Goal: Information Seeking & Learning: Learn about a topic

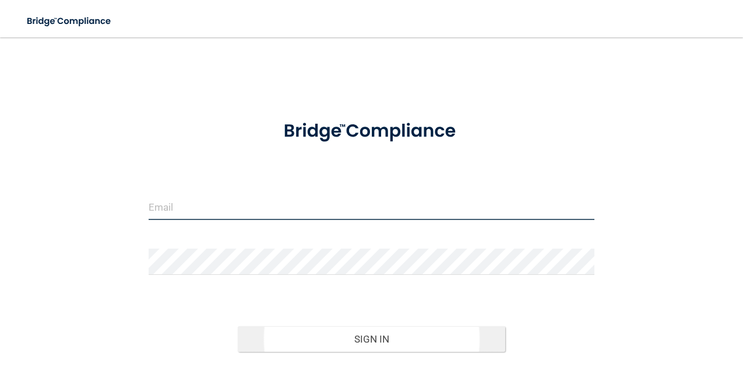
type input "[EMAIL_ADDRESS][DOMAIN_NAME]"
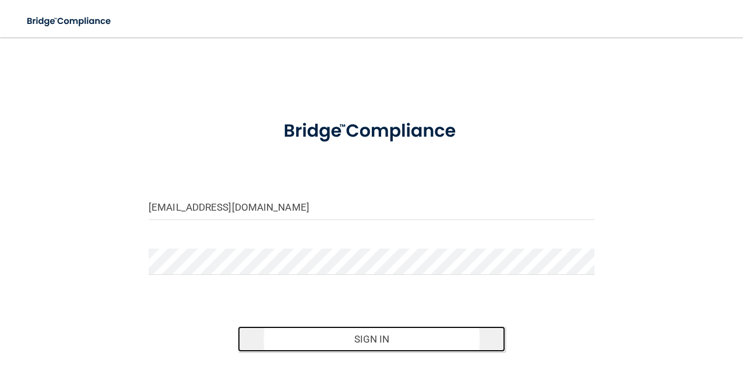
click at [379, 335] on button "Sign In" at bounding box center [372, 339] width 268 height 26
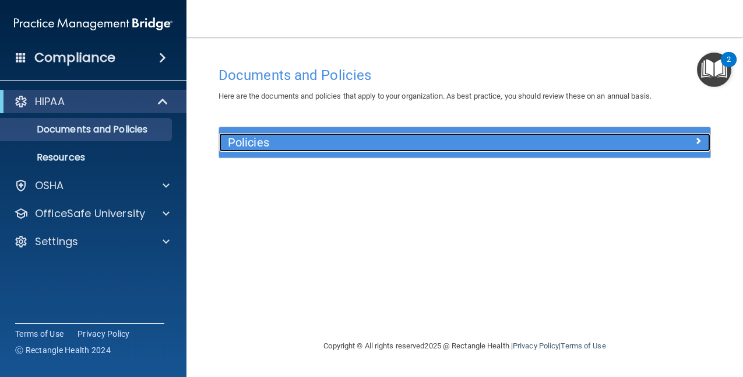
click at [694, 135] on div at bounding box center [649, 140] width 123 height 14
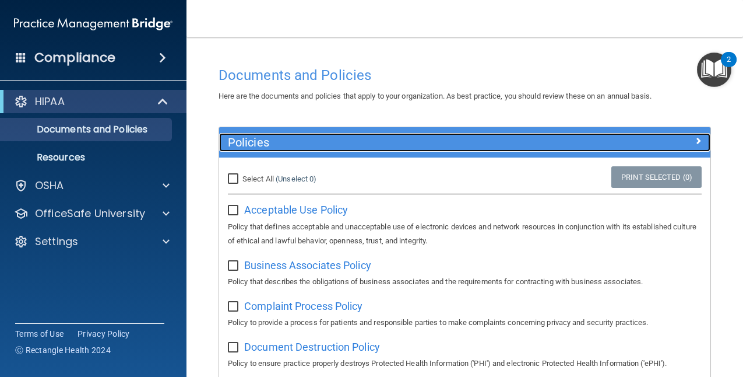
scroll to position [75, 0]
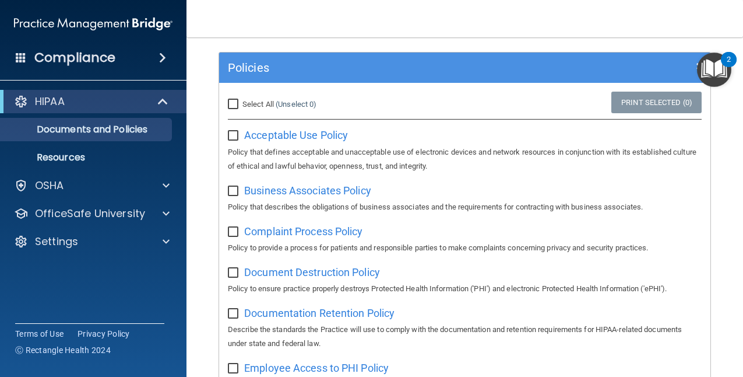
click at [235, 104] on input "Select All (Unselect 0) Unselect All" at bounding box center [234, 104] width 13 height 9
checkbox input "true"
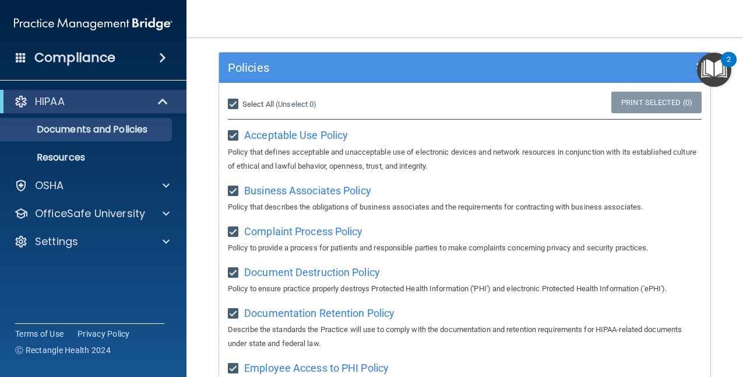
checkbox input "true"
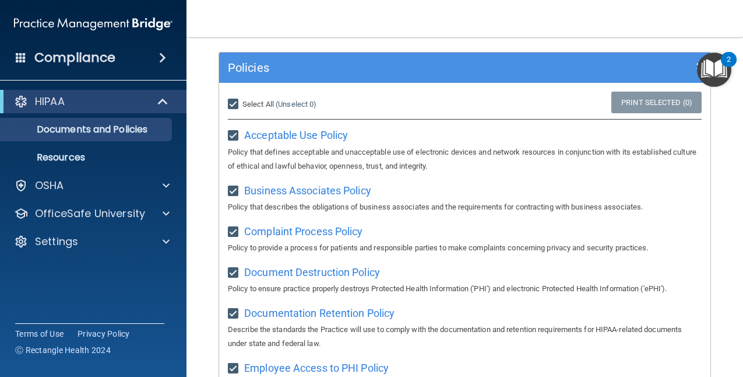
checkbox input "true"
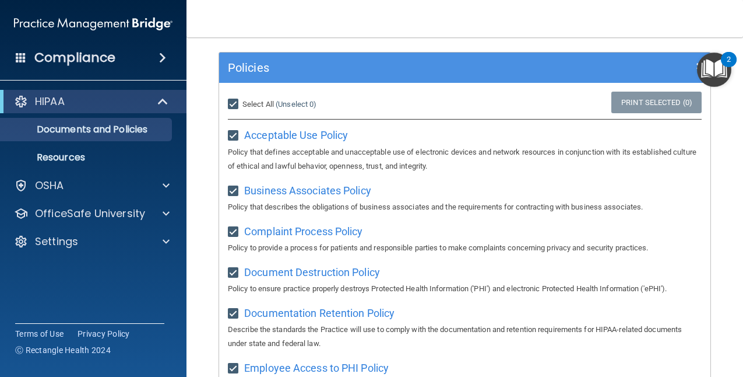
checkbox input "true"
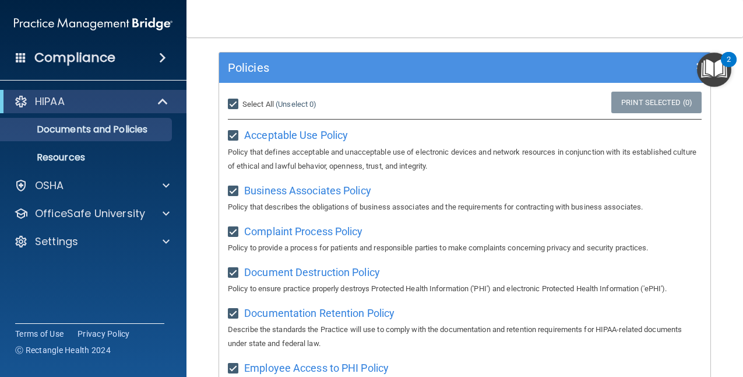
checkbox input "true"
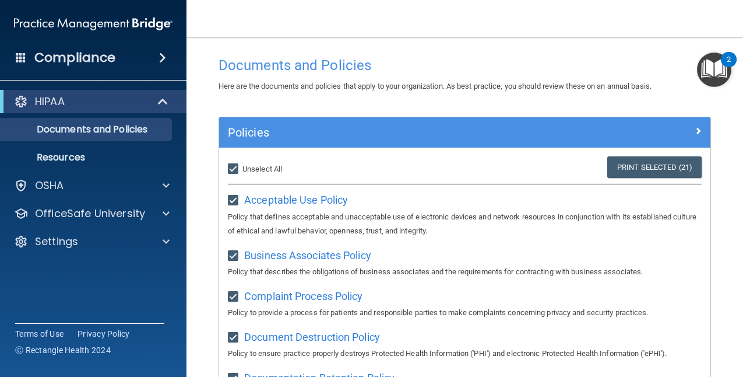
scroll to position [0, 0]
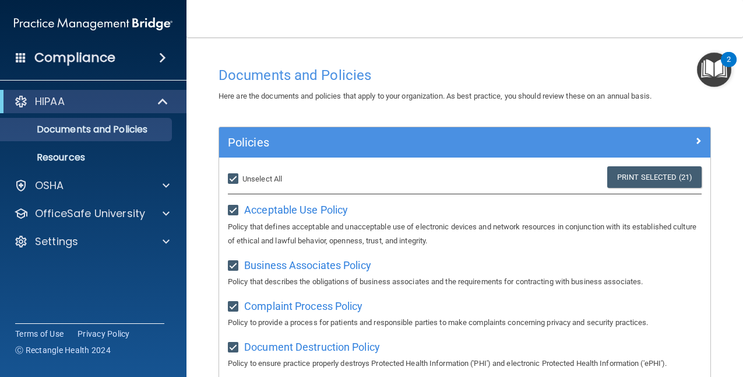
click at [728, 65] on div "2" at bounding box center [729, 66] width 4 height 15
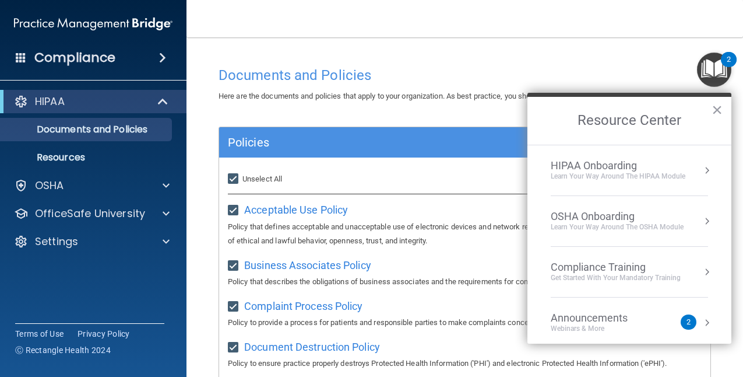
click at [707, 167] on button "Resource Center" at bounding box center [707, 170] width 12 height 12
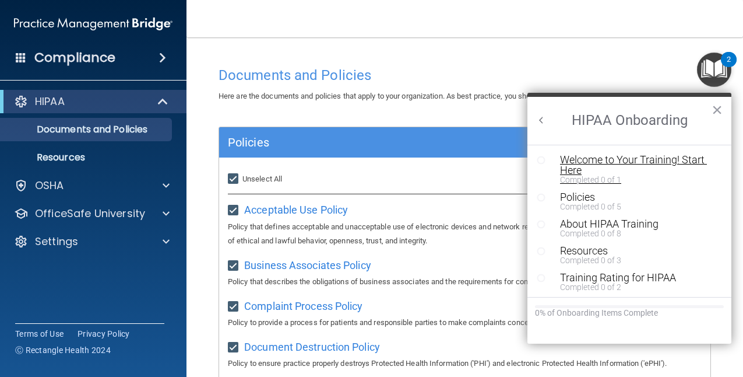
click at [642, 157] on div "Welcome to Your Training! Start Here" at bounding box center [638, 164] width 156 height 21
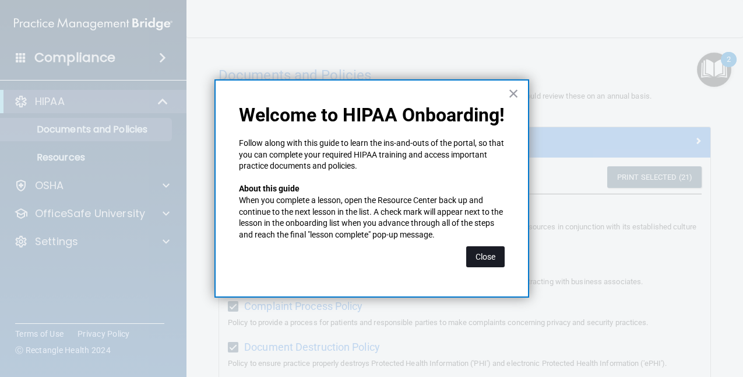
click at [477, 264] on button "Close" at bounding box center [485, 256] width 38 height 21
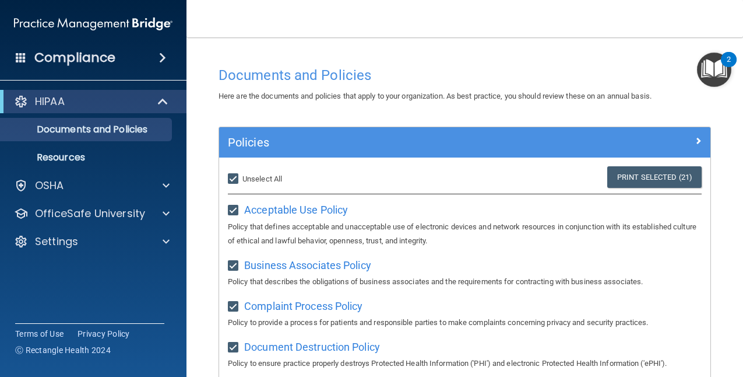
click at [701, 68] on img "Open Resource Center, 2 new notifications" at bounding box center [714, 69] width 34 height 34
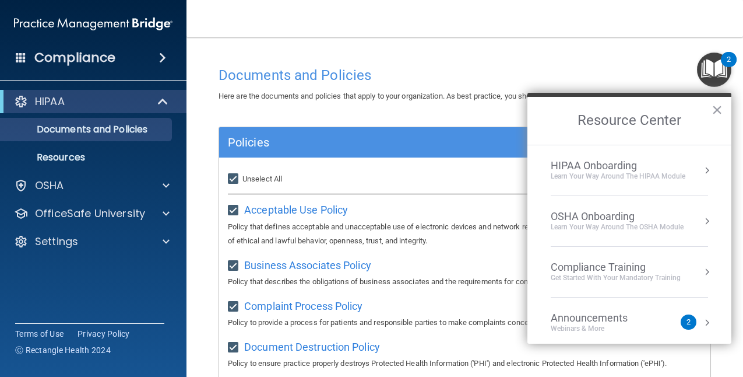
scroll to position [25, 0]
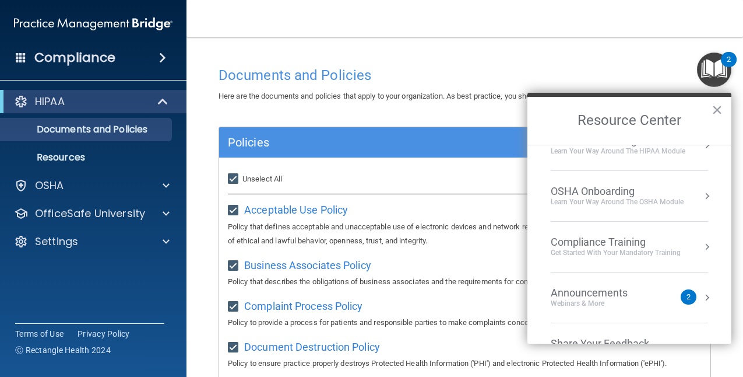
click at [623, 161] on li "HIPAA Onboarding Learn Your Way around the HIPAA module" at bounding box center [629, 145] width 157 height 51
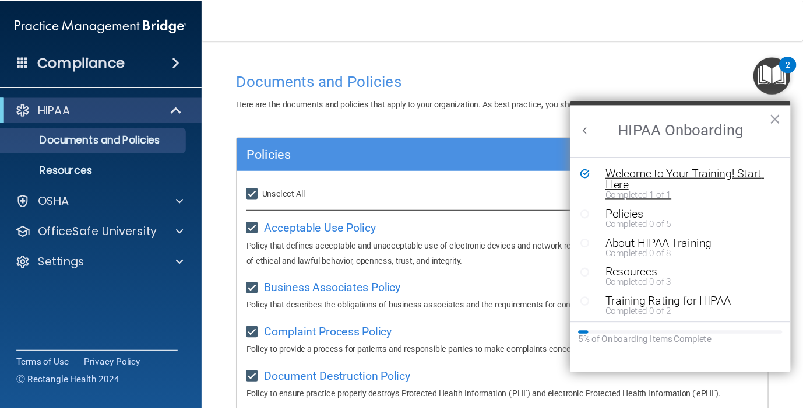
scroll to position [0, 0]
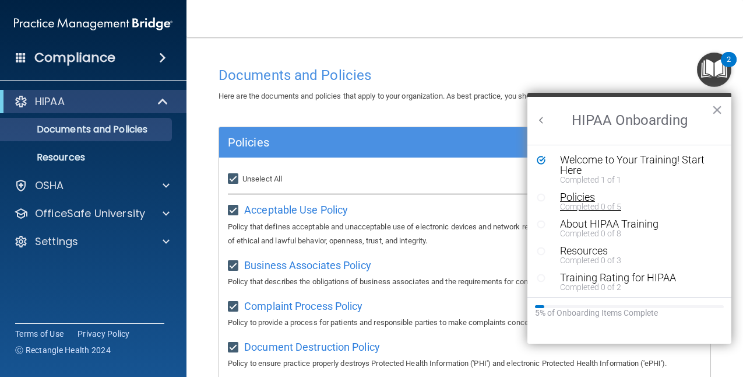
click at [584, 200] on div "Policies" at bounding box center [638, 197] width 156 height 10
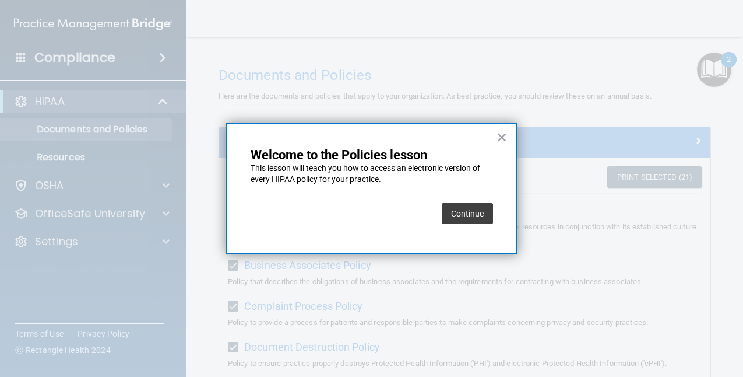
click at [480, 212] on button "Continue" at bounding box center [467, 213] width 51 height 21
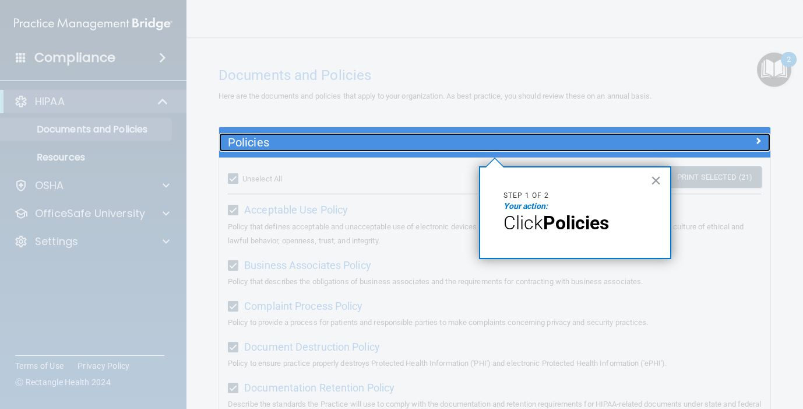
click at [543, 149] on div "Policies" at bounding box center [426, 142] width 414 height 19
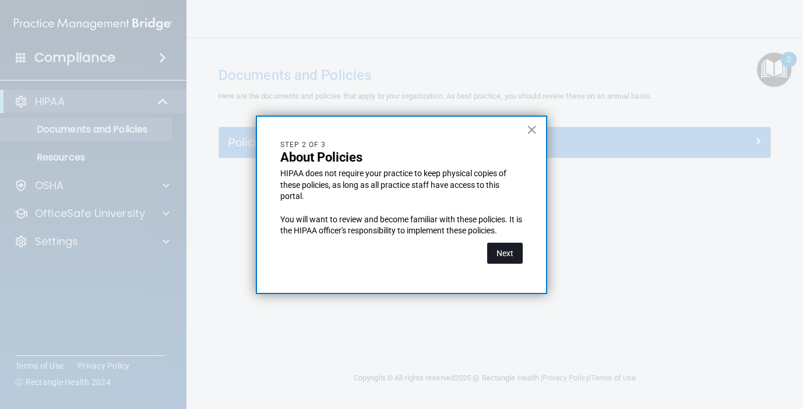
click at [512, 249] on button "Next" at bounding box center [505, 253] width 36 height 21
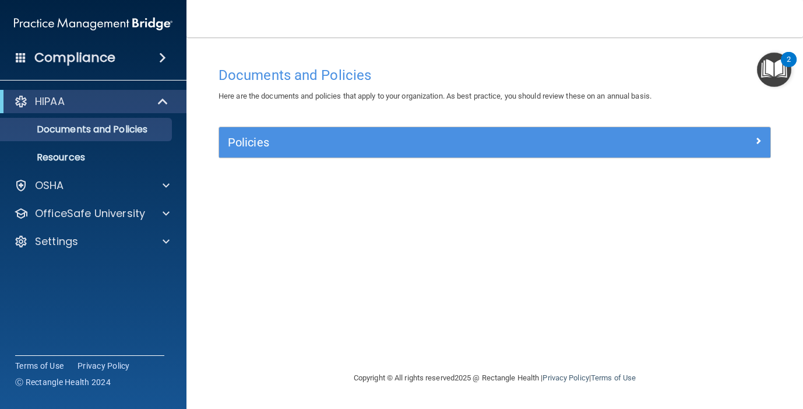
click at [743, 64] on div "2" at bounding box center [789, 59] width 16 height 15
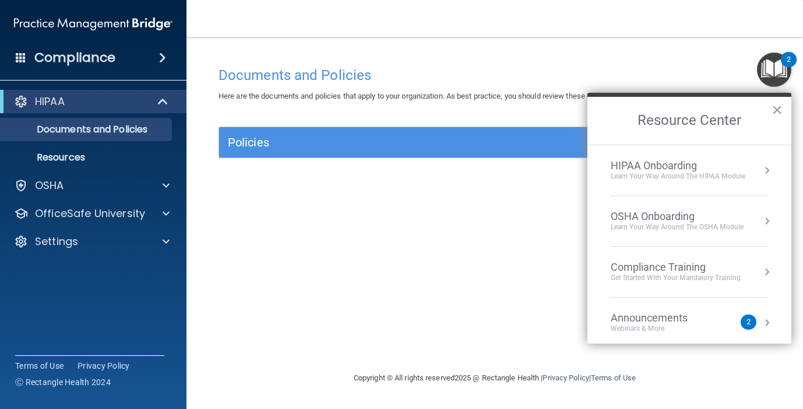
click at [691, 168] on div "HIPAA Onboarding" at bounding box center [678, 165] width 135 height 13
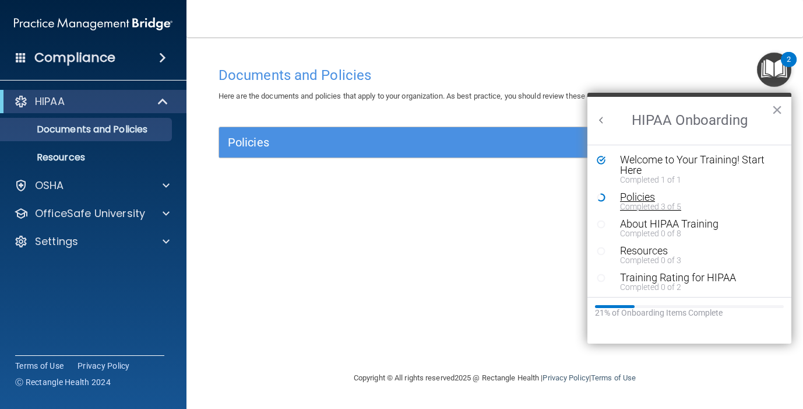
click at [641, 203] on div "Completed 3 of 5" at bounding box center [698, 206] width 156 height 8
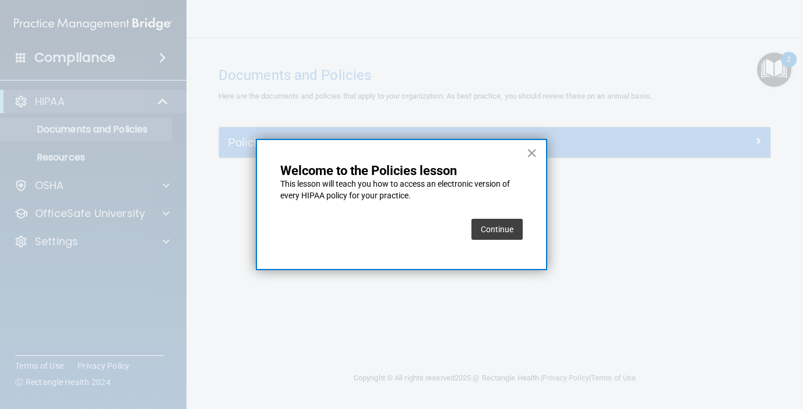
click at [513, 230] on button "Continue" at bounding box center [497, 229] width 51 height 21
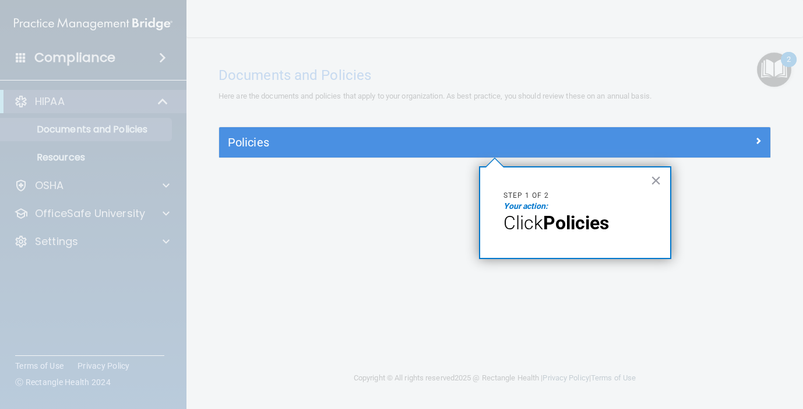
click at [550, 159] on div at bounding box center [494, 282] width 551 height 251
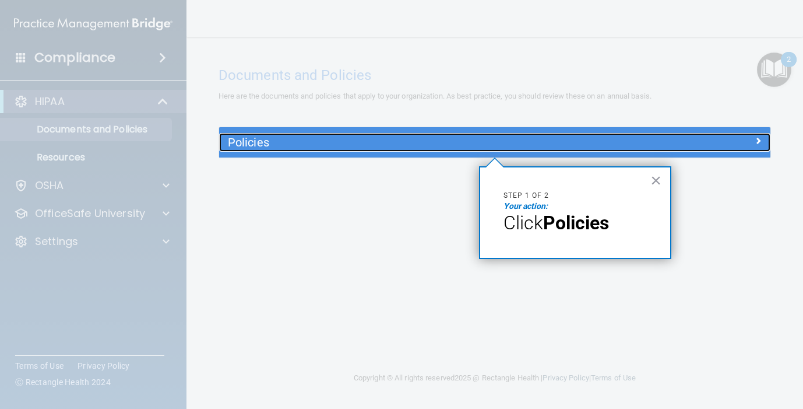
click at [548, 149] on div "Policies" at bounding box center [426, 142] width 414 height 19
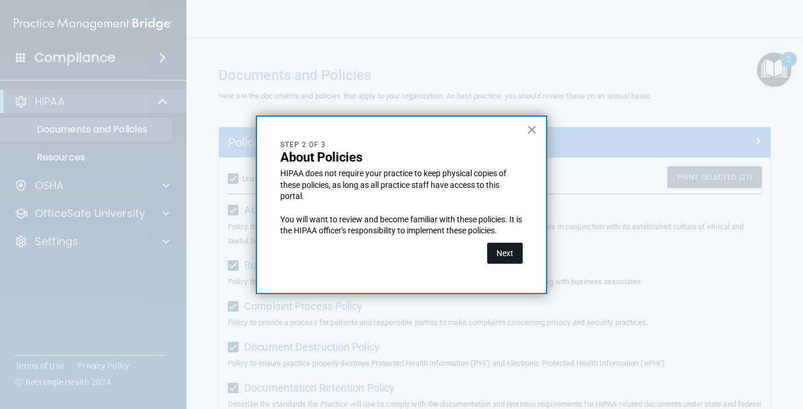
click at [493, 251] on button "Next" at bounding box center [505, 253] width 36 height 21
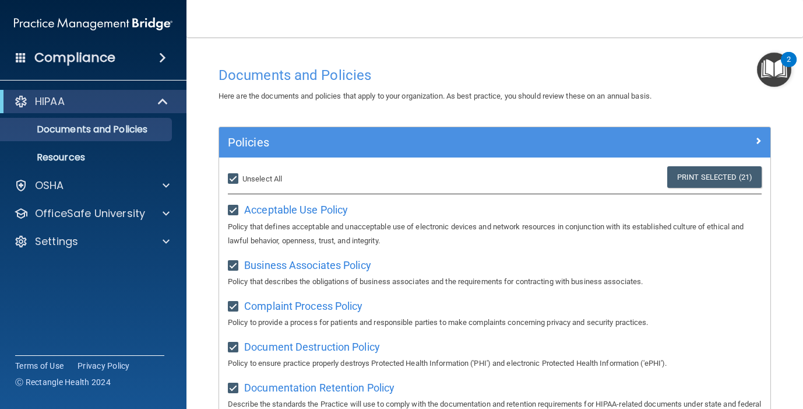
click at [743, 72] on img "Open Resource Center, 2 new notifications" at bounding box center [774, 69] width 34 height 34
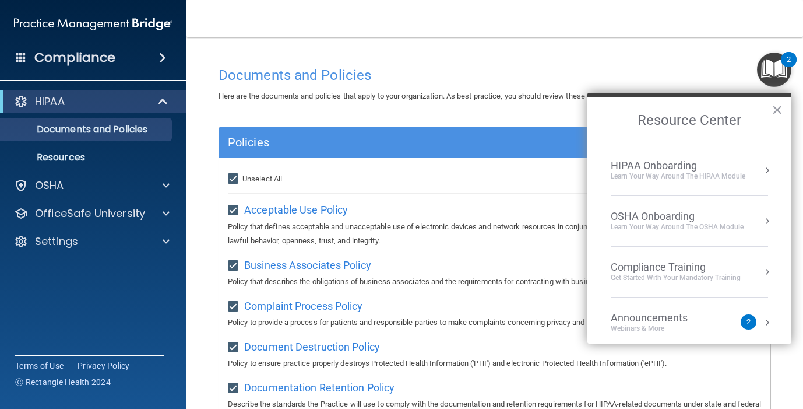
click at [743, 162] on div "HIPAA Onboarding Learn Your Way around the HIPAA module" at bounding box center [689, 170] width 157 height 22
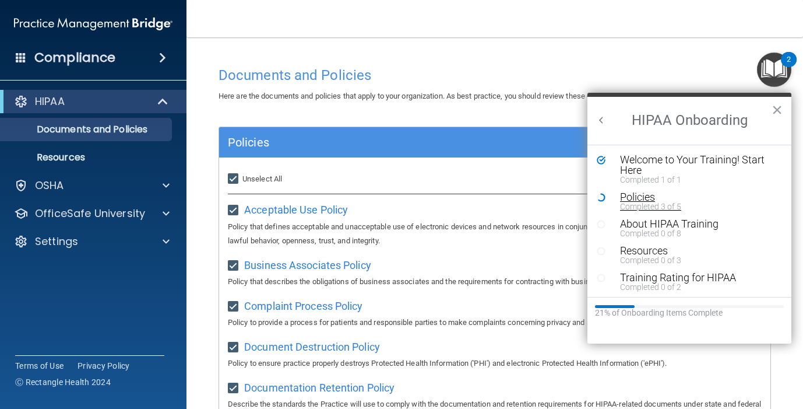
click at [654, 199] on div "Policies" at bounding box center [698, 197] width 156 height 10
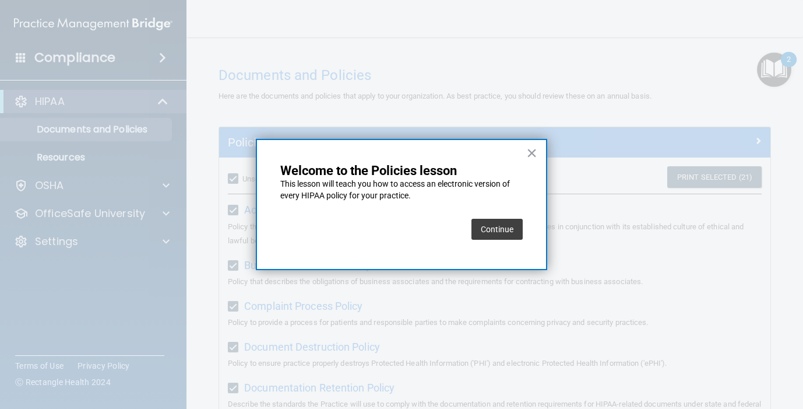
click at [508, 227] on button "Continue" at bounding box center [497, 229] width 51 height 21
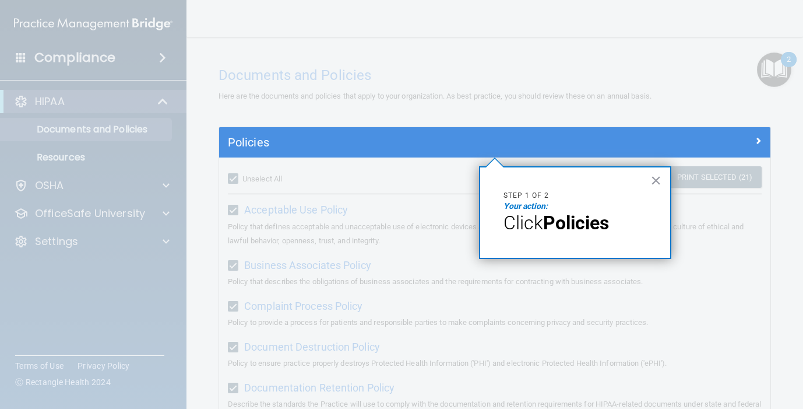
click at [500, 120] on div at bounding box center [494, 63] width 551 height 127
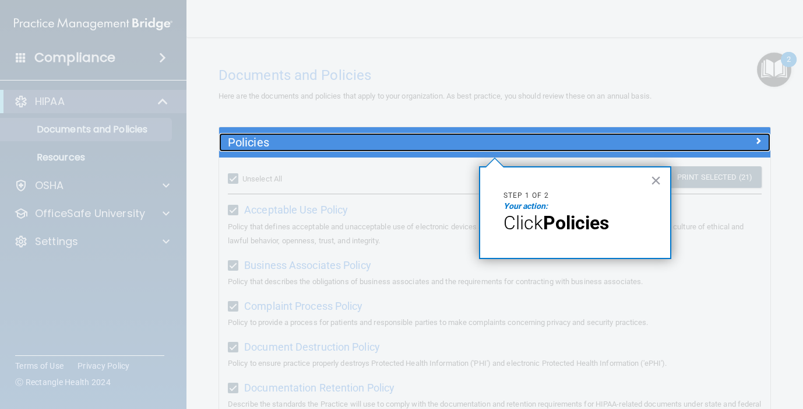
click at [500, 137] on h5 "Policies" at bounding box center [426, 142] width 396 height 13
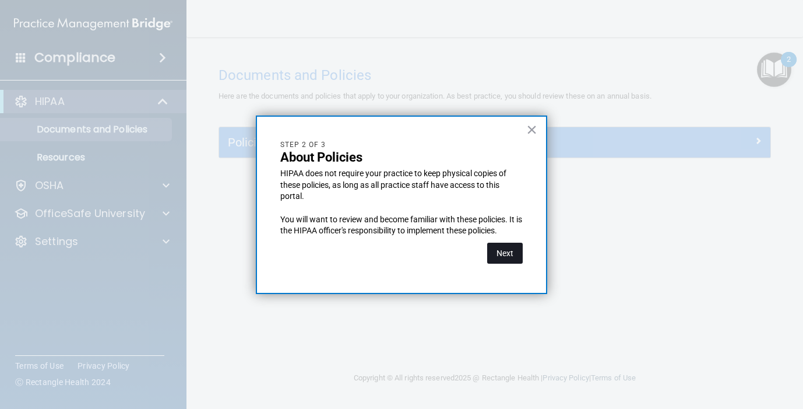
click at [508, 252] on button "Next" at bounding box center [505, 253] width 36 height 21
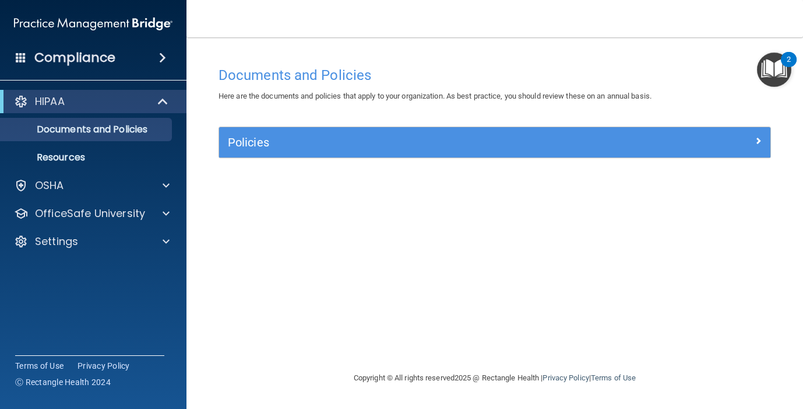
click at [743, 75] on img "Open Resource Center, 2 new notifications" at bounding box center [774, 69] width 34 height 34
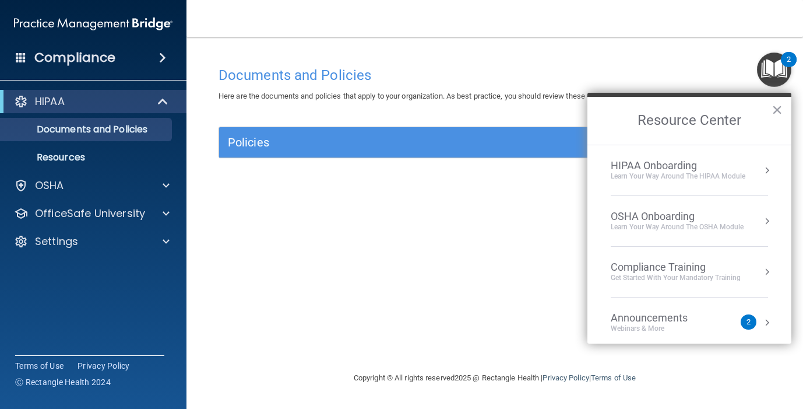
click at [743, 167] on button "Resource Center" at bounding box center [767, 170] width 12 height 12
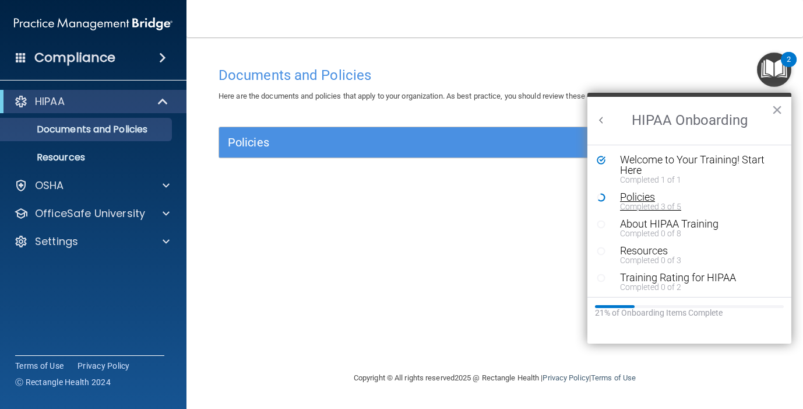
click at [642, 202] on div "Completed 3 of 5" at bounding box center [698, 206] width 156 height 8
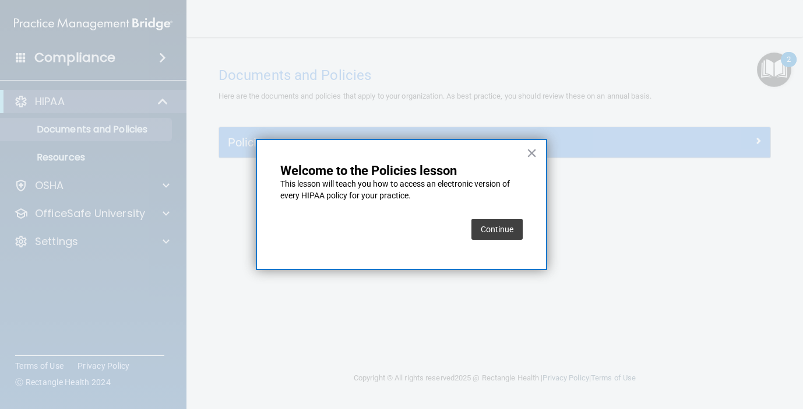
click at [508, 226] on button "Continue" at bounding box center [497, 229] width 51 height 21
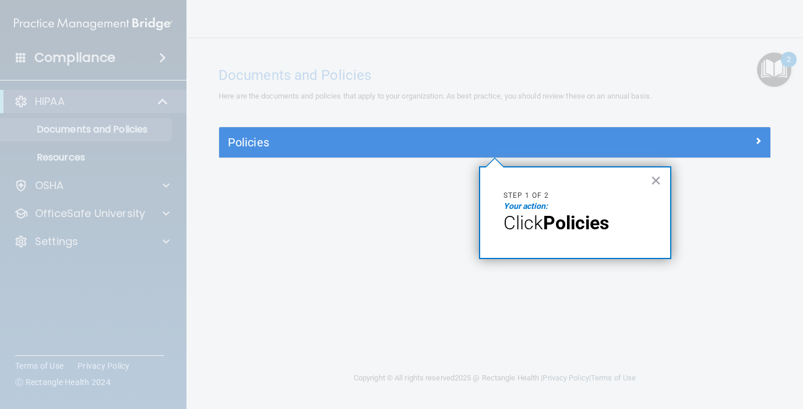
click at [502, 153] on div "Policies" at bounding box center [494, 142] width 551 height 30
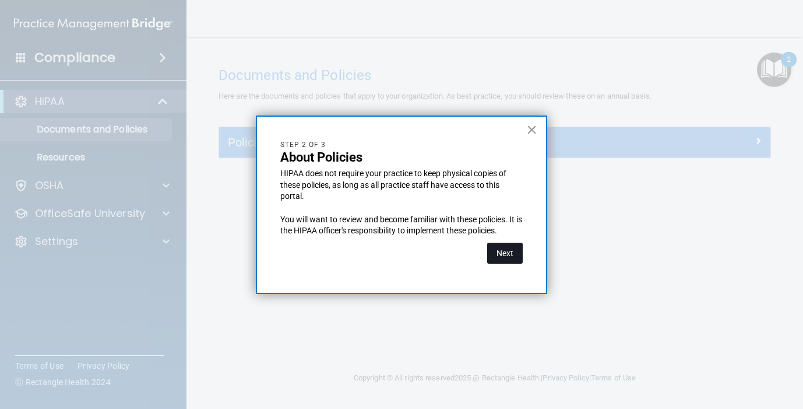
click at [514, 252] on button "Next" at bounding box center [505, 253] width 36 height 21
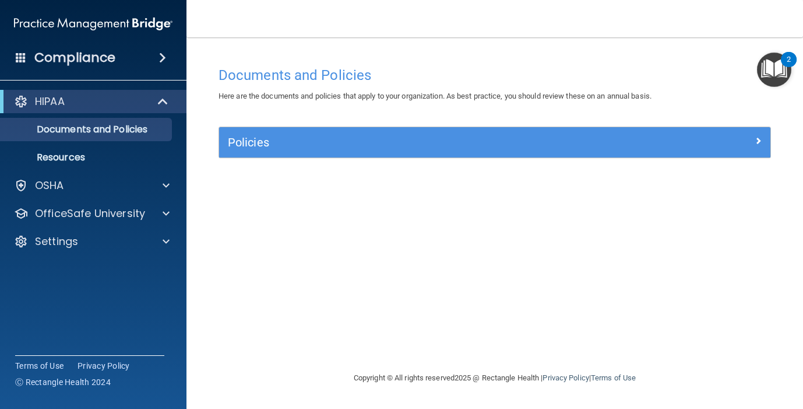
click at [518, 156] on div "Policies" at bounding box center [494, 142] width 551 height 30
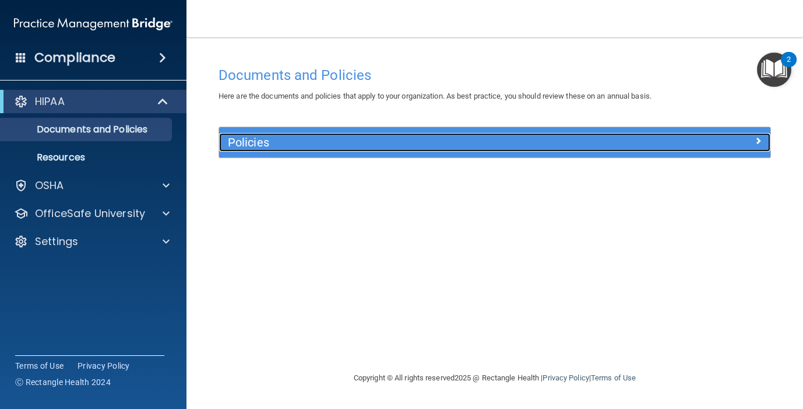
click at [519, 147] on h5 "Policies" at bounding box center [426, 142] width 396 height 13
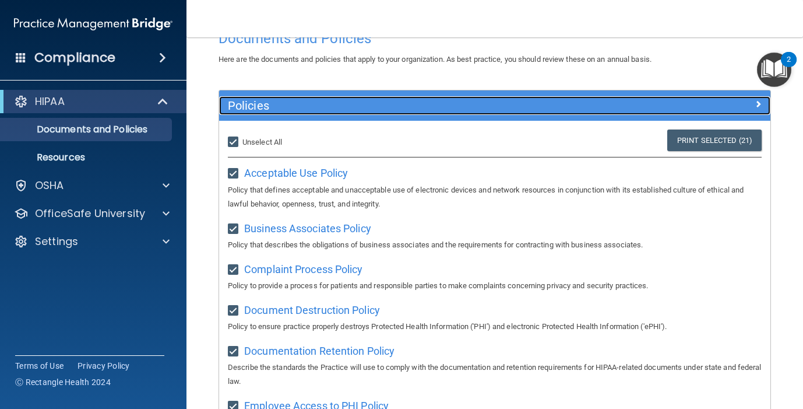
scroll to position [47, 0]
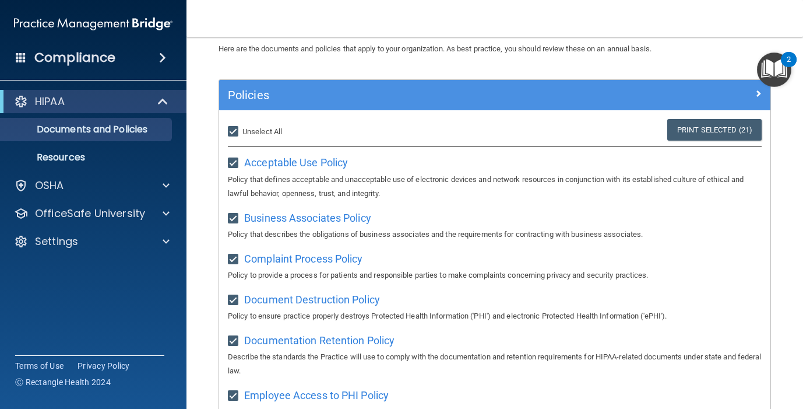
click at [236, 134] on input "Select All (Unselect 21) Unselect All" at bounding box center [234, 131] width 13 height 9
checkbox input "false"
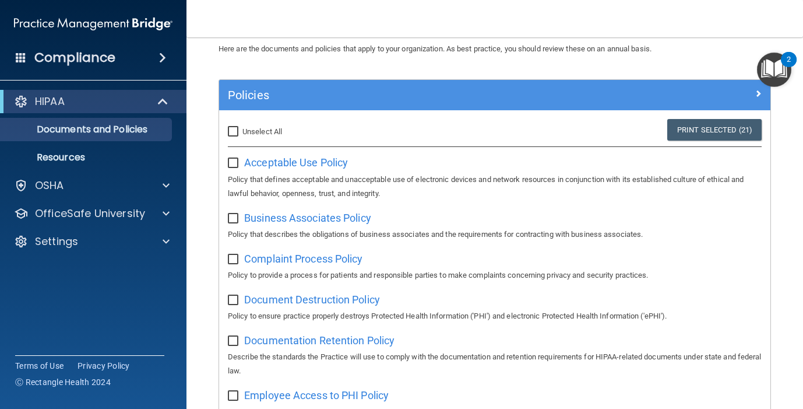
checkbox input "false"
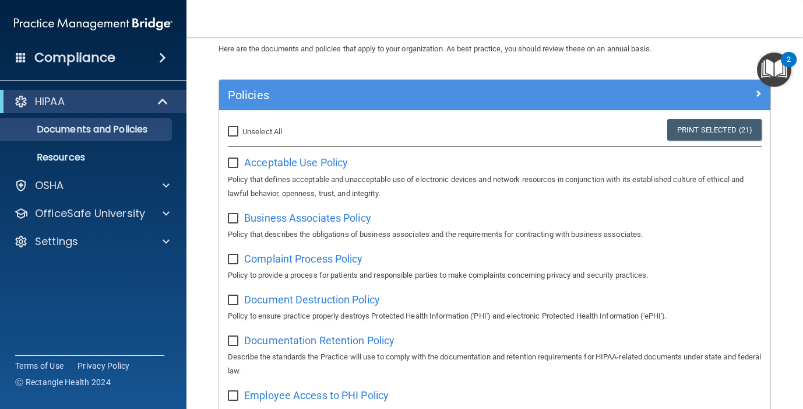
checkbox input "false"
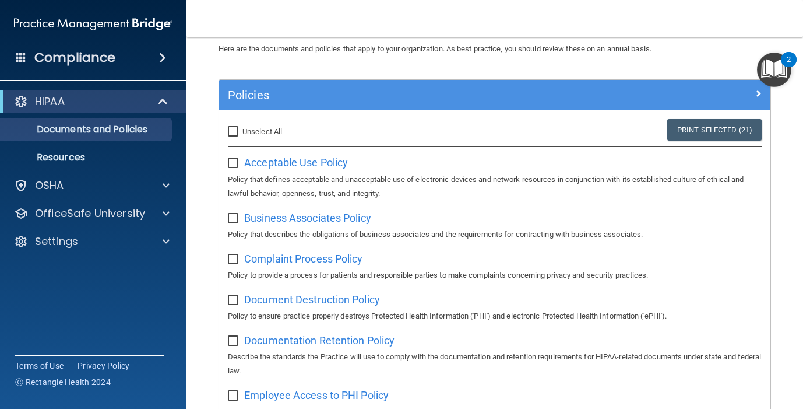
checkbox input "false"
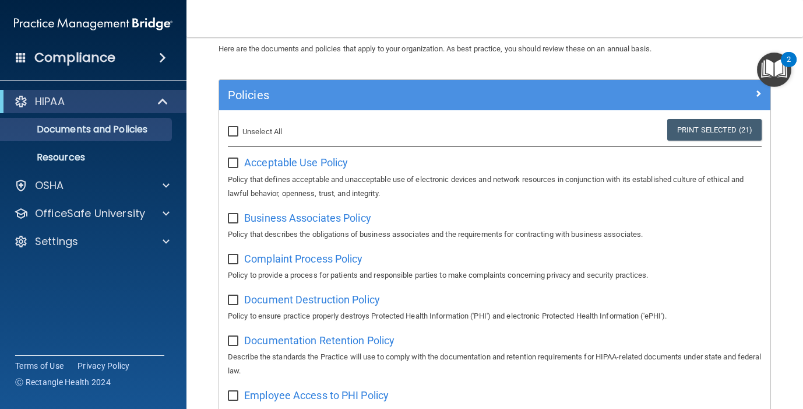
checkbox input "false"
click at [236, 134] on input "Select All (Unselect 0) Unselect All" at bounding box center [234, 131] width 13 height 9
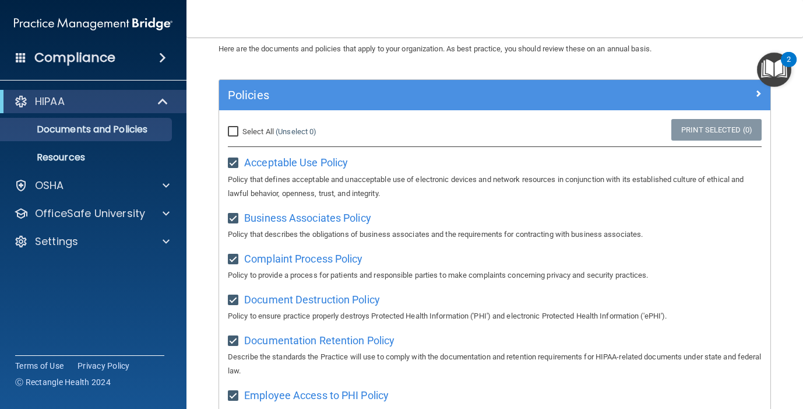
checkbox input "true"
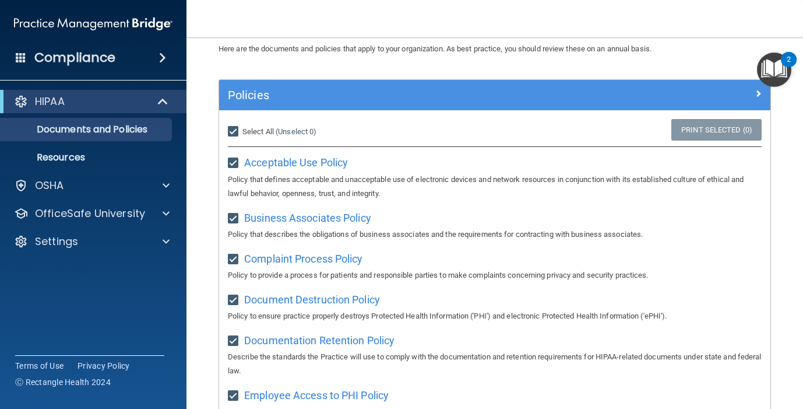
checkbox input "true"
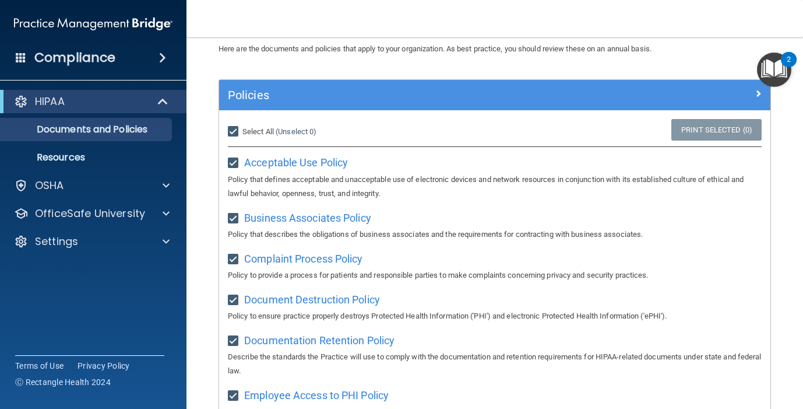
checkbox input "true"
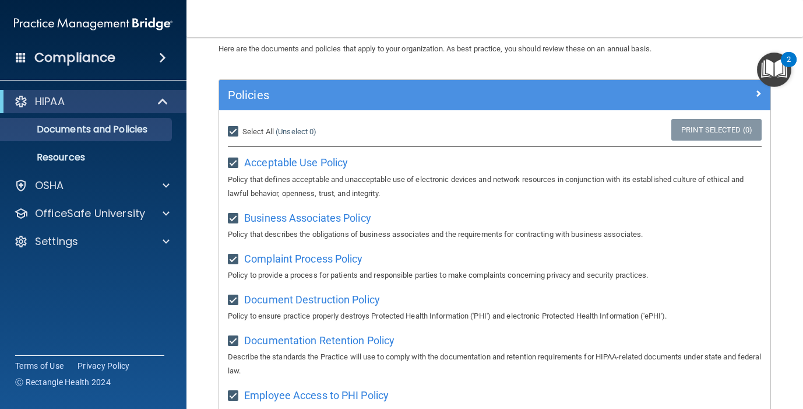
checkbox input "true"
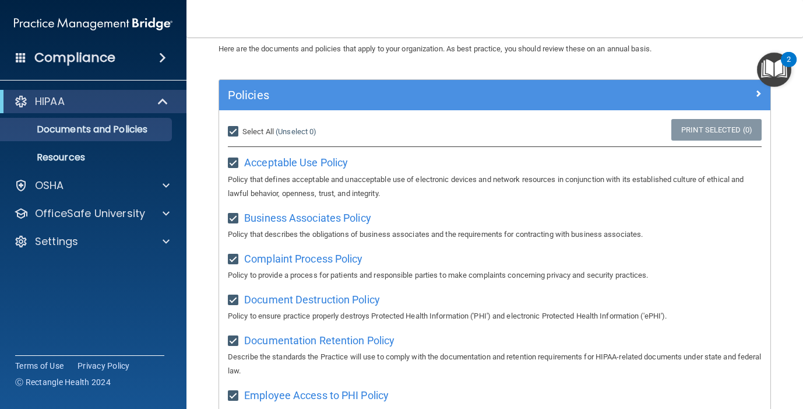
checkbox input "true"
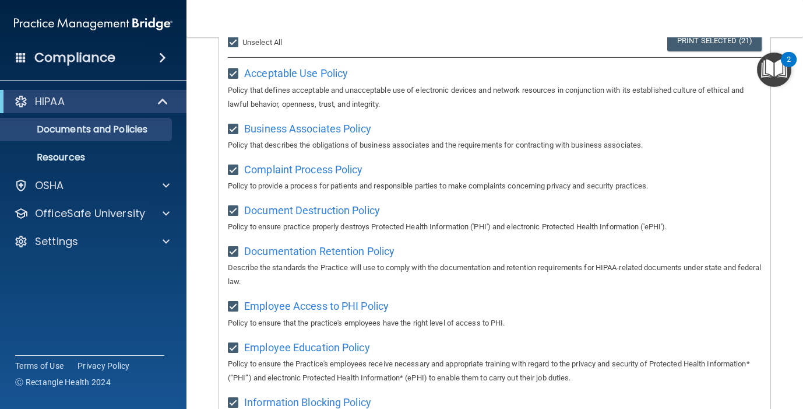
scroll to position [0, 0]
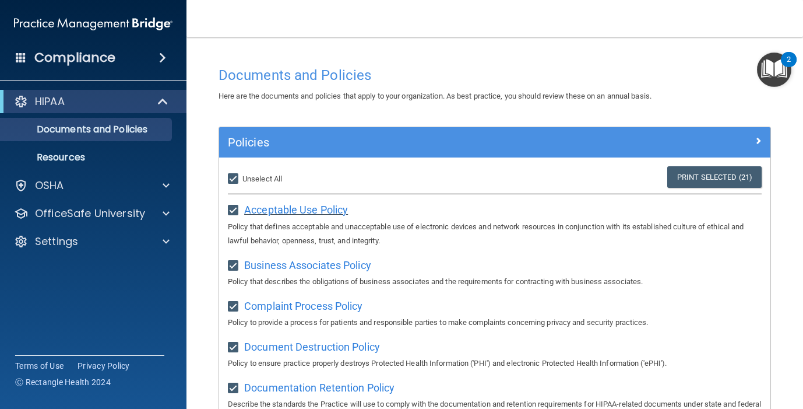
click at [304, 212] on span "Acceptable Use Policy" at bounding box center [296, 209] width 104 height 12
click at [328, 261] on span "Business Associates Policy" at bounding box center [307, 265] width 127 height 12
click at [344, 301] on span "Complaint Process Policy" at bounding box center [303, 306] width 118 height 12
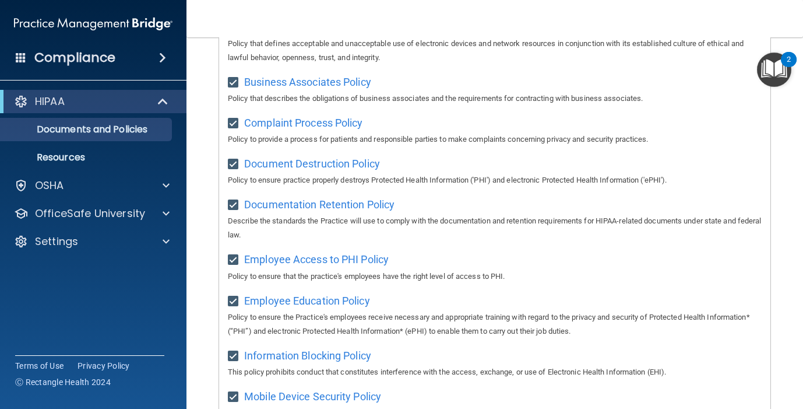
scroll to position [178, 0]
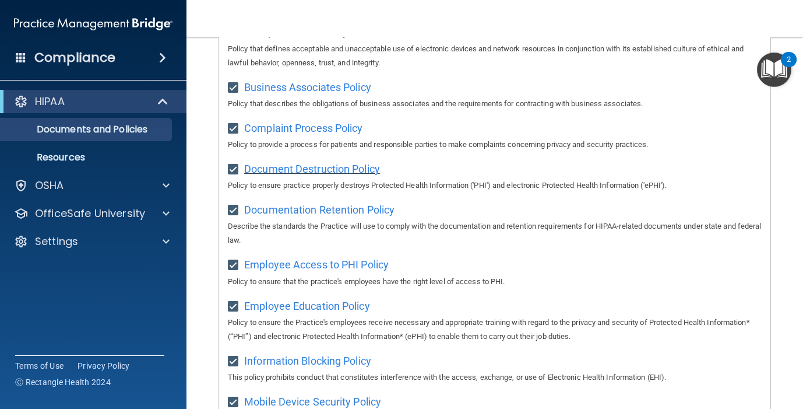
click at [355, 172] on span "Document Destruction Policy" at bounding box center [312, 169] width 136 height 12
click at [303, 273] on div "Employee Access to PHI Policy Policy to ensure that the practice's employees ha…" at bounding box center [495, 271] width 534 height 33
click at [318, 203] on div "Documentation Retention Policy Describe the standards the Practice will use to …" at bounding box center [495, 223] width 534 height 47
click at [296, 209] on span "Documentation Retention Policy" at bounding box center [319, 209] width 150 height 12
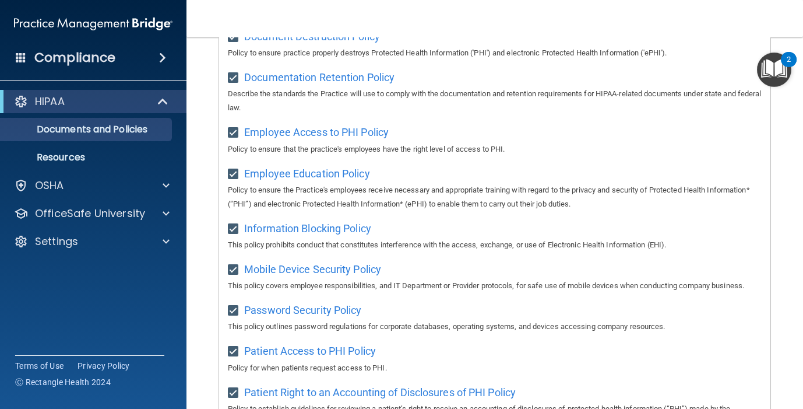
scroll to position [311, 0]
click at [321, 133] on span "Employee Access to PHI Policy" at bounding box center [316, 131] width 145 height 12
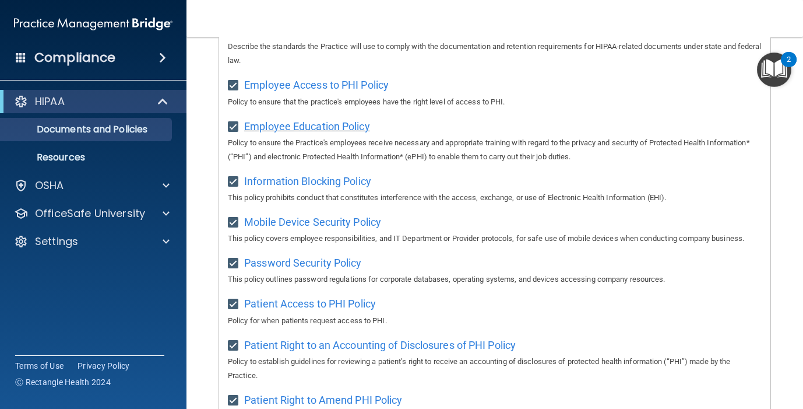
click at [329, 132] on span "Employee Education Policy" at bounding box center [307, 126] width 126 height 12
click at [314, 177] on span "Information Blocking Policy" at bounding box center [307, 181] width 127 height 12
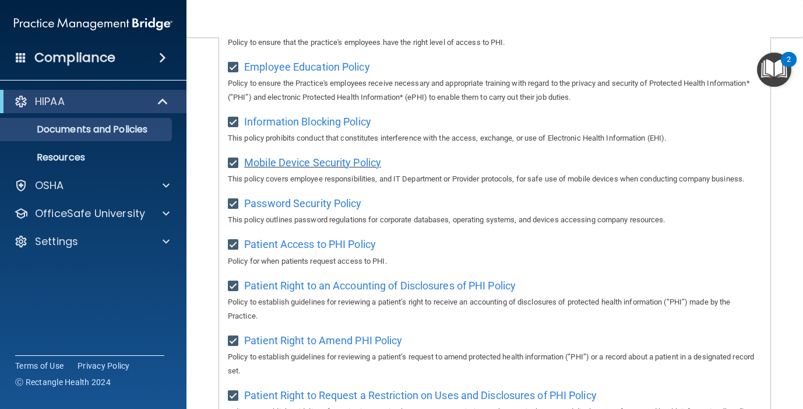
click at [360, 168] on span "Mobile Device Security Policy" at bounding box center [312, 162] width 137 height 12
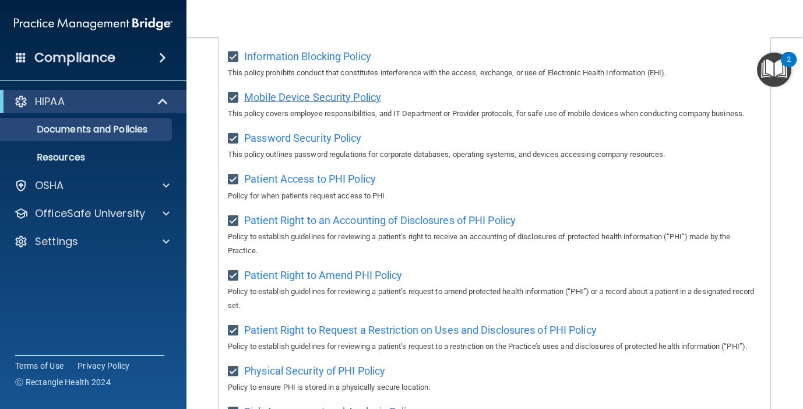
scroll to position [484, 0]
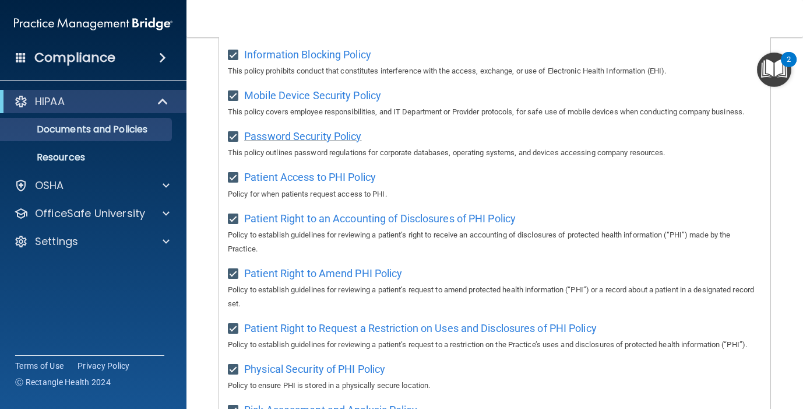
click at [333, 141] on span "Password Security Policy" at bounding box center [302, 136] width 117 height 12
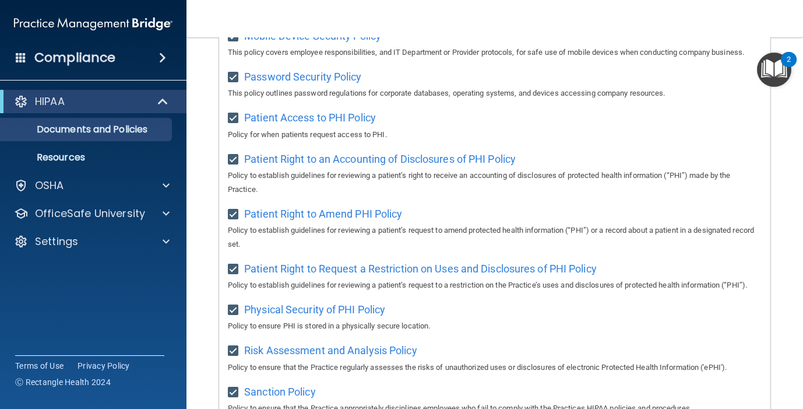
scroll to position [551, 0]
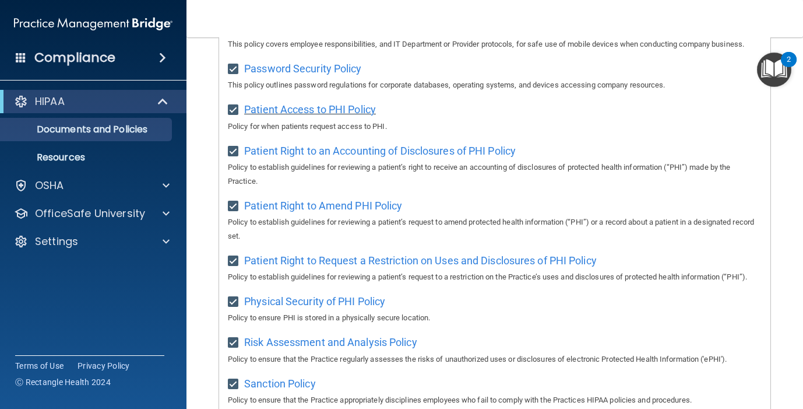
click at [359, 114] on span "Patient Access to PHI Policy" at bounding box center [310, 109] width 132 height 12
click at [434, 156] on span "Patient Right to an Accounting of Disclosures of PHI Policy" at bounding box center [380, 151] width 272 height 12
click at [331, 208] on span "Patient Right to Amend PHI Policy" at bounding box center [323, 205] width 158 height 12
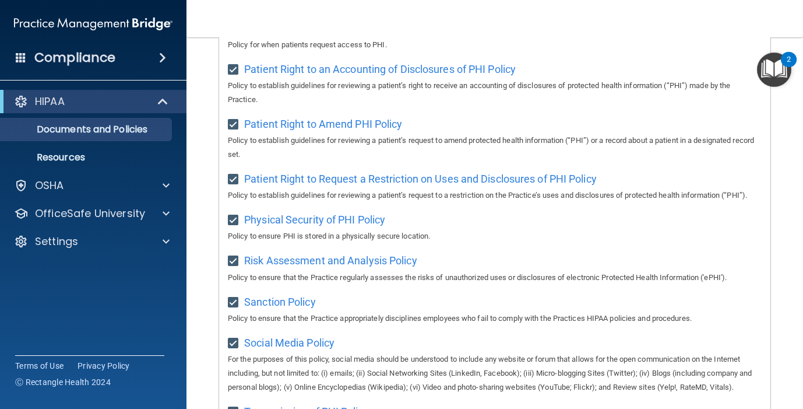
scroll to position [634, 0]
click at [380, 182] on span "Patient Right to Request a Restriction on Uses and Disclosures of PHI Policy" at bounding box center [420, 178] width 353 height 12
click at [304, 219] on span "Physical Security of PHI Policy" at bounding box center [314, 219] width 141 height 12
click at [322, 266] on span "Risk Assessment and Analysis Policy" at bounding box center [330, 260] width 173 height 12
click at [297, 307] on span "Sanction Policy" at bounding box center [280, 301] width 72 height 12
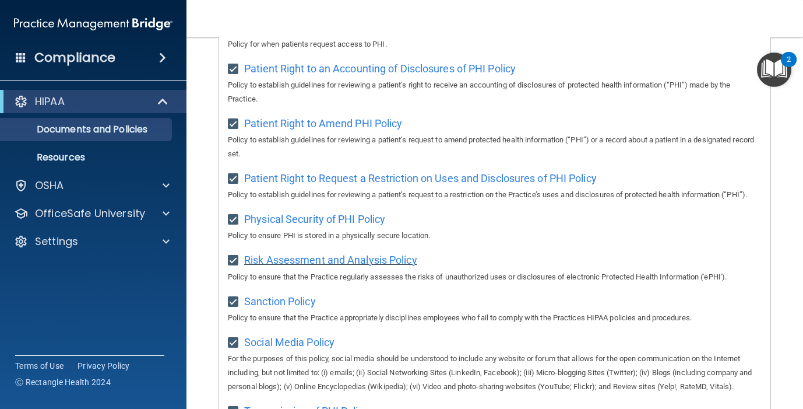
scroll to position [688, 0]
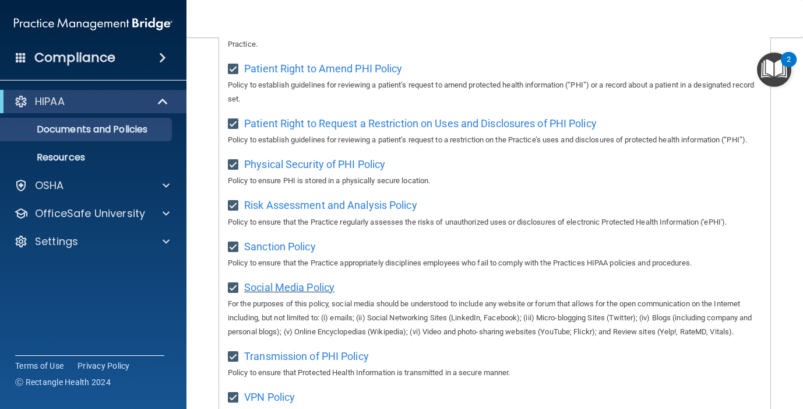
click at [280, 293] on span "Social Media Policy" at bounding box center [289, 287] width 90 height 12
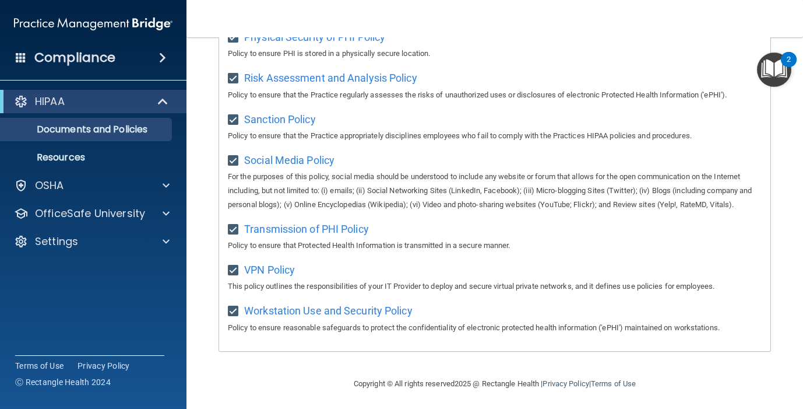
scroll to position [817, 0]
click at [318, 234] on span "Transmission of PHI Policy" at bounding box center [306, 228] width 125 height 12
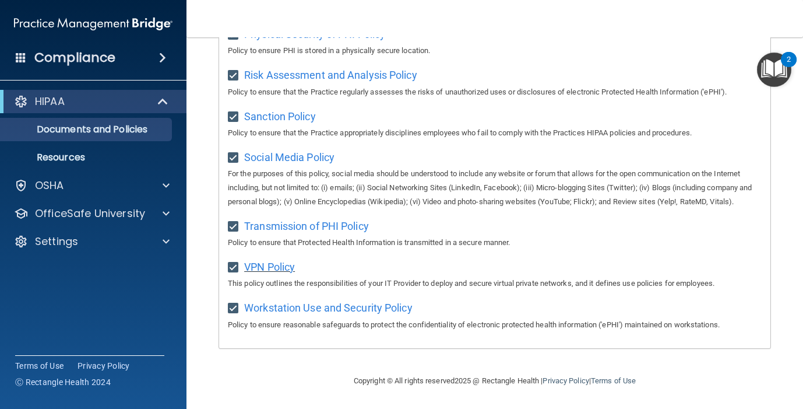
click at [288, 265] on span "VPN Policy" at bounding box center [269, 267] width 51 height 12
click at [307, 310] on span "Workstation Use and Security Policy" at bounding box center [328, 307] width 168 height 12
click at [743, 79] on img "Open Resource Center, 2 new notifications" at bounding box center [774, 69] width 34 height 34
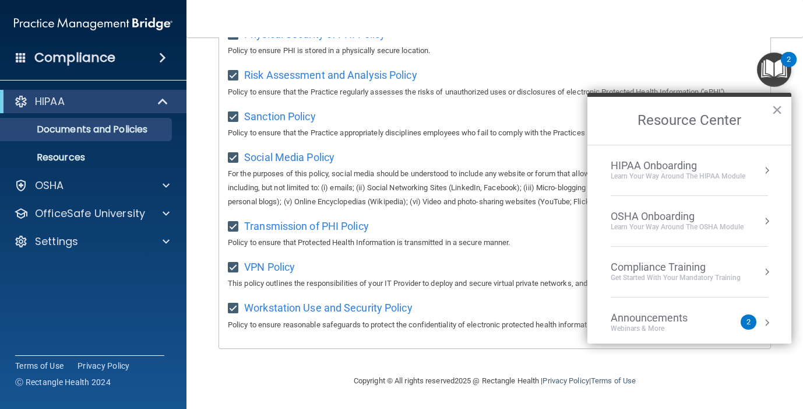
click at [743, 171] on div "HIPAA Onboarding Learn Your Way around the HIPAA module" at bounding box center [689, 170] width 157 height 22
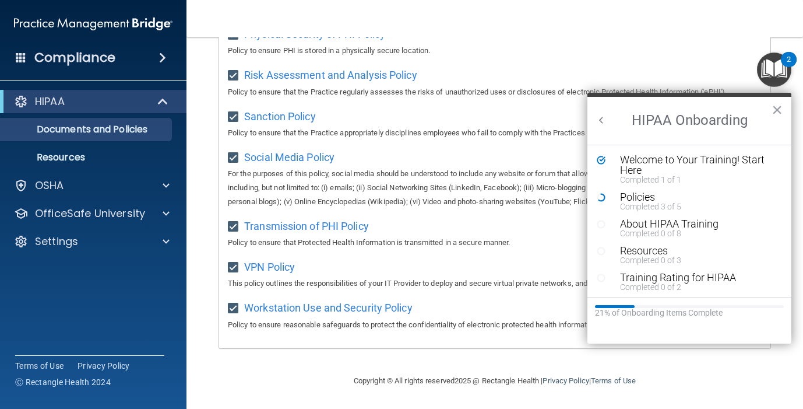
scroll to position [0, 0]
click at [649, 197] on div "Policies" at bounding box center [698, 197] width 156 height 10
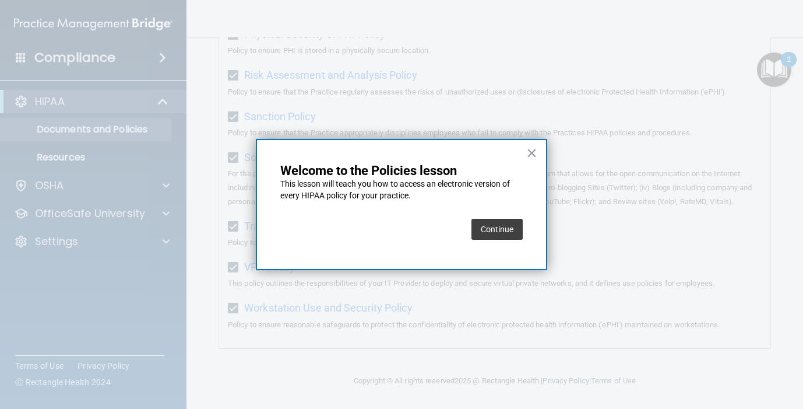
click at [513, 223] on button "Continue" at bounding box center [497, 229] width 51 height 21
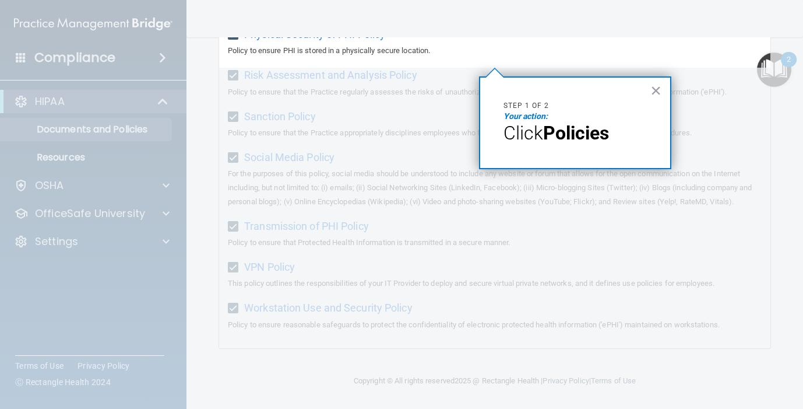
scroll to position [90, 0]
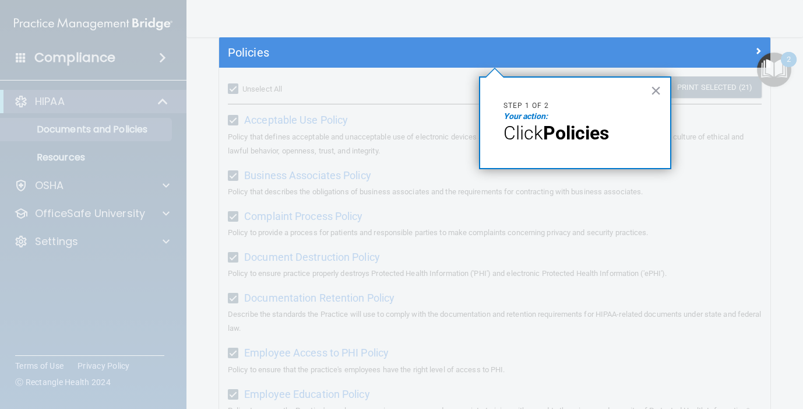
click at [547, 126] on strong "Policies" at bounding box center [576, 133] width 66 height 22
click at [652, 92] on button "×" at bounding box center [656, 90] width 11 height 19
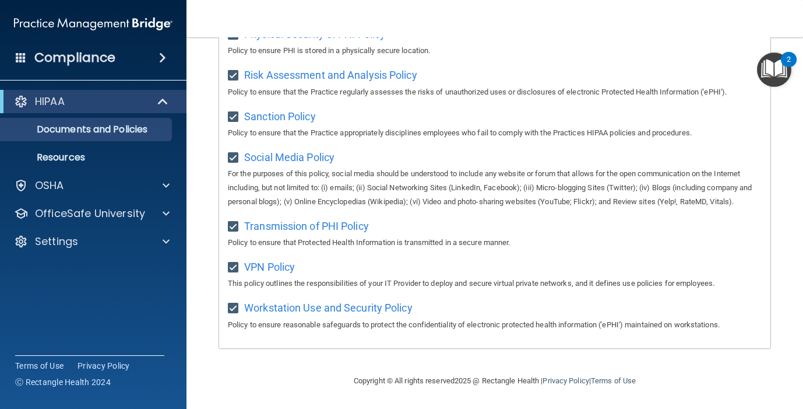
scroll to position [0, 0]
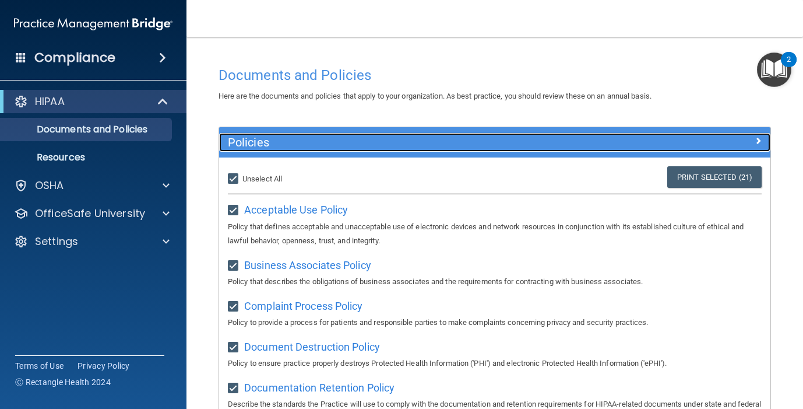
click at [526, 137] on h5 "Policies" at bounding box center [426, 142] width 396 height 13
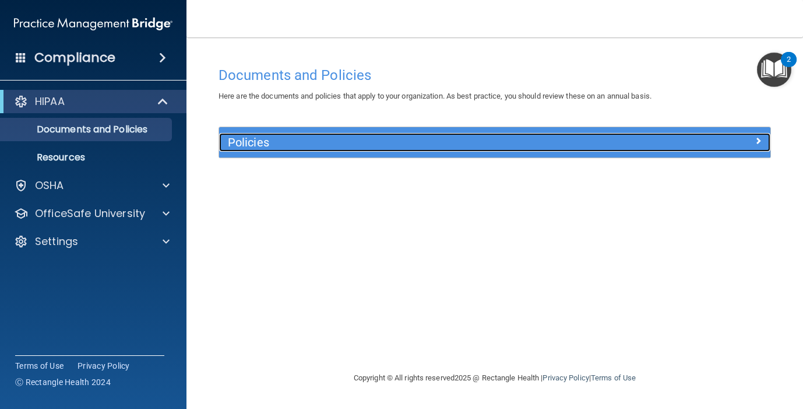
click at [621, 135] on div "Policies" at bounding box center [426, 142] width 414 height 19
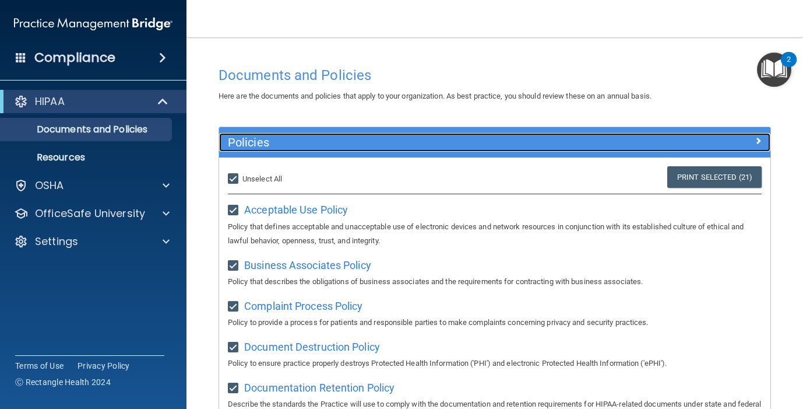
click at [743, 145] on div at bounding box center [702, 140] width 138 height 14
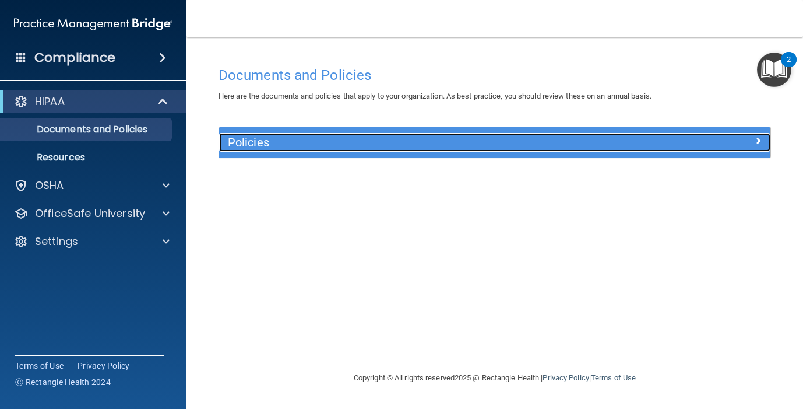
click at [743, 141] on div at bounding box center [702, 140] width 138 height 14
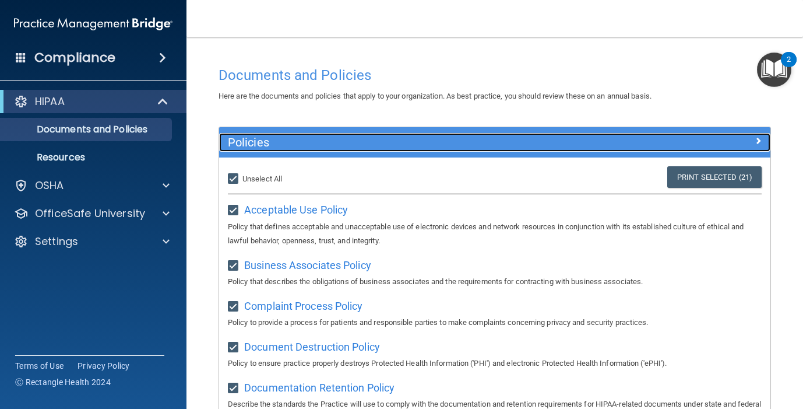
click at [743, 141] on div at bounding box center [702, 140] width 138 height 14
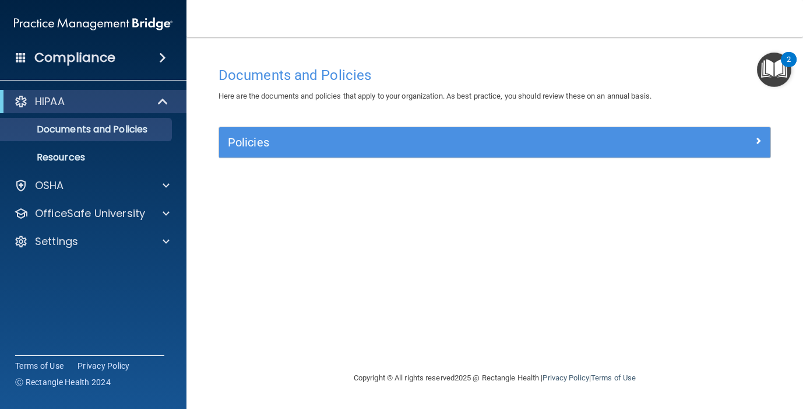
click at [743, 86] on img "Open Resource Center, 2 new notifications" at bounding box center [774, 69] width 34 height 34
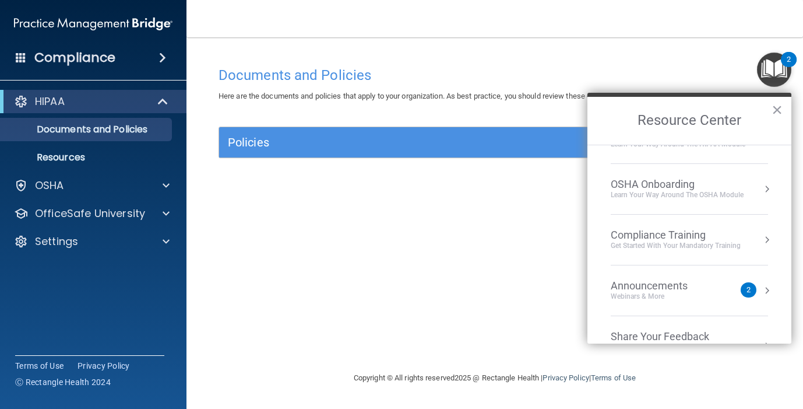
scroll to position [65, 0]
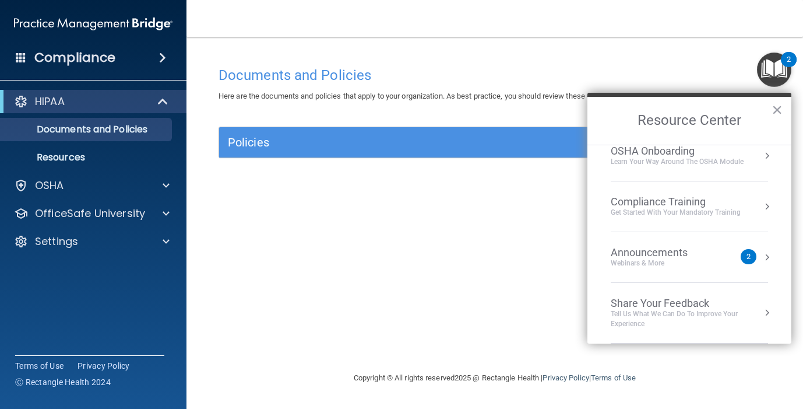
click at [737, 257] on div "Announcements Webinars & More 2" at bounding box center [689, 257] width 157 height 22
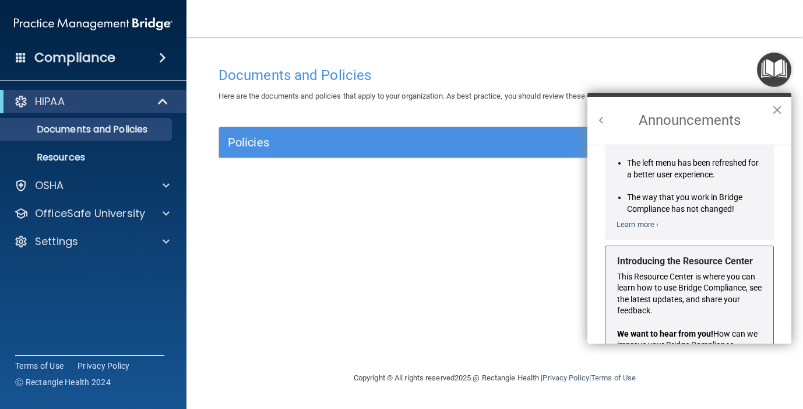
scroll to position [0, 0]
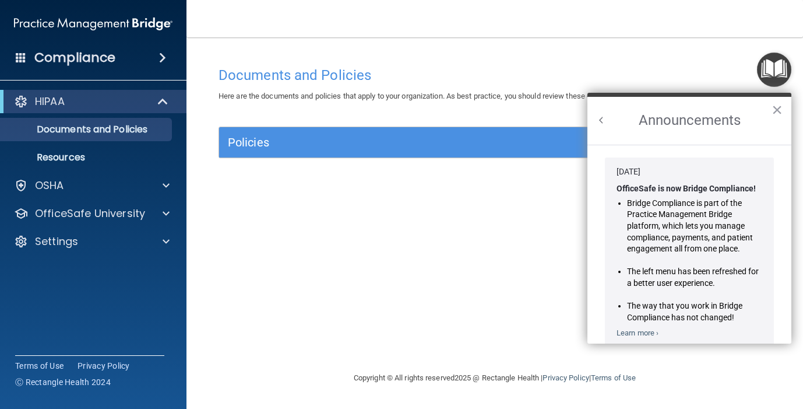
click at [599, 118] on button "Back to Resource Center Home" at bounding box center [602, 120] width 12 height 12
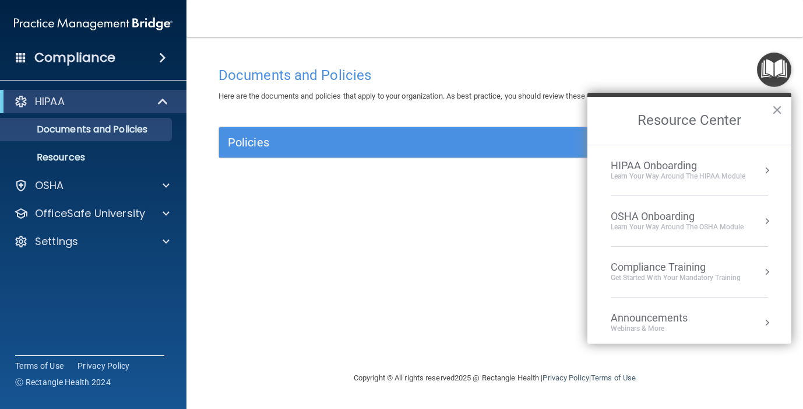
click at [719, 171] on div "Learn Your Way around the HIPAA module" at bounding box center [678, 176] width 135 height 10
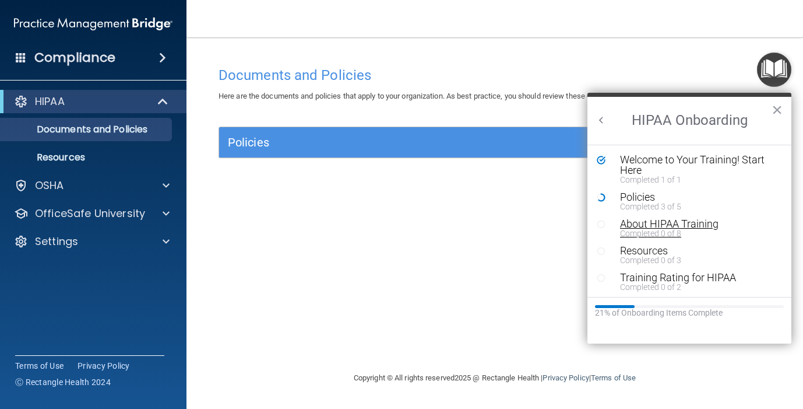
click at [650, 224] on div "About HIPAA Training" at bounding box center [698, 224] width 156 height 10
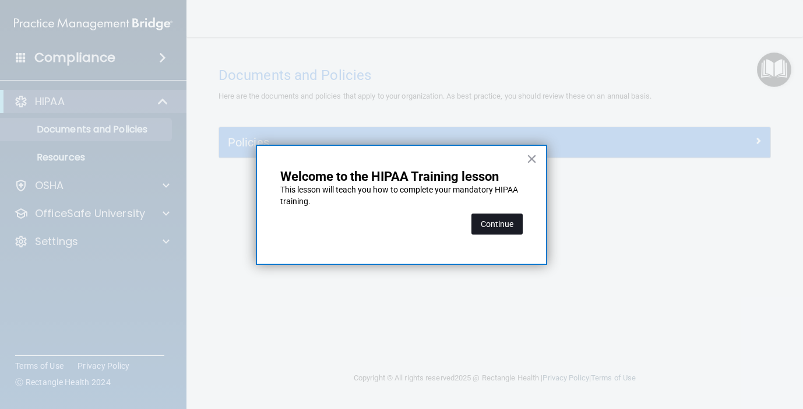
click at [505, 219] on button "Continue" at bounding box center [497, 223] width 51 height 21
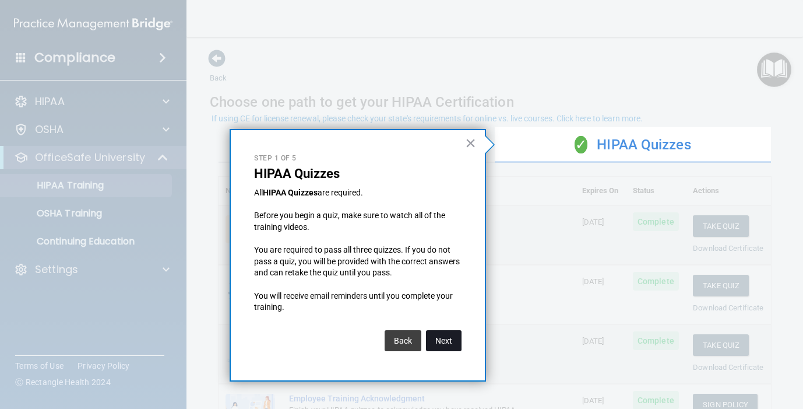
click at [447, 342] on button "Next" at bounding box center [444, 340] width 36 height 21
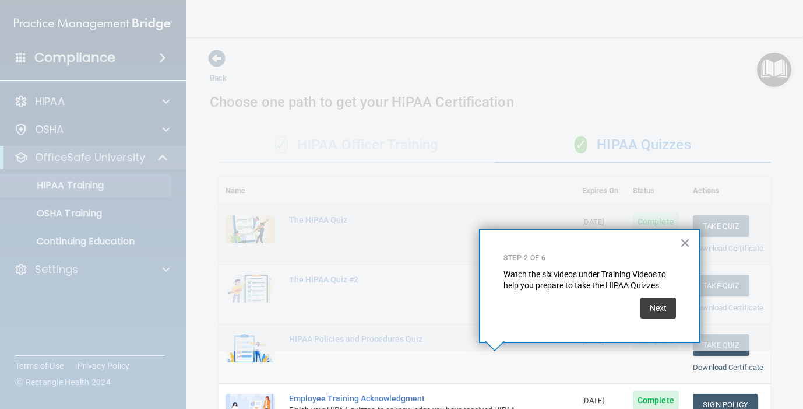
scroll to position [207, 0]
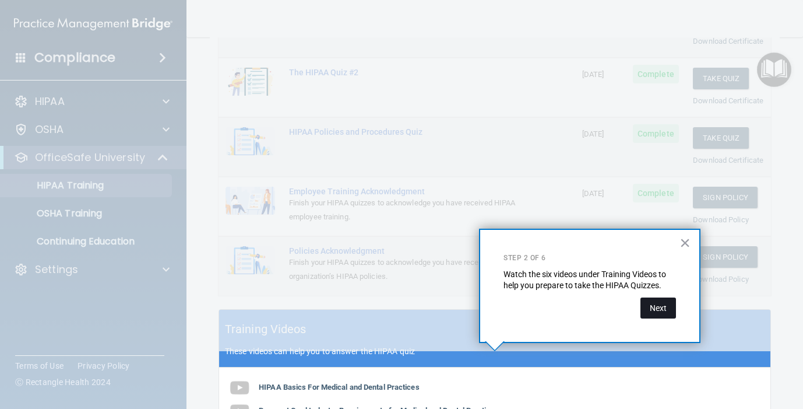
click at [644, 310] on button "Next" at bounding box center [659, 307] width 36 height 21
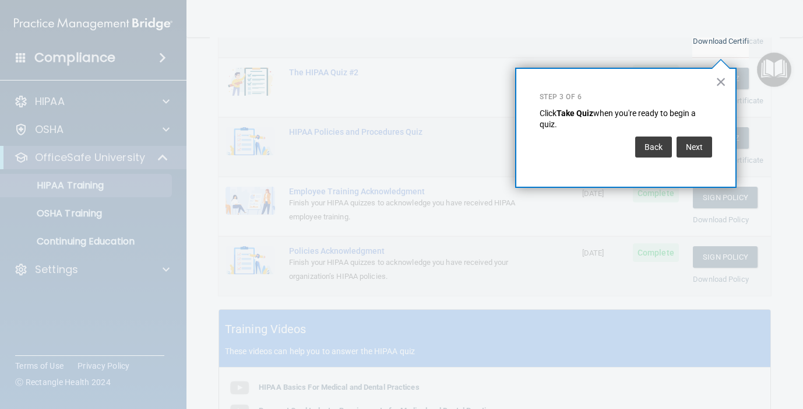
scroll to position [177, 0]
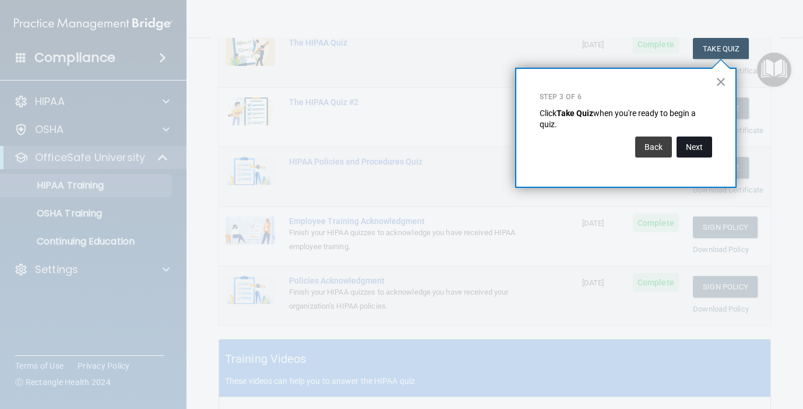
click at [684, 144] on button "Next" at bounding box center [695, 146] width 36 height 21
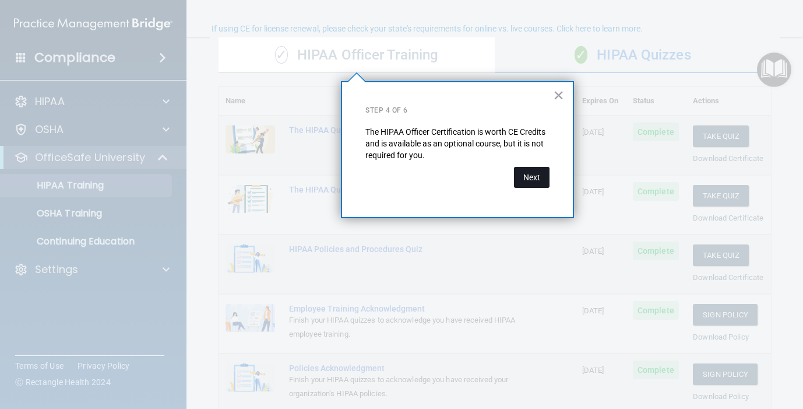
click at [535, 173] on button "Next" at bounding box center [532, 177] width 36 height 21
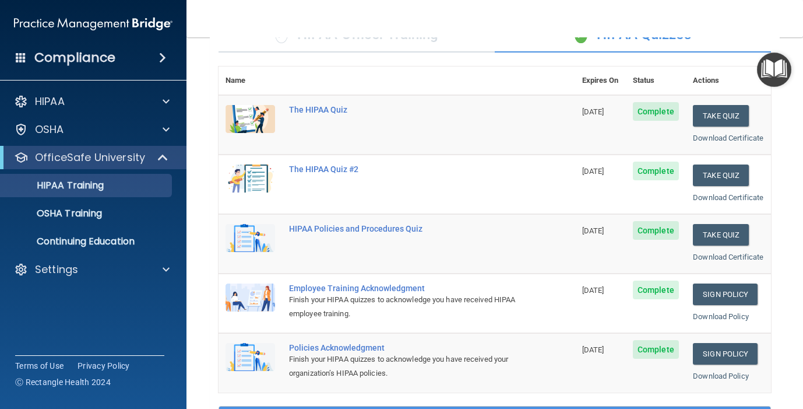
scroll to position [52, 0]
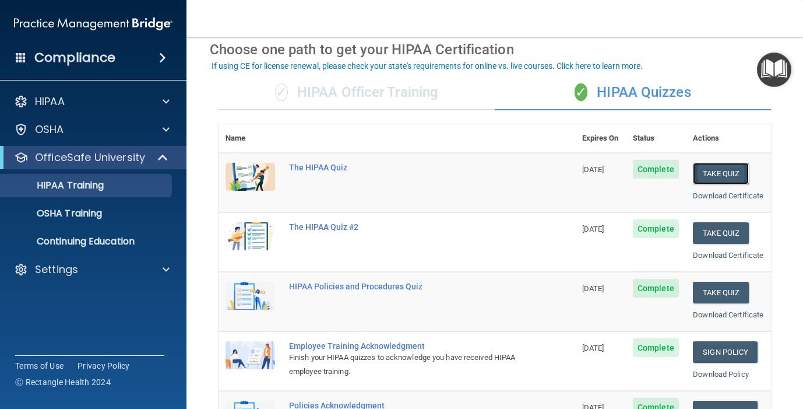
click at [729, 166] on button "Take Quiz" at bounding box center [721, 174] width 56 height 22
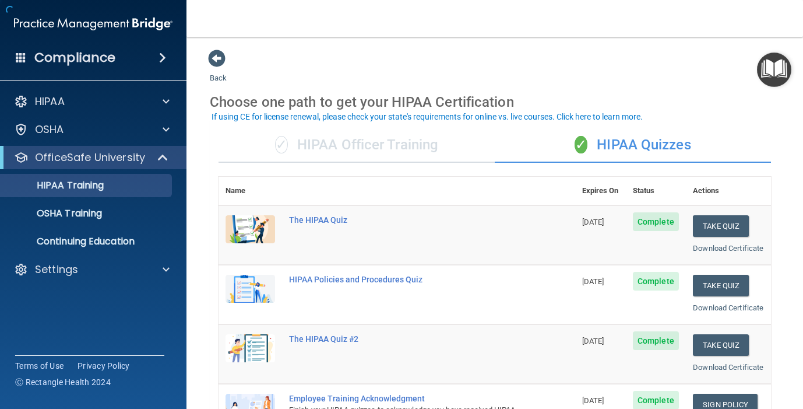
scroll to position [78, 0]
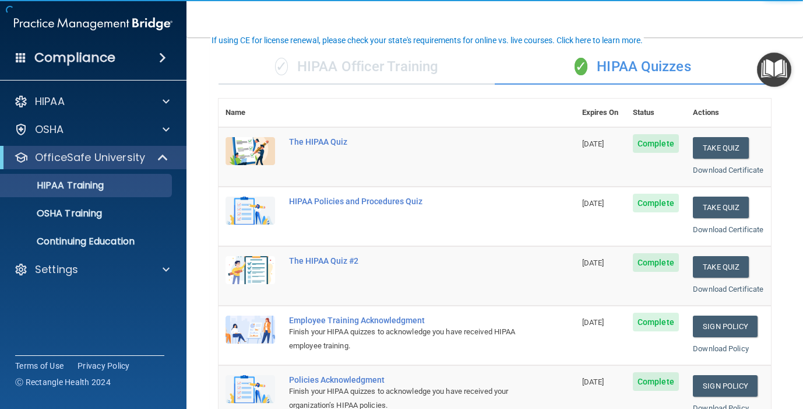
click at [660, 145] on span "Complete" at bounding box center [656, 143] width 46 height 19
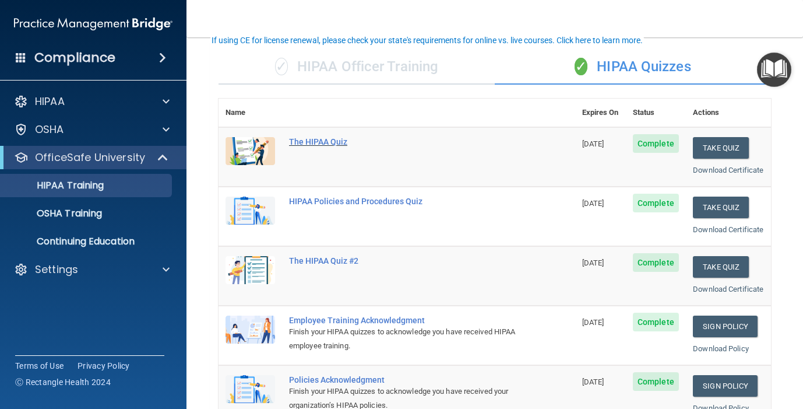
click at [340, 139] on div "The HIPAA Quiz" at bounding box center [403, 141] width 228 height 9
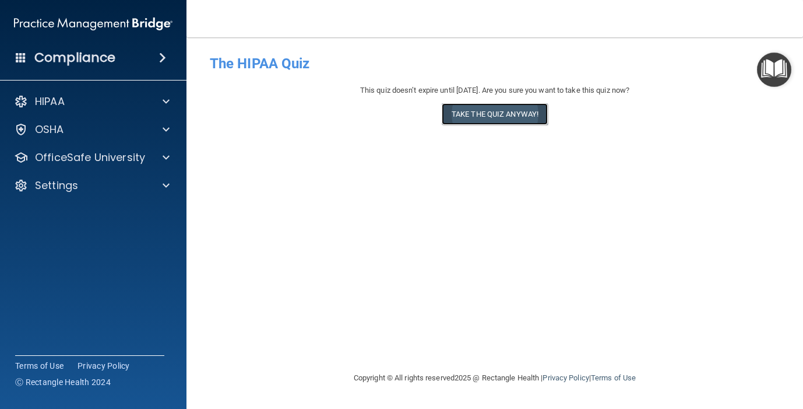
click at [491, 114] on button "Take the quiz anyway!" at bounding box center [495, 114] width 106 height 22
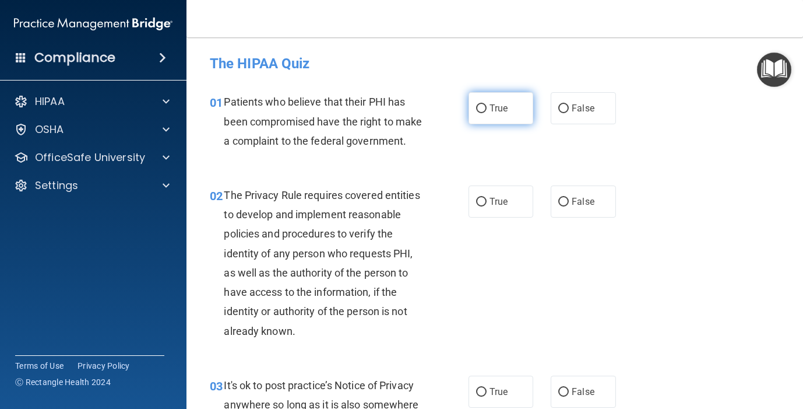
click at [476, 119] on label "True" at bounding box center [501, 108] width 65 height 32
click at [476, 113] on input "True" at bounding box center [481, 108] width 10 height 9
radio input "true"
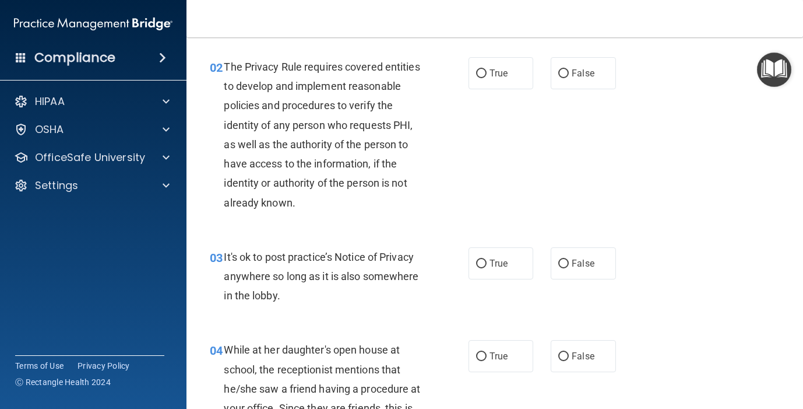
scroll to position [126, 0]
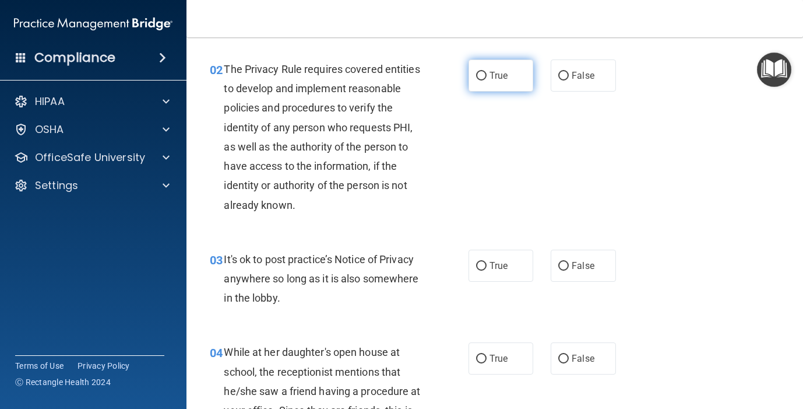
click at [490, 80] on span "True" at bounding box center [499, 75] width 18 height 11
click at [487, 80] on input "True" at bounding box center [481, 76] width 10 height 9
radio input "true"
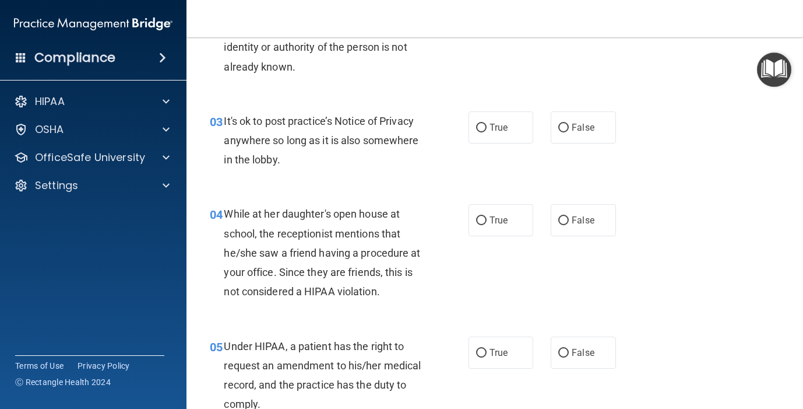
scroll to position [266, 0]
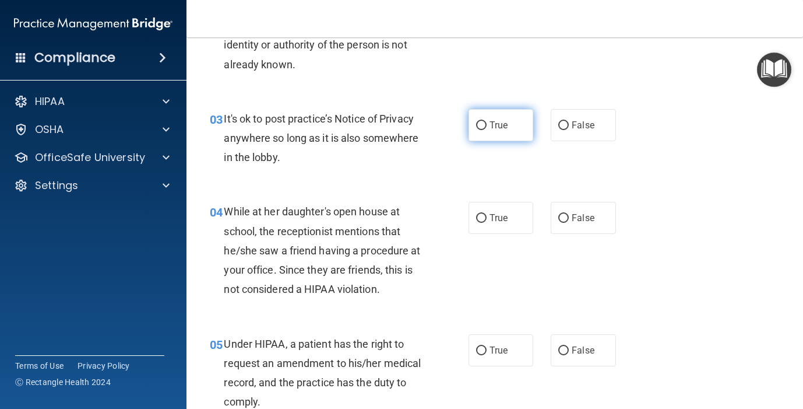
click at [490, 132] on label "True" at bounding box center [501, 125] width 65 height 32
click at [487, 130] on input "True" at bounding box center [481, 125] width 10 height 9
radio input "true"
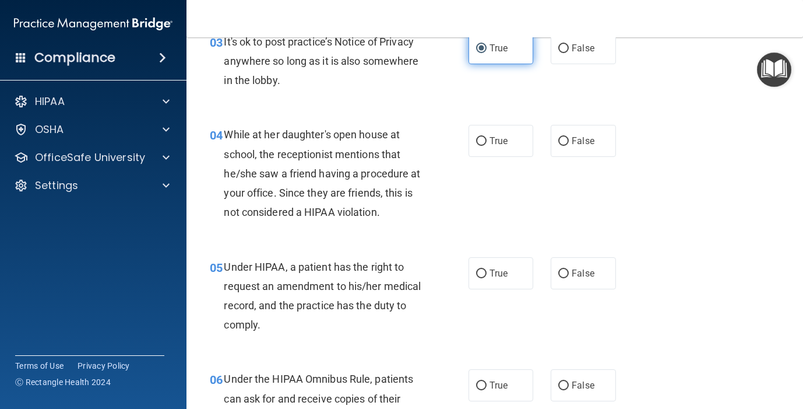
scroll to position [346, 0]
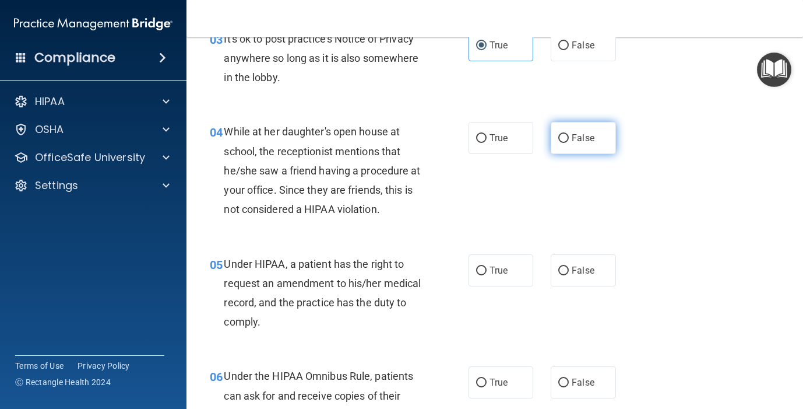
click at [577, 129] on label "False" at bounding box center [583, 138] width 65 height 32
click at [569, 134] on input "False" at bounding box center [563, 138] width 10 height 9
radio input "true"
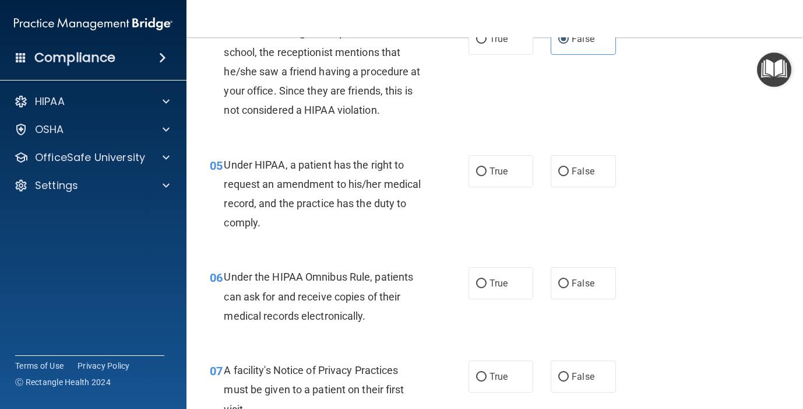
scroll to position [446, 0]
click at [565, 167] on input "False" at bounding box center [563, 171] width 10 height 9
radio input "true"
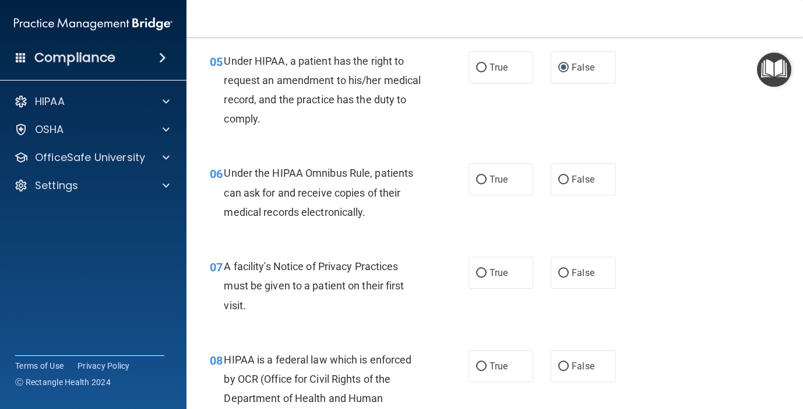
scroll to position [553, 0]
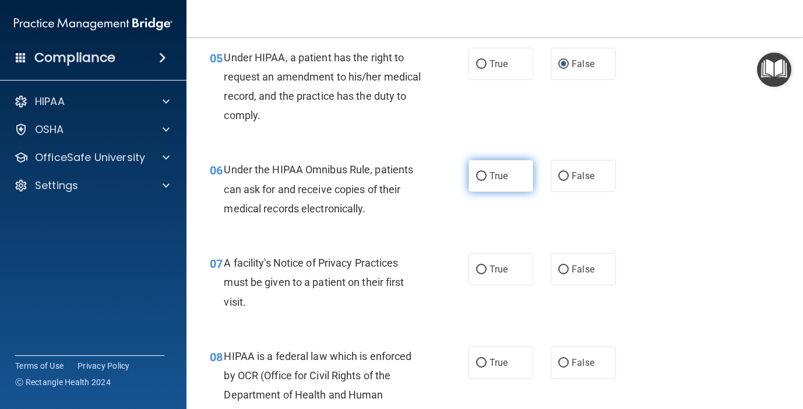
click at [503, 178] on span "True" at bounding box center [499, 175] width 18 height 11
click at [487, 178] on input "True" at bounding box center [481, 176] width 10 height 9
radio input "true"
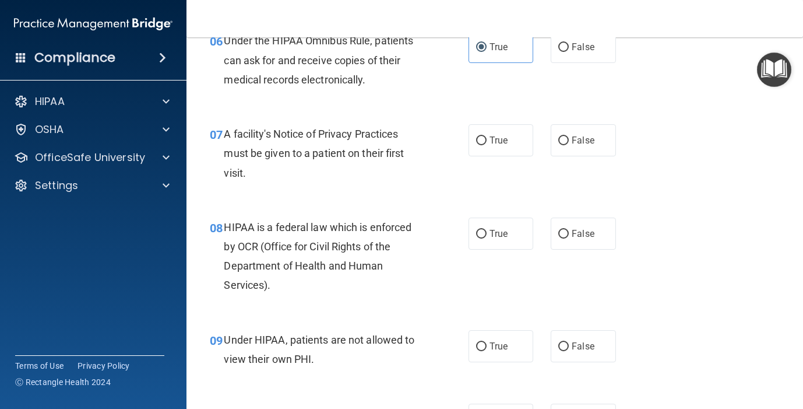
scroll to position [695, 0]
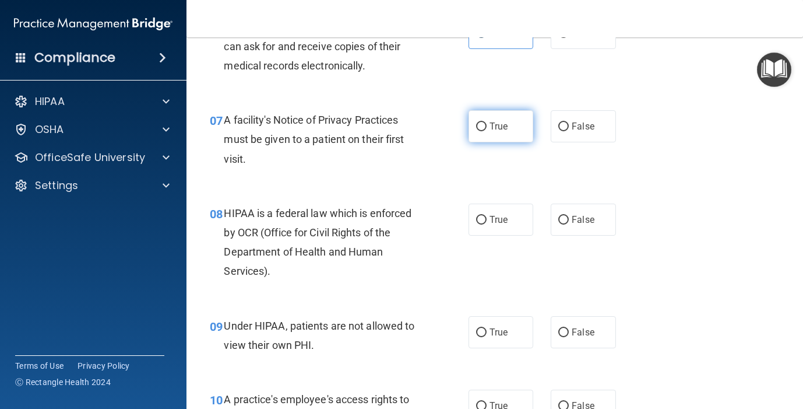
click at [515, 136] on label "True" at bounding box center [501, 126] width 65 height 32
click at [487, 131] on input "True" at bounding box center [481, 126] width 10 height 9
radio input "true"
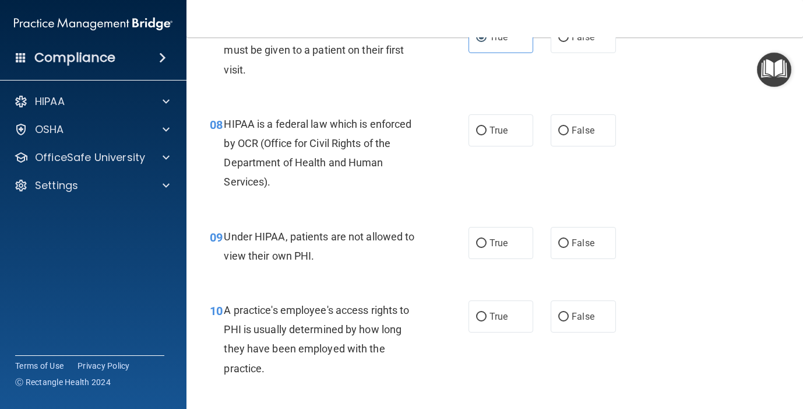
scroll to position [785, 0]
click at [482, 135] on label "True" at bounding box center [501, 130] width 65 height 32
click at [482, 135] on input "True" at bounding box center [481, 130] width 10 height 9
radio input "true"
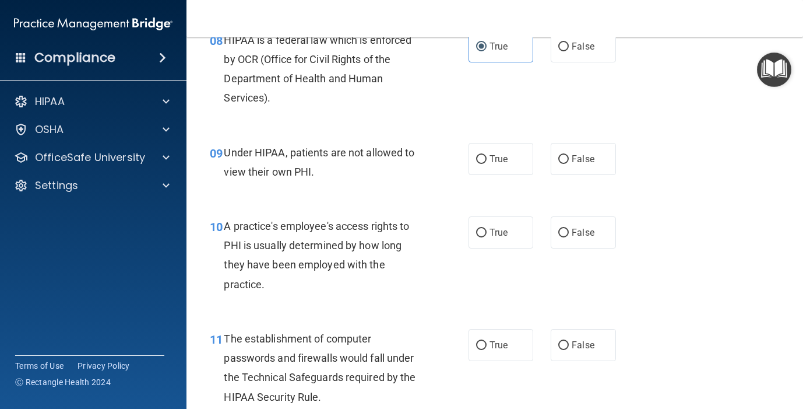
scroll to position [906, 0]
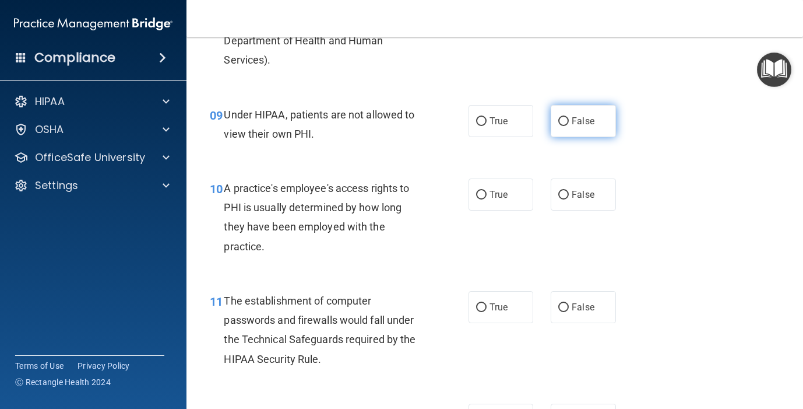
click at [581, 110] on label "False" at bounding box center [583, 121] width 65 height 32
click at [569, 117] on input "False" at bounding box center [563, 121] width 10 height 9
radio input "true"
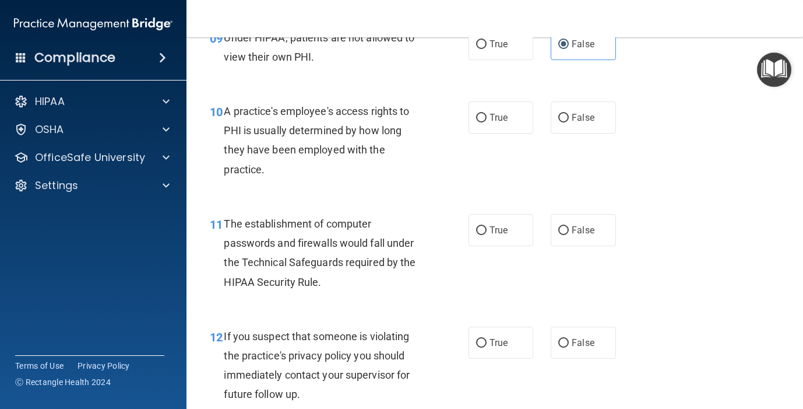
scroll to position [984, 0]
click at [594, 104] on label "False" at bounding box center [583, 117] width 65 height 32
click at [569, 113] on input "False" at bounding box center [563, 117] width 10 height 9
radio input "true"
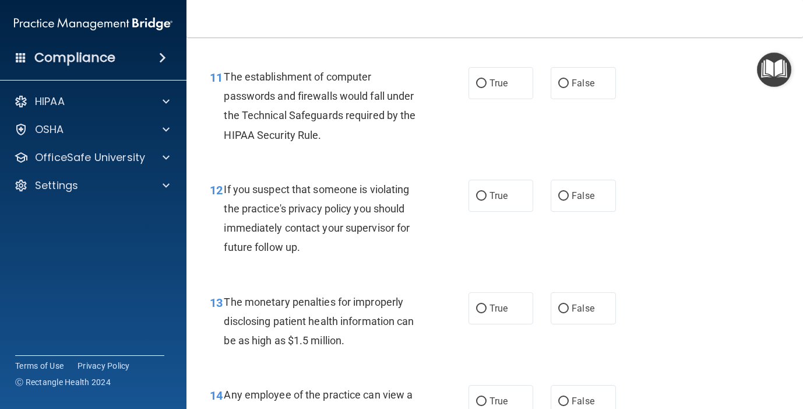
scroll to position [1140, 0]
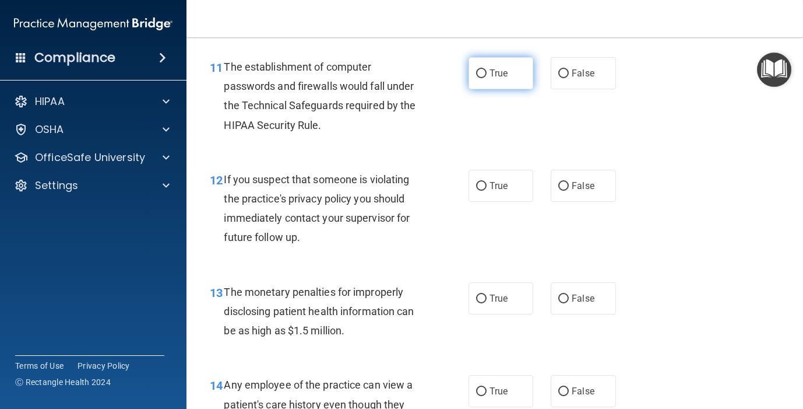
click at [484, 65] on label "True" at bounding box center [501, 73] width 65 height 32
click at [484, 69] on input "True" at bounding box center [481, 73] width 10 height 9
radio input "true"
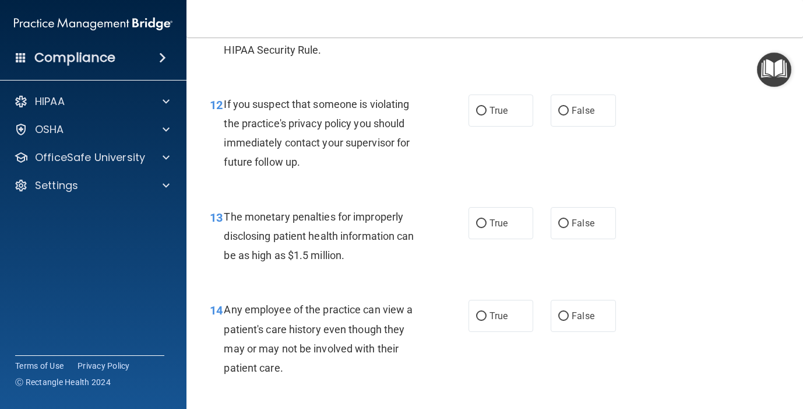
scroll to position [1217, 0]
click at [479, 111] on input "True" at bounding box center [481, 110] width 10 height 9
radio input "true"
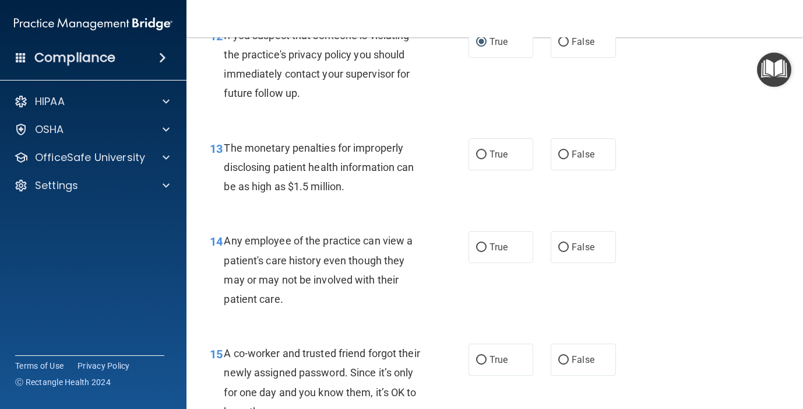
scroll to position [1281, 0]
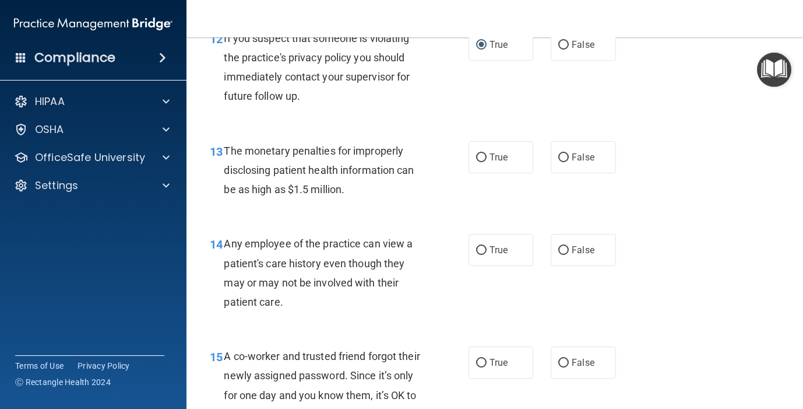
click at [466, 163] on div "13 The monetary penalties for improperly disclosing patient health information …" at bounding box center [339, 173] width 294 height 64
click at [487, 163] on label "True" at bounding box center [501, 157] width 65 height 32
click at [487, 162] on input "True" at bounding box center [481, 157] width 10 height 9
radio input "true"
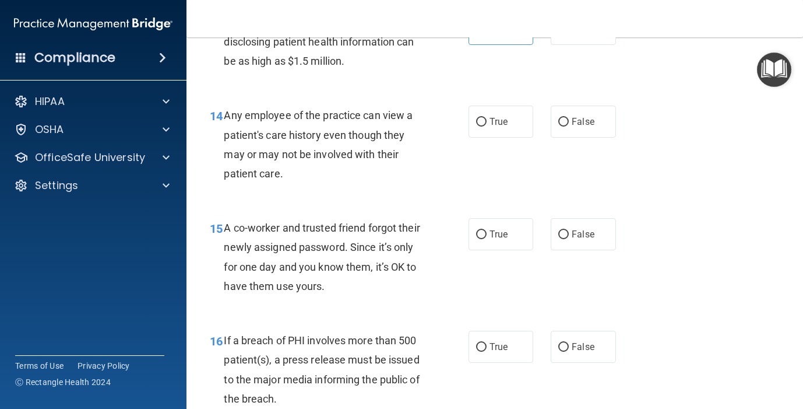
scroll to position [1411, 0]
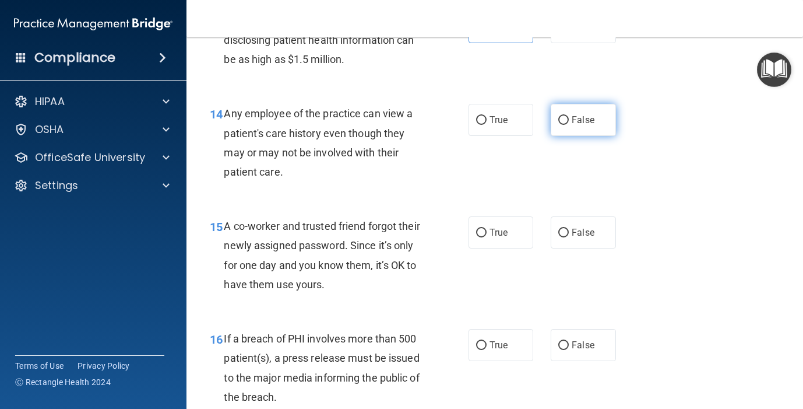
click at [574, 125] on span "False" at bounding box center [583, 119] width 23 height 11
click at [569, 125] on input "False" at bounding box center [563, 120] width 10 height 9
radio input "true"
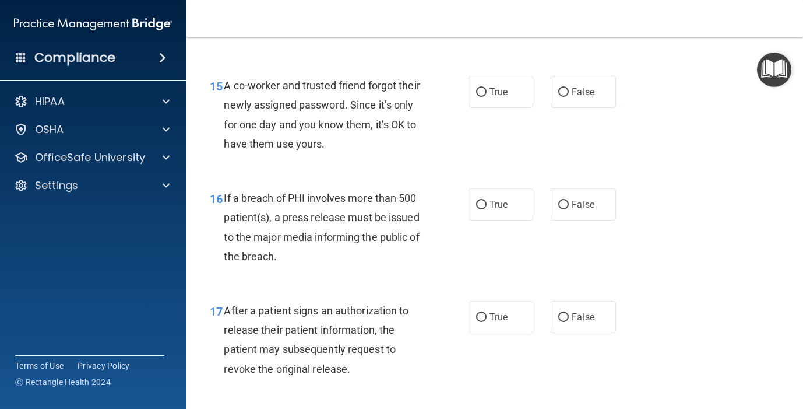
scroll to position [1556, 0]
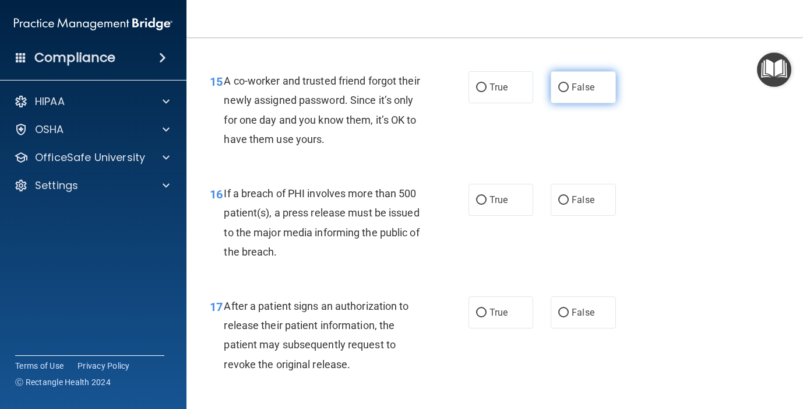
click at [568, 94] on label "False" at bounding box center [583, 87] width 65 height 32
click at [568, 92] on input "False" at bounding box center [563, 87] width 10 height 9
radio input "true"
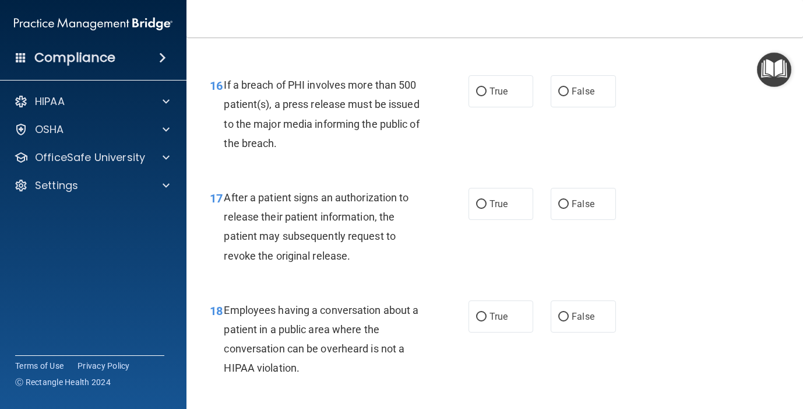
scroll to position [1667, 0]
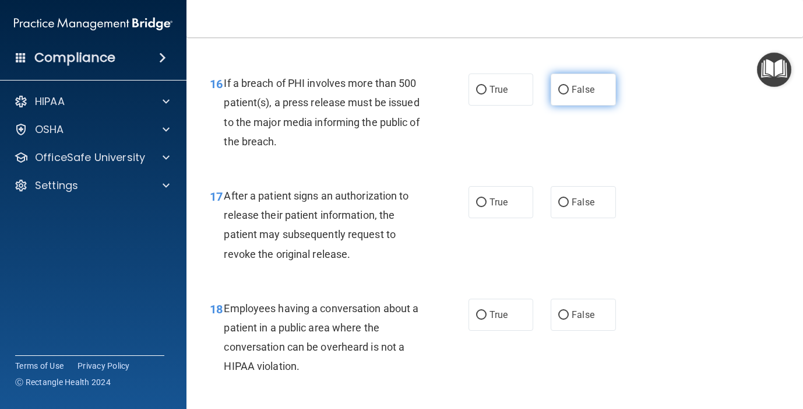
click at [564, 86] on input "False" at bounding box center [563, 90] width 10 height 9
radio input "true"
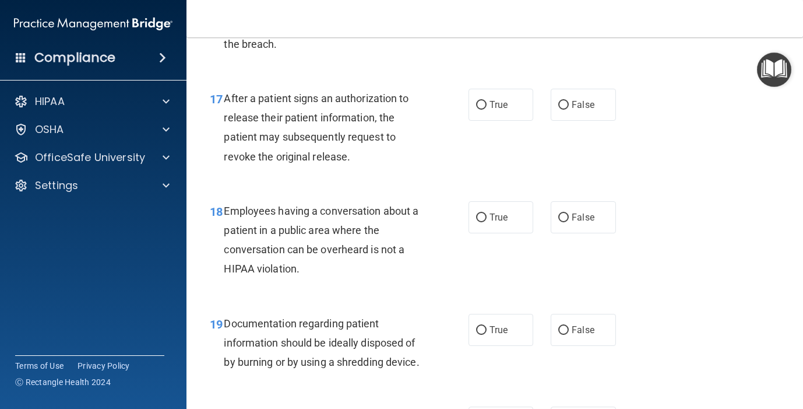
scroll to position [1766, 0]
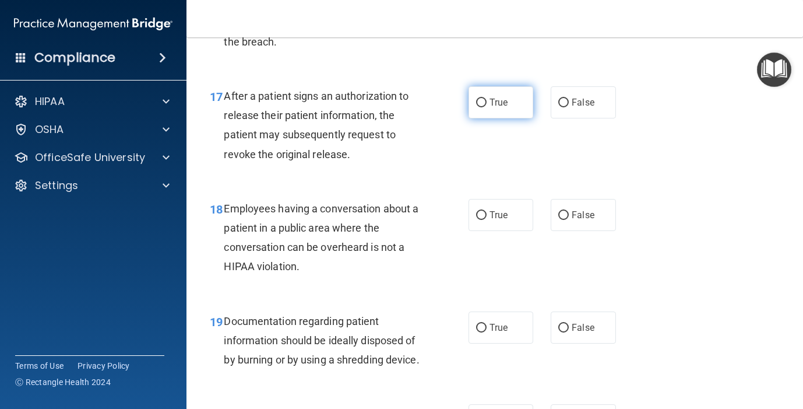
click at [480, 99] on input "True" at bounding box center [481, 103] width 10 height 9
radio input "true"
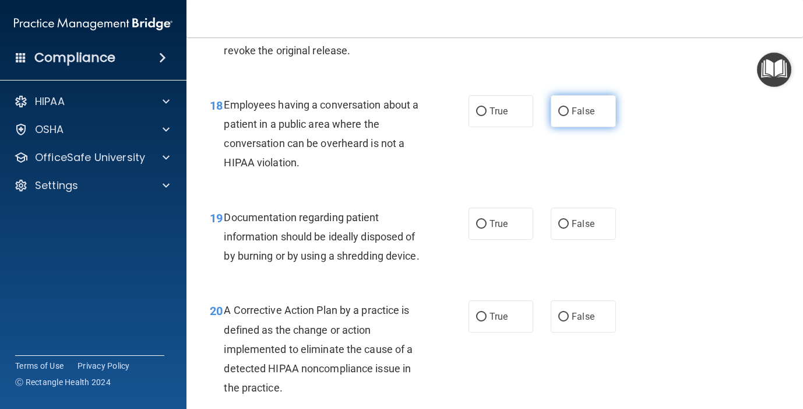
click at [577, 115] on span "False" at bounding box center [583, 111] width 23 height 11
click at [569, 115] on input "False" at bounding box center [563, 111] width 10 height 9
radio input "true"
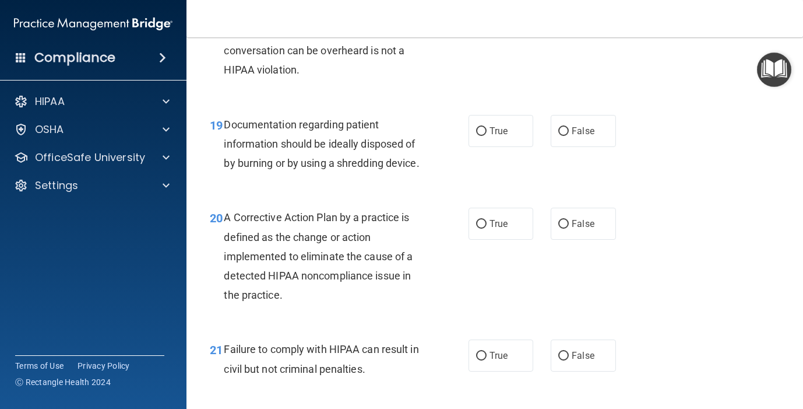
scroll to position [1963, 0]
click at [491, 125] on span "True" at bounding box center [499, 130] width 18 height 11
click at [487, 126] on input "True" at bounding box center [481, 130] width 10 height 9
radio input "true"
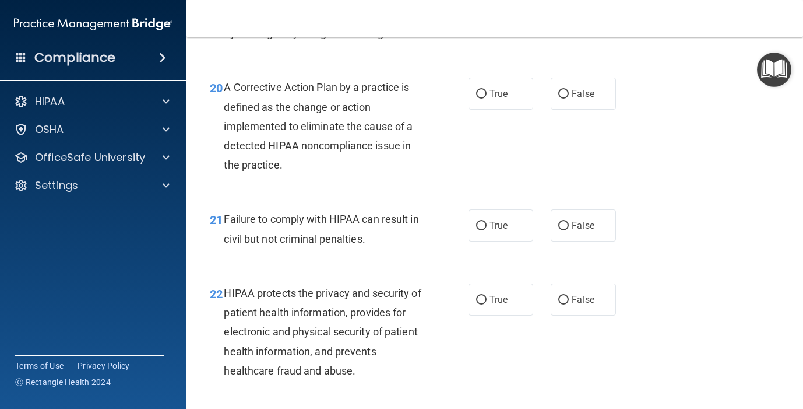
scroll to position [2095, 0]
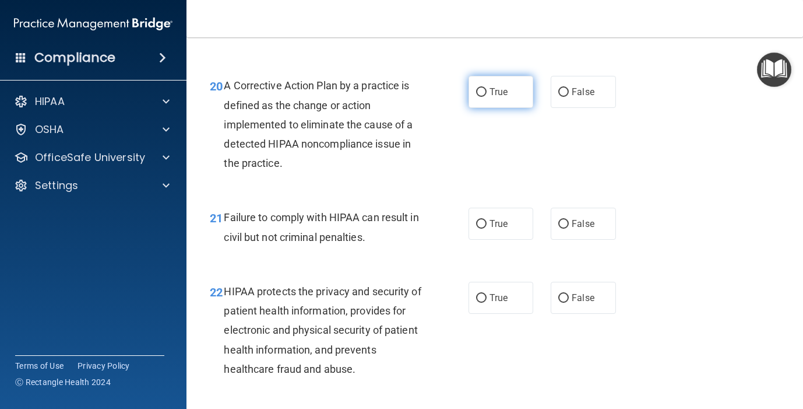
click at [497, 89] on span "True" at bounding box center [499, 91] width 18 height 11
click at [487, 89] on input "True" at bounding box center [481, 92] width 10 height 9
radio input "true"
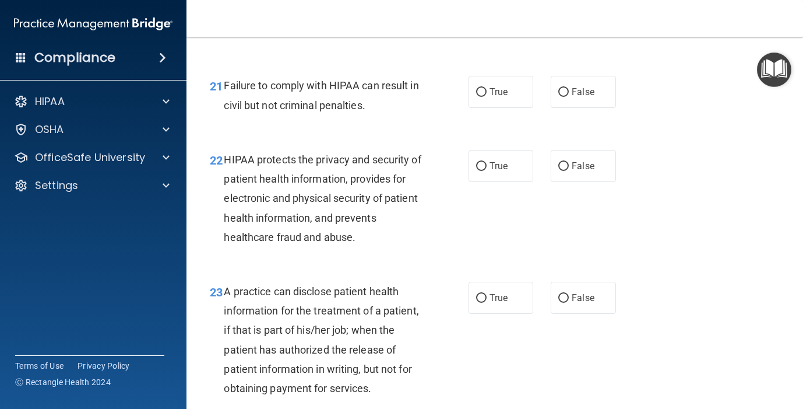
scroll to position [2243, 0]
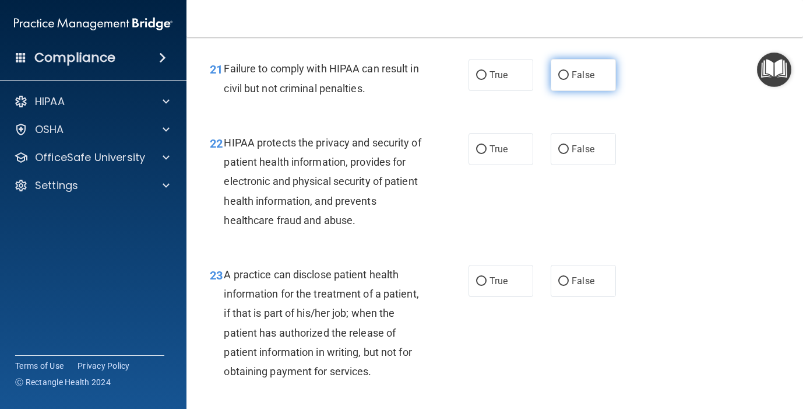
click at [562, 71] on input "False" at bounding box center [563, 75] width 10 height 9
radio input "true"
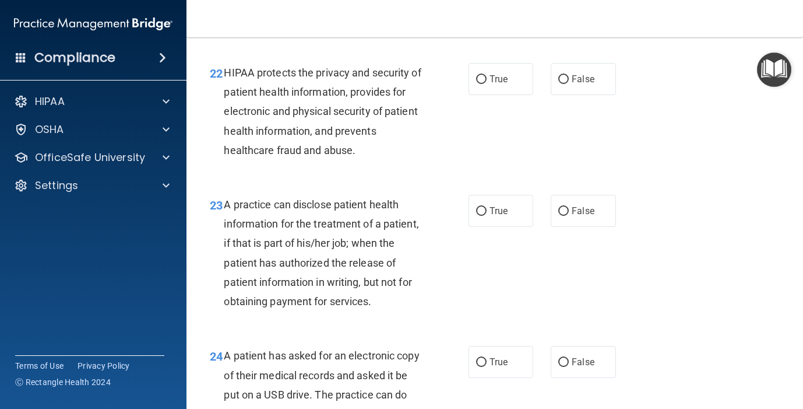
scroll to position [2297, 0]
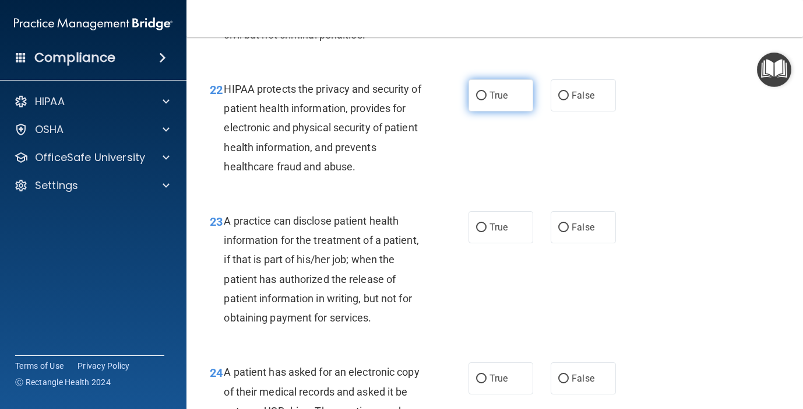
click at [472, 107] on label "True" at bounding box center [501, 95] width 65 height 32
click at [476, 100] on input "True" at bounding box center [481, 96] width 10 height 9
radio input "true"
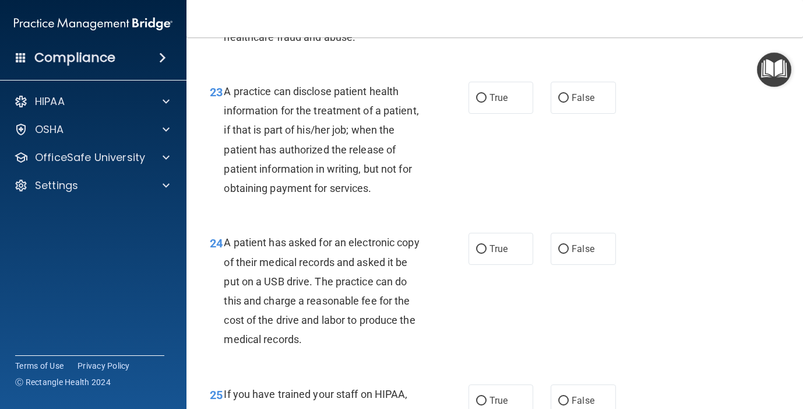
scroll to position [2427, 0]
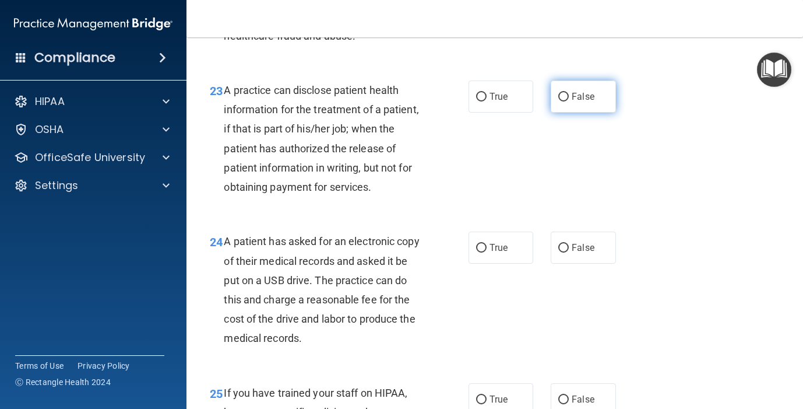
click at [564, 103] on label "False" at bounding box center [583, 96] width 65 height 32
click at [564, 101] on input "False" at bounding box center [563, 97] width 10 height 9
radio input "true"
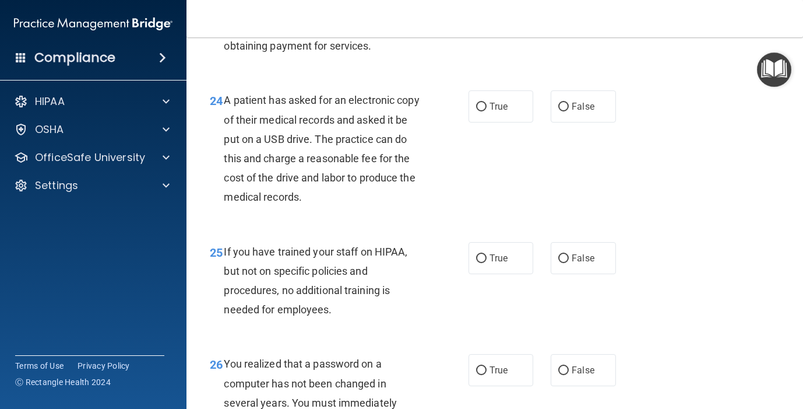
scroll to position [2570, 0]
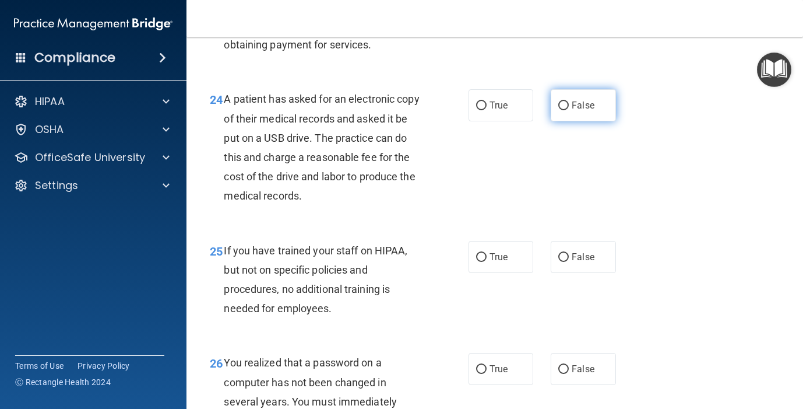
click at [564, 108] on input "False" at bounding box center [563, 105] width 10 height 9
radio input "true"
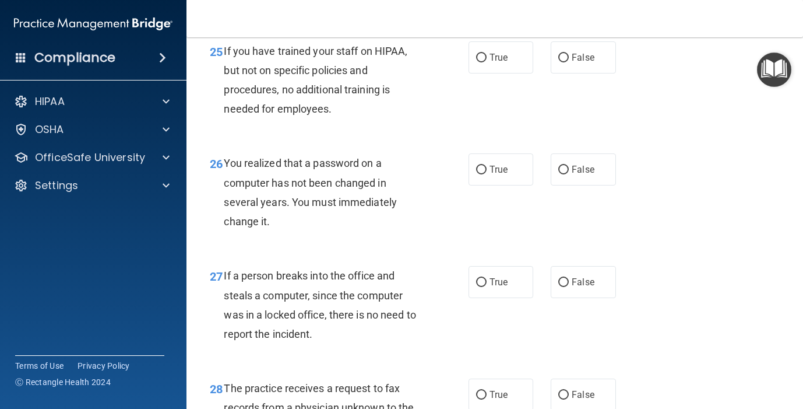
scroll to position [2768, 0]
click at [565, 55] on input "False" at bounding box center [563, 58] width 10 height 9
radio input "true"
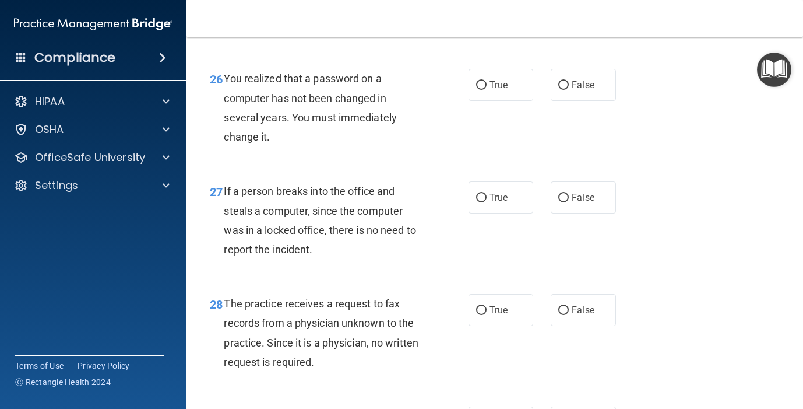
scroll to position [2859, 0]
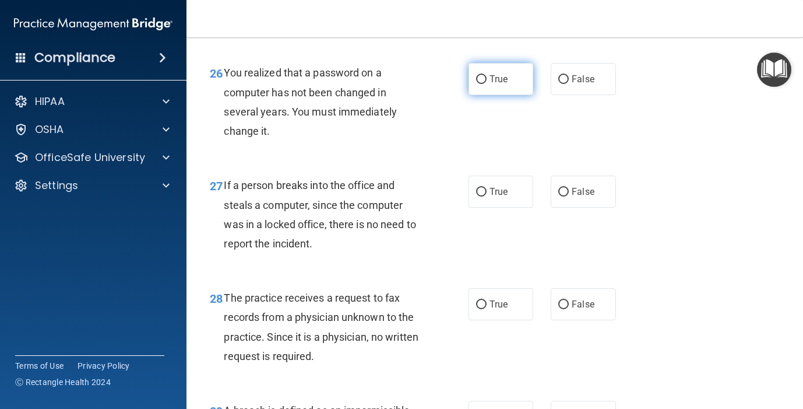
click at [502, 83] on span "True" at bounding box center [499, 78] width 18 height 11
click at [487, 83] on input "True" at bounding box center [481, 79] width 10 height 9
radio input "true"
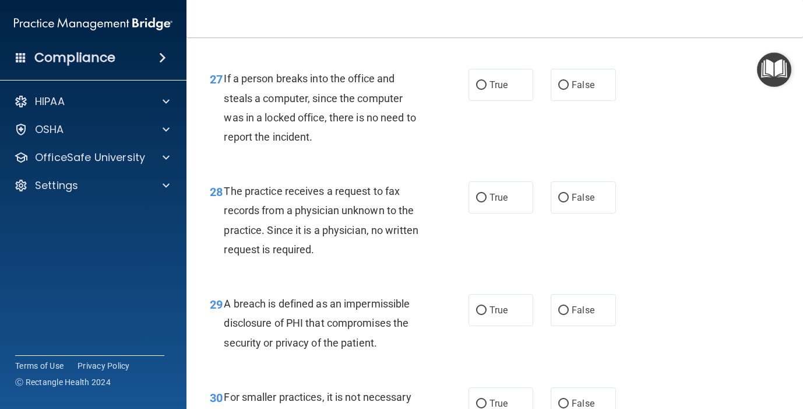
scroll to position [2970, 0]
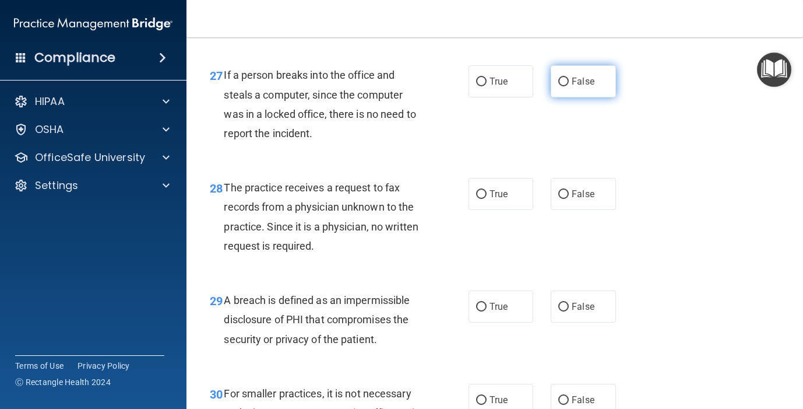
click at [582, 86] on span "False" at bounding box center [583, 81] width 23 height 11
click at [569, 86] on input "False" at bounding box center [563, 82] width 10 height 9
radio input "true"
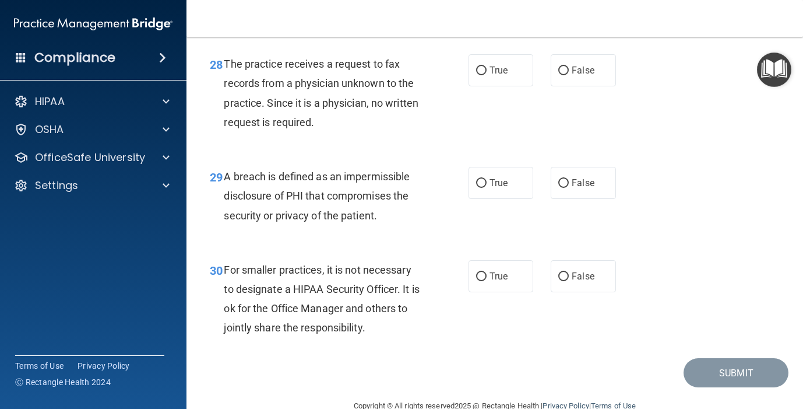
scroll to position [3097, 0]
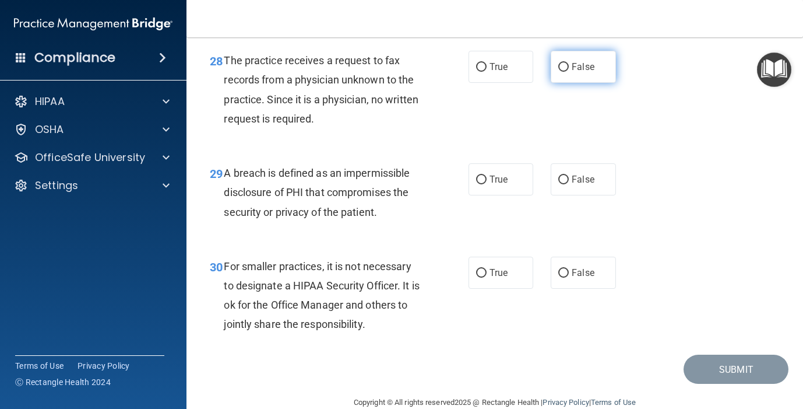
click at [572, 73] on label "False" at bounding box center [583, 67] width 65 height 32
click at [569, 72] on input "False" at bounding box center [563, 67] width 10 height 9
radio input "true"
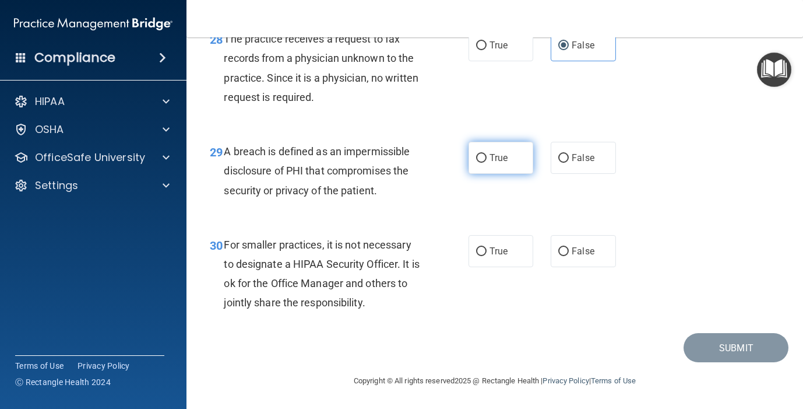
click at [491, 160] on span "True" at bounding box center [499, 157] width 18 height 11
click at [487, 160] on input "True" at bounding box center [481, 158] width 10 height 9
radio input "true"
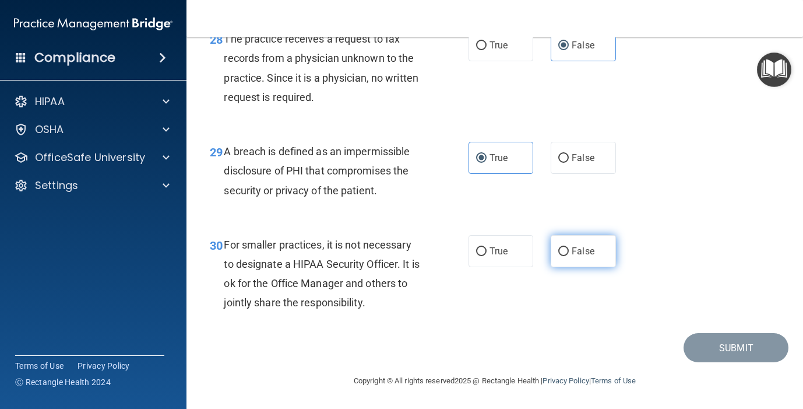
click at [566, 262] on label "False" at bounding box center [583, 251] width 65 height 32
click at [566, 256] on input "False" at bounding box center [563, 251] width 10 height 9
radio input "true"
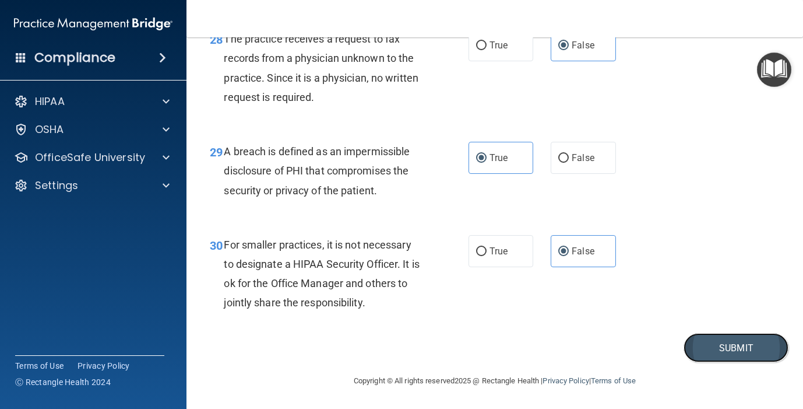
click at [702, 349] on button "Submit" at bounding box center [736, 348] width 105 height 30
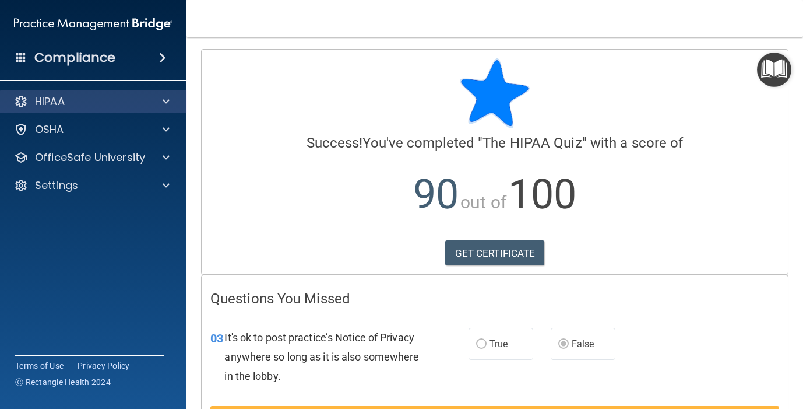
click at [148, 93] on div "HIPAA" at bounding box center [93, 101] width 187 height 23
click at [171, 103] on div at bounding box center [164, 101] width 29 height 14
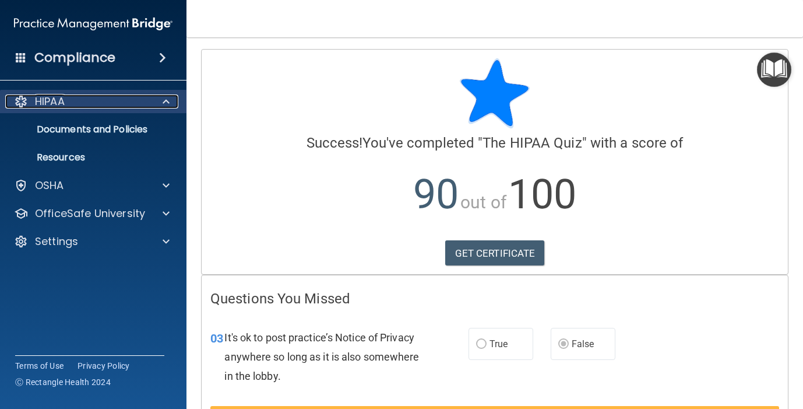
click at [163, 96] on span at bounding box center [166, 101] width 7 height 14
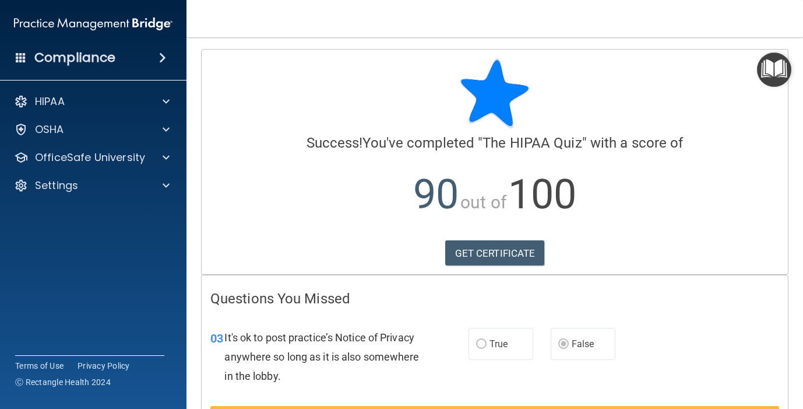
click at [743, 67] on img "Open Resource Center" at bounding box center [774, 69] width 34 height 34
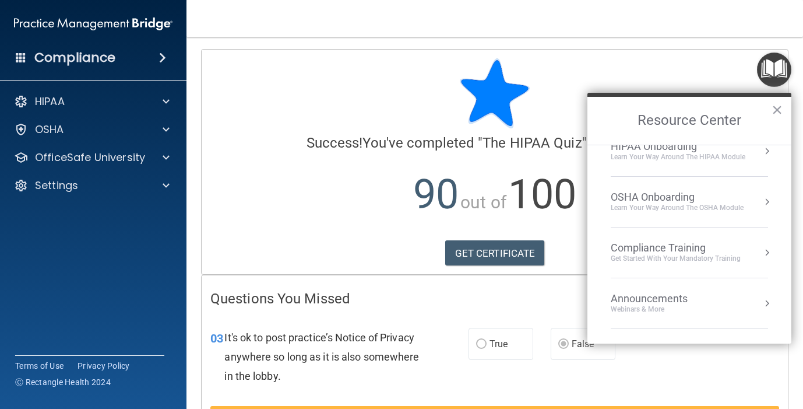
scroll to position [19, 0]
click at [721, 161] on div "Learn Your Way around the HIPAA module" at bounding box center [678, 158] width 135 height 10
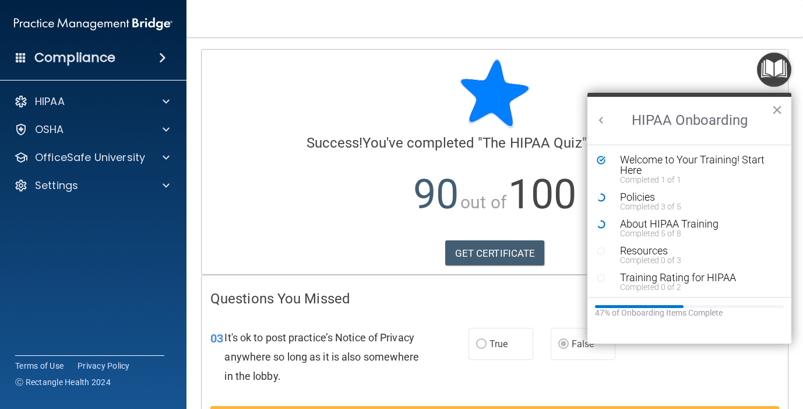
scroll to position [2, 0]
click at [681, 228] on div "Completed 5 of 8" at bounding box center [698, 231] width 156 height 8
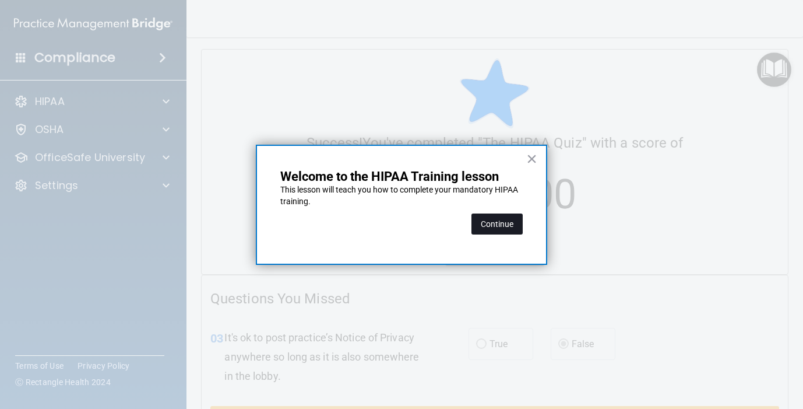
click at [515, 226] on button "Continue" at bounding box center [497, 223] width 51 height 21
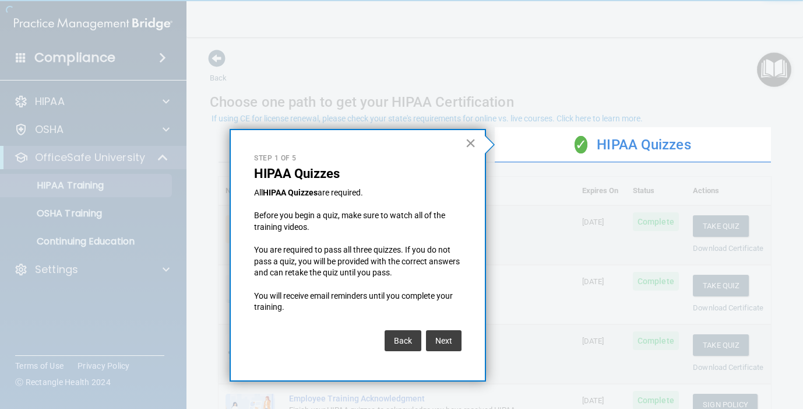
click at [472, 140] on button "×" at bounding box center [470, 142] width 11 height 19
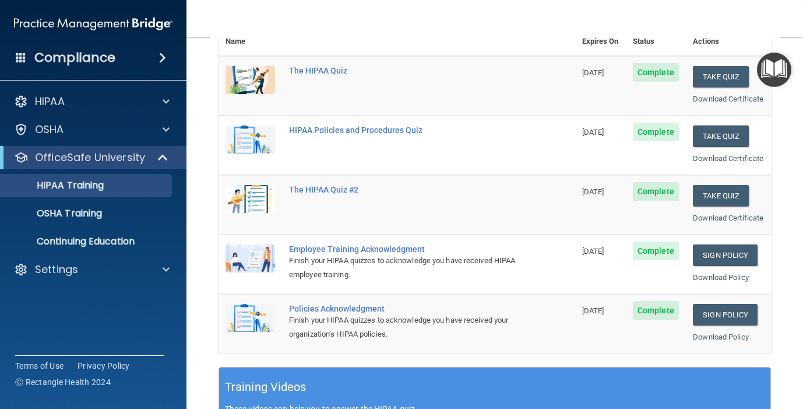
scroll to position [147, 0]
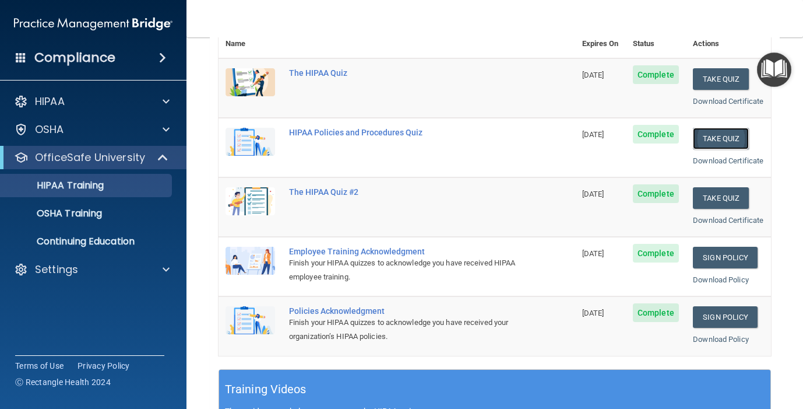
click at [743, 149] on button "Take Quiz" at bounding box center [721, 139] width 56 height 22
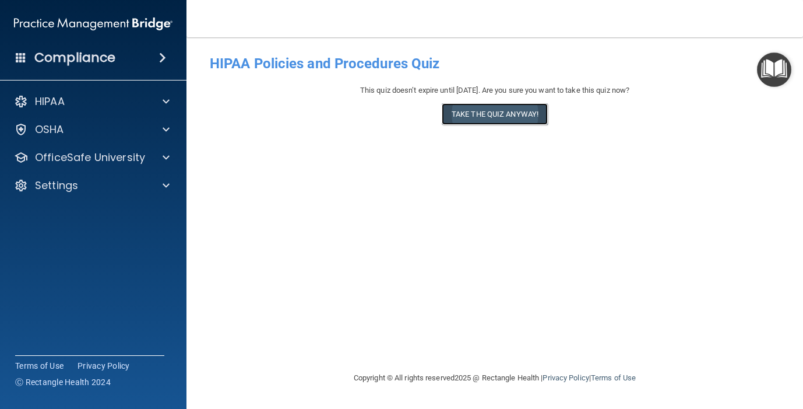
click at [497, 116] on button "Take the quiz anyway!" at bounding box center [495, 114] width 106 height 22
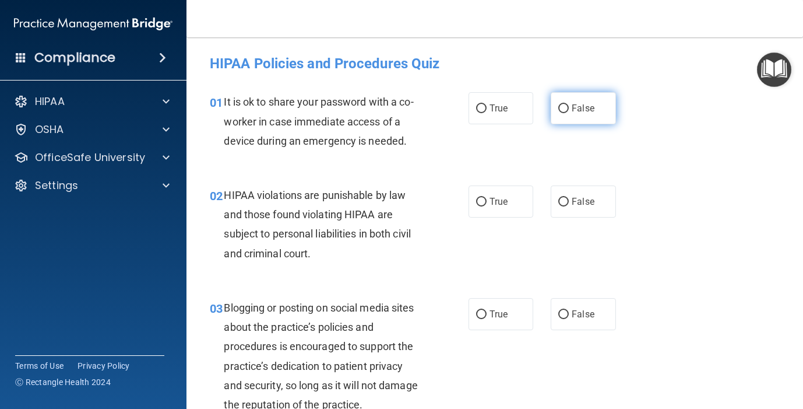
click at [598, 97] on label "False" at bounding box center [583, 108] width 65 height 32
click at [569, 104] on input "False" at bounding box center [563, 108] width 10 height 9
radio input "true"
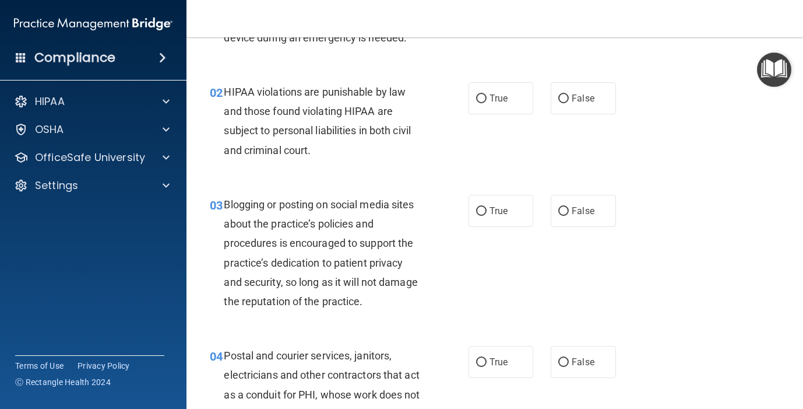
scroll to position [104, 0]
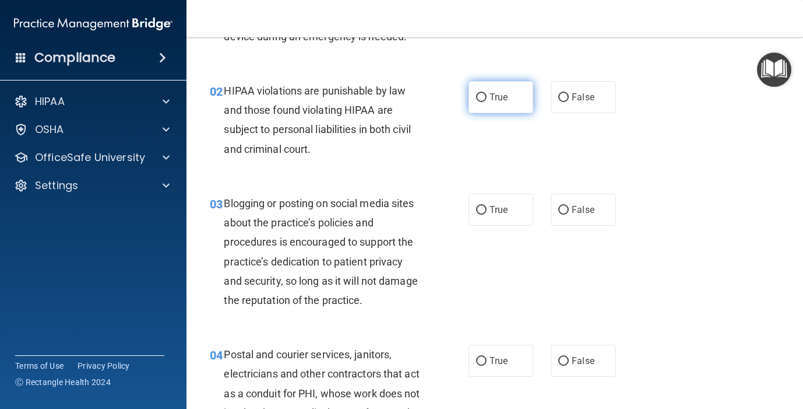
click at [491, 94] on span "True" at bounding box center [499, 97] width 18 height 11
click at [487, 94] on input "True" at bounding box center [481, 97] width 10 height 9
radio input "true"
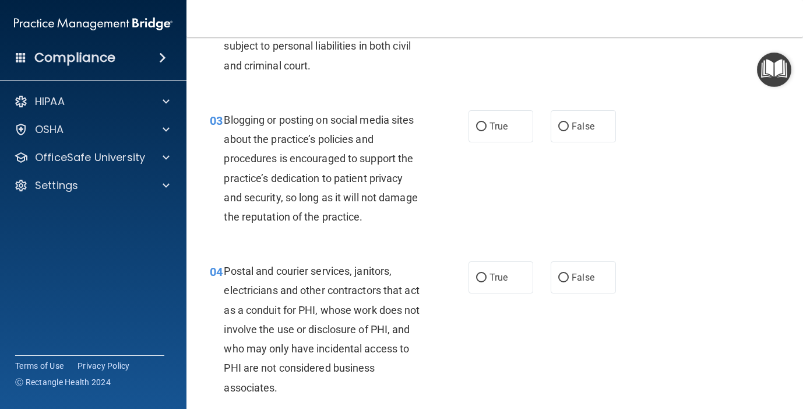
scroll to position [189, 0]
click at [577, 133] on label "False" at bounding box center [583, 125] width 65 height 32
click at [569, 130] on input "False" at bounding box center [563, 125] width 10 height 9
radio input "true"
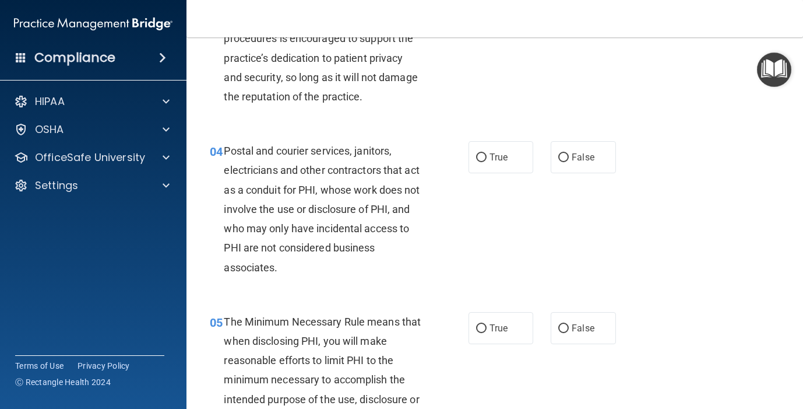
scroll to position [310, 0]
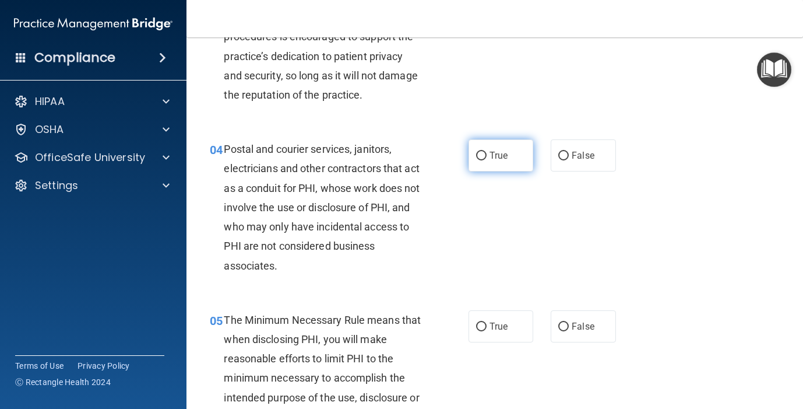
click at [528, 160] on label "True" at bounding box center [501, 155] width 65 height 32
click at [487, 160] on input "True" at bounding box center [481, 156] width 10 height 9
radio input "true"
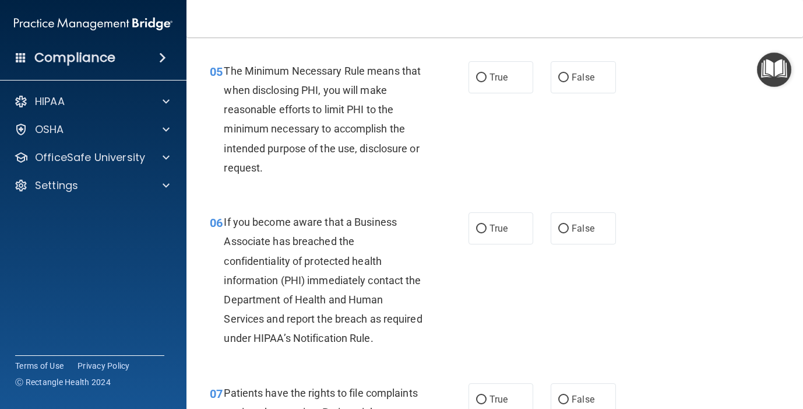
scroll to position [559, 0]
click at [507, 73] on span "True" at bounding box center [499, 76] width 18 height 11
click at [487, 73] on input "True" at bounding box center [481, 77] width 10 height 9
radio input "true"
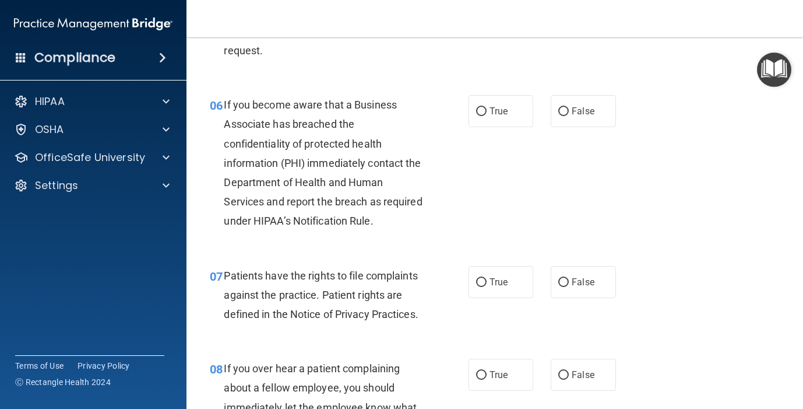
scroll to position [677, 0]
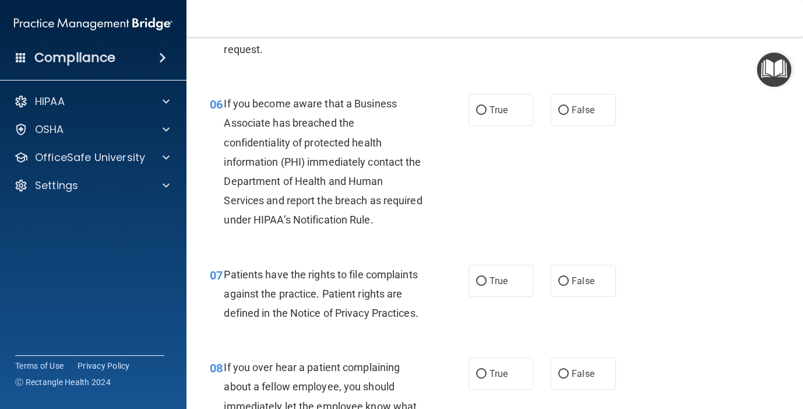
click at [492, 126] on div "06 If you become aware that a Business Associate has breached the confidentiali…" at bounding box center [495, 164] width 588 height 171
click at [489, 115] on label "True" at bounding box center [501, 110] width 65 height 32
click at [487, 115] on input "True" at bounding box center [481, 110] width 10 height 9
radio input "true"
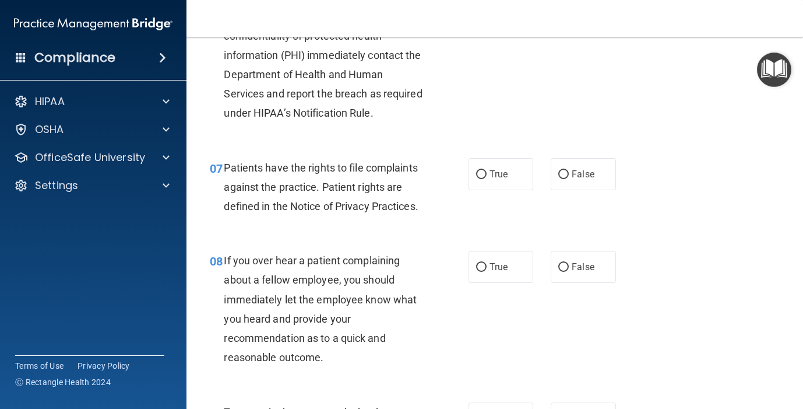
scroll to position [845, 0]
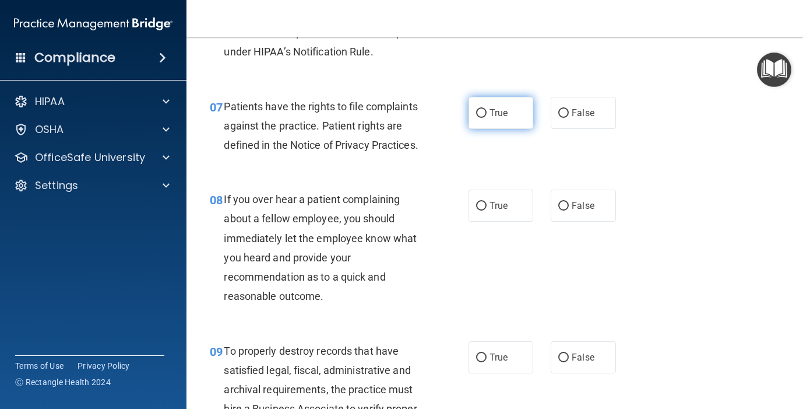
click at [486, 112] on input "True" at bounding box center [481, 113] width 10 height 9
radio input "true"
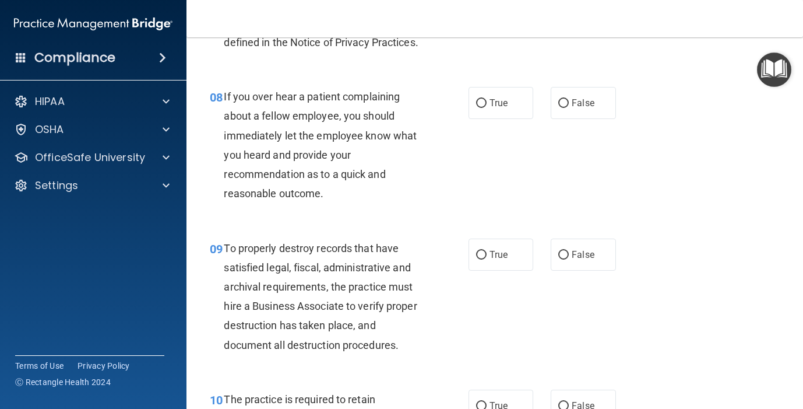
scroll to position [949, 0]
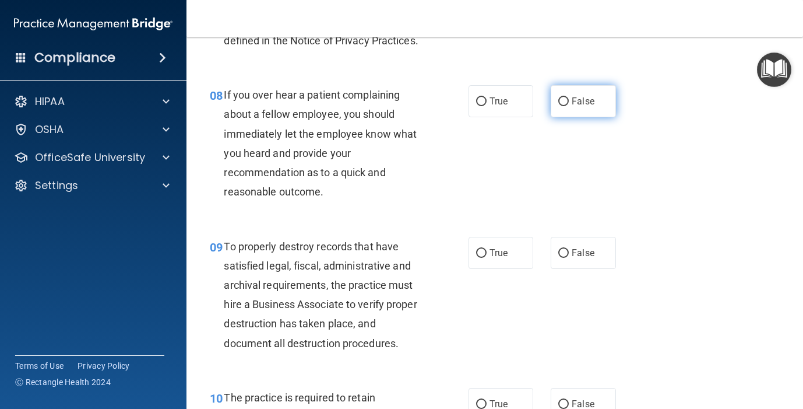
click at [590, 88] on label "False" at bounding box center [583, 101] width 65 height 32
click at [569, 97] on input "False" at bounding box center [563, 101] width 10 height 9
radio input "true"
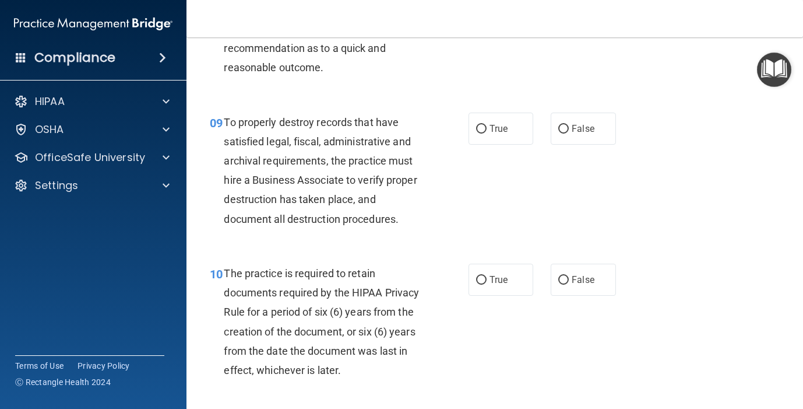
scroll to position [1076, 0]
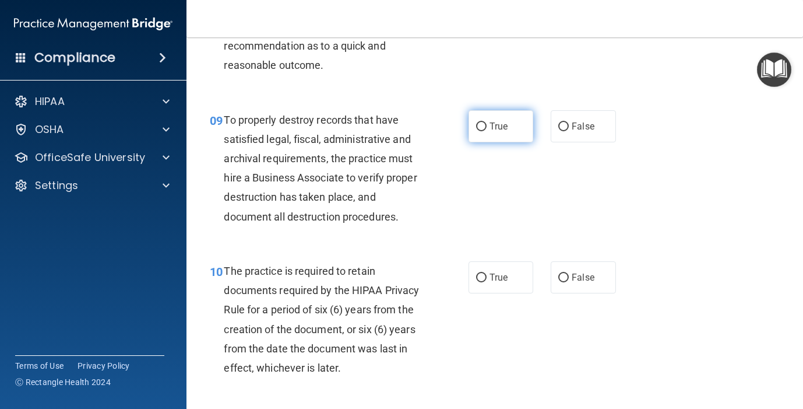
click at [504, 124] on span "True" at bounding box center [499, 126] width 18 height 11
click at [487, 124] on input "True" at bounding box center [481, 126] width 10 height 9
radio input "true"
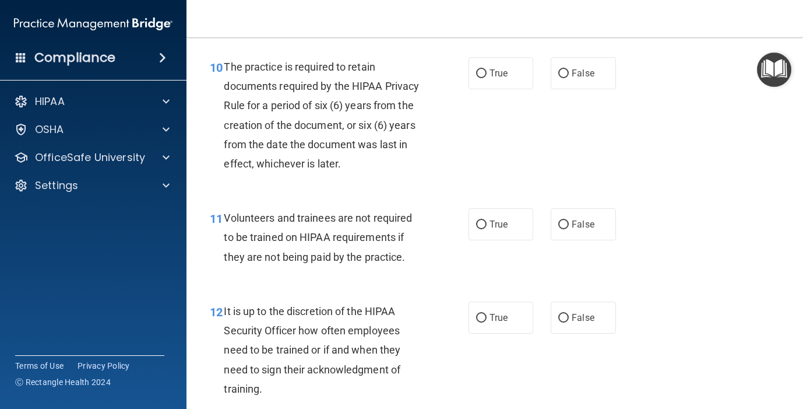
scroll to position [1286, 0]
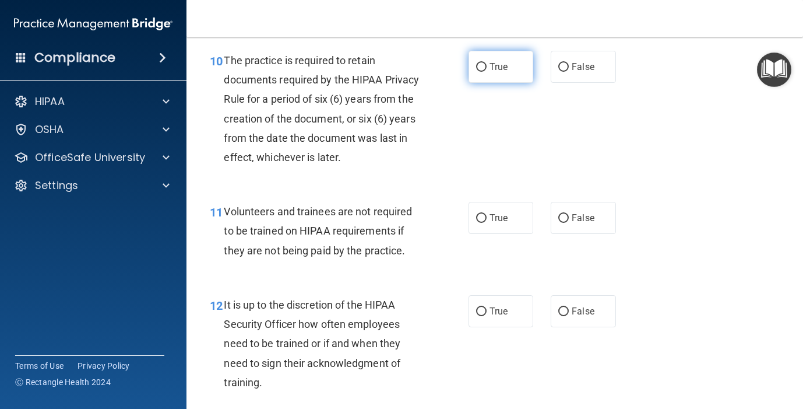
click at [507, 58] on label "True" at bounding box center [501, 67] width 65 height 32
click at [487, 63] on input "True" at bounding box center [481, 67] width 10 height 9
radio input "true"
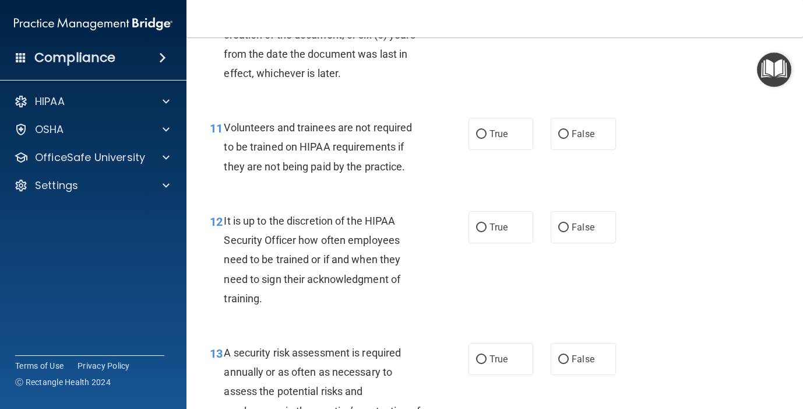
scroll to position [1431, 0]
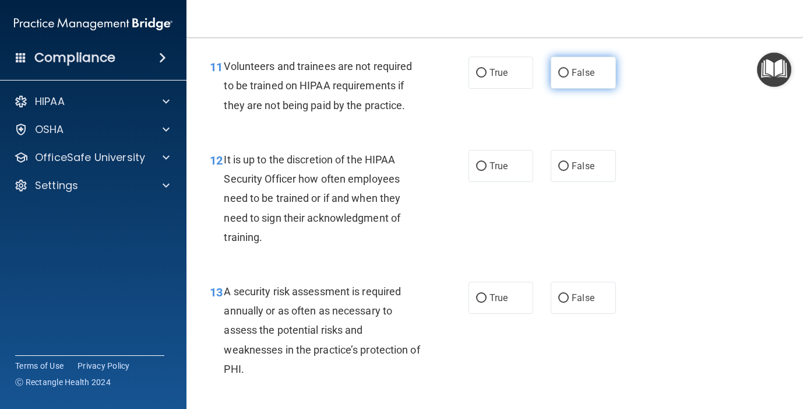
click at [568, 70] on input "False" at bounding box center [563, 73] width 10 height 9
radio input "true"
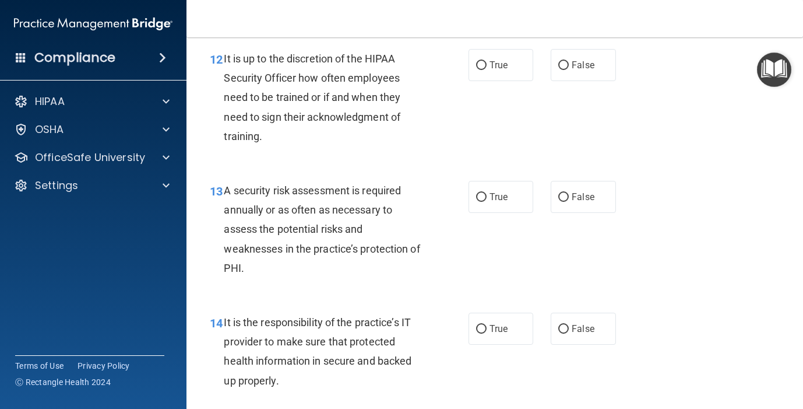
scroll to position [1533, 0]
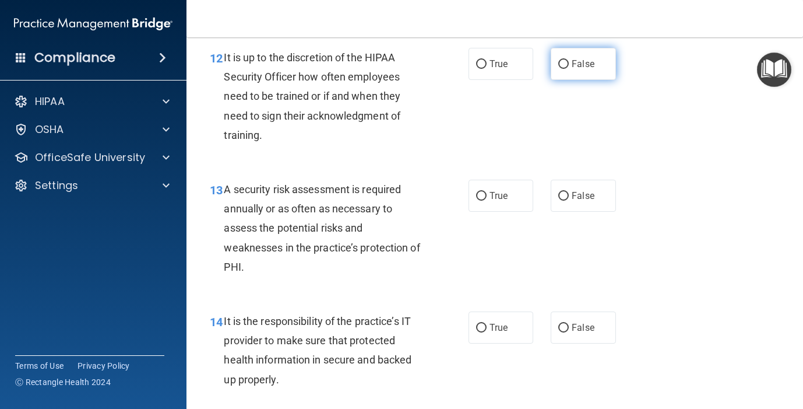
click at [577, 66] on span "False" at bounding box center [583, 63] width 23 height 11
click at [569, 66] on input "False" at bounding box center [563, 64] width 10 height 9
radio input "true"
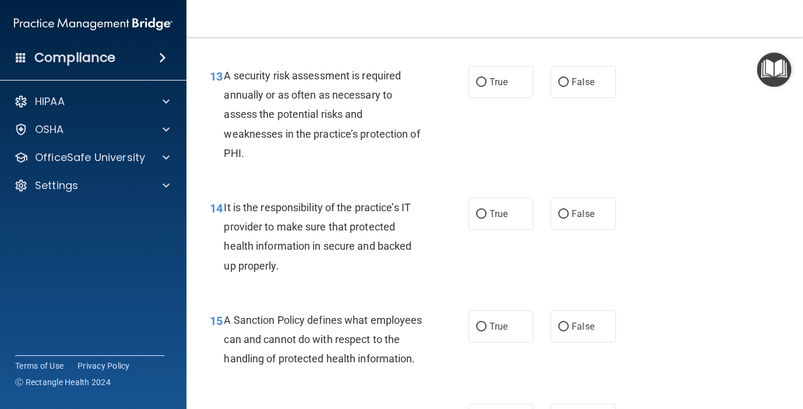
scroll to position [1648, 0]
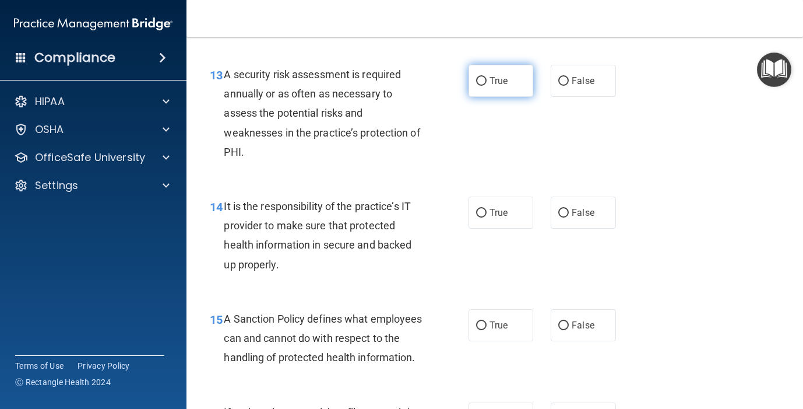
click at [503, 71] on label "True" at bounding box center [501, 81] width 65 height 32
click at [487, 77] on input "True" at bounding box center [481, 81] width 10 height 9
radio input "true"
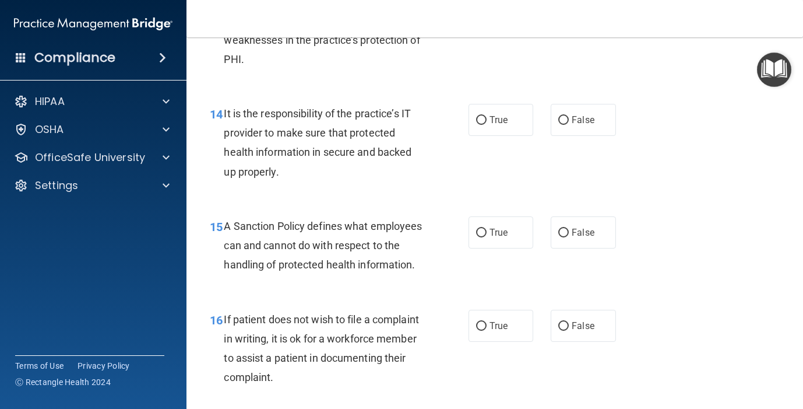
scroll to position [1744, 0]
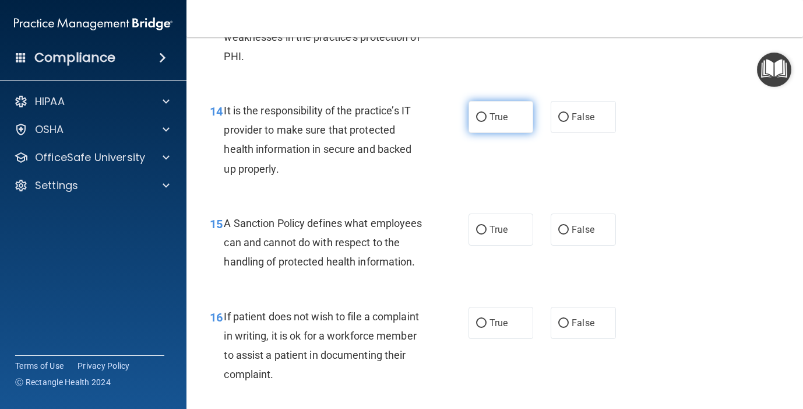
click at [501, 116] on span "True" at bounding box center [499, 116] width 18 height 11
click at [487, 116] on input "True" at bounding box center [481, 117] width 10 height 9
radio input "true"
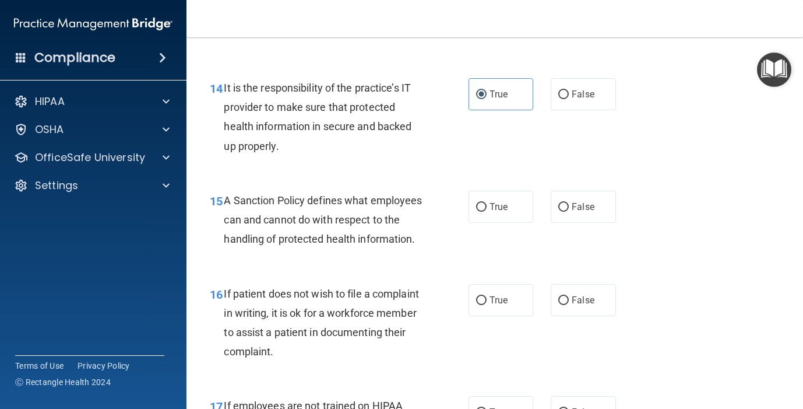
scroll to position [1775, 0]
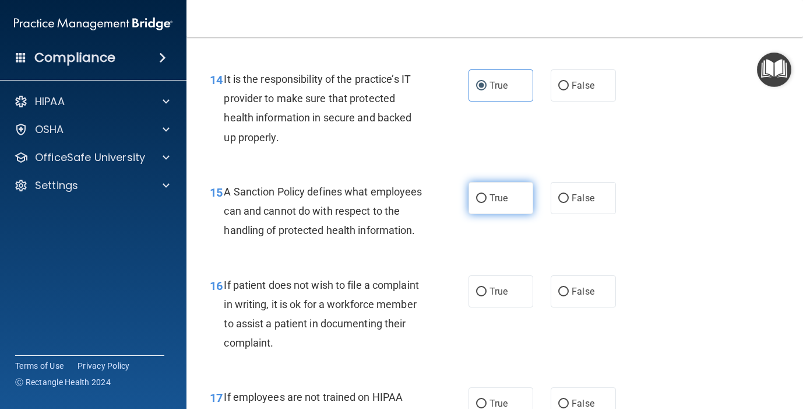
click at [502, 196] on span "True" at bounding box center [499, 197] width 18 height 11
click at [487, 196] on input "True" at bounding box center [481, 198] width 10 height 9
radio input "true"
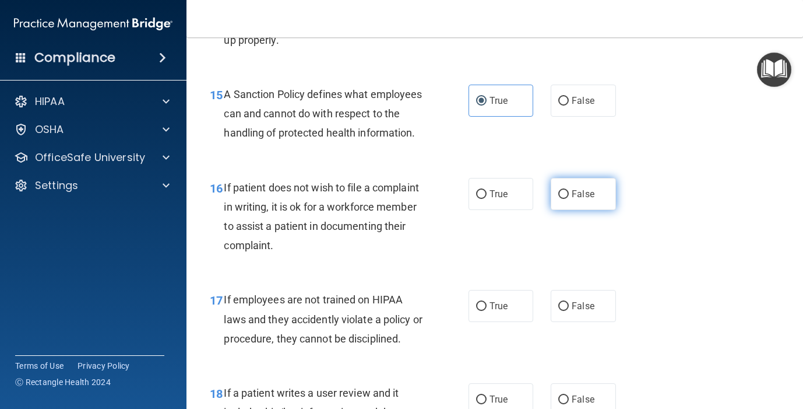
click at [570, 210] on label "False" at bounding box center [583, 194] width 65 height 32
click at [569, 199] on input "False" at bounding box center [563, 194] width 10 height 9
radio input "true"
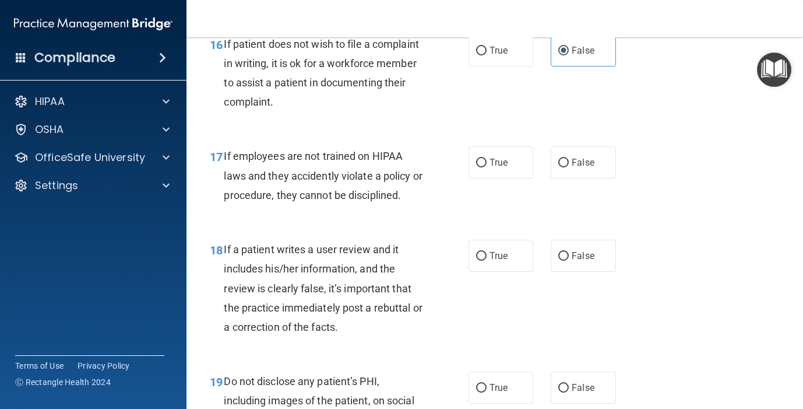
scroll to position [2020, 0]
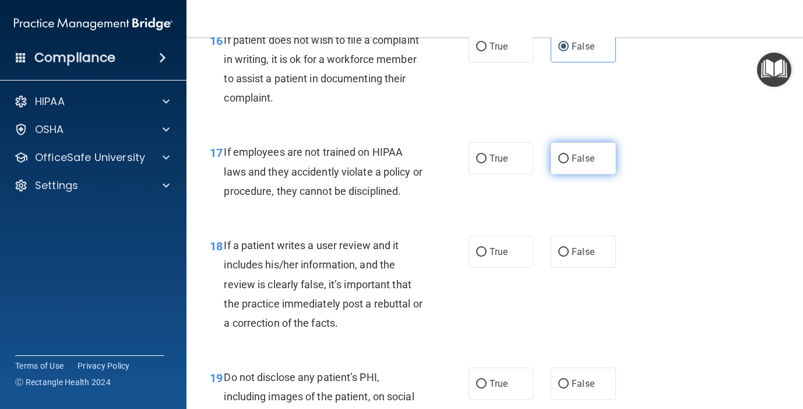
click at [557, 174] on label "False" at bounding box center [583, 158] width 65 height 32
click at [558, 163] on input "False" at bounding box center [563, 158] width 10 height 9
radio input "true"
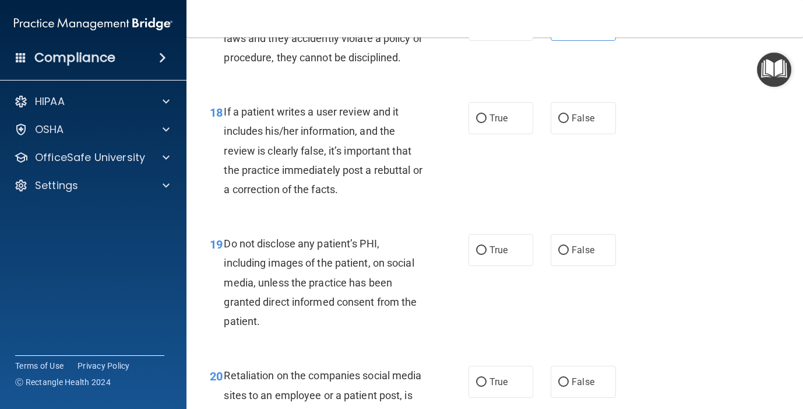
scroll to position [2156, 0]
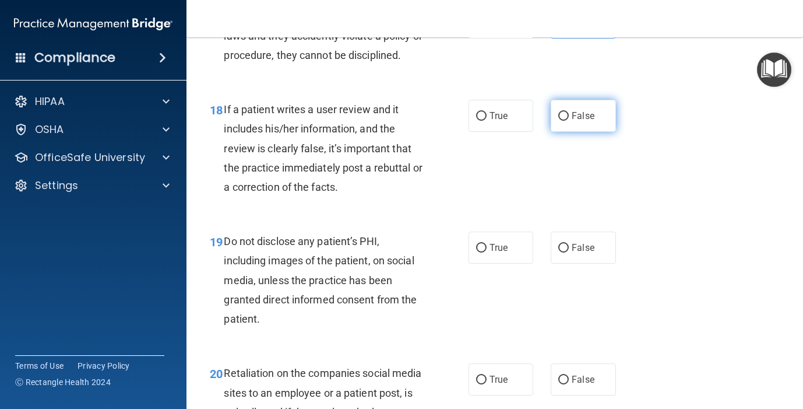
click at [574, 121] on span "False" at bounding box center [583, 115] width 23 height 11
click at [569, 121] on input "False" at bounding box center [563, 116] width 10 height 9
radio input "true"
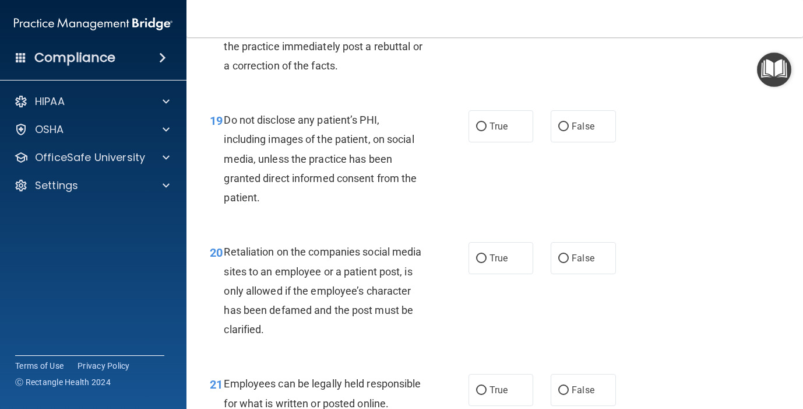
scroll to position [2278, 0]
click at [511, 141] on label "True" at bounding box center [501, 125] width 65 height 32
click at [487, 130] on input "True" at bounding box center [481, 125] width 10 height 9
radio input "true"
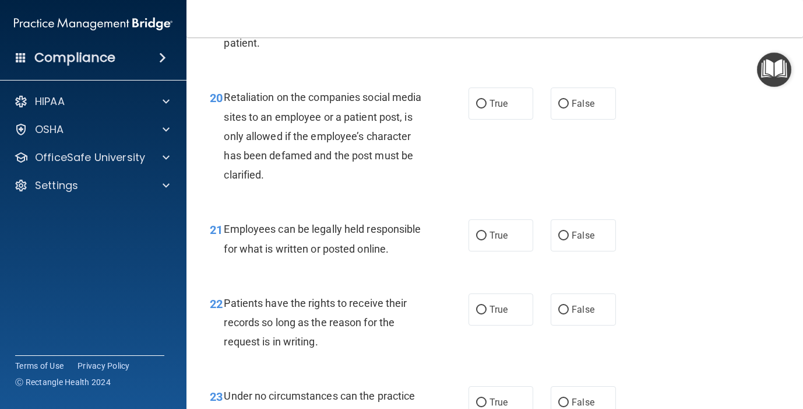
scroll to position [2437, 0]
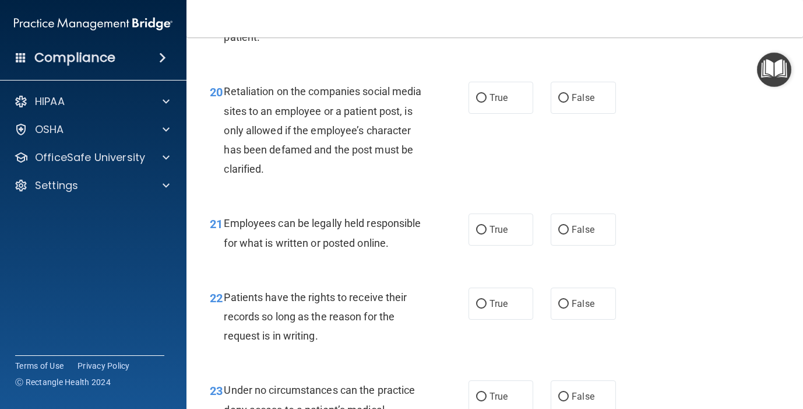
click at [507, 88] on div "20 Retaliation on the companies social media sites to an employee or a patient …" at bounding box center [495, 133] width 588 height 132
click at [501, 103] on span "True" at bounding box center [499, 97] width 18 height 11
click at [487, 103] on input "True" at bounding box center [481, 98] width 10 height 9
radio input "true"
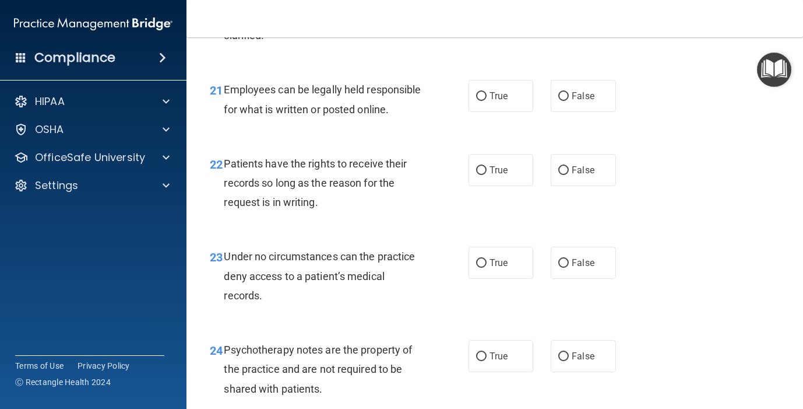
scroll to position [2571, 0]
click at [500, 101] on span "True" at bounding box center [499, 95] width 18 height 11
click at [487, 101] on input "True" at bounding box center [481, 96] width 10 height 9
radio input "true"
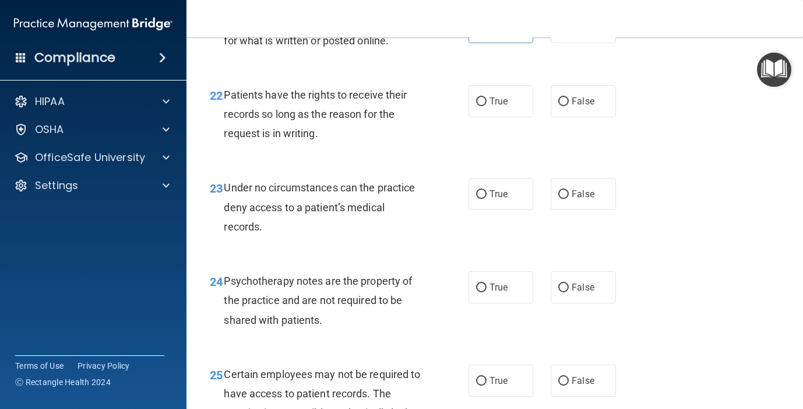
scroll to position [2641, 0]
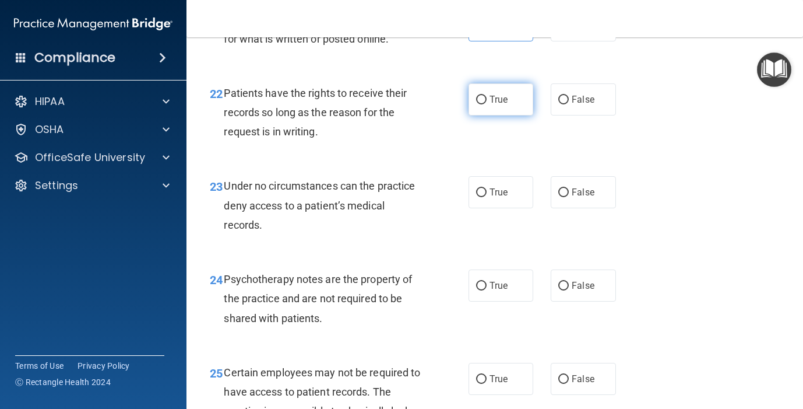
click at [502, 115] on label "True" at bounding box center [501, 99] width 65 height 32
click at [487, 104] on input "True" at bounding box center [481, 100] width 10 height 9
radio input "true"
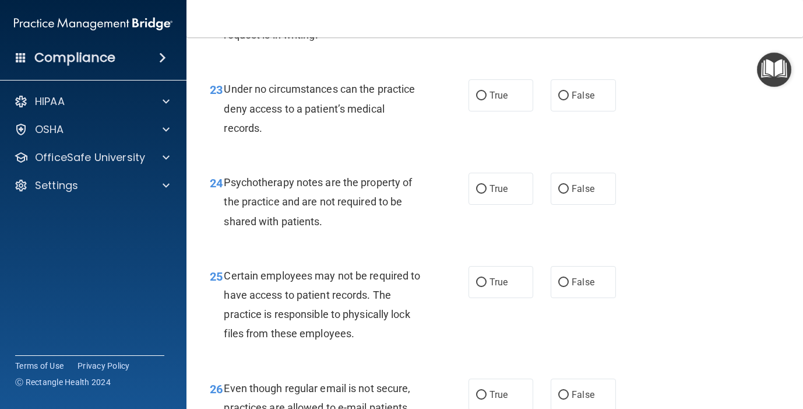
scroll to position [2739, 0]
click at [509, 111] on label "True" at bounding box center [501, 95] width 65 height 32
click at [487, 100] on input "True" at bounding box center [481, 95] width 10 height 9
radio input "true"
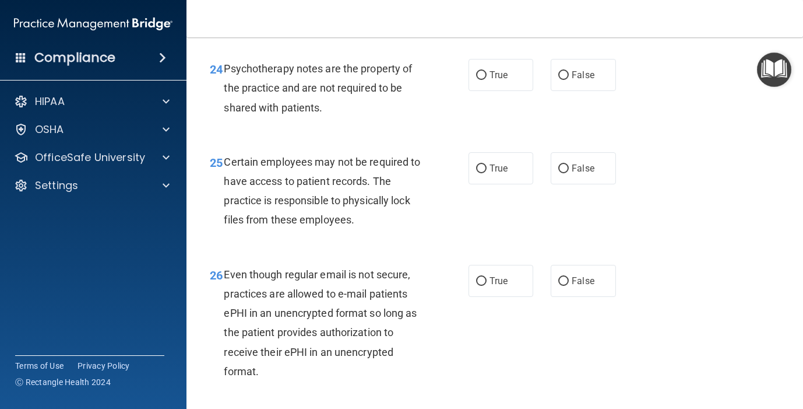
scroll to position [2854, 0]
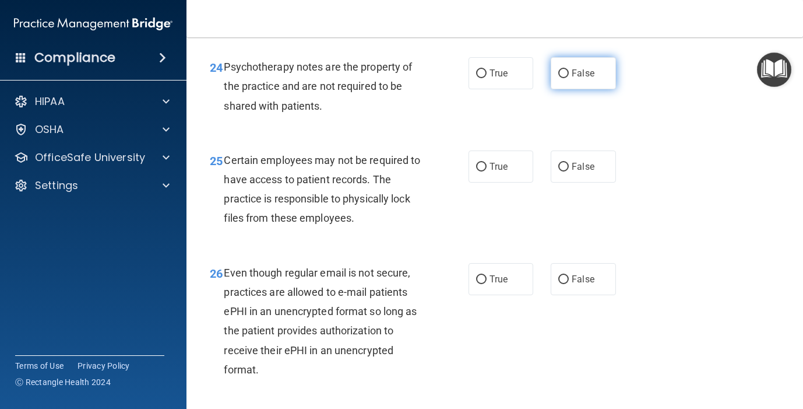
click at [570, 89] on label "False" at bounding box center [583, 73] width 65 height 32
click at [569, 78] on input "False" at bounding box center [563, 73] width 10 height 9
radio input "true"
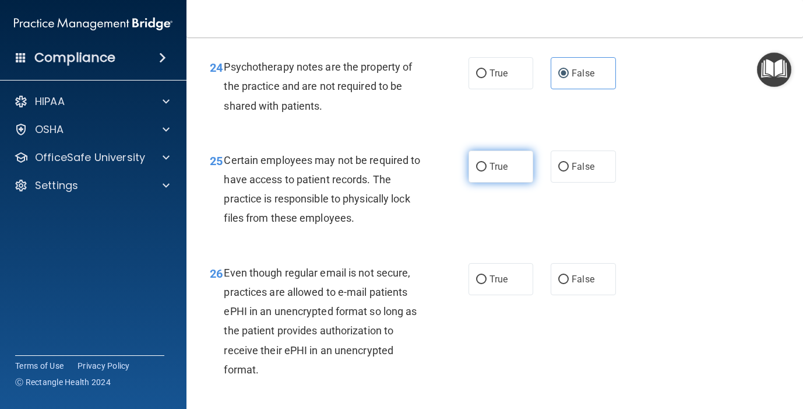
click at [490, 180] on label "True" at bounding box center [501, 166] width 65 height 32
click at [487, 171] on input "True" at bounding box center [481, 167] width 10 height 9
radio input "true"
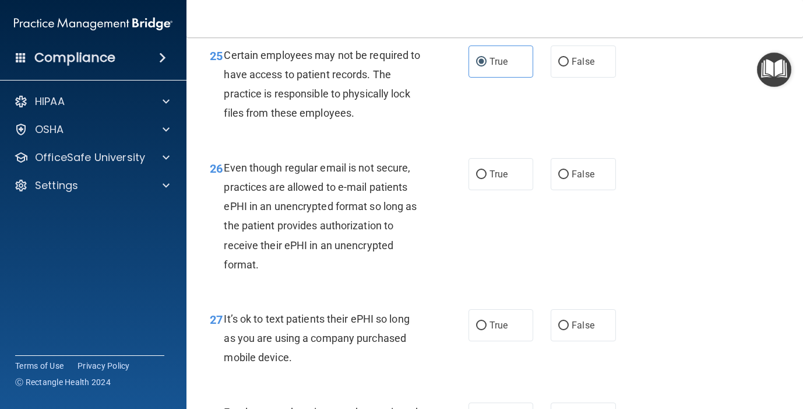
scroll to position [2964, 0]
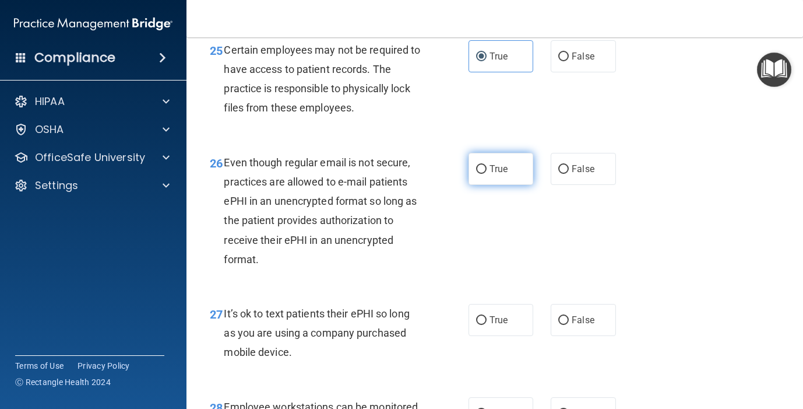
click at [504, 185] on label "True" at bounding box center [501, 169] width 65 height 32
click at [487, 174] on input "True" at bounding box center [481, 169] width 10 height 9
radio input "true"
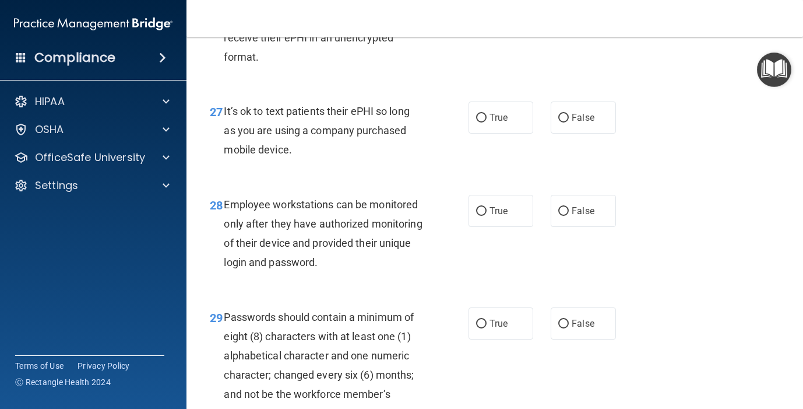
scroll to position [3167, 0]
click at [606, 127] on label "False" at bounding box center [583, 117] width 65 height 32
click at [569, 122] on input "False" at bounding box center [563, 117] width 10 height 9
radio input "true"
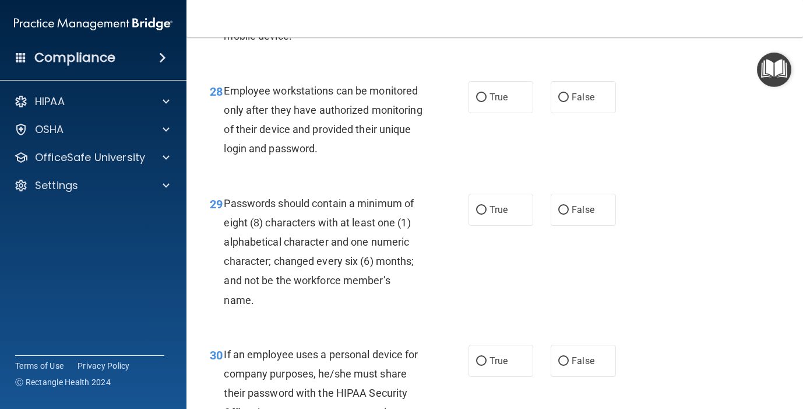
scroll to position [3281, 0]
click at [475, 112] on label "True" at bounding box center [501, 96] width 65 height 32
click at [476, 101] on input "True" at bounding box center [481, 96] width 10 height 9
radio input "true"
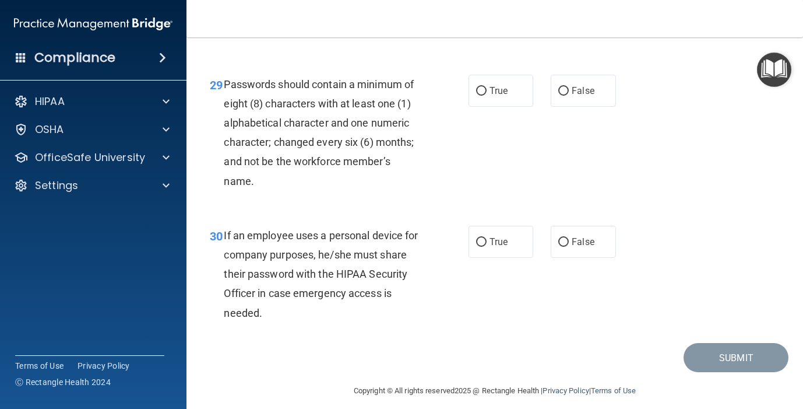
scroll to position [3401, 0]
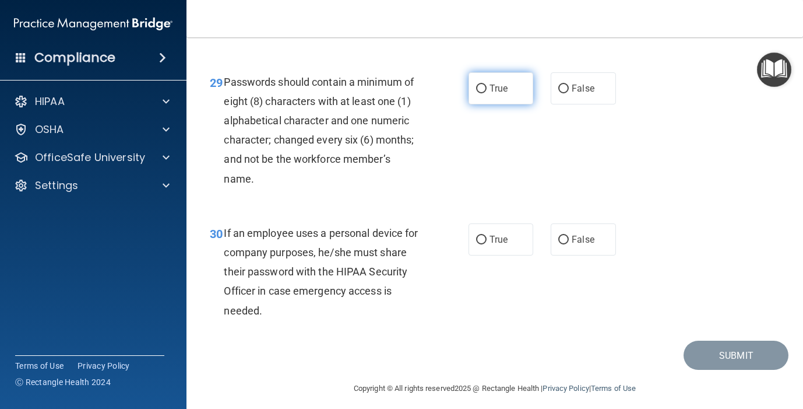
click at [500, 94] on span "True" at bounding box center [499, 88] width 18 height 11
click at [487, 93] on input "True" at bounding box center [481, 89] width 10 height 9
radio input "true"
click at [571, 252] on label "False" at bounding box center [583, 239] width 65 height 32
click at [569, 244] on input "False" at bounding box center [563, 240] width 10 height 9
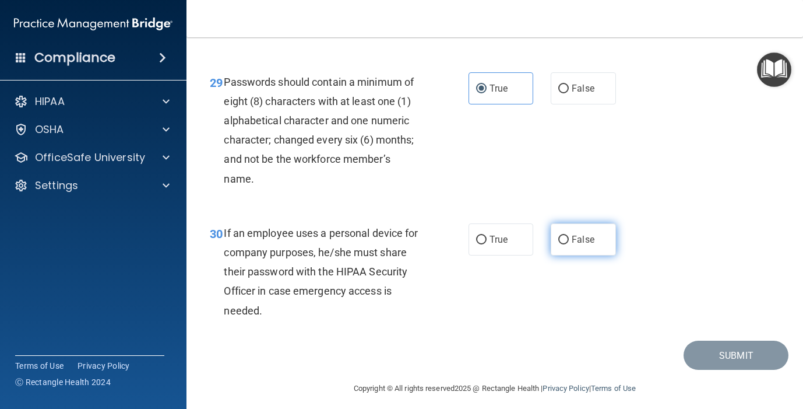
radio input "true"
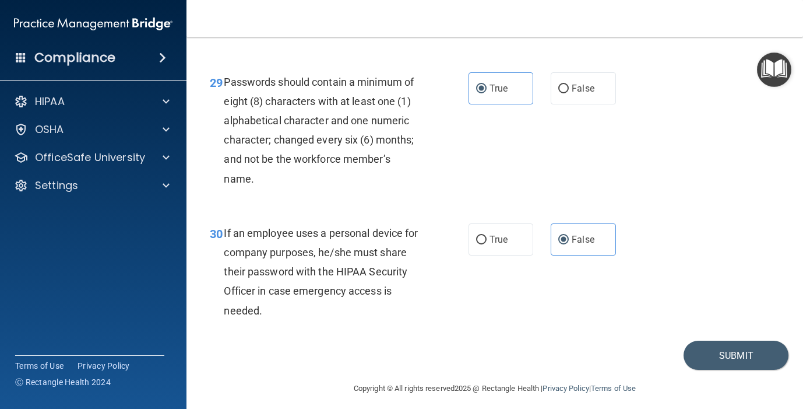
scroll to position [3428, 0]
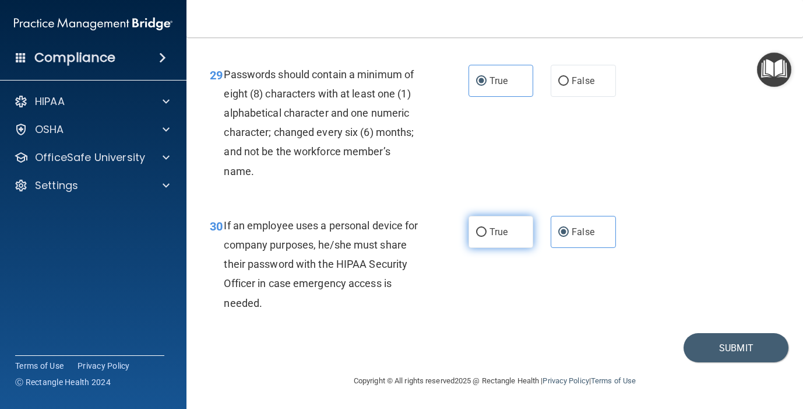
click at [519, 216] on label "True" at bounding box center [501, 232] width 65 height 32
click at [487, 228] on input "True" at bounding box center [481, 232] width 10 height 9
radio input "true"
radio input "false"
click at [726, 336] on button "Submit" at bounding box center [736, 348] width 105 height 30
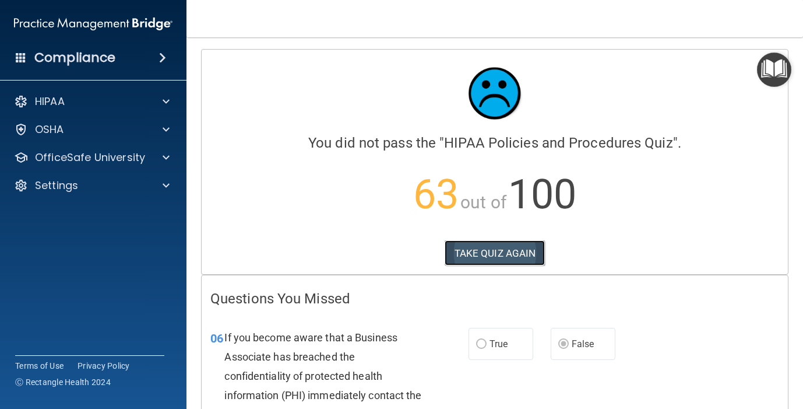
click at [516, 255] on button "TAKE QUIZ AGAIN" at bounding box center [495, 253] width 101 height 26
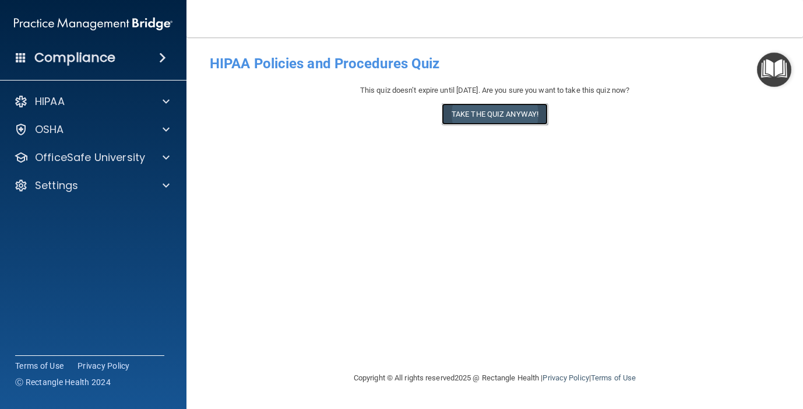
click at [513, 116] on button "Take the quiz anyway!" at bounding box center [495, 114] width 106 height 22
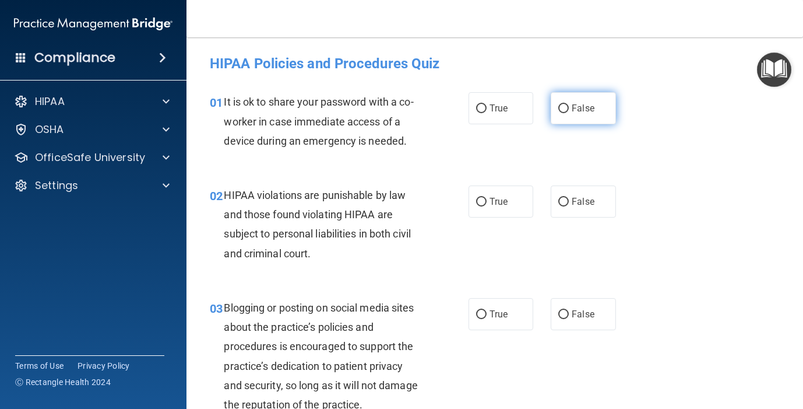
click at [555, 110] on label "False" at bounding box center [583, 108] width 65 height 32
click at [558, 110] on input "False" at bounding box center [563, 108] width 10 height 9
radio input "true"
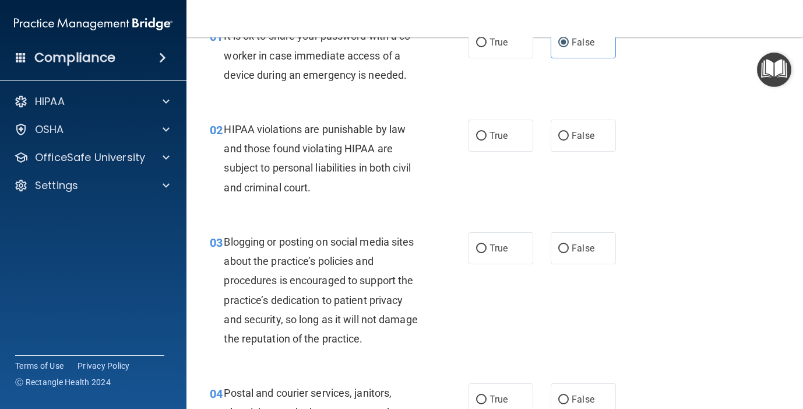
scroll to position [67, 0]
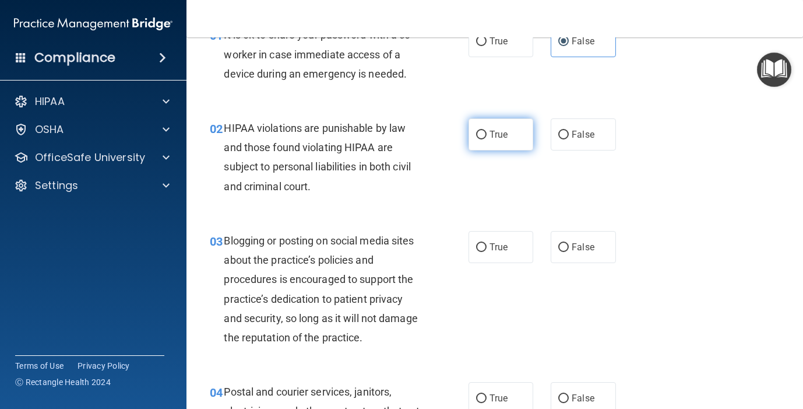
click at [500, 145] on label "True" at bounding box center [501, 134] width 65 height 32
click at [487, 139] on input "True" at bounding box center [481, 135] width 10 height 9
radio input "true"
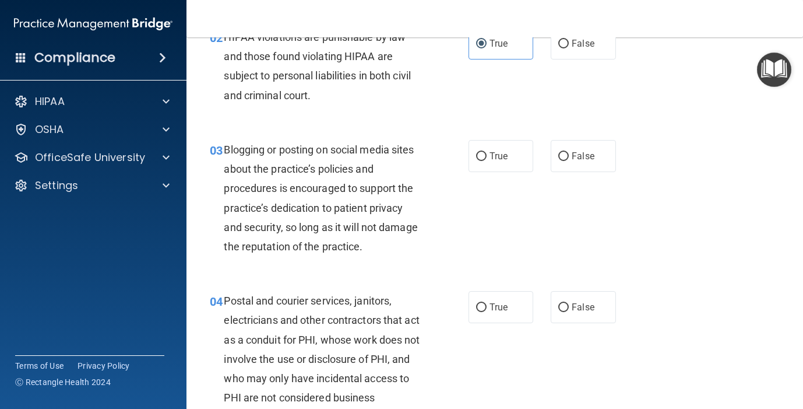
scroll to position [167, 0]
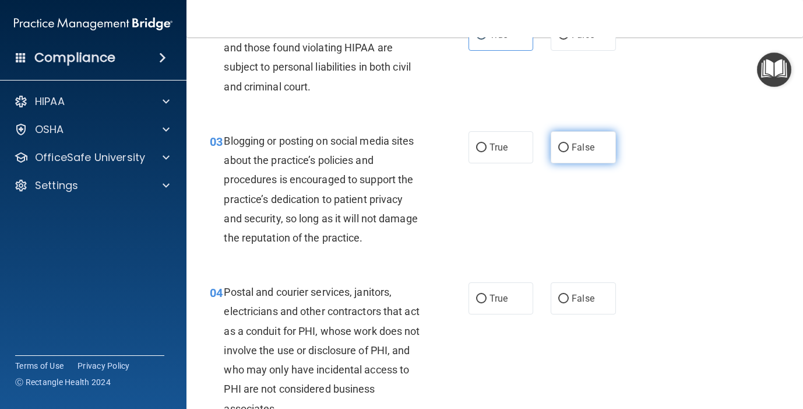
click at [561, 154] on label "False" at bounding box center [583, 147] width 65 height 32
click at [561, 152] on input "False" at bounding box center [563, 147] width 10 height 9
radio input "true"
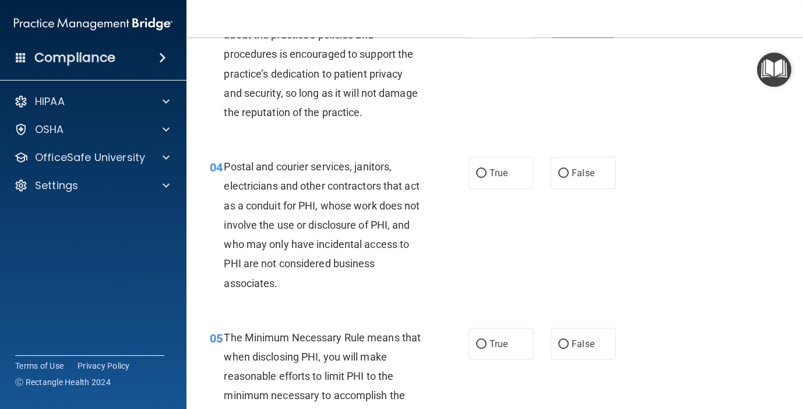
scroll to position [294, 0]
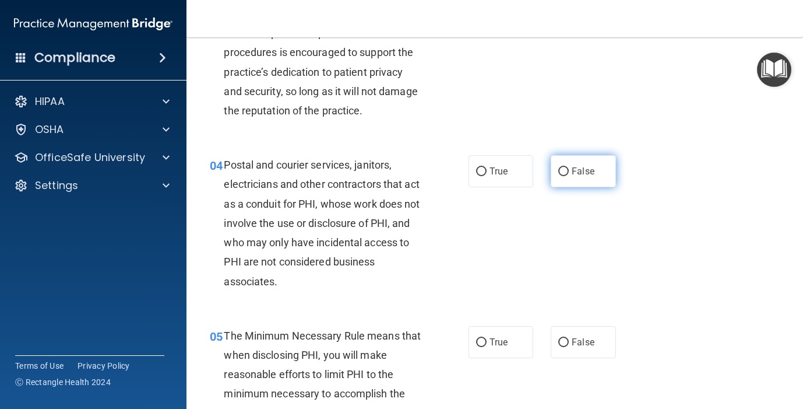
click at [561, 181] on label "False" at bounding box center [583, 171] width 65 height 32
click at [561, 176] on input "False" at bounding box center [563, 171] width 10 height 9
radio input "true"
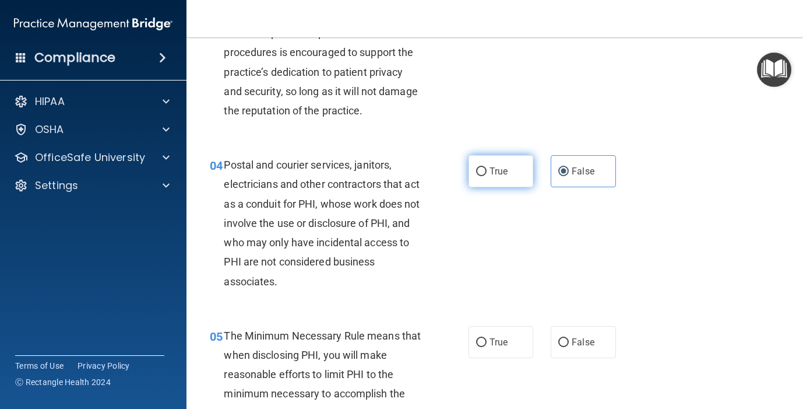
click at [511, 179] on label "True" at bounding box center [501, 171] width 65 height 32
click at [487, 176] on input "True" at bounding box center [481, 171] width 10 height 9
radio input "true"
radio input "false"
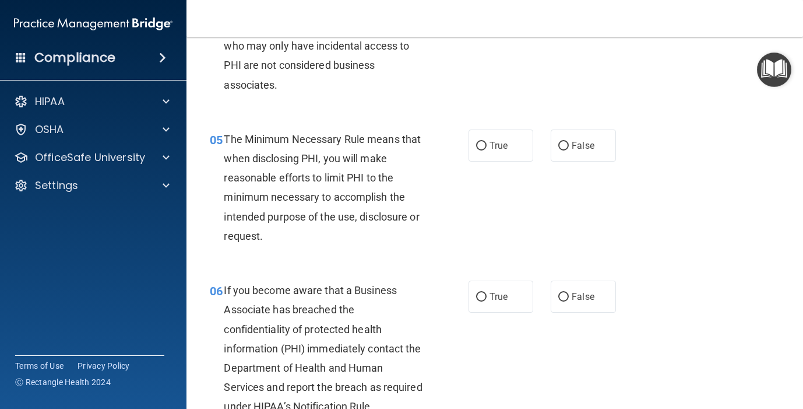
scroll to position [489, 0]
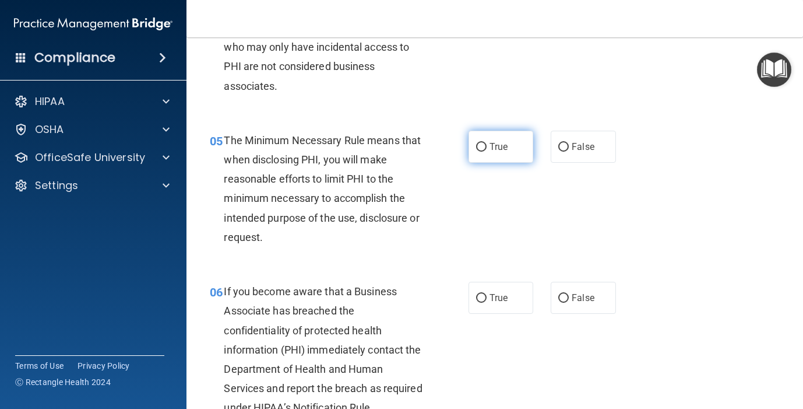
click at [504, 147] on span "True" at bounding box center [499, 146] width 18 height 11
click at [487, 147] on input "True" at bounding box center [481, 147] width 10 height 9
radio input "true"
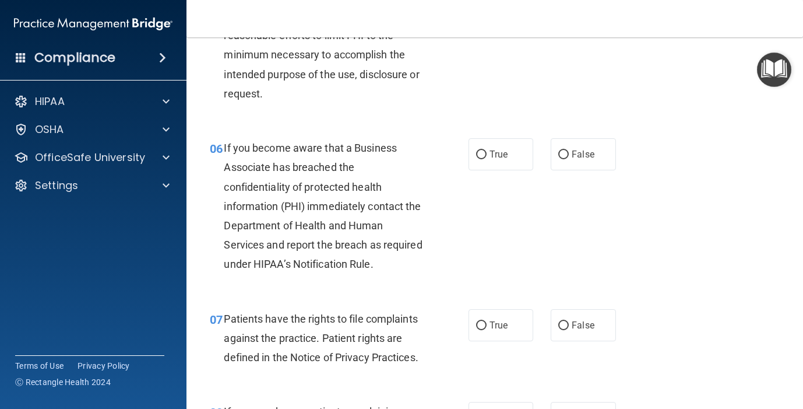
scroll to position [633, 0]
click at [577, 161] on label "False" at bounding box center [583, 154] width 65 height 32
click at [569, 159] on input "False" at bounding box center [563, 154] width 10 height 9
radio input "true"
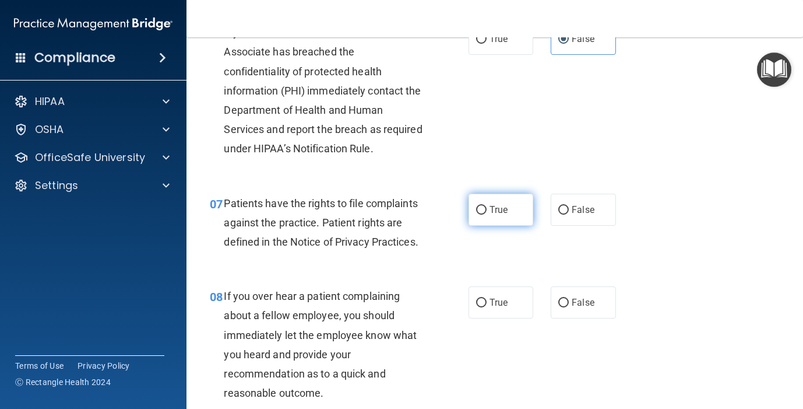
click at [479, 214] on input "True" at bounding box center [481, 210] width 10 height 9
radio input "true"
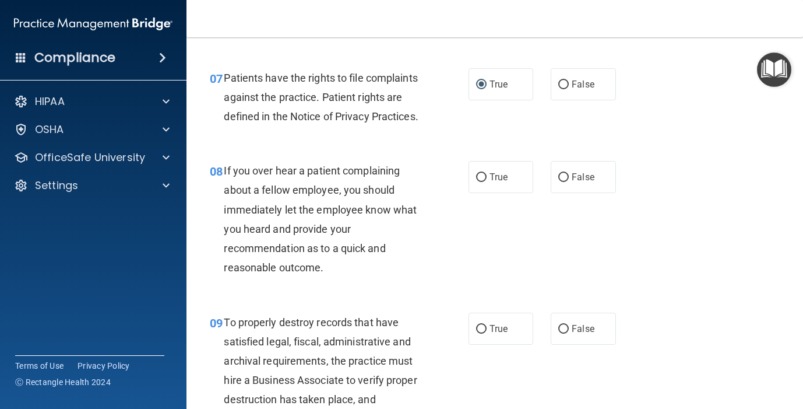
scroll to position [873, 0]
click at [566, 175] on input "False" at bounding box center [563, 177] width 10 height 9
radio input "true"
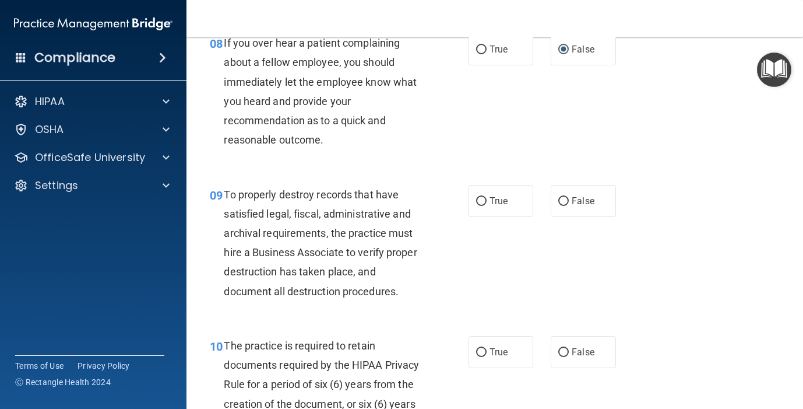
scroll to position [1004, 0]
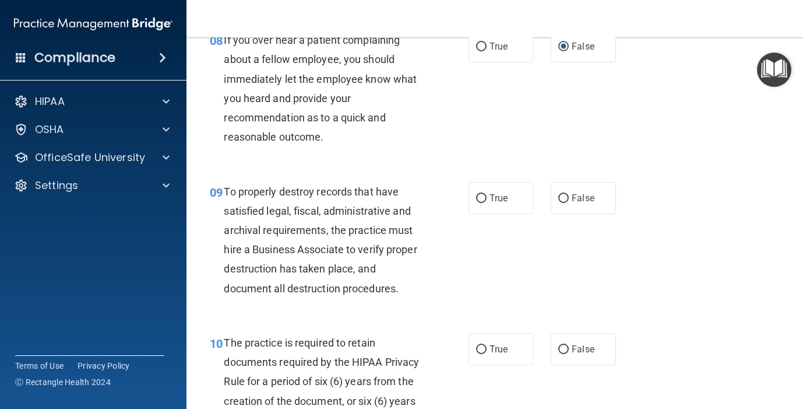
click at [561, 228] on div "09 To properly destroy records that have satisfied legal, fiscal, administrativ…" at bounding box center [495, 242] width 588 height 151
click at [568, 195] on input "False" at bounding box center [563, 198] width 10 height 9
radio input "true"
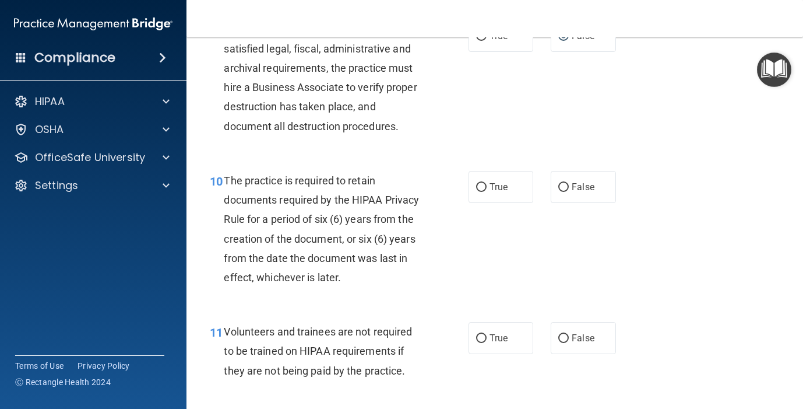
scroll to position [1180, 0]
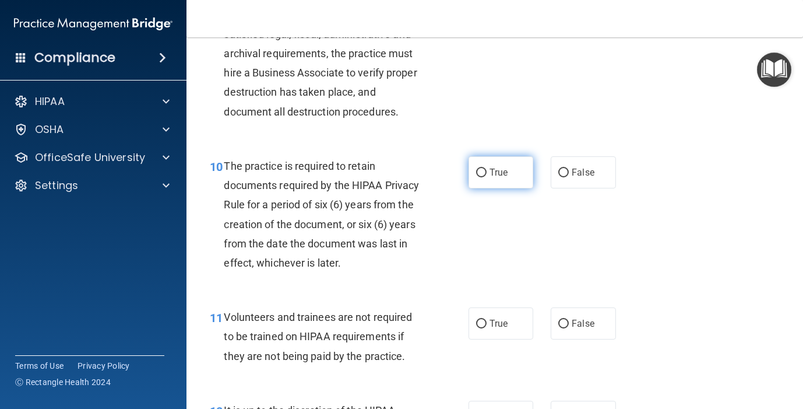
click at [483, 173] on input "True" at bounding box center [481, 172] width 10 height 9
radio input "true"
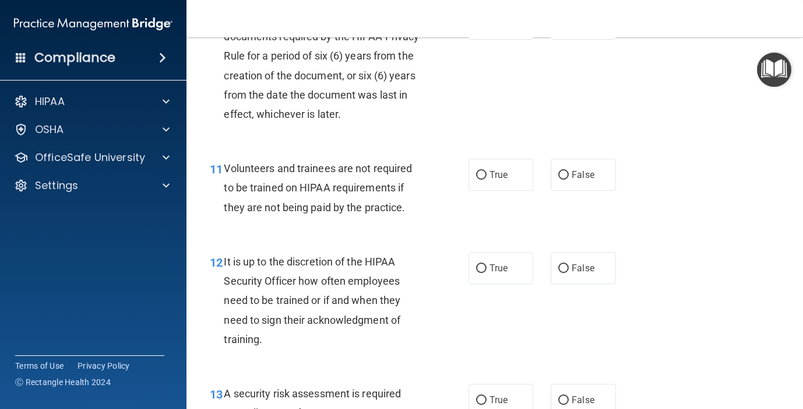
scroll to position [1333, 0]
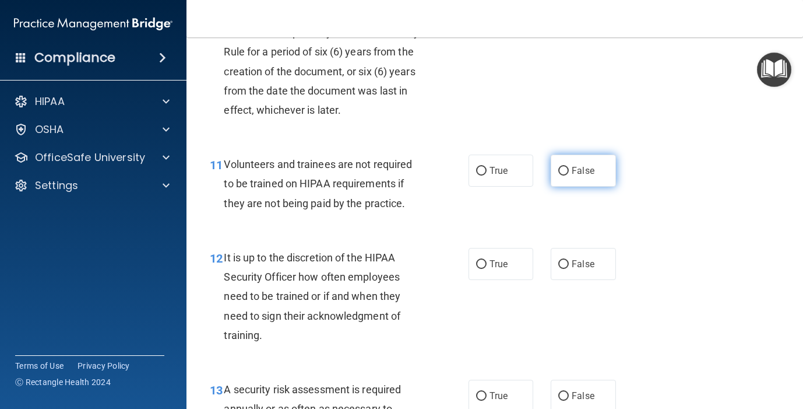
click at [592, 185] on label "False" at bounding box center [583, 170] width 65 height 32
click at [569, 175] on input "False" at bounding box center [563, 171] width 10 height 9
radio input "true"
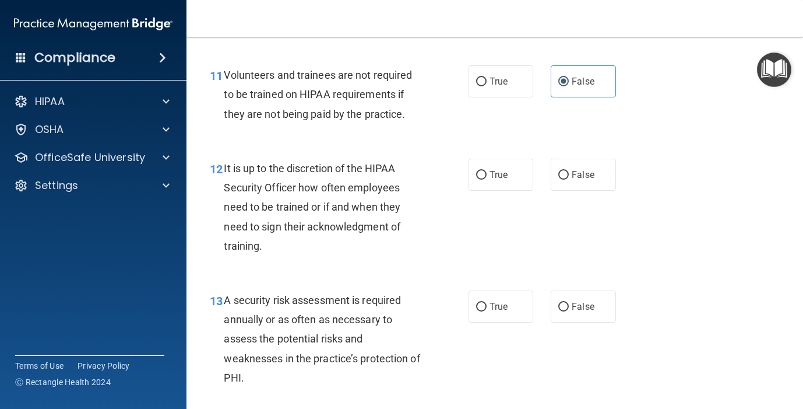
scroll to position [1454, 0]
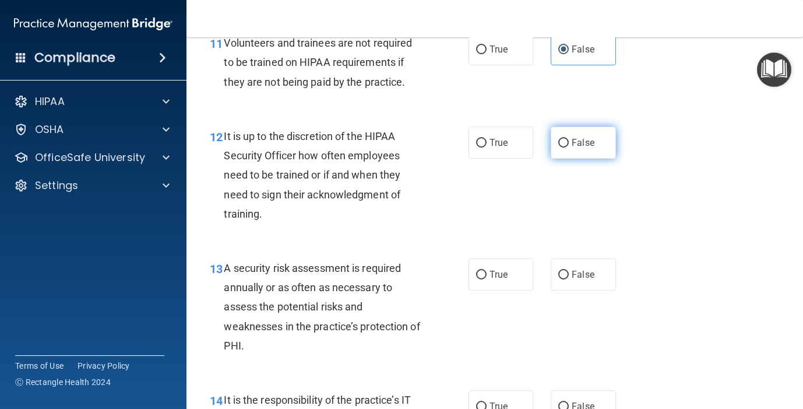
click at [572, 140] on span "False" at bounding box center [583, 142] width 23 height 11
click at [569, 140] on input "False" at bounding box center [563, 143] width 10 height 9
radio input "true"
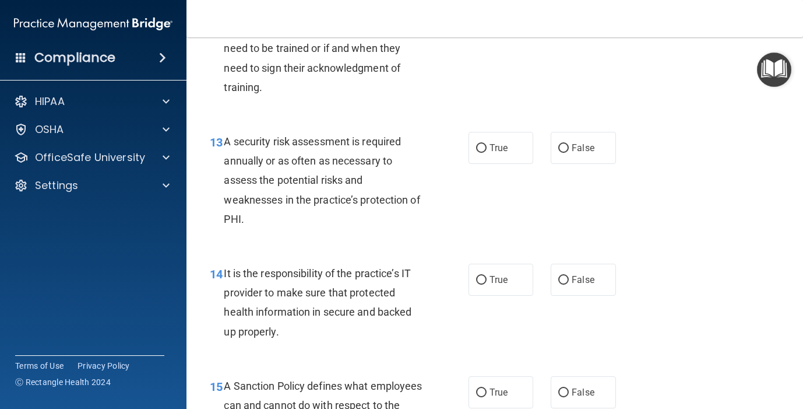
scroll to position [1583, 0]
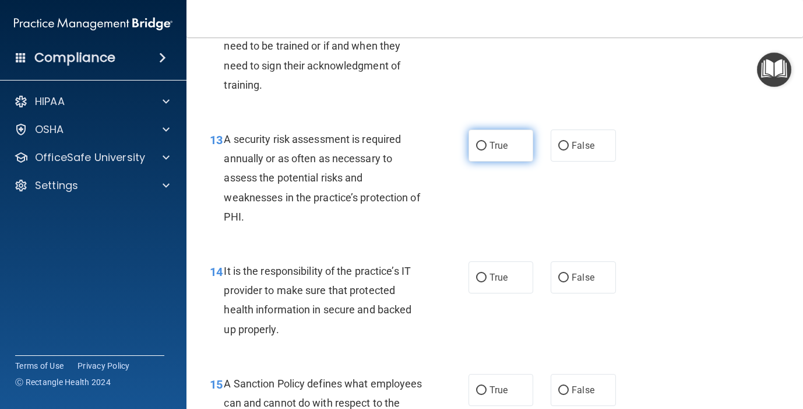
click at [493, 145] on span "True" at bounding box center [499, 145] width 18 height 11
click at [487, 145] on input "True" at bounding box center [481, 146] width 10 height 9
radio input "true"
click at [576, 280] on span "False" at bounding box center [583, 277] width 23 height 11
click at [569, 280] on input "False" at bounding box center [563, 277] width 10 height 9
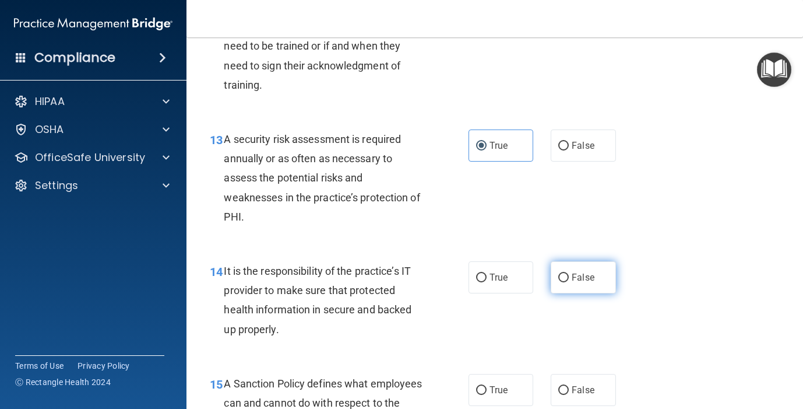
radio input "true"
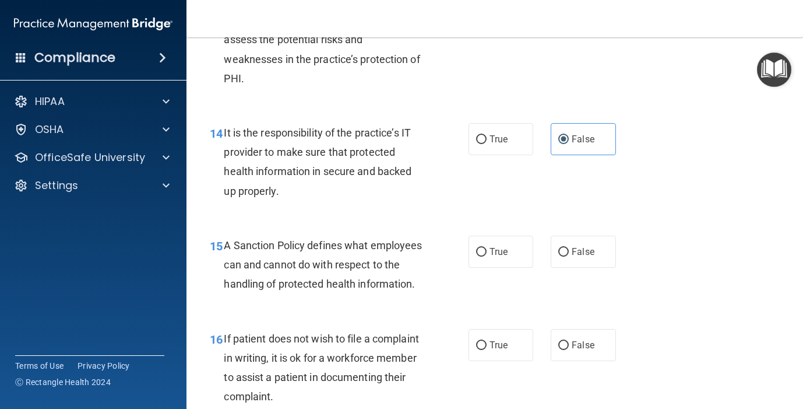
scroll to position [1724, 0]
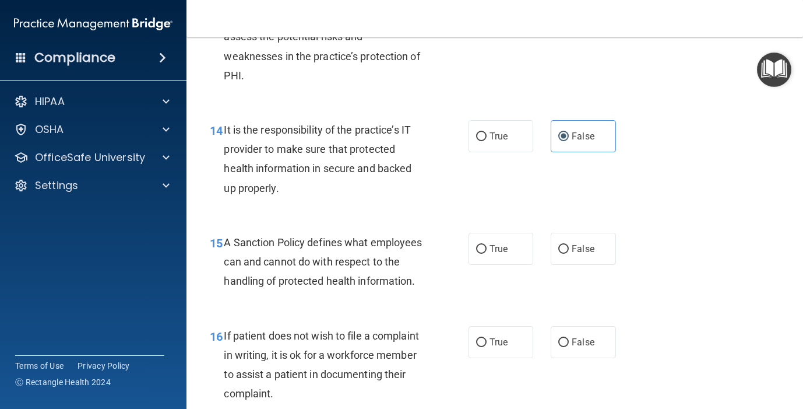
click at [583, 273] on div "15 A Sanction Policy defines what employees can and cannot do with respect to t…" at bounding box center [495, 264] width 588 height 93
click at [583, 254] on span "False" at bounding box center [583, 248] width 23 height 11
click at [569, 254] on input "False" at bounding box center [563, 249] width 10 height 9
radio input "true"
click at [490, 349] on label "True" at bounding box center [501, 342] width 65 height 32
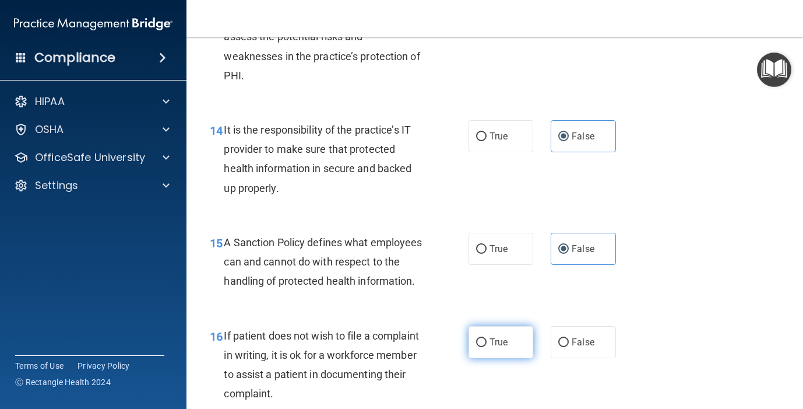
click at [487, 347] on input "True" at bounding box center [481, 342] width 10 height 9
radio input "true"
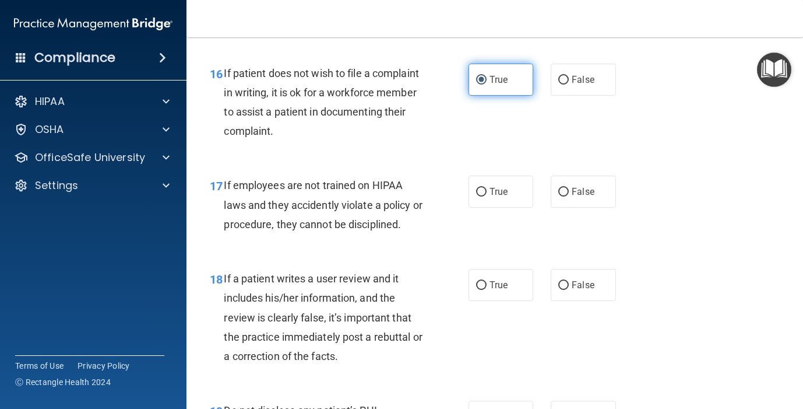
scroll to position [1988, 0]
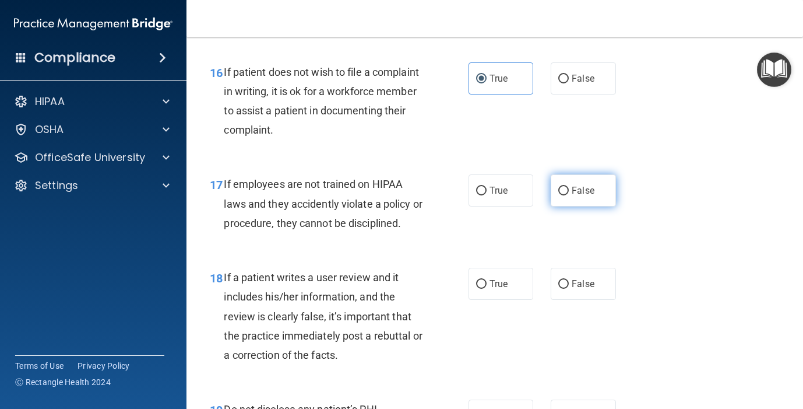
click at [601, 206] on label "False" at bounding box center [583, 190] width 65 height 32
click at [569, 195] on input "False" at bounding box center [563, 191] width 10 height 9
radio input "true"
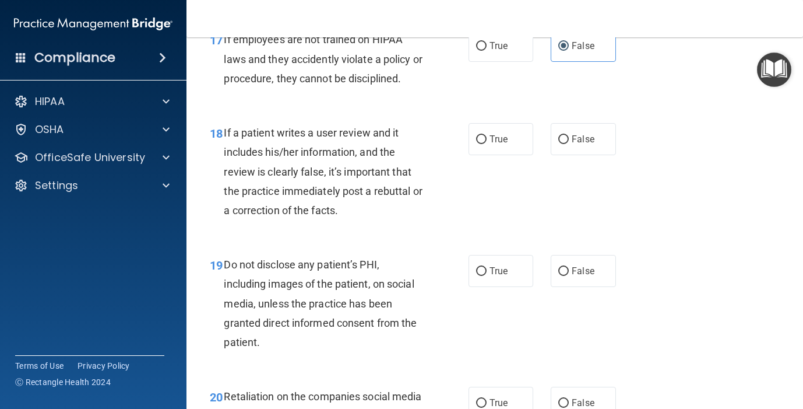
scroll to position [2134, 0]
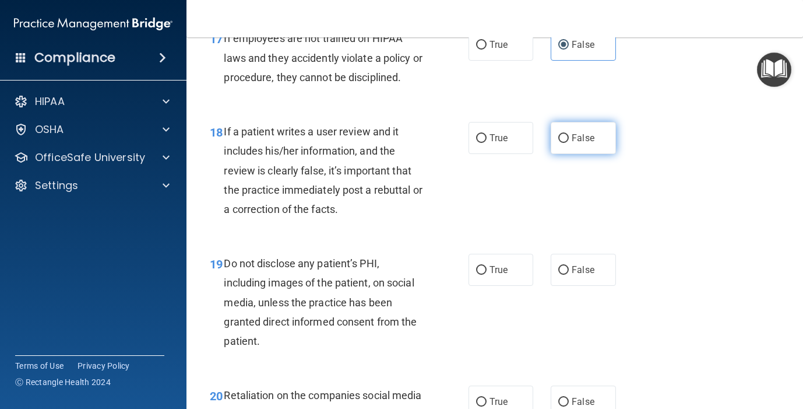
click at [563, 143] on input "False" at bounding box center [563, 138] width 10 height 9
radio input "true"
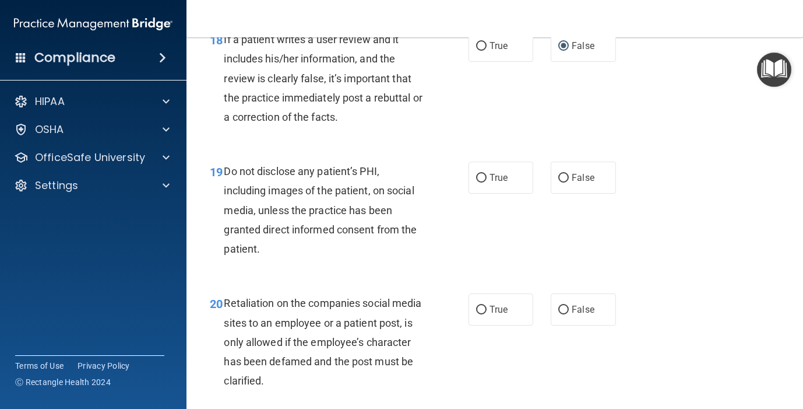
scroll to position [2228, 0]
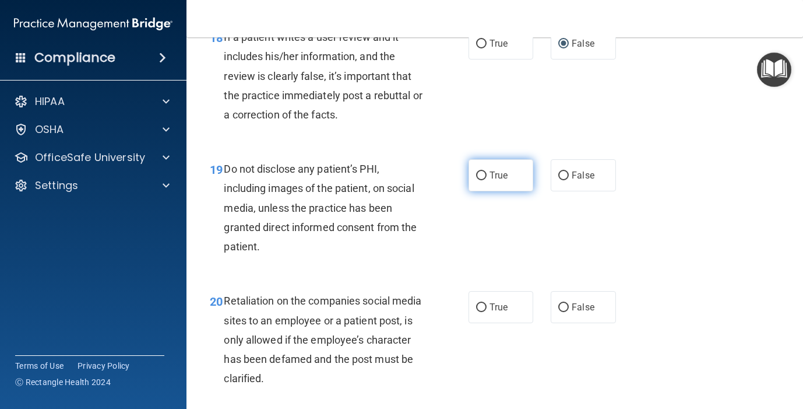
click at [496, 181] on span "True" at bounding box center [499, 175] width 18 height 11
click at [487, 180] on input "True" at bounding box center [481, 175] width 10 height 9
radio input "true"
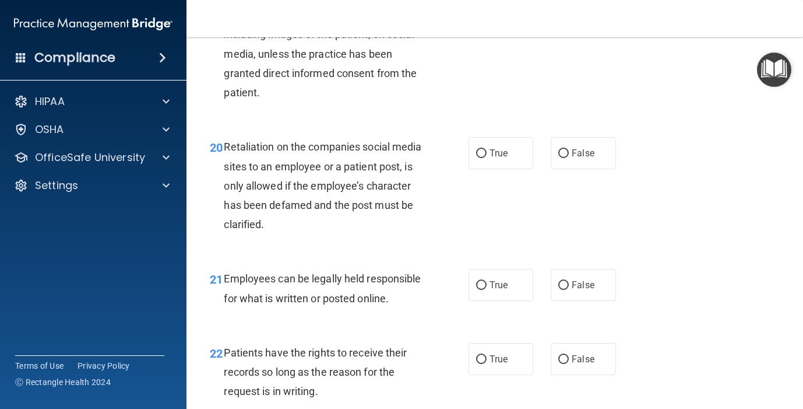
scroll to position [2385, 0]
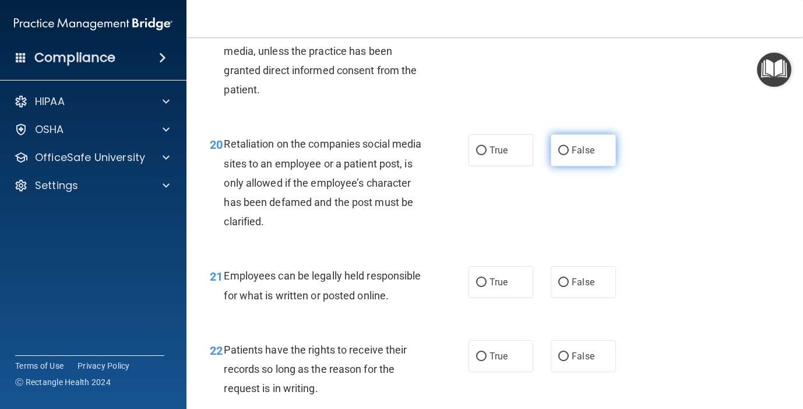
click at [571, 166] on label "False" at bounding box center [583, 150] width 65 height 32
click at [569, 155] on input "False" at bounding box center [563, 150] width 10 height 9
radio input "true"
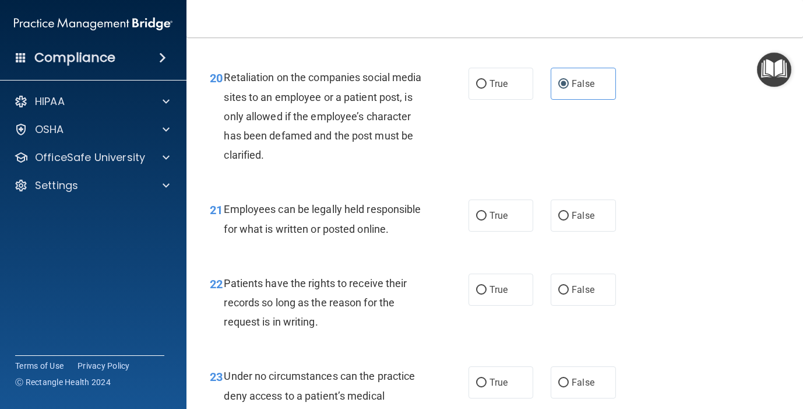
scroll to position [2472, 0]
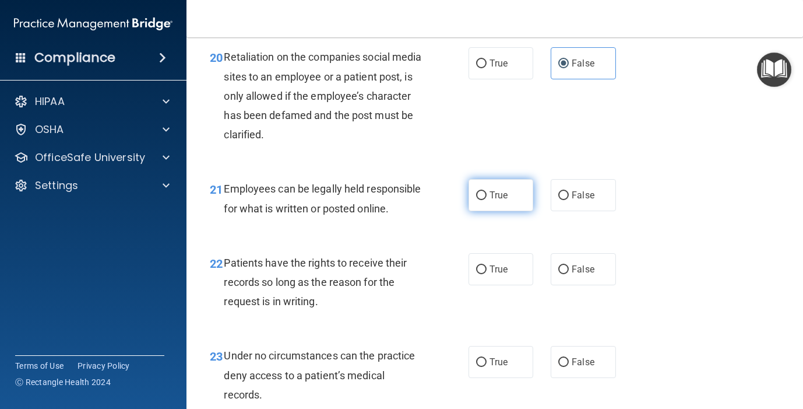
click at [480, 211] on label "True" at bounding box center [501, 195] width 65 height 32
click at [480, 200] on input "True" at bounding box center [481, 195] width 10 height 9
radio input "true"
click at [578, 275] on span "False" at bounding box center [583, 268] width 23 height 11
click at [569, 274] on input "False" at bounding box center [563, 269] width 10 height 9
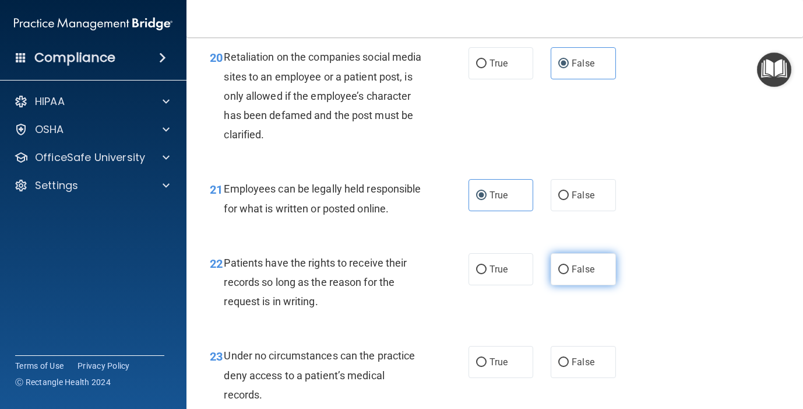
radio input "true"
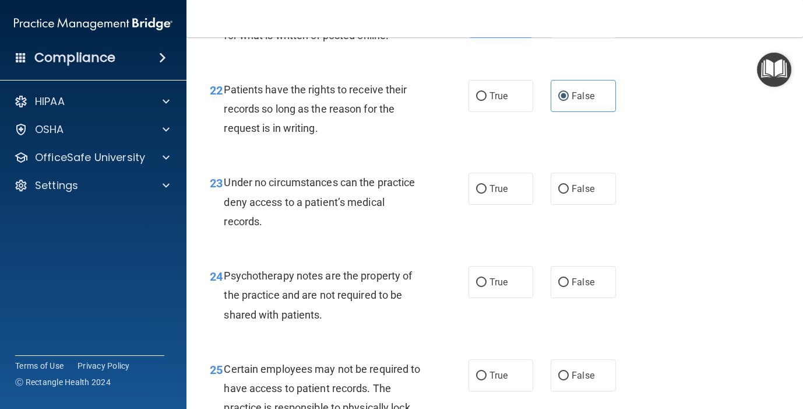
scroll to position [2645, 0]
click at [578, 204] on label "False" at bounding box center [583, 188] width 65 height 32
click at [569, 193] on input "False" at bounding box center [563, 188] width 10 height 9
radio input "true"
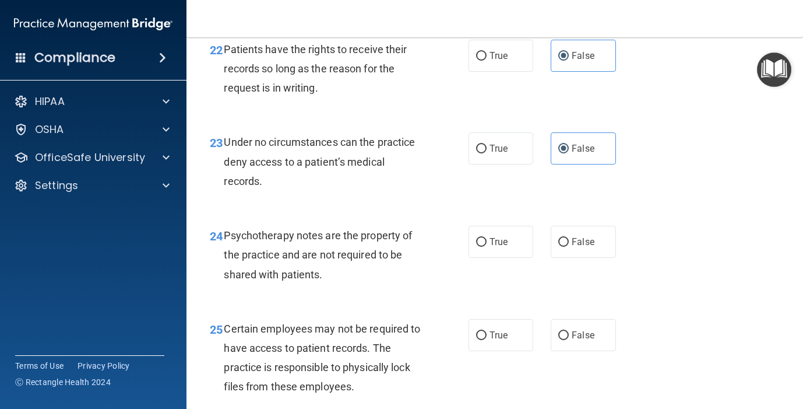
scroll to position [2684, 0]
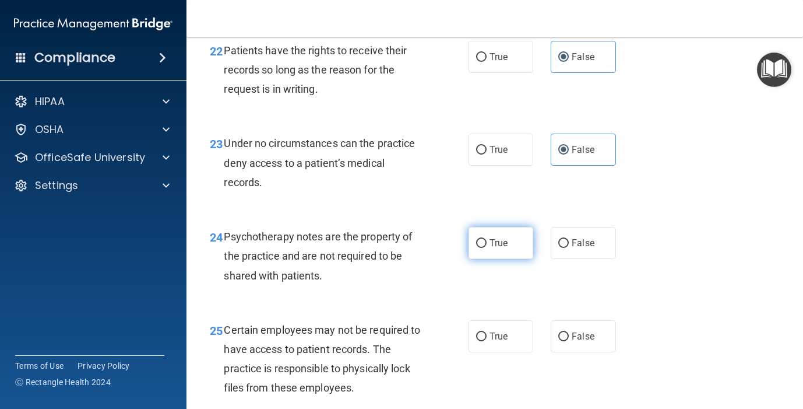
click at [496, 248] on span "True" at bounding box center [499, 242] width 18 height 11
click at [487, 248] on input "True" at bounding box center [481, 243] width 10 height 9
radio input "true"
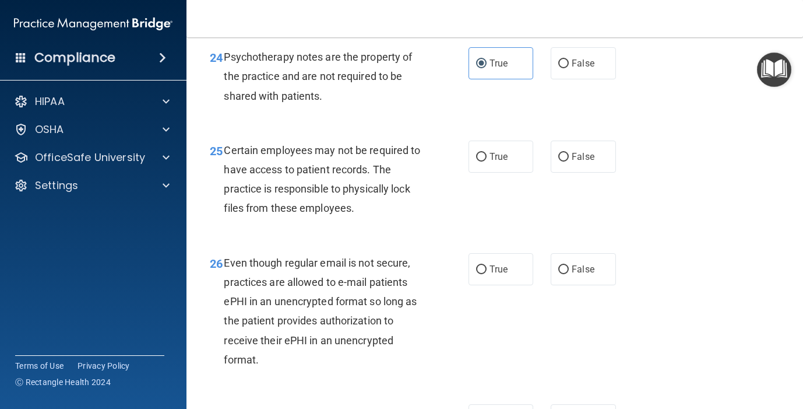
scroll to position [2865, 0]
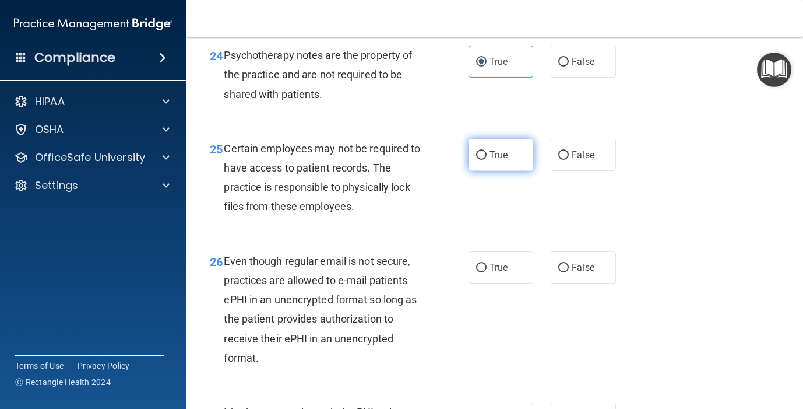
click at [512, 170] on label "True" at bounding box center [501, 155] width 65 height 32
click at [487, 160] on input "True" at bounding box center [481, 155] width 10 height 9
radio input "true"
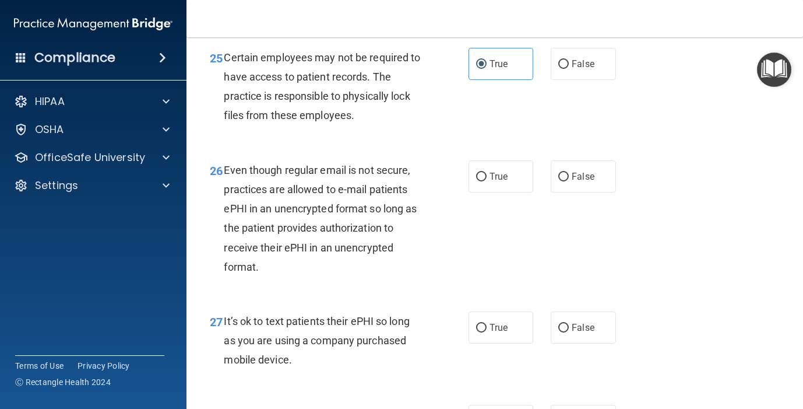
scroll to position [2957, 0]
click at [494, 192] on label "True" at bounding box center [501, 176] width 65 height 32
click at [487, 181] on input "True" at bounding box center [481, 176] width 10 height 9
radio input "true"
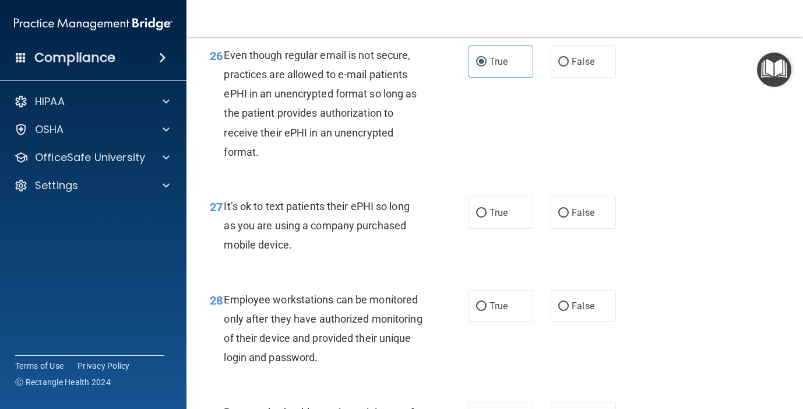
scroll to position [3076, 0]
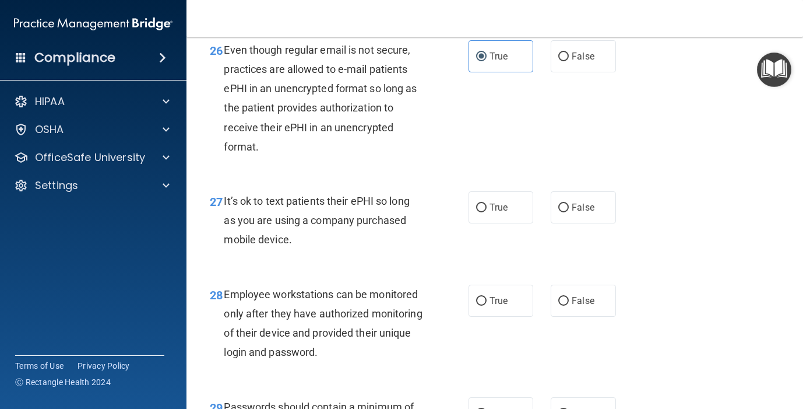
click at [617, 223] on div "True False" at bounding box center [547, 207] width 156 height 32
click at [604, 223] on label "False" at bounding box center [583, 207] width 65 height 32
click at [569, 212] on input "False" at bounding box center [563, 207] width 10 height 9
radio input "true"
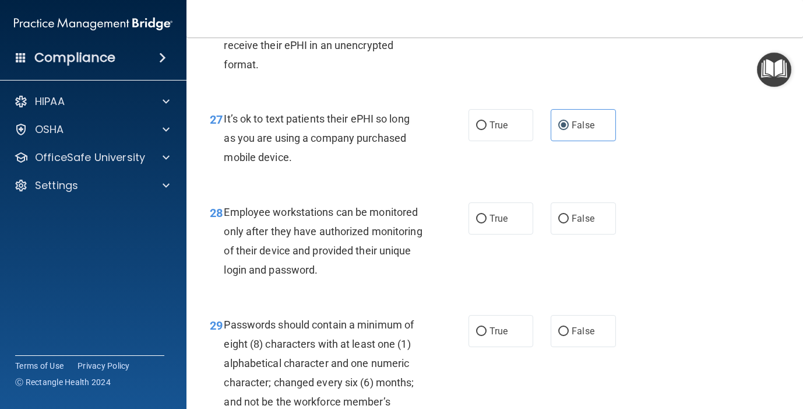
scroll to position [3157, 0]
click at [561, 236] on label "False" at bounding box center [583, 219] width 65 height 32
click at [561, 224] on input "False" at bounding box center [563, 220] width 10 height 9
radio input "true"
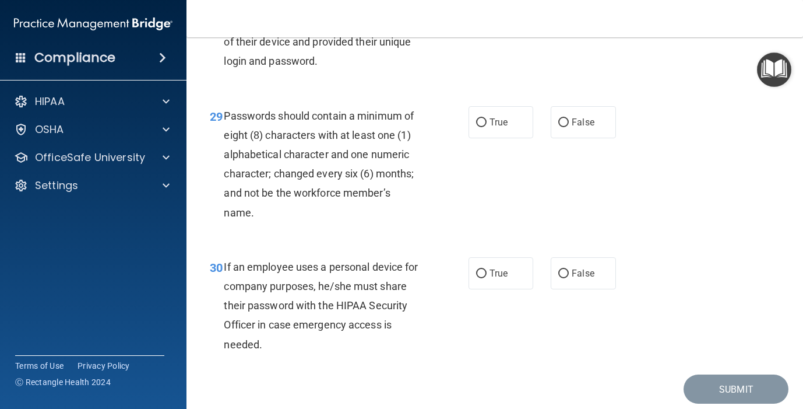
scroll to position [3369, 0]
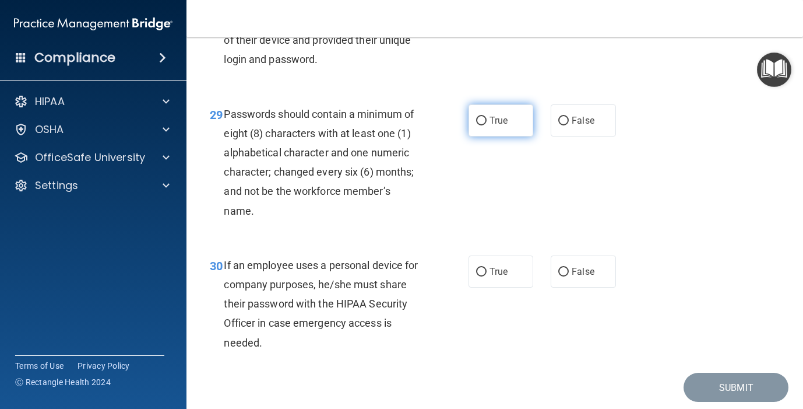
click at [494, 136] on label "True" at bounding box center [501, 120] width 65 height 32
click at [487, 125] on input "True" at bounding box center [481, 121] width 10 height 9
radio input "true"
click at [593, 277] on span "False" at bounding box center [583, 271] width 23 height 11
click at [569, 276] on input "False" at bounding box center [563, 272] width 10 height 9
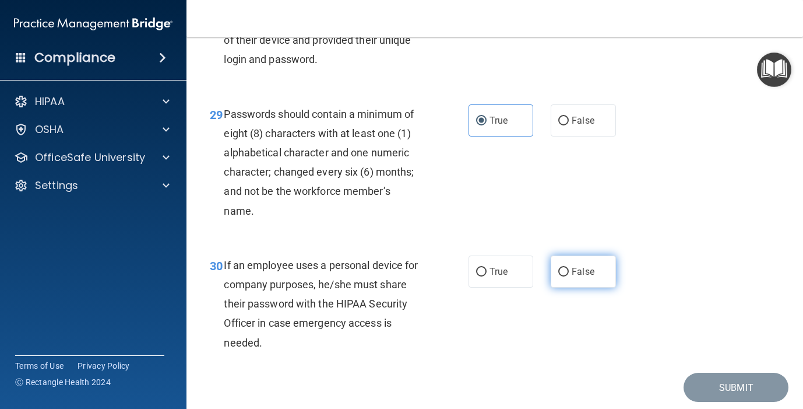
radio input "true"
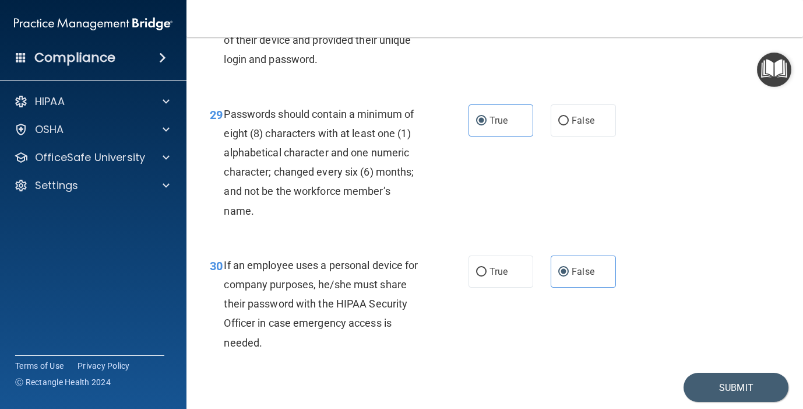
scroll to position [3428, 0]
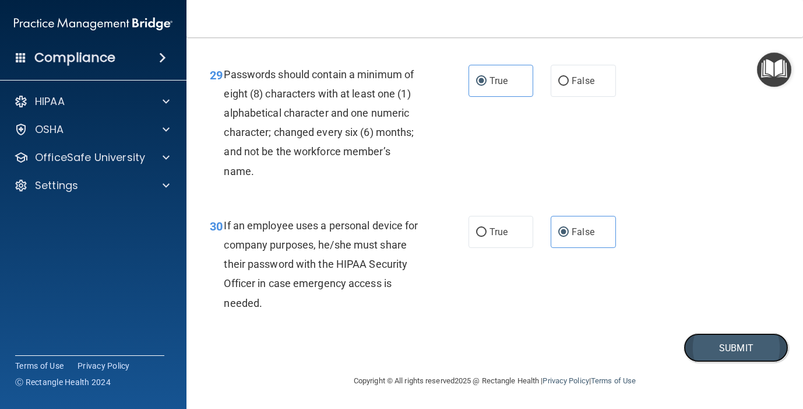
click at [712, 350] on button "Submit" at bounding box center [736, 348] width 105 height 30
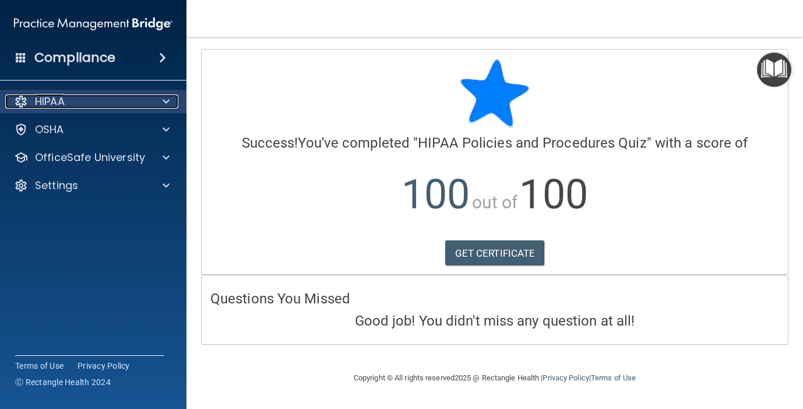
click at [85, 100] on div "HIPAA" at bounding box center [77, 101] width 145 height 14
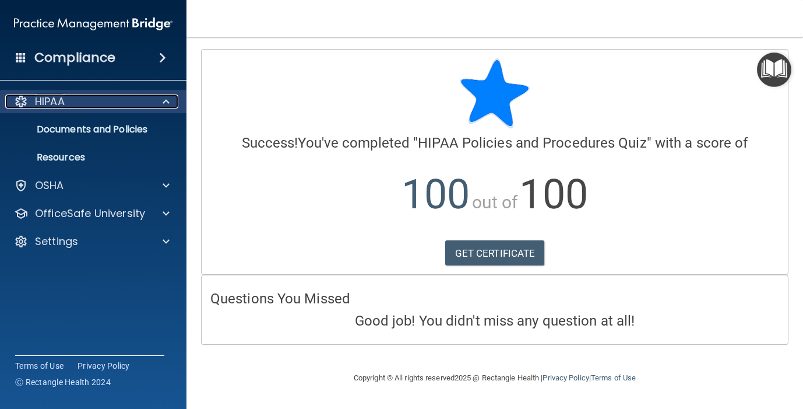
click at [85, 100] on div "HIPAA" at bounding box center [77, 101] width 145 height 14
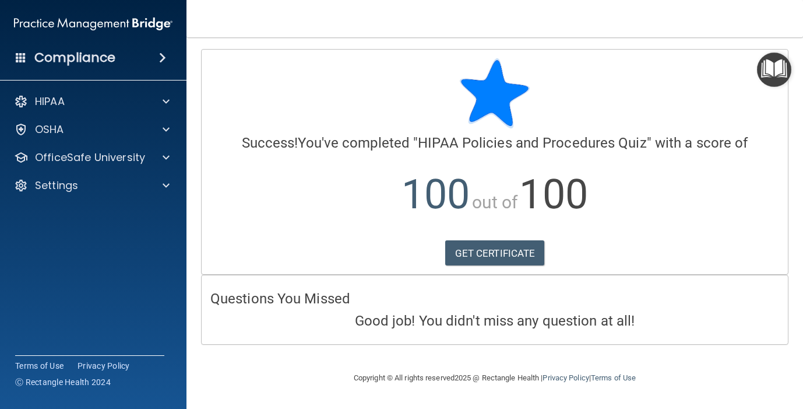
click at [88, 58] on h4 "Compliance" at bounding box center [74, 58] width 81 height 16
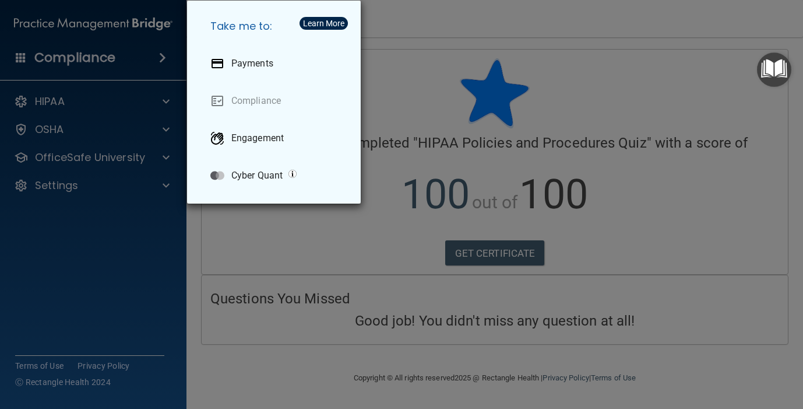
click at [88, 58] on div "Take me to: Payments Compliance Engagement Cyber Quant" at bounding box center [401, 204] width 803 height 409
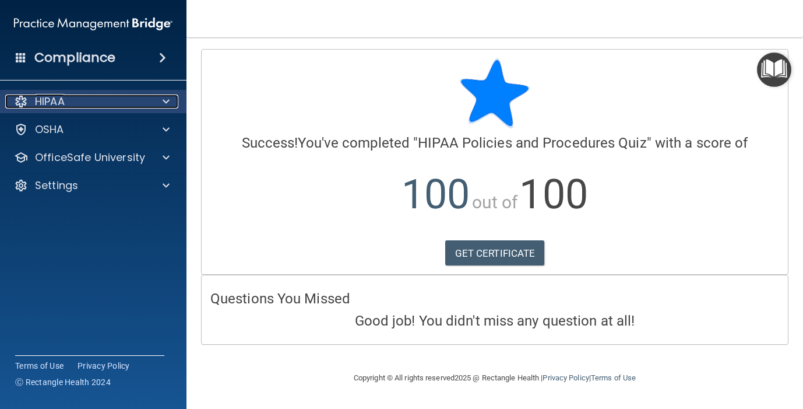
click at [47, 103] on p "HIPAA" at bounding box center [50, 101] width 30 height 14
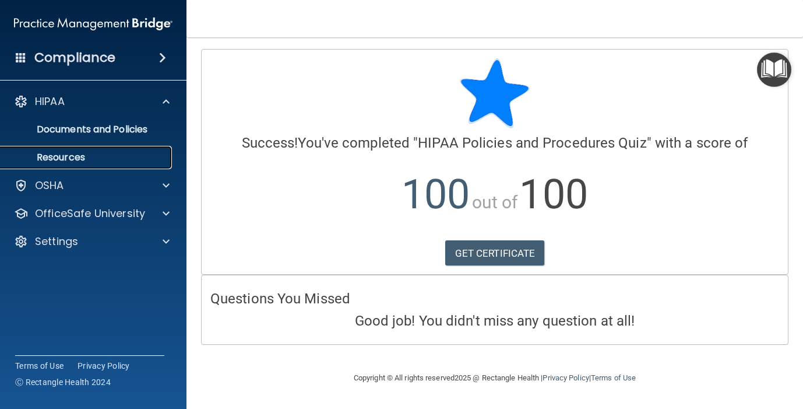
click at [82, 156] on p "Resources" at bounding box center [87, 158] width 159 height 12
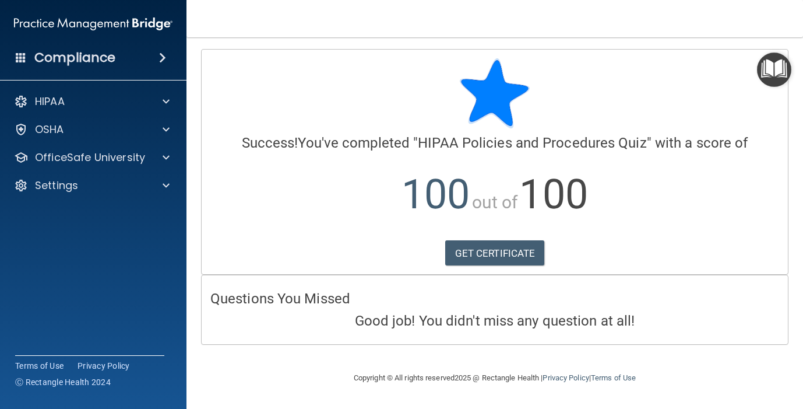
click at [15, 64] on div "Compliance" at bounding box center [93, 58] width 187 height 26
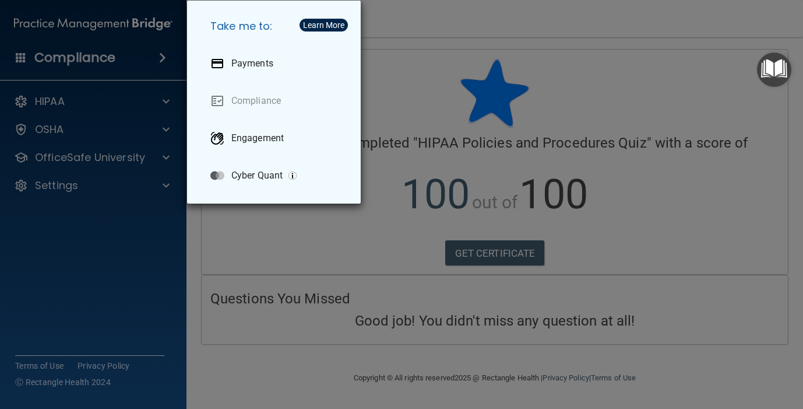
click at [18, 63] on div "Take me to: Payments Compliance Engagement Cyber Quant" at bounding box center [401, 204] width 803 height 409
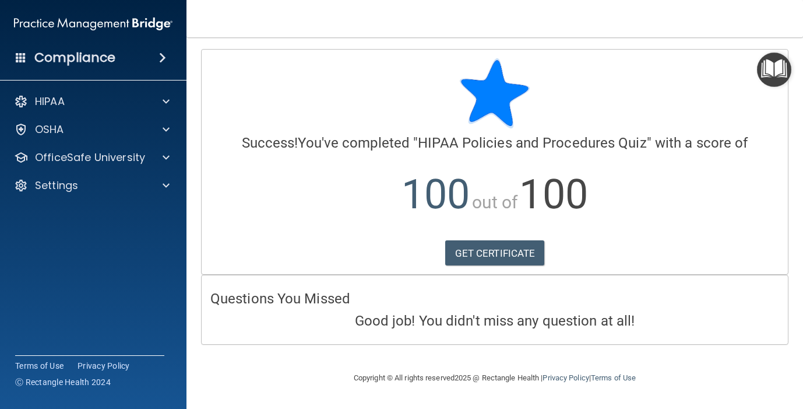
click at [166, 55] on span at bounding box center [162, 58] width 7 height 14
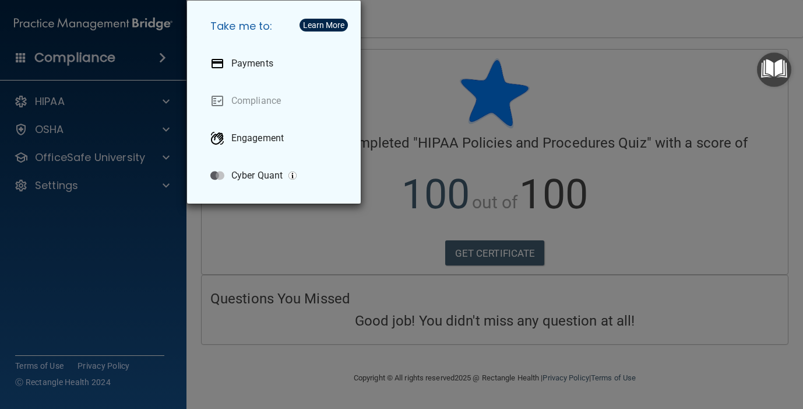
click at [102, 56] on div "Take me to: Payments Compliance Engagement Cyber Quant" at bounding box center [401, 204] width 803 height 409
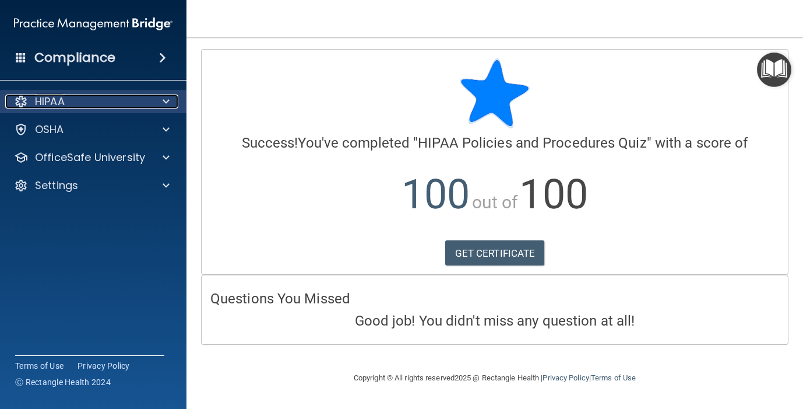
click at [99, 97] on div "HIPAA" at bounding box center [77, 101] width 145 height 14
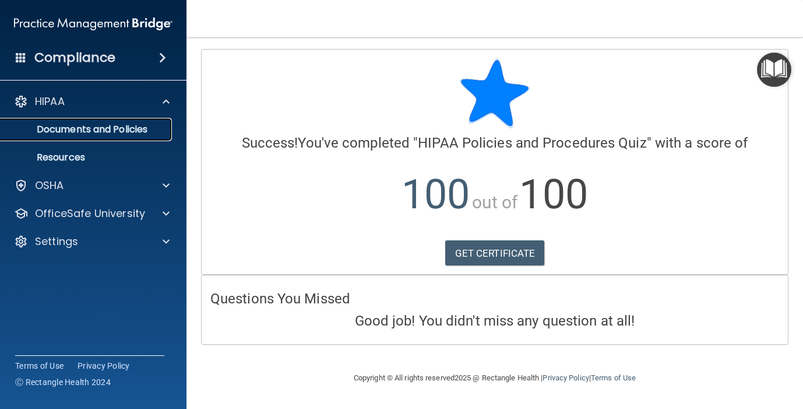
click at [112, 131] on p "Documents and Policies" at bounding box center [87, 130] width 159 height 12
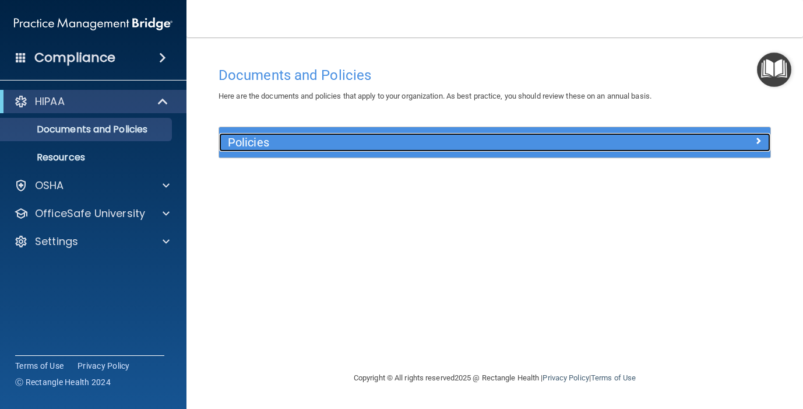
click at [374, 147] on h5 "Policies" at bounding box center [426, 142] width 396 height 13
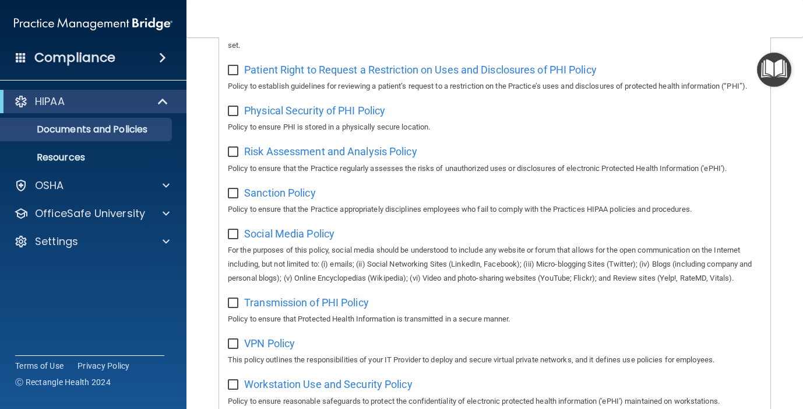
scroll to position [824, 0]
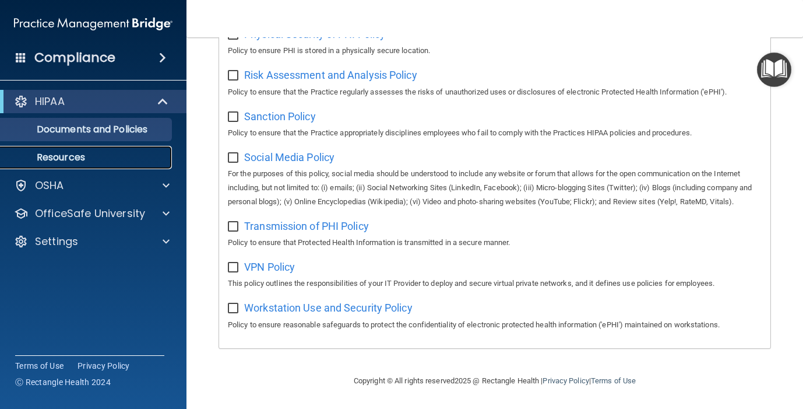
click at [78, 154] on p "Resources" at bounding box center [87, 158] width 159 height 12
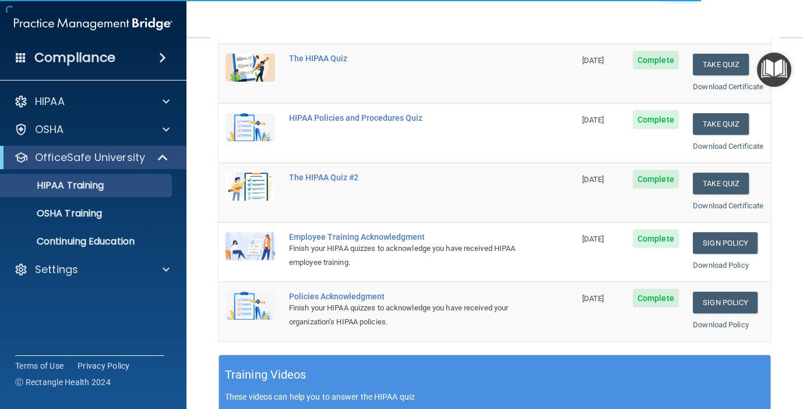
scroll to position [139, 0]
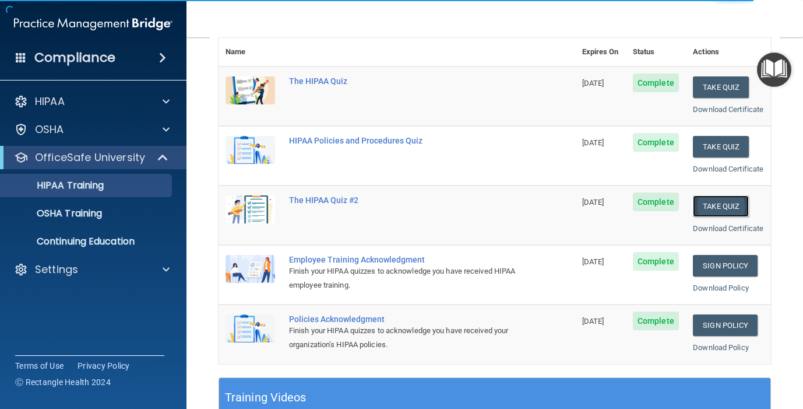
click at [722, 217] on button "Take Quiz" at bounding box center [721, 206] width 56 height 22
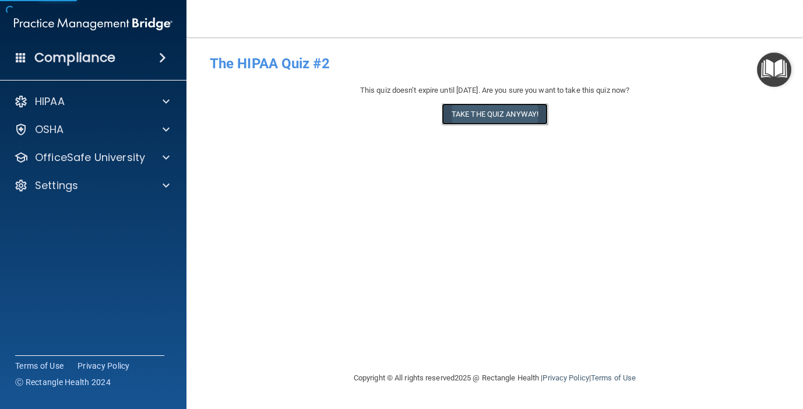
click at [532, 122] on button "Take the quiz anyway!" at bounding box center [495, 114] width 106 height 22
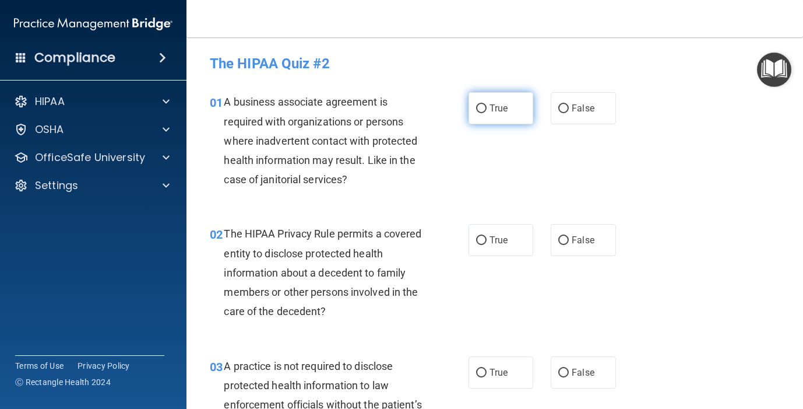
click at [506, 116] on label "True" at bounding box center [501, 108] width 65 height 32
click at [487, 113] on input "True" at bounding box center [481, 108] width 10 height 9
radio input "true"
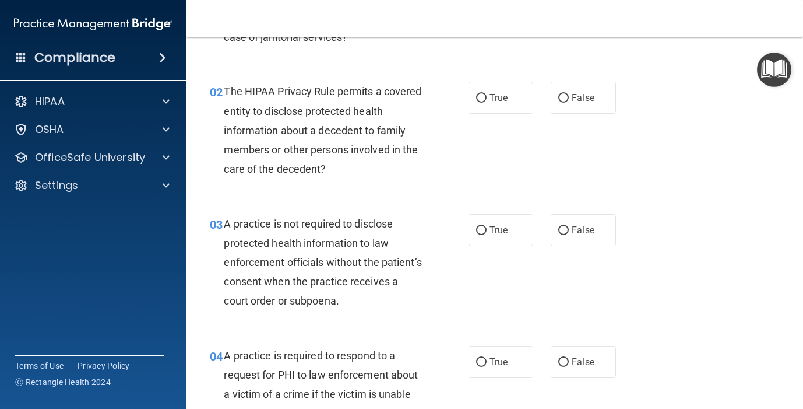
scroll to position [143, 0]
click at [486, 90] on label "True" at bounding box center [501, 97] width 65 height 32
click at [486, 93] on input "True" at bounding box center [481, 97] width 10 height 9
radio input "true"
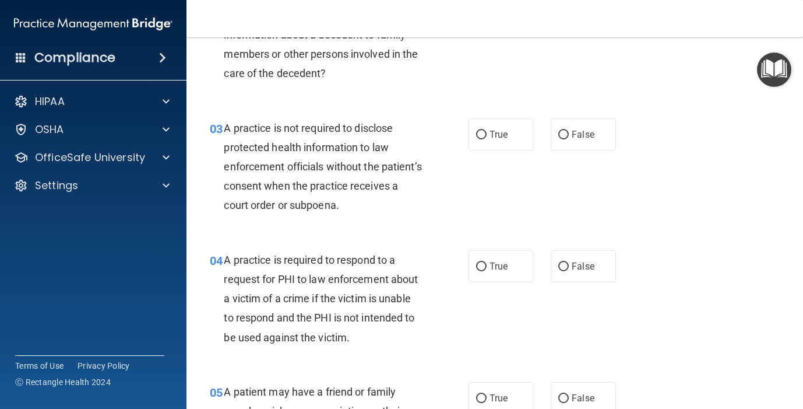
scroll to position [239, 0]
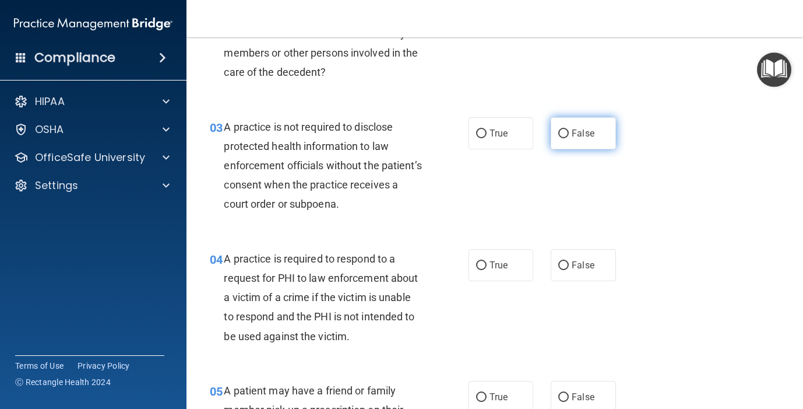
click at [568, 125] on label "False" at bounding box center [583, 133] width 65 height 32
click at [568, 129] on input "False" at bounding box center [563, 133] width 10 height 9
radio input "true"
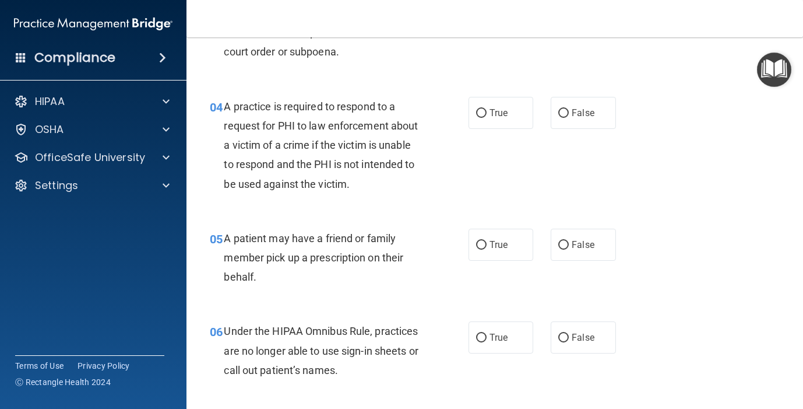
scroll to position [393, 0]
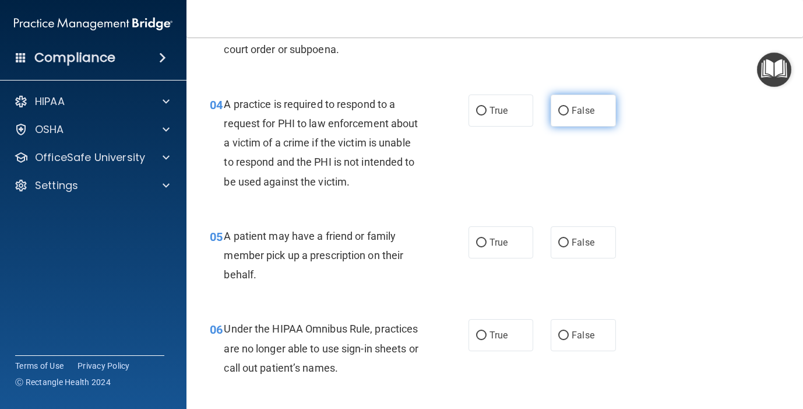
click at [574, 108] on span "False" at bounding box center [583, 110] width 23 height 11
click at [569, 108] on input "False" at bounding box center [563, 111] width 10 height 9
radio input "true"
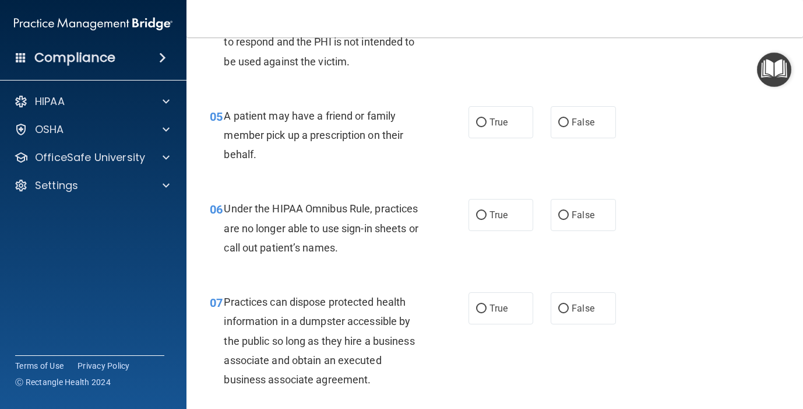
scroll to position [516, 0]
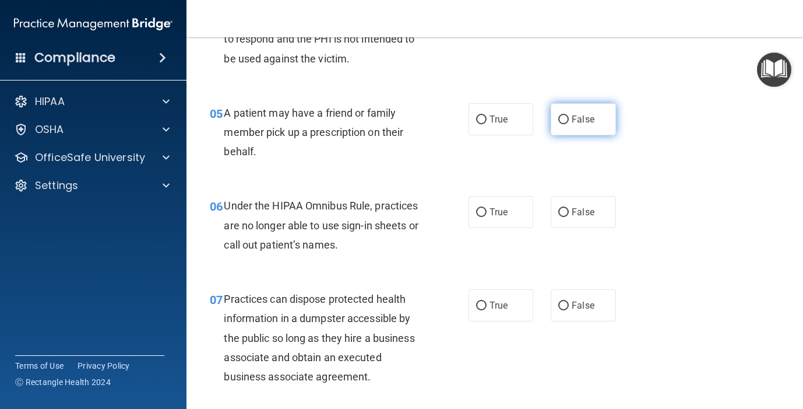
click at [577, 125] on label "False" at bounding box center [583, 119] width 65 height 32
click at [569, 124] on input "False" at bounding box center [563, 119] width 10 height 9
radio input "true"
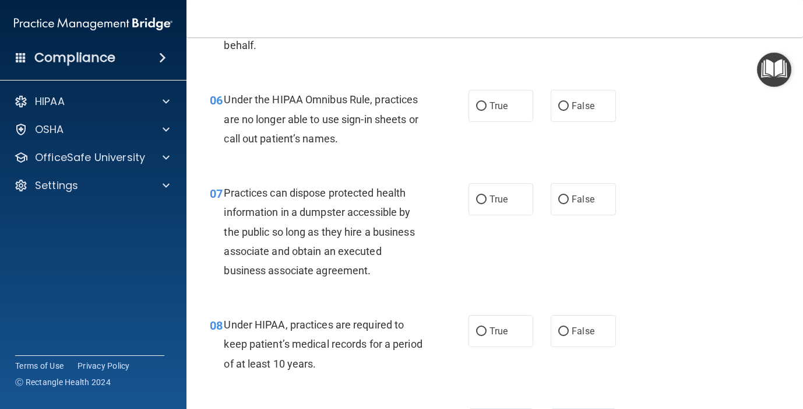
scroll to position [624, 0]
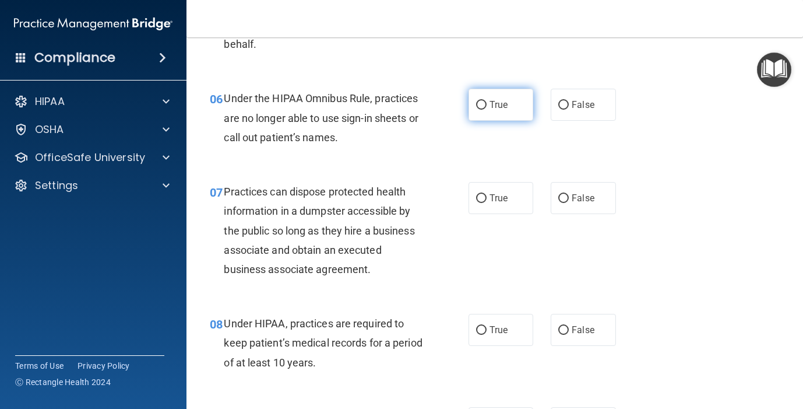
click at [485, 108] on input "True" at bounding box center [481, 105] width 10 height 9
radio input "true"
click at [605, 52] on div "05 A patient may have a friend or family member pick up a prescription on their…" at bounding box center [495, 27] width 588 height 93
click at [590, 86] on div "06 Under the HIPAA Omnibus Rule, practices are no longer able to use sign-in sh…" at bounding box center [495, 120] width 588 height 93
click at [575, 110] on span "False" at bounding box center [583, 104] width 23 height 11
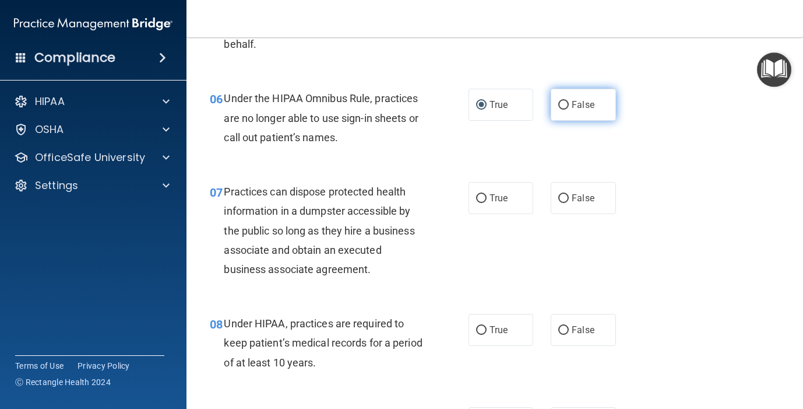
click at [569, 110] on input "False" at bounding box center [563, 105] width 10 height 9
radio input "true"
radio input "false"
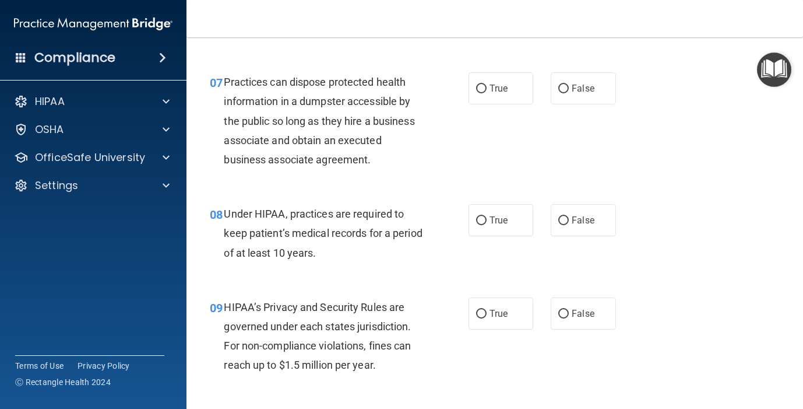
scroll to position [734, 0]
click at [554, 93] on label "False" at bounding box center [583, 88] width 65 height 32
click at [558, 93] on input "False" at bounding box center [563, 88] width 10 height 9
radio input "true"
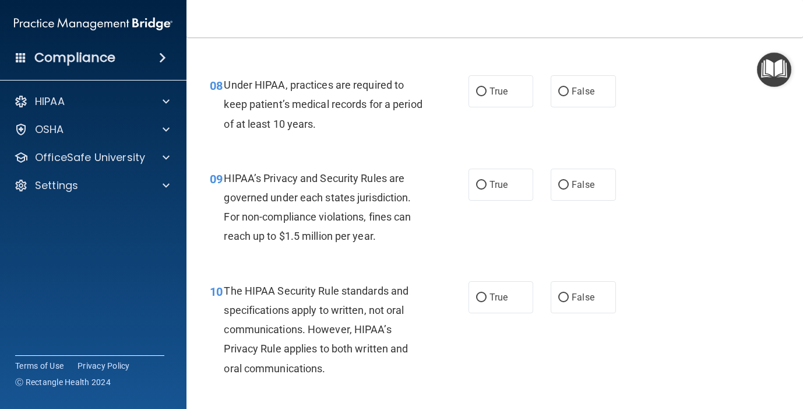
scroll to position [863, 0]
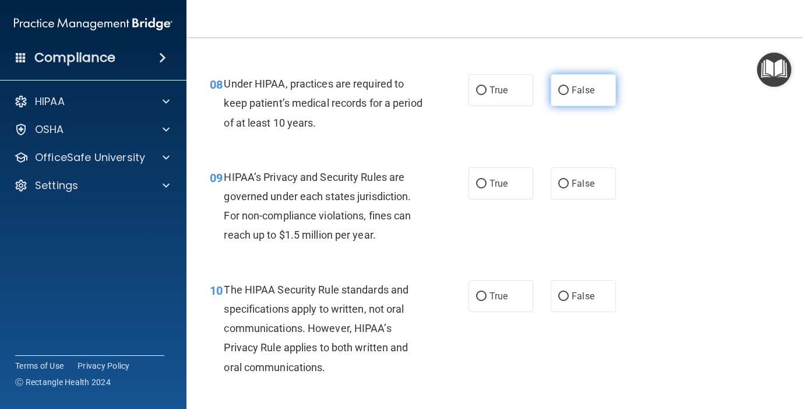
click at [577, 85] on span "False" at bounding box center [583, 90] width 23 height 11
click at [569, 86] on input "False" at bounding box center [563, 90] width 10 height 9
radio input "true"
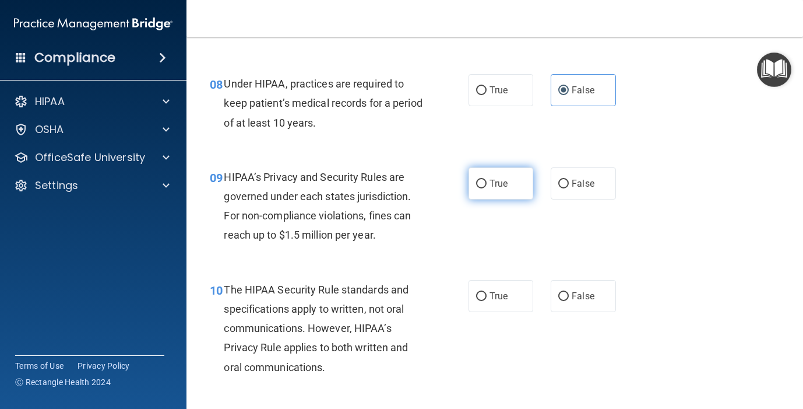
click at [486, 187] on input "True" at bounding box center [481, 184] width 10 height 9
radio input "true"
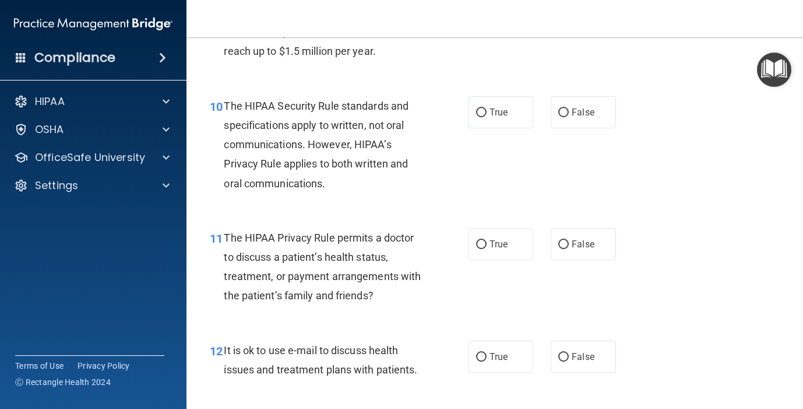
scroll to position [1057, 0]
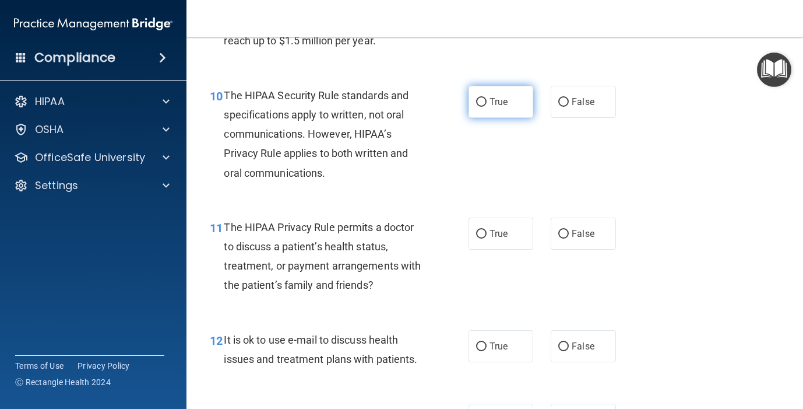
click at [517, 99] on label "True" at bounding box center [501, 102] width 65 height 32
click at [487, 99] on input "True" at bounding box center [481, 102] width 10 height 9
radio input "true"
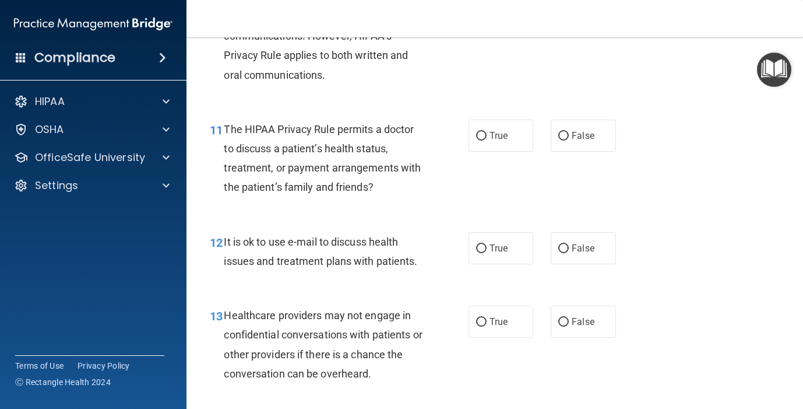
scroll to position [1158, 0]
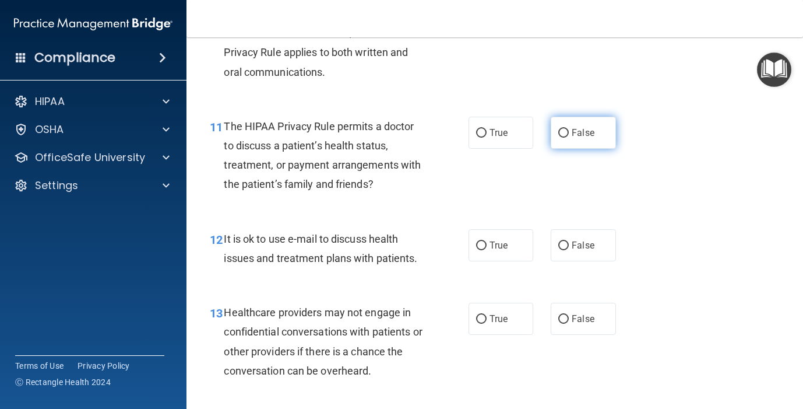
click at [595, 133] on label "False" at bounding box center [583, 133] width 65 height 32
click at [569, 133] on input "False" at bounding box center [563, 133] width 10 height 9
radio input "true"
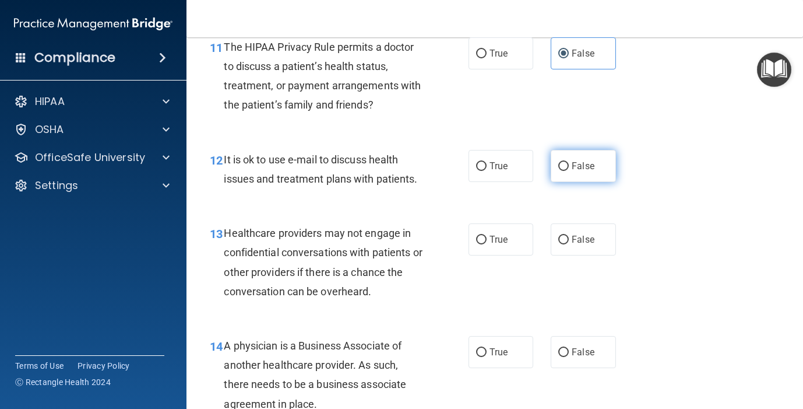
scroll to position [1247, 0]
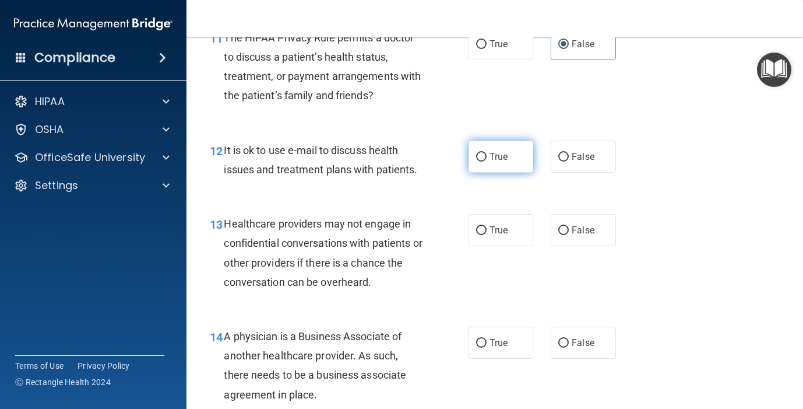
click at [482, 157] on input "True" at bounding box center [481, 157] width 10 height 9
radio input "true"
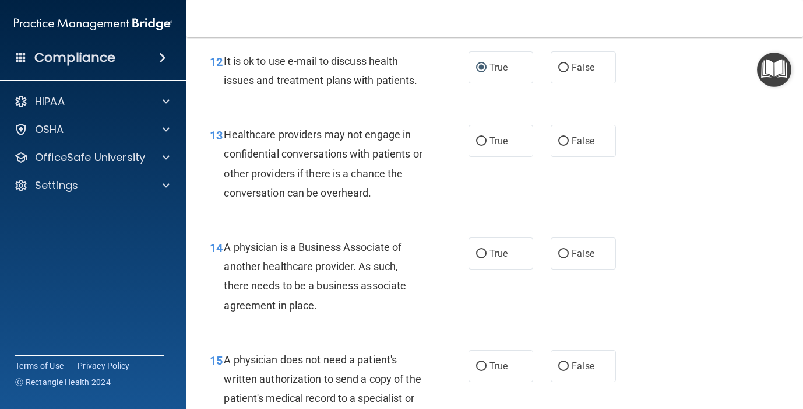
scroll to position [1337, 0]
click at [494, 146] on label "True" at bounding box center [501, 140] width 65 height 32
click at [487, 145] on input "True" at bounding box center [481, 140] width 10 height 9
radio input "true"
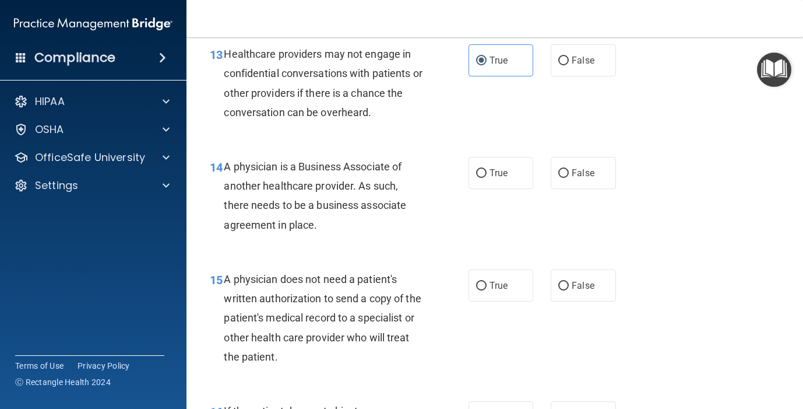
scroll to position [1422, 0]
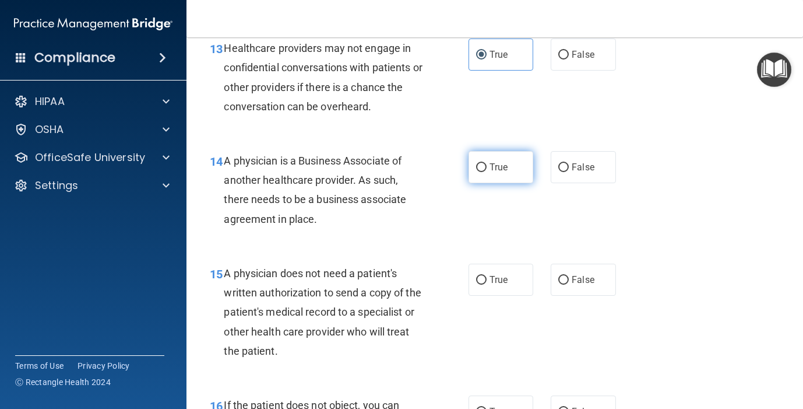
click at [479, 168] on input "True" at bounding box center [481, 167] width 10 height 9
radio input "true"
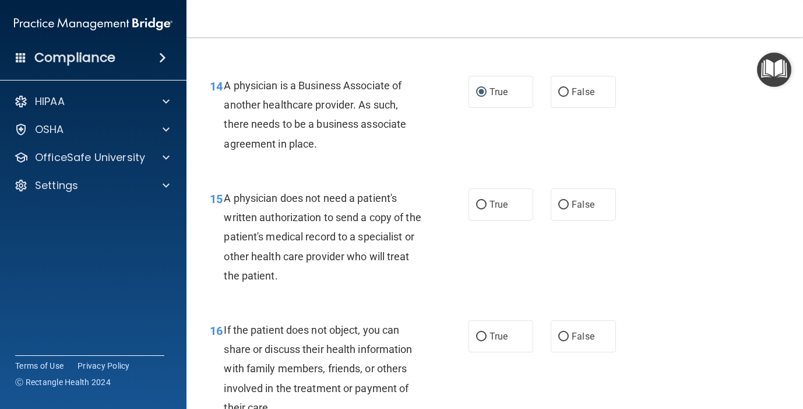
scroll to position [1498, 0]
click at [553, 211] on label "False" at bounding box center [583, 204] width 65 height 32
click at [558, 209] on input "False" at bounding box center [563, 204] width 10 height 9
radio input "true"
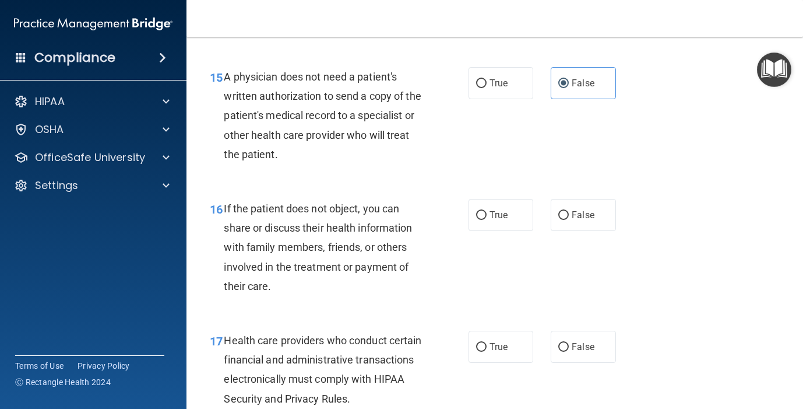
scroll to position [1621, 0]
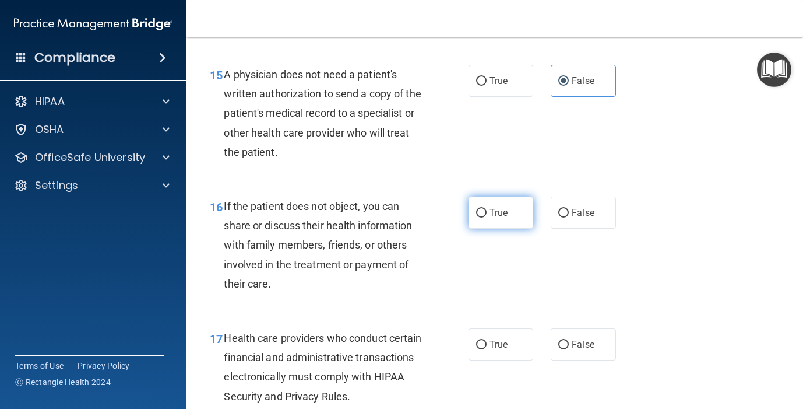
click at [480, 215] on input "True" at bounding box center [481, 213] width 10 height 9
radio input "true"
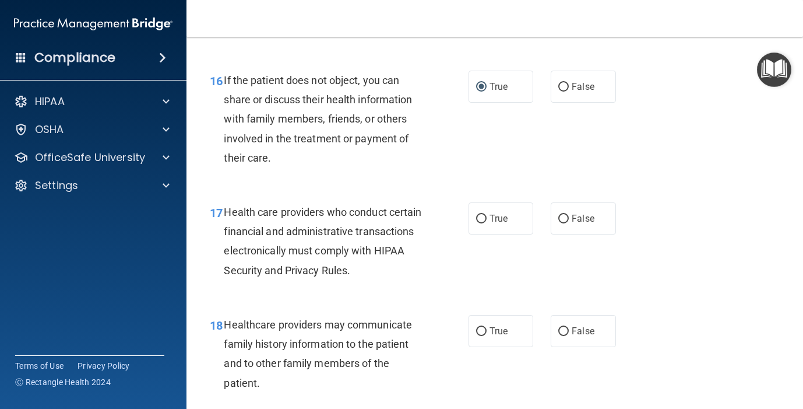
scroll to position [1750, 0]
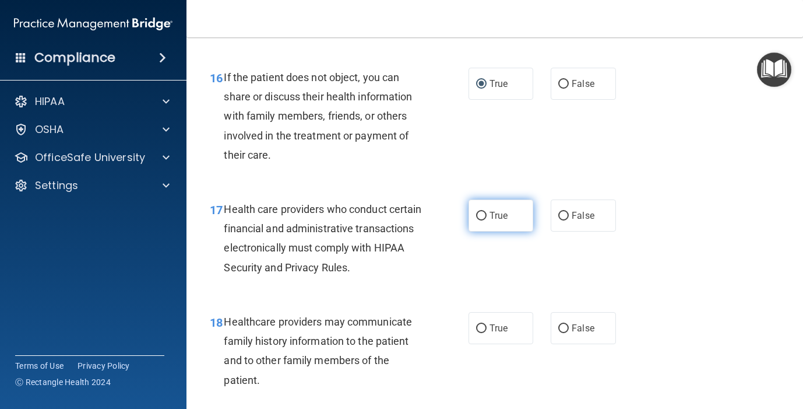
click at [487, 216] on label "True" at bounding box center [501, 215] width 65 height 32
click at [487, 216] on input "True" at bounding box center [481, 216] width 10 height 9
radio input "true"
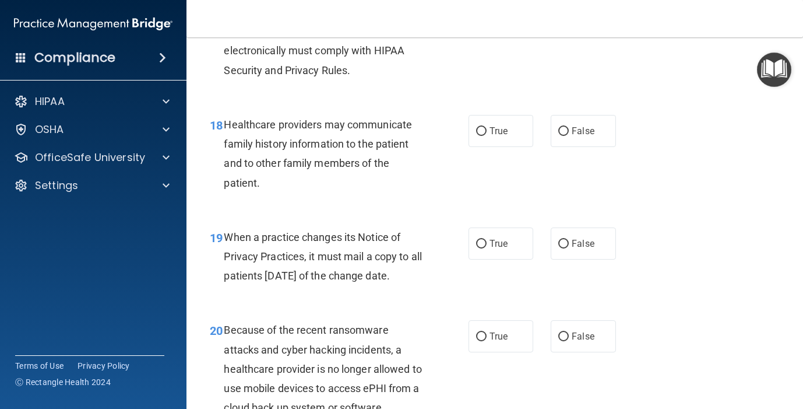
scroll to position [1958, 0]
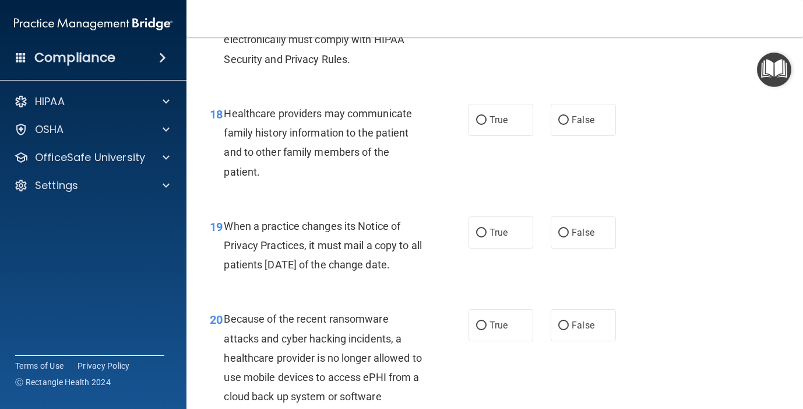
click at [605, 103] on div "18 Healthcare providers may communicate family history information to the patie…" at bounding box center [495, 145] width 588 height 113
click at [565, 126] on label "False" at bounding box center [583, 120] width 65 height 32
click at [565, 125] on input "False" at bounding box center [563, 120] width 10 height 9
radio input "true"
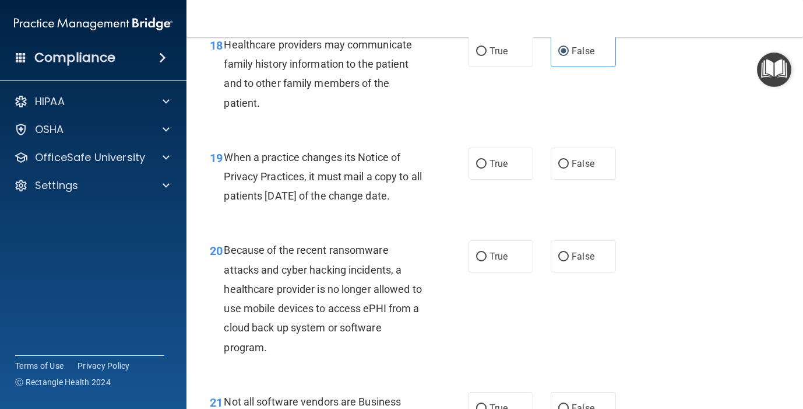
scroll to position [2027, 0]
click at [473, 169] on label "True" at bounding box center [501, 163] width 65 height 32
click at [476, 168] on input "True" at bounding box center [481, 163] width 10 height 9
radio input "true"
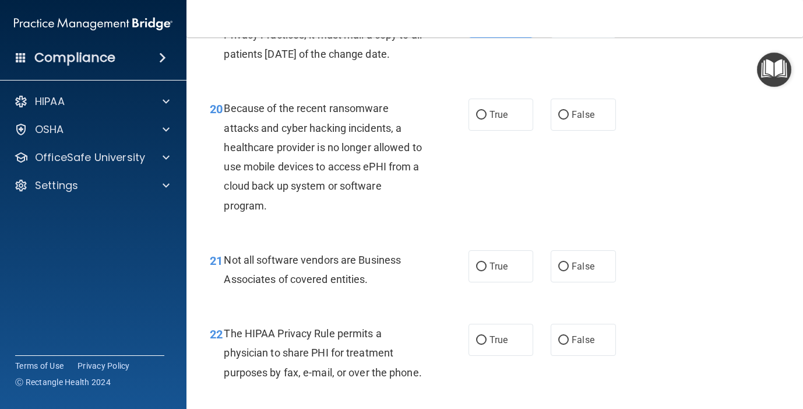
scroll to position [2176, 0]
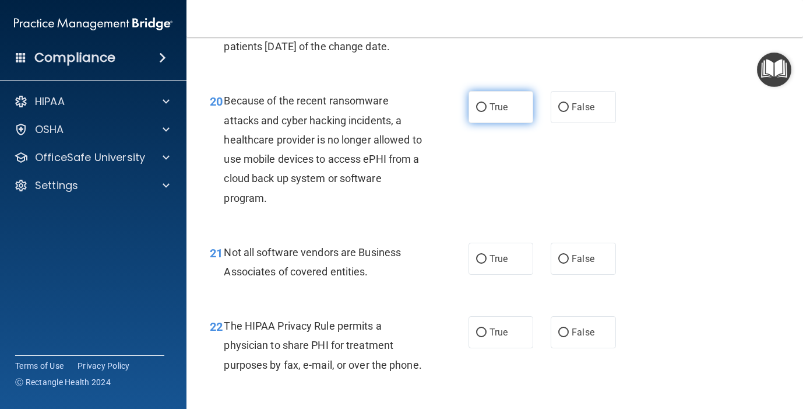
click at [487, 122] on label "True" at bounding box center [501, 107] width 65 height 32
click at [487, 112] on input "True" at bounding box center [481, 107] width 10 height 9
radio input "true"
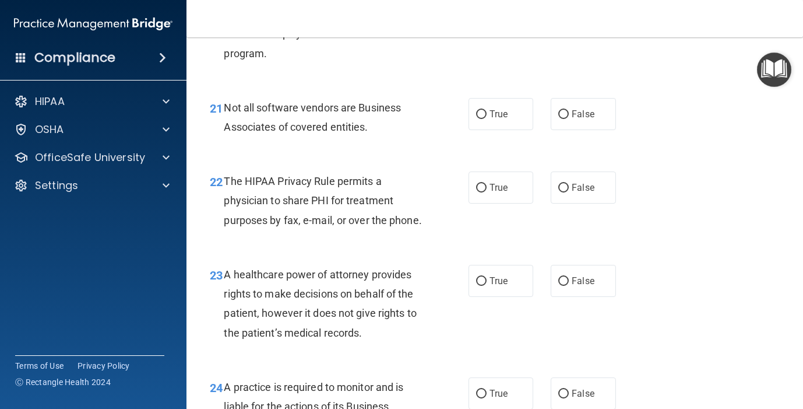
scroll to position [2374, 0]
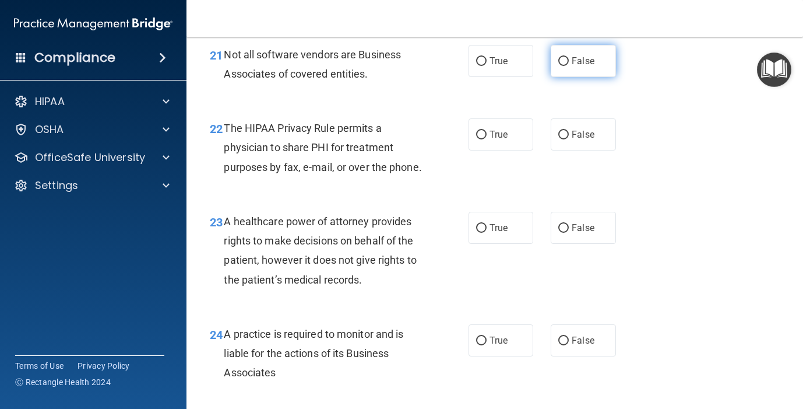
click at [562, 77] on label "False" at bounding box center [583, 61] width 65 height 32
click at [562, 66] on input "False" at bounding box center [563, 61] width 10 height 9
radio input "true"
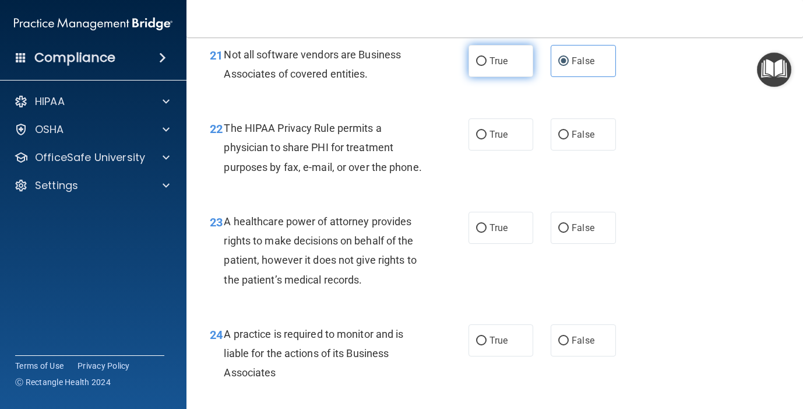
click at [498, 77] on label "True" at bounding box center [501, 61] width 65 height 32
click at [487, 66] on input "True" at bounding box center [481, 61] width 10 height 9
radio input "true"
radio input "false"
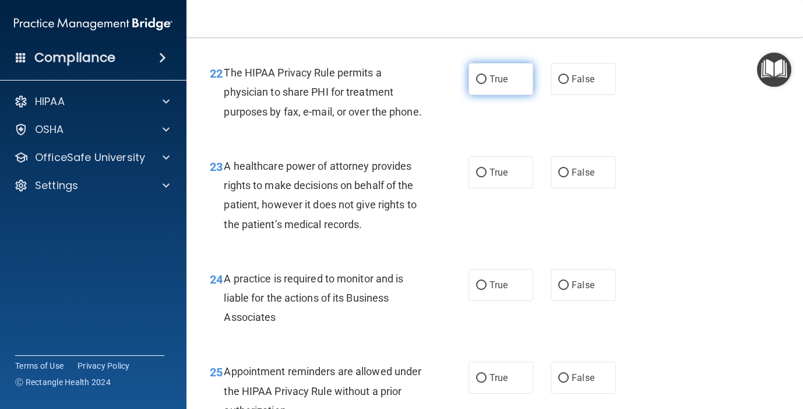
click at [492, 95] on label "True" at bounding box center [501, 79] width 65 height 32
click at [487, 84] on input "True" at bounding box center [481, 79] width 10 height 9
radio input "true"
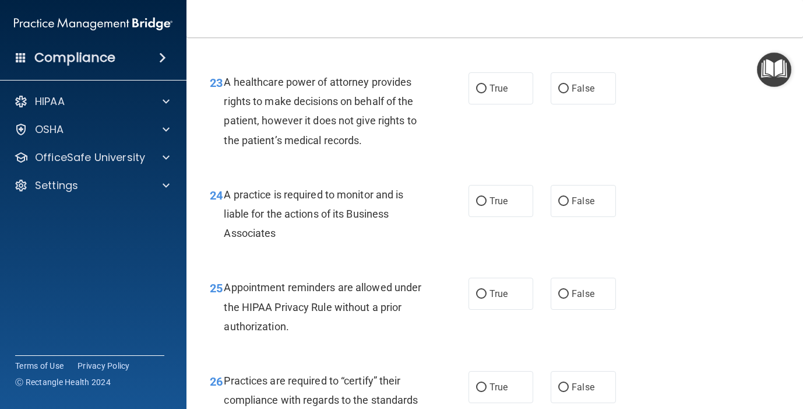
scroll to position [2514, 0]
click at [483, 92] on input "True" at bounding box center [481, 87] width 10 height 9
radio input "true"
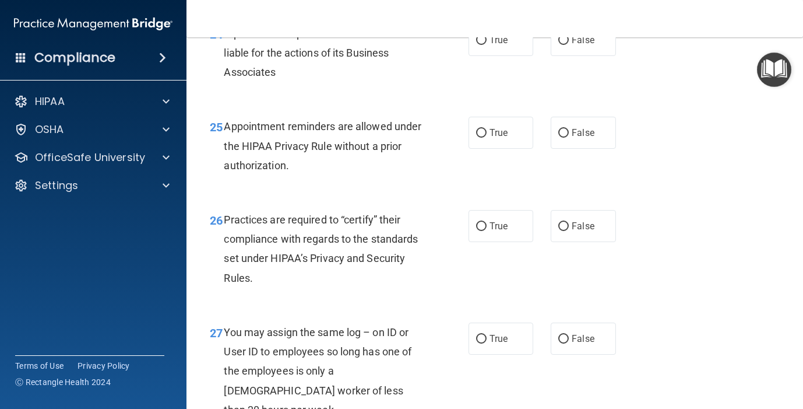
scroll to position [2675, 0]
click at [489, 55] on label "True" at bounding box center [501, 39] width 65 height 32
click at [487, 44] on input "True" at bounding box center [481, 40] width 10 height 9
radio input "true"
click at [592, 45] on span "False" at bounding box center [583, 39] width 23 height 11
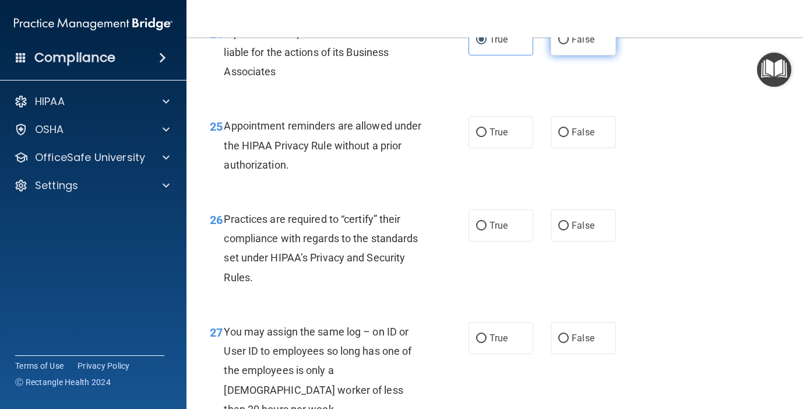
click at [569, 44] on input "False" at bounding box center [563, 40] width 10 height 9
radio input "true"
radio input "false"
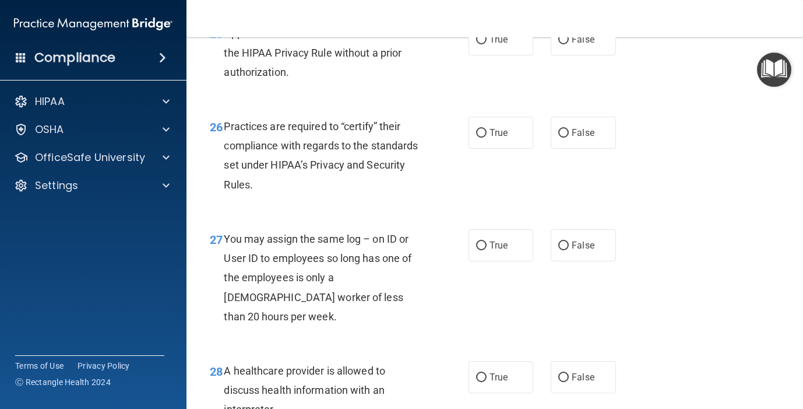
scroll to position [2769, 0]
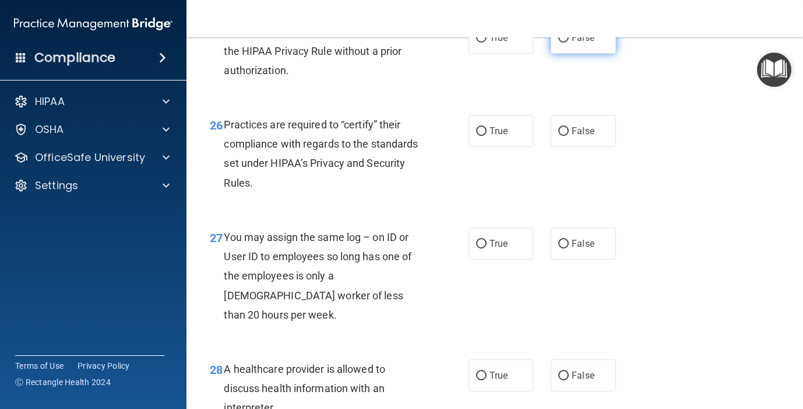
click at [563, 43] on input "False" at bounding box center [563, 38] width 10 height 9
radio input "true"
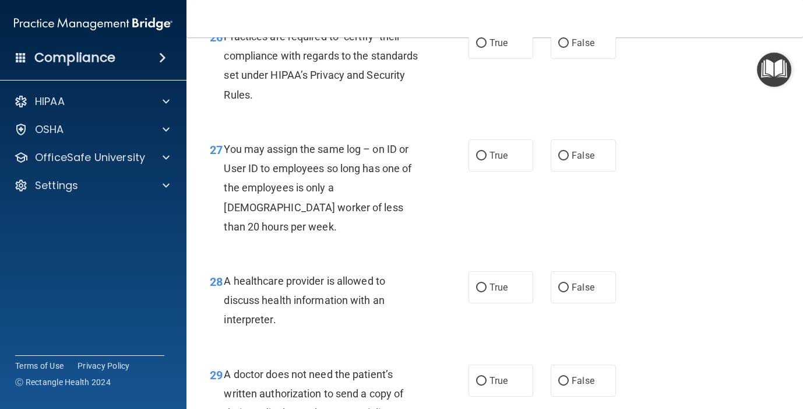
scroll to position [2856, 0]
click at [475, 59] on label "True" at bounding box center [501, 43] width 65 height 32
click at [476, 48] on input "True" at bounding box center [481, 44] width 10 height 9
radio input "true"
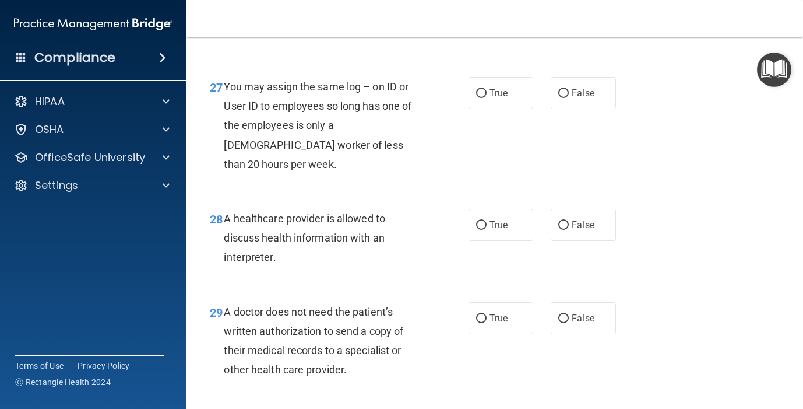
scroll to position [2924, 0]
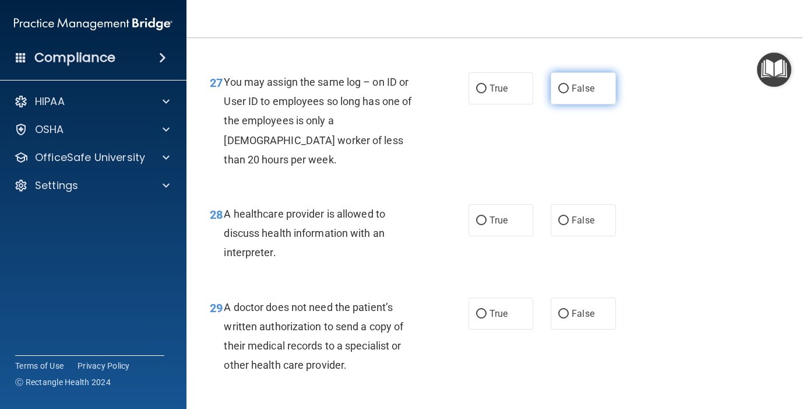
click at [575, 104] on label "False" at bounding box center [583, 88] width 65 height 32
click at [569, 93] on input "False" at bounding box center [563, 89] width 10 height 9
radio input "true"
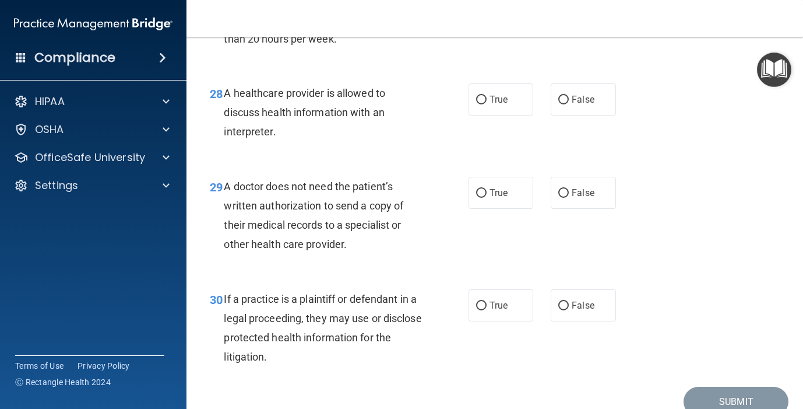
scroll to position [3050, 0]
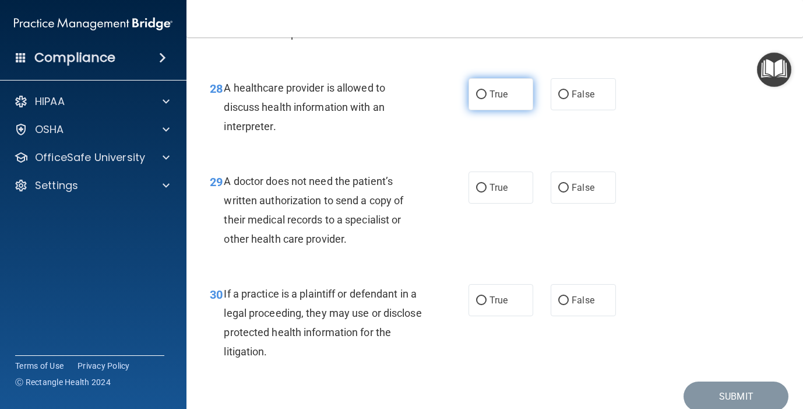
click at [509, 100] on label "True" at bounding box center [501, 94] width 65 height 32
click at [487, 99] on input "True" at bounding box center [481, 94] width 10 height 9
radio input "true"
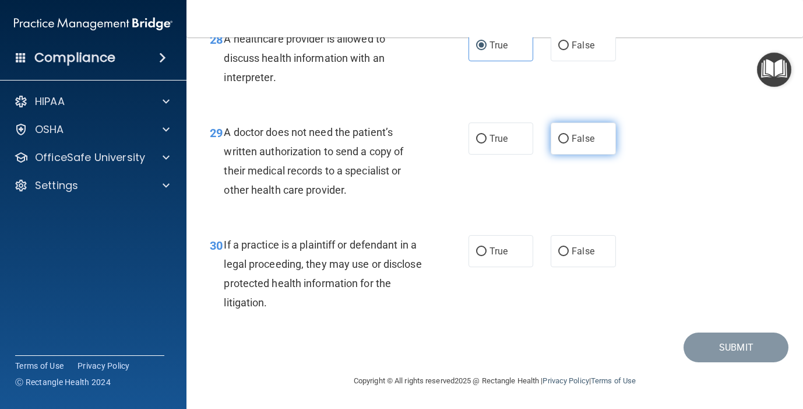
click at [591, 139] on span "False" at bounding box center [583, 138] width 23 height 11
click at [569, 139] on input "False" at bounding box center [563, 139] width 10 height 9
radio input "true"
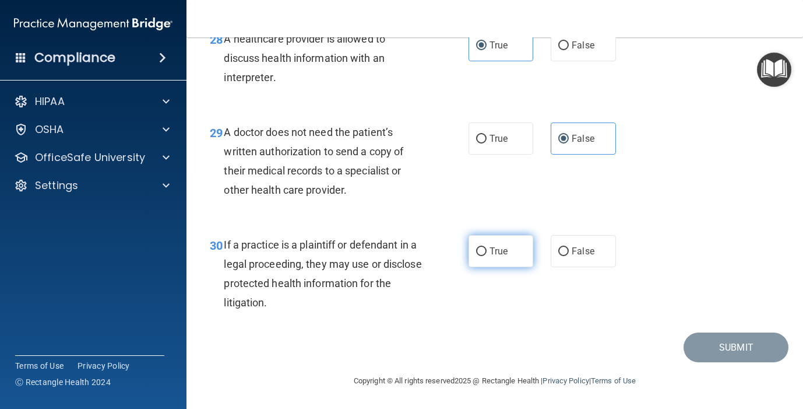
click at [508, 241] on label "True" at bounding box center [501, 251] width 65 height 32
click at [487, 247] on input "True" at bounding box center [481, 251] width 10 height 9
radio input "true"
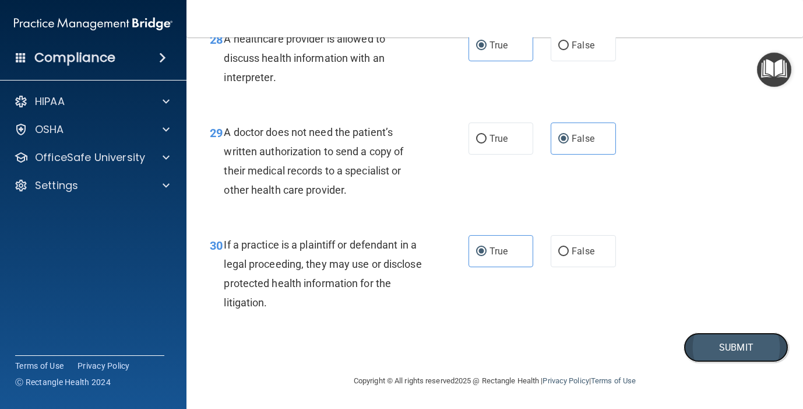
click at [702, 351] on button "Submit" at bounding box center [736, 347] width 105 height 30
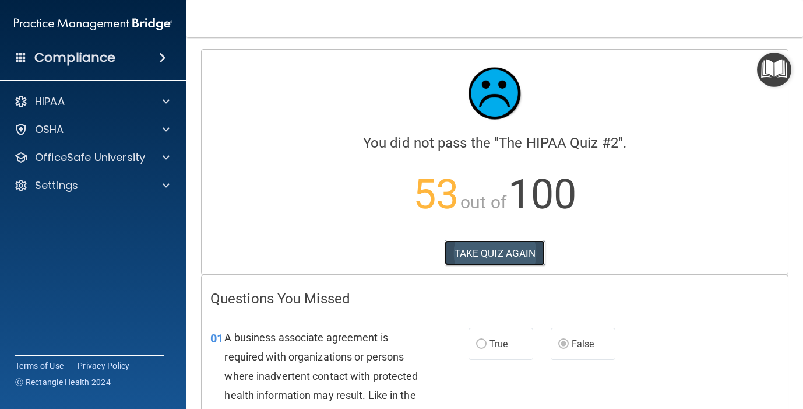
click at [523, 248] on button "TAKE QUIZ AGAIN" at bounding box center [495, 253] width 101 height 26
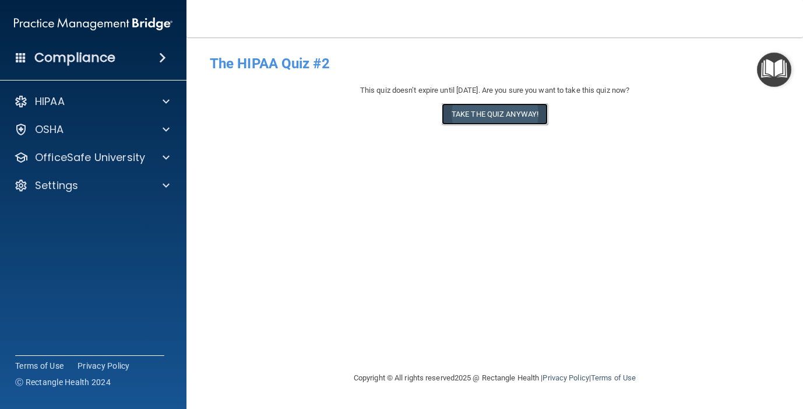
click at [476, 114] on button "Take the quiz anyway!" at bounding box center [495, 114] width 106 height 22
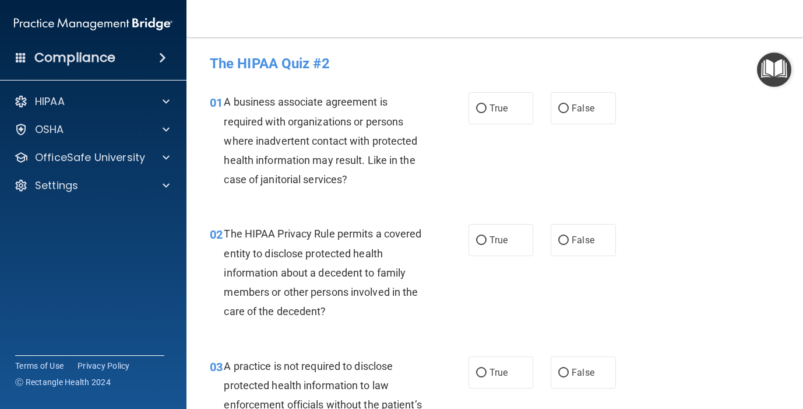
click at [546, 124] on div "True False" at bounding box center [547, 108] width 156 height 32
click at [564, 118] on label "False" at bounding box center [583, 108] width 65 height 32
click at [564, 113] on input "False" at bounding box center [563, 108] width 10 height 9
radio input "true"
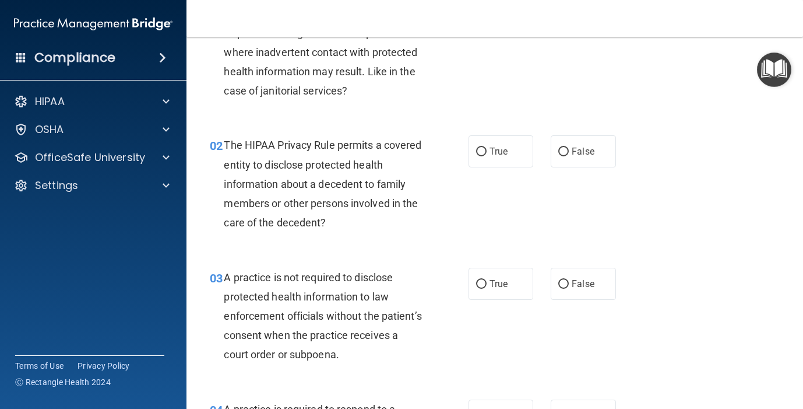
scroll to position [93, 0]
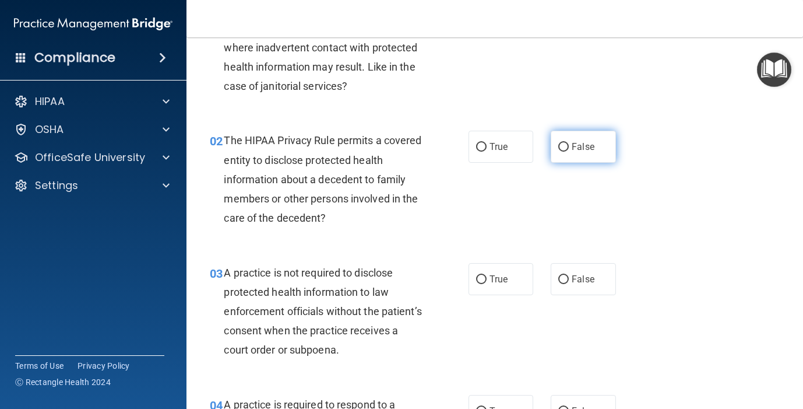
click at [563, 147] on input "False" at bounding box center [563, 147] width 10 height 9
radio input "true"
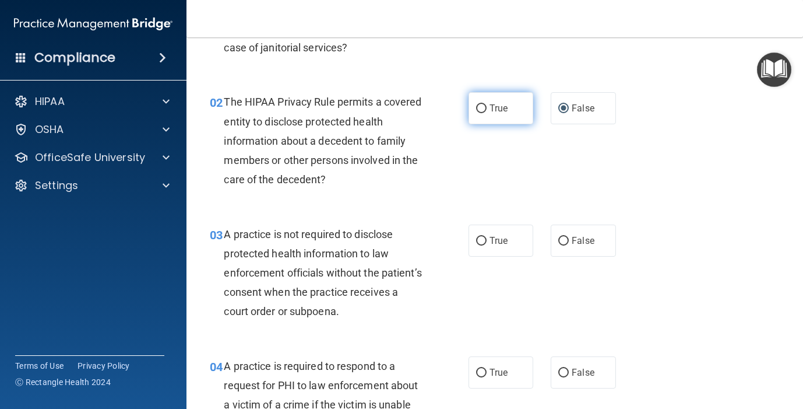
click at [496, 114] on label "True" at bounding box center [501, 108] width 65 height 32
click at [487, 113] on input "True" at bounding box center [481, 108] width 10 height 9
radio input "true"
radio input "false"
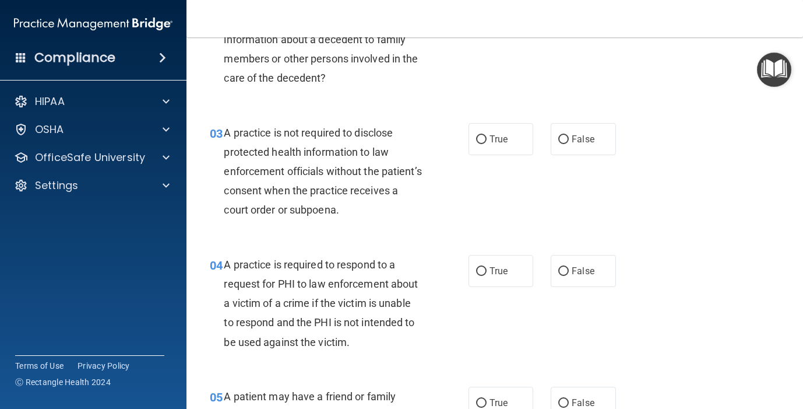
scroll to position [234, 0]
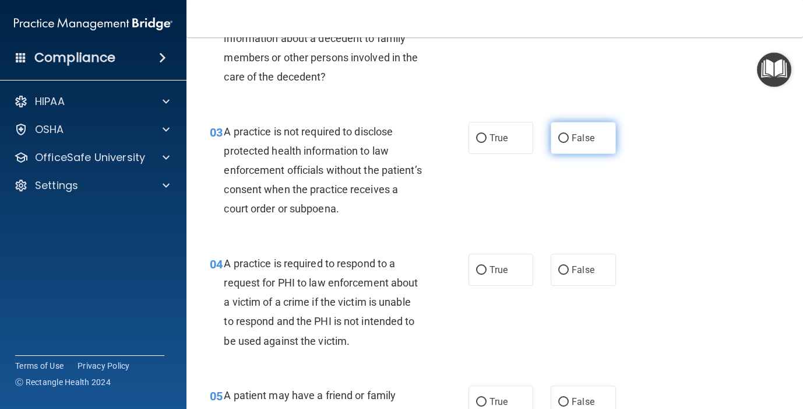
click at [575, 149] on label "False" at bounding box center [583, 138] width 65 height 32
click at [569, 143] on input "False" at bounding box center [563, 138] width 10 height 9
radio input "true"
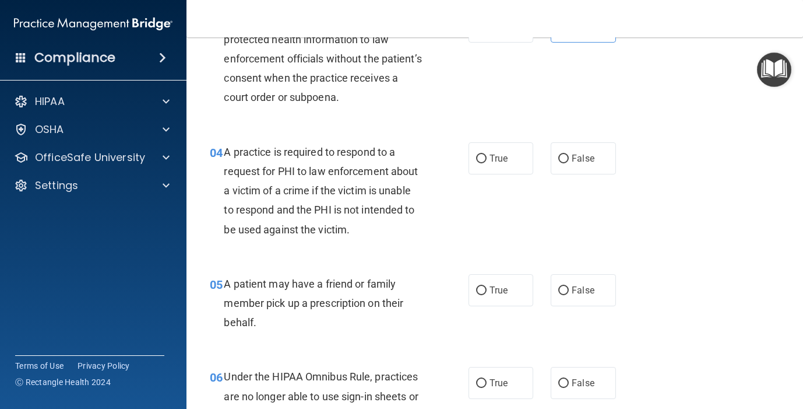
scroll to position [347, 0]
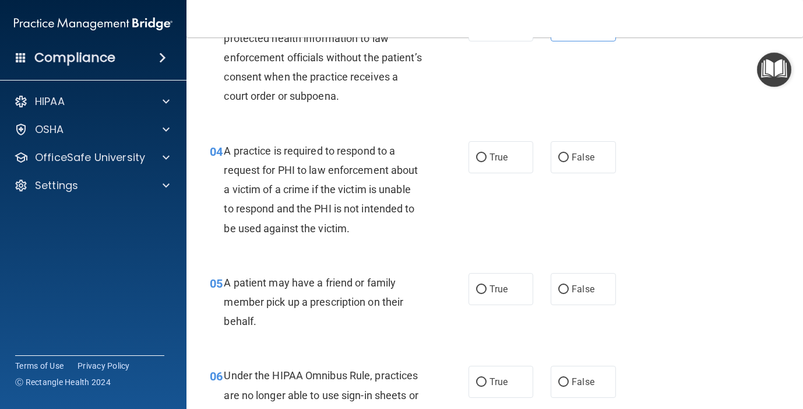
click at [493, 174] on div "04 A practice is required to respond to a request for PHI to law enforcement ab…" at bounding box center [495, 192] width 588 height 132
click at [493, 168] on label "True" at bounding box center [501, 157] width 65 height 32
click at [487, 162] on input "True" at bounding box center [481, 157] width 10 height 9
radio input "true"
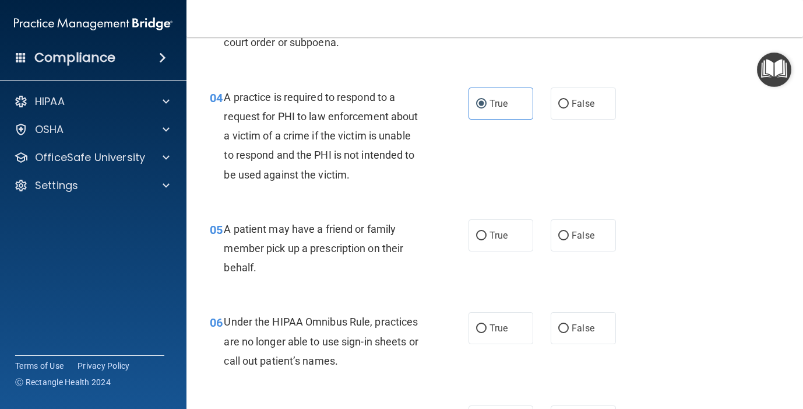
scroll to position [403, 0]
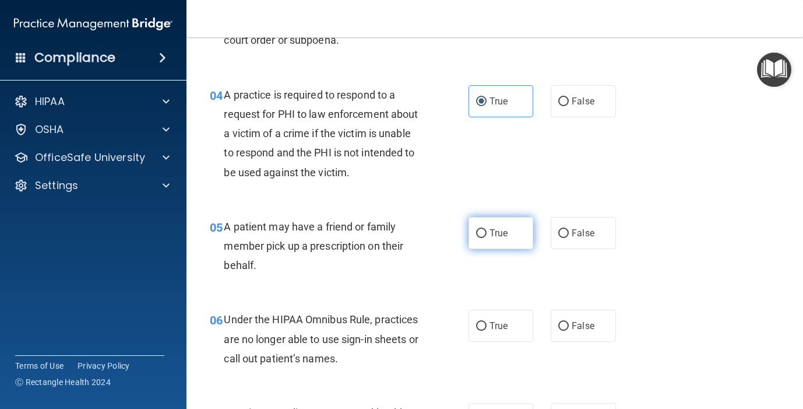
click at [490, 247] on label "True" at bounding box center [501, 233] width 65 height 32
click at [487, 238] on input "True" at bounding box center [481, 233] width 10 height 9
radio input "true"
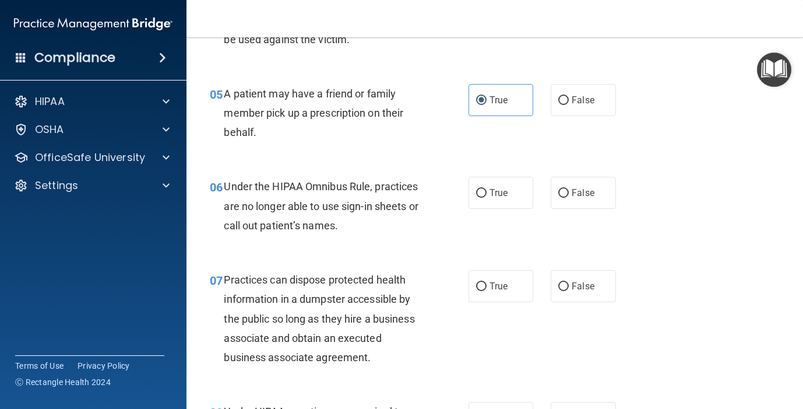
scroll to position [538, 0]
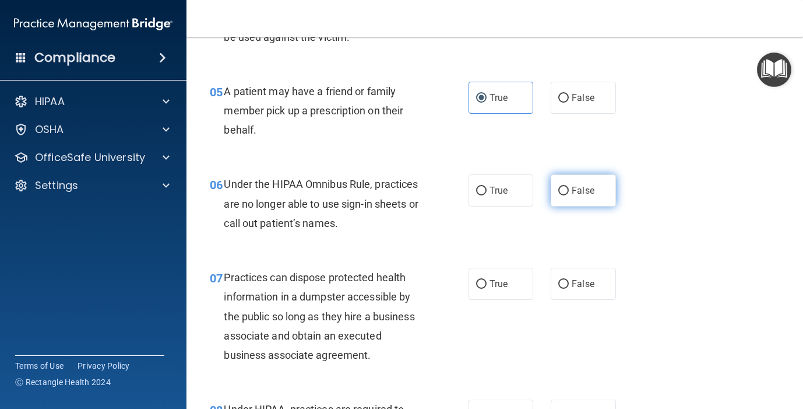
click at [593, 191] on span "False" at bounding box center [583, 190] width 23 height 11
click at [569, 191] on input "False" at bounding box center [563, 191] width 10 height 9
radio input "true"
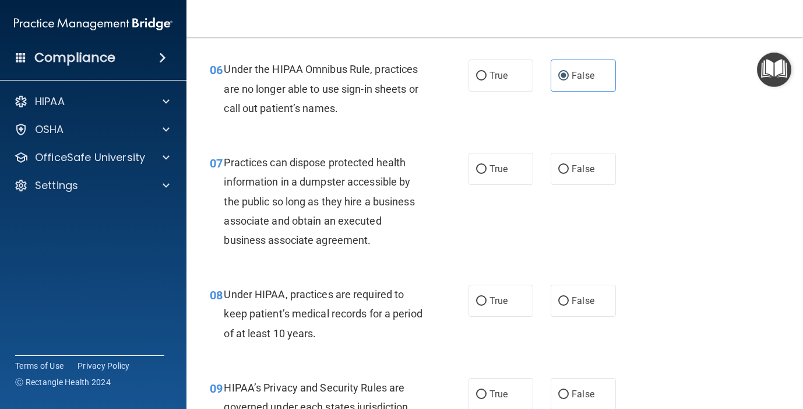
scroll to position [663, 0]
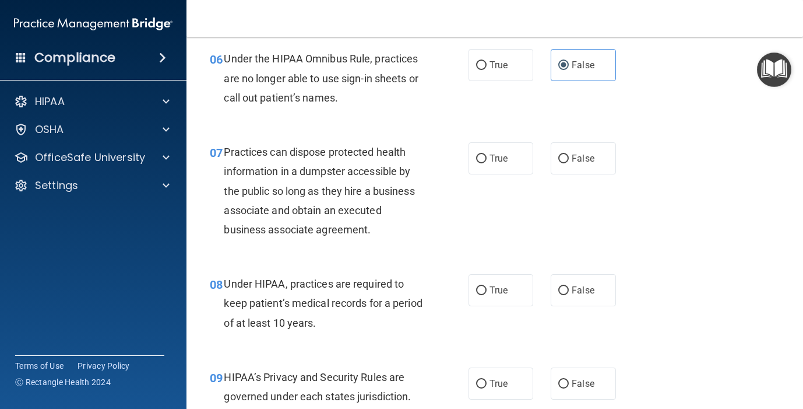
click at [616, 176] on div "07 Practices can dispose protected health information in a dumpster accessible …" at bounding box center [495, 194] width 588 height 132
click at [588, 165] on label "False" at bounding box center [583, 158] width 65 height 32
click at [569, 163] on input "False" at bounding box center [563, 158] width 10 height 9
radio input "true"
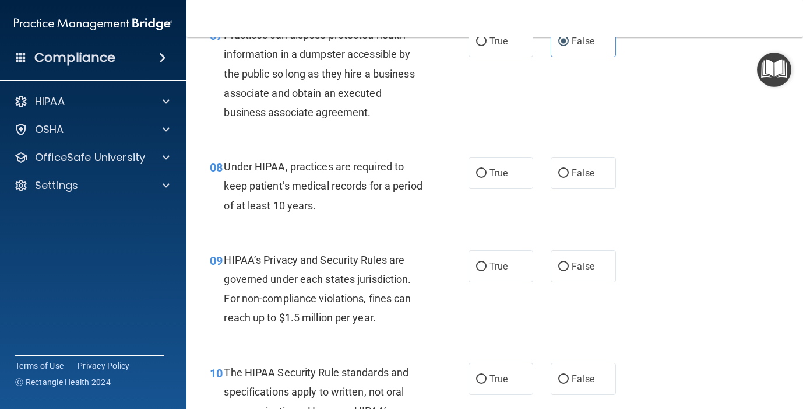
scroll to position [784, 0]
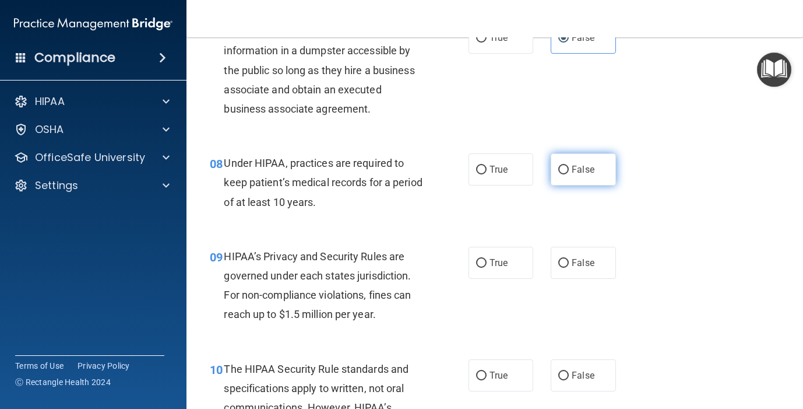
click at [578, 177] on label "False" at bounding box center [583, 169] width 65 height 32
click at [569, 174] on input "False" at bounding box center [563, 170] width 10 height 9
radio input "true"
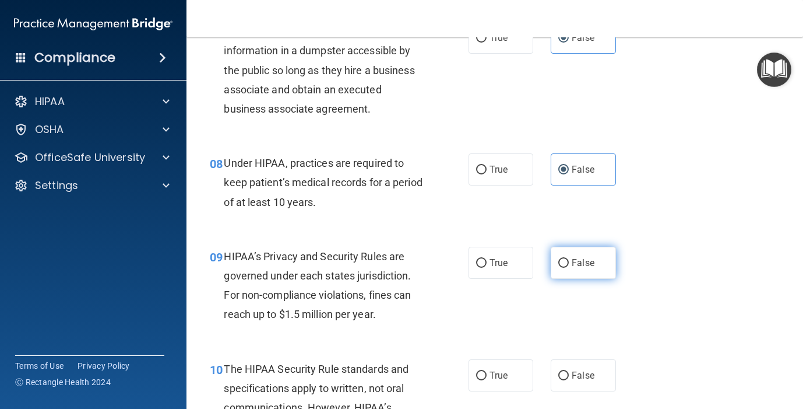
click at [565, 261] on input "False" at bounding box center [563, 263] width 10 height 9
radio input "true"
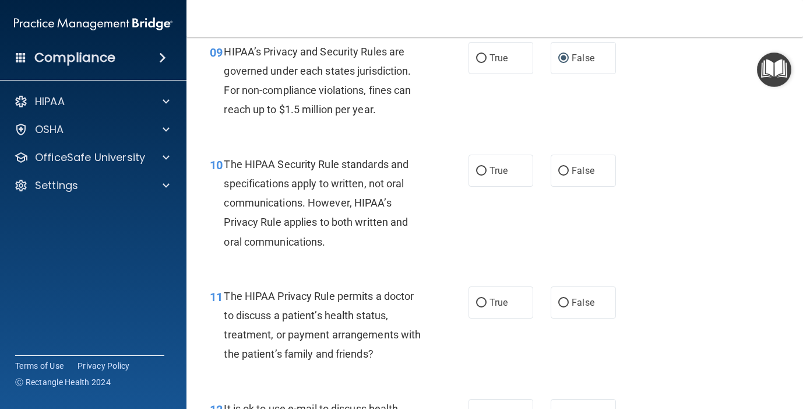
scroll to position [995, 0]
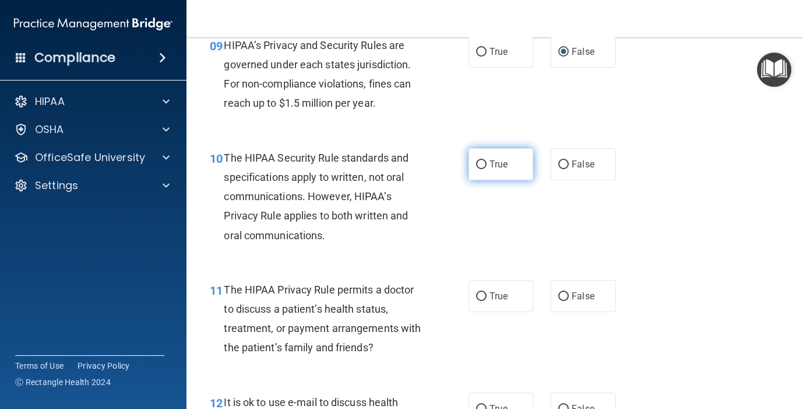
click at [533, 172] on label "True" at bounding box center [501, 164] width 65 height 32
click at [487, 169] on input "True" at bounding box center [481, 164] width 10 height 9
radio input "true"
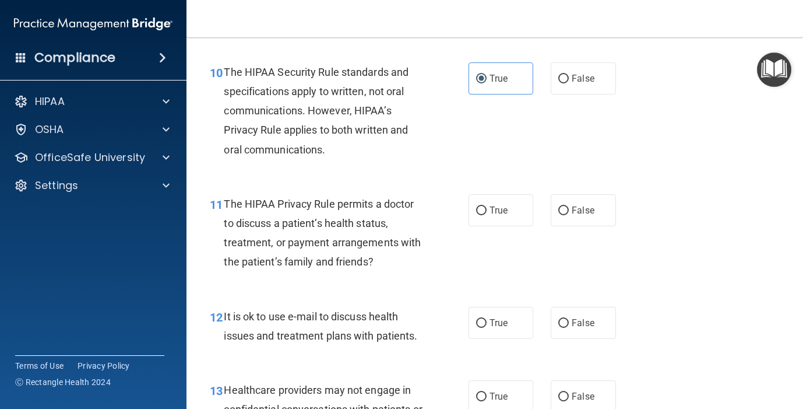
scroll to position [1083, 0]
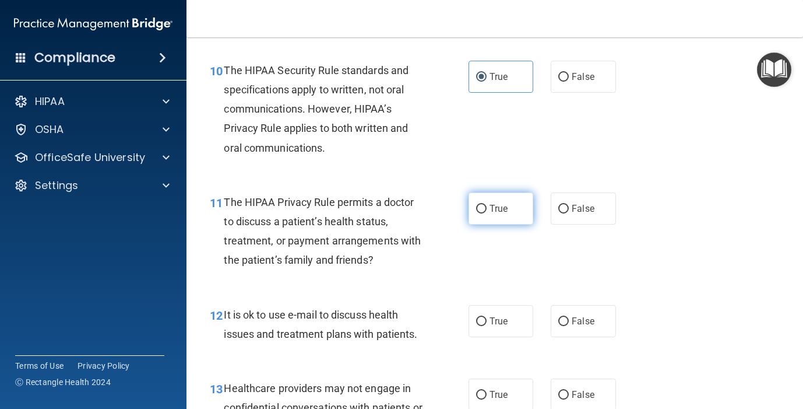
click at [481, 216] on label "True" at bounding box center [501, 208] width 65 height 32
click at [481, 213] on input "True" at bounding box center [481, 209] width 10 height 9
radio input "true"
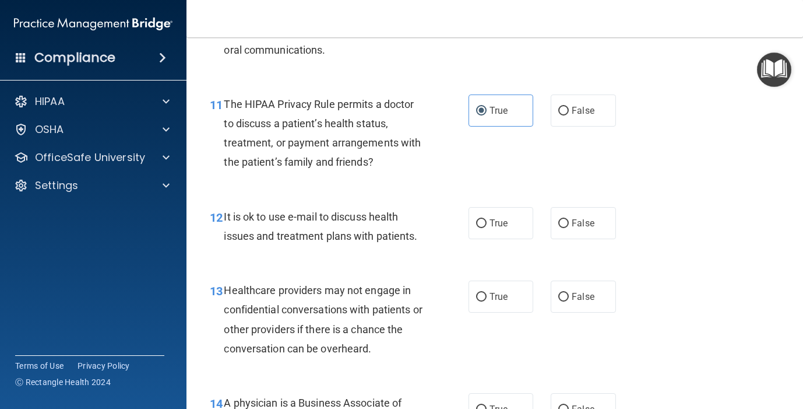
scroll to position [1182, 0]
click at [476, 224] on input "True" at bounding box center [481, 222] width 10 height 9
radio input "true"
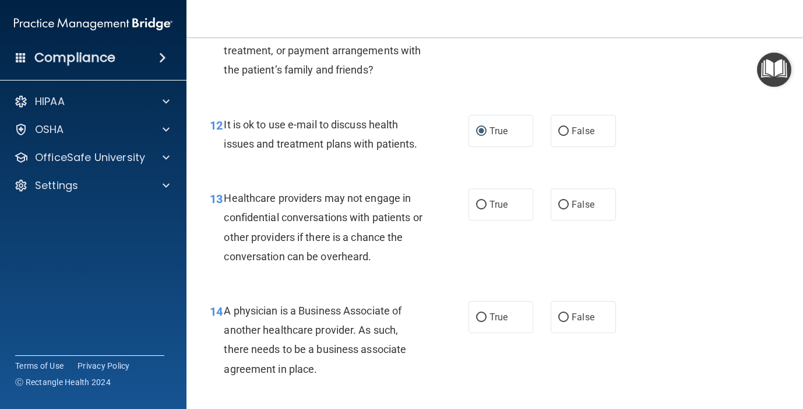
scroll to position [1274, 0]
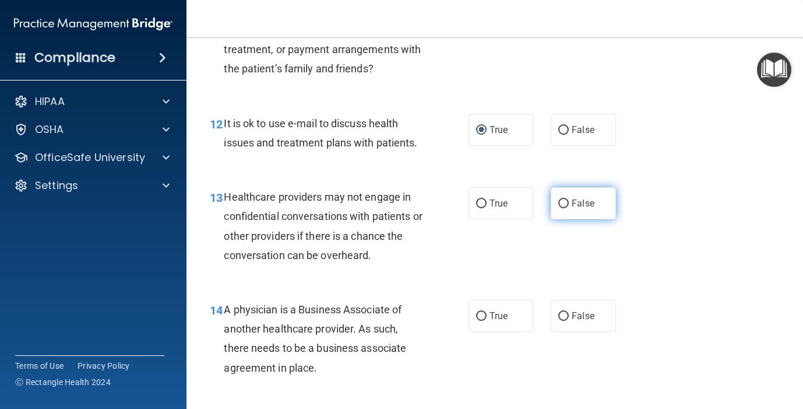
click at [565, 214] on label "False" at bounding box center [583, 203] width 65 height 32
click at [565, 208] on input "False" at bounding box center [563, 203] width 10 height 9
radio input "true"
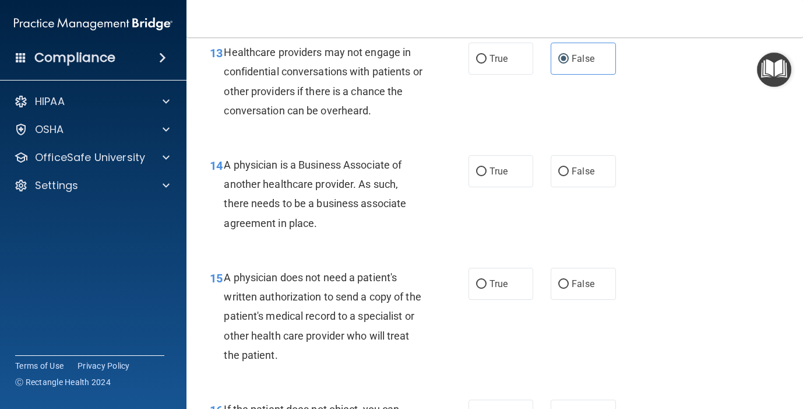
scroll to position [1420, 0]
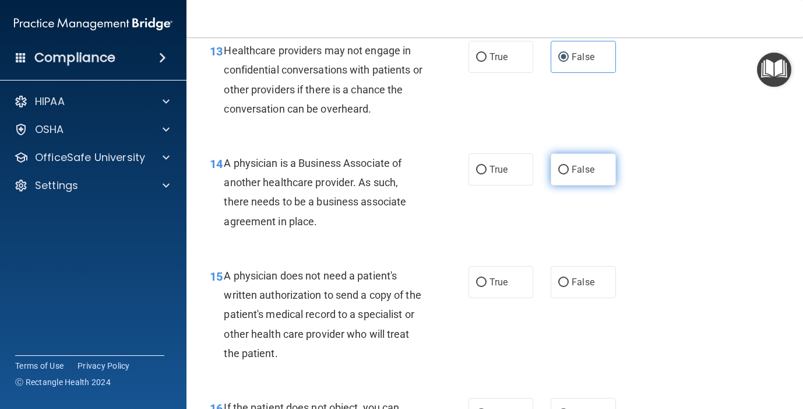
click at [570, 178] on label "False" at bounding box center [583, 169] width 65 height 32
click at [569, 174] on input "False" at bounding box center [563, 170] width 10 height 9
radio input "true"
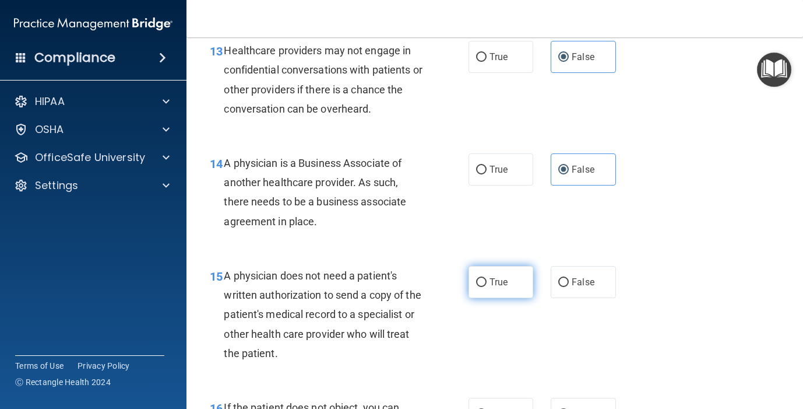
click at [491, 281] on span "True" at bounding box center [499, 281] width 18 height 11
click at [487, 281] on input "True" at bounding box center [481, 282] width 10 height 9
radio input "true"
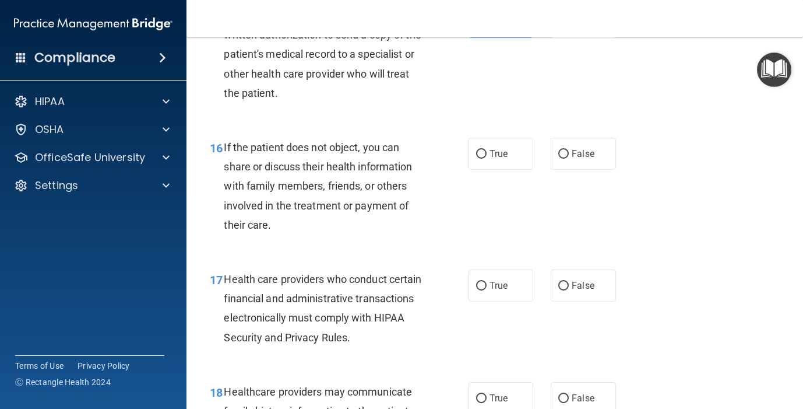
scroll to position [1682, 0]
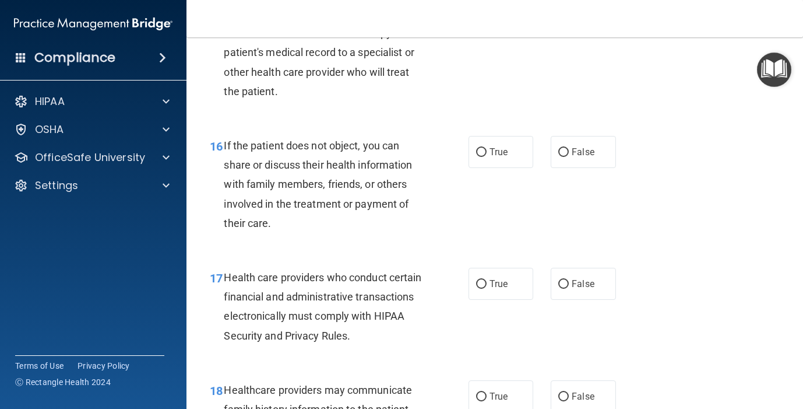
click at [491, 132] on div "16 If the patient does not object, you can share or discuss their health inform…" at bounding box center [495, 187] width 588 height 132
click at [490, 145] on label "True" at bounding box center [501, 152] width 65 height 32
click at [487, 148] on input "True" at bounding box center [481, 152] width 10 height 9
radio input "true"
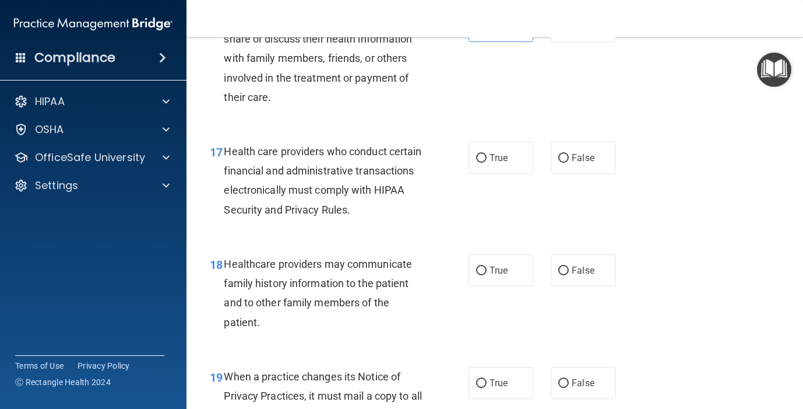
scroll to position [1812, 0]
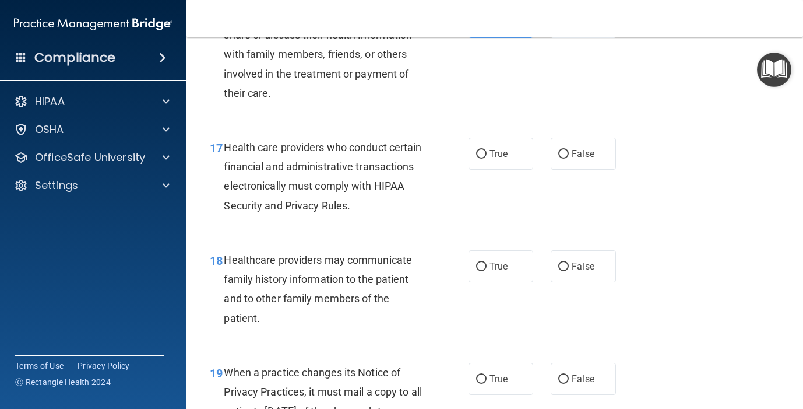
click at [463, 153] on div "17 Health care providers who conduct certain financial and administrative trans…" at bounding box center [339, 179] width 294 height 83
click at [482, 153] on input "True" at bounding box center [481, 154] width 10 height 9
radio input "true"
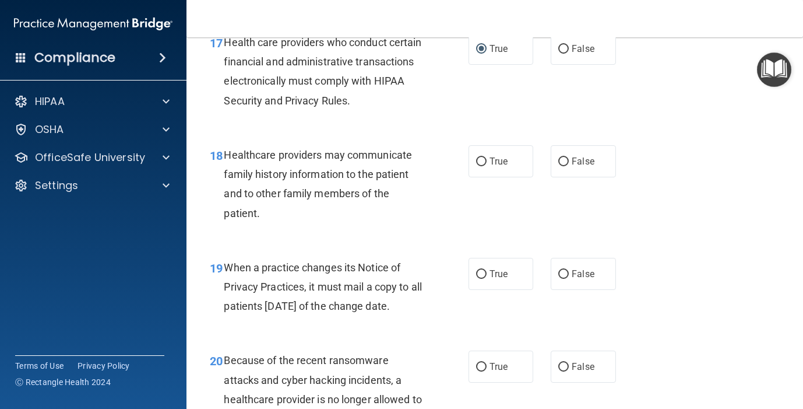
scroll to position [1918, 0]
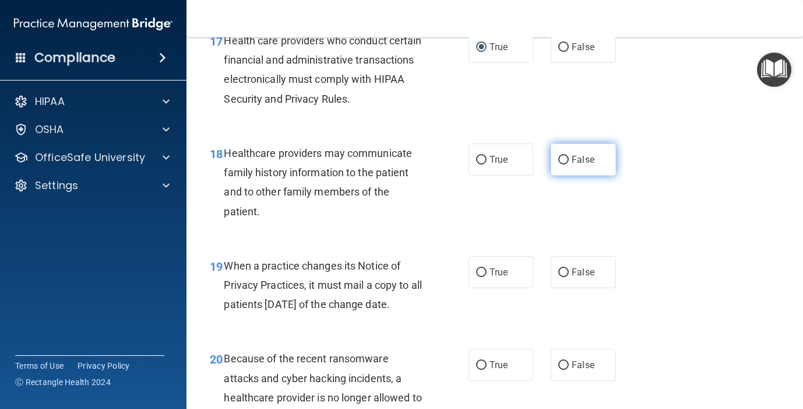
click at [574, 162] on span "False" at bounding box center [583, 159] width 23 height 11
click at [569, 162] on input "False" at bounding box center [563, 160] width 10 height 9
radio input "true"
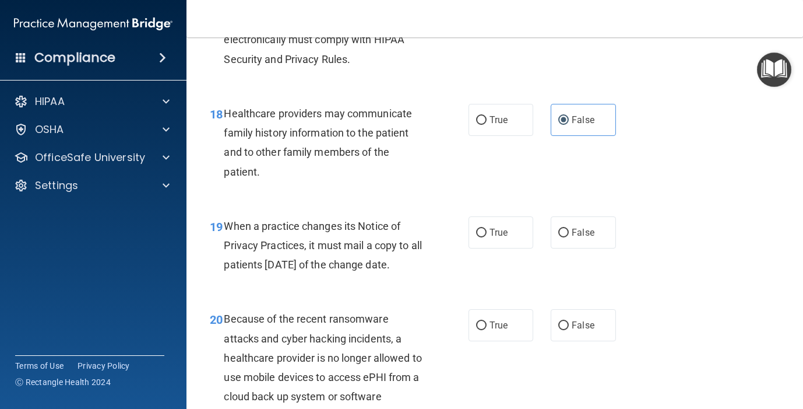
scroll to position [1993, 0]
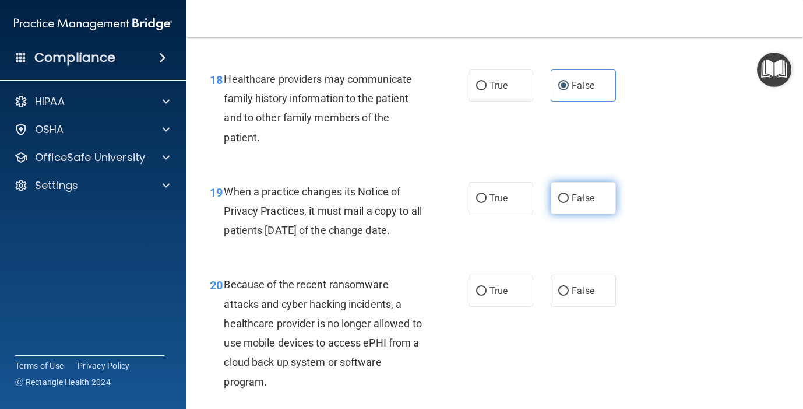
click at [585, 190] on label "False" at bounding box center [583, 198] width 65 height 32
click at [569, 194] on input "False" at bounding box center [563, 198] width 10 height 9
radio input "true"
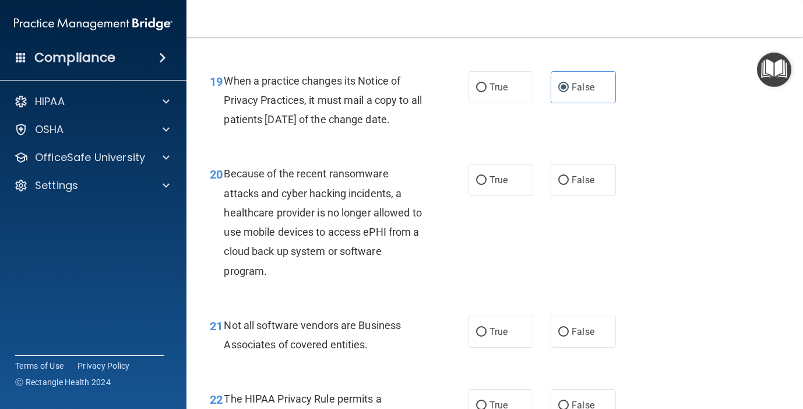
scroll to position [2102, 0]
click at [563, 197] on label "False" at bounding box center [583, 181] width 65 height 32
click at [563, 186] on input "False" at bounding box center [563, 181] width 10 height 9
radio input "true"
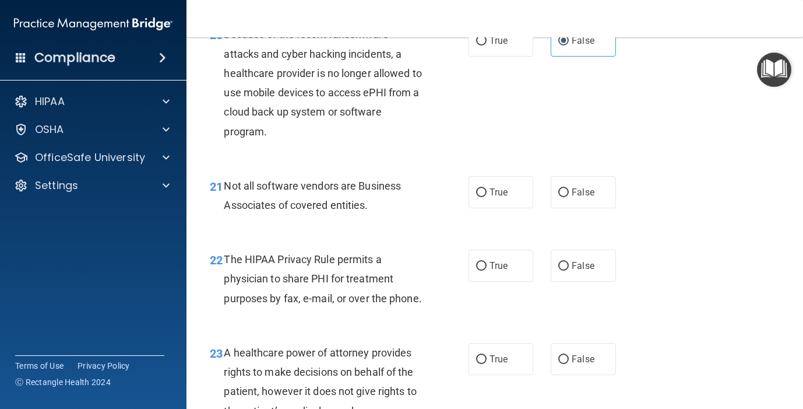
scroll to position [2262, 0]
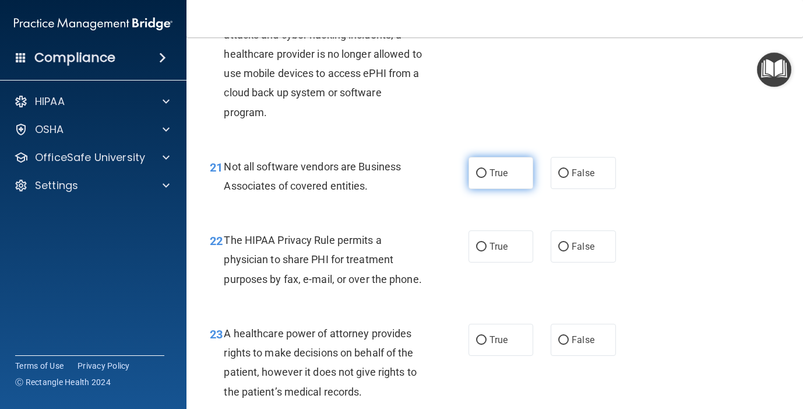
click at [498, 178] on span "True" at bounding box center [499, 172] width 18 height 11
click at [487, 178] on input "True" at bounding box center [481, 173] width 10 height 9
radio input "true"
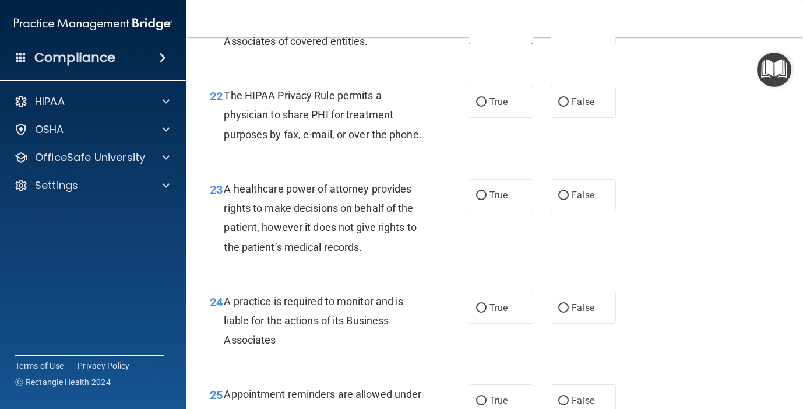
scroll to position [2411, 0]
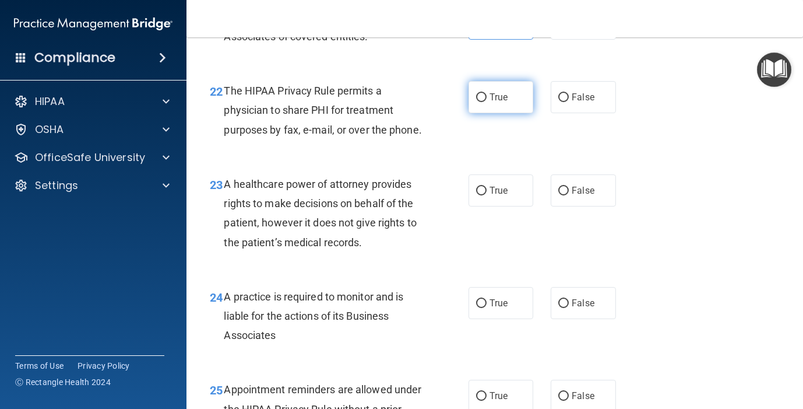
click at [493, 103] on span "True" at bounding box center [499, 97] width 18 height 11
click at [487, 102] on input "True" at bounding box center [481, 97] width 10 height 9
radio input "true"
click at [607, 192] on div "23 A healthcare power of attorney provides rights to make decisions on behalf o…" at bounding box center [495, 216] width 588 height 113
click at [599, 203] on label "False" at bounding box center [583, 190] width 65 height 32
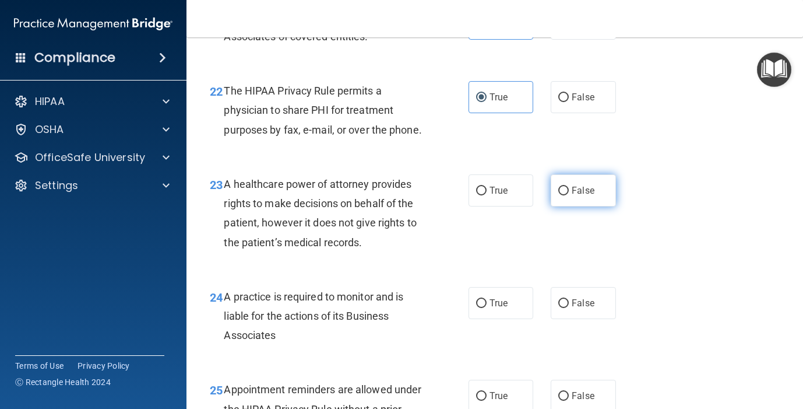
click at [569, 195] on input "False" at bounding box center [563, 191] width 10 height 9
radio input "true"
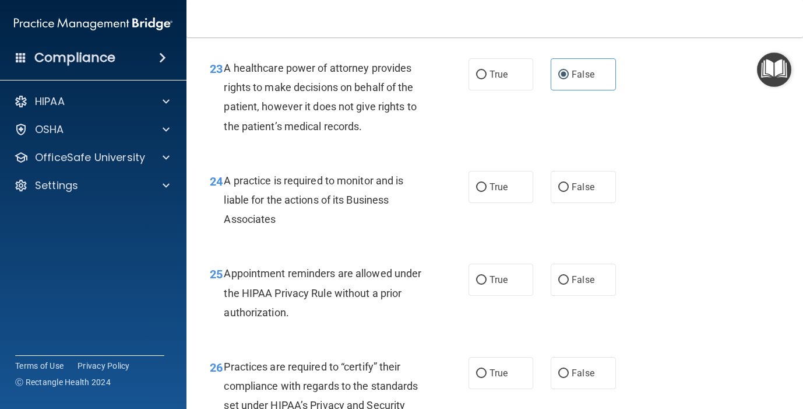
scroll to position [2529, 0]
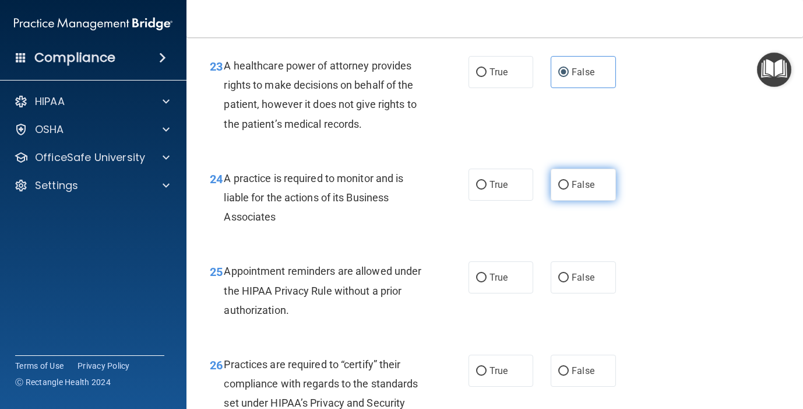
click at [578, 201] on label "False" at bounding box center [583, 184] width 65 height 32
click at [569, 189] on input "False" at bounding box center [563, 185] width 10 height 9
radio input "true"
click at [476, 293] on label "True" at bounding box center [501, 277] width 65 height 32
click at [476, 282] on input "True" at bounding box center [481, 277] width 10 height 9
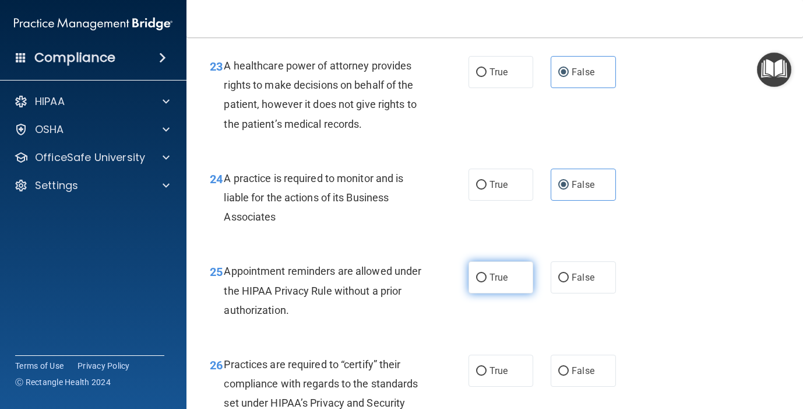
radio input "true"
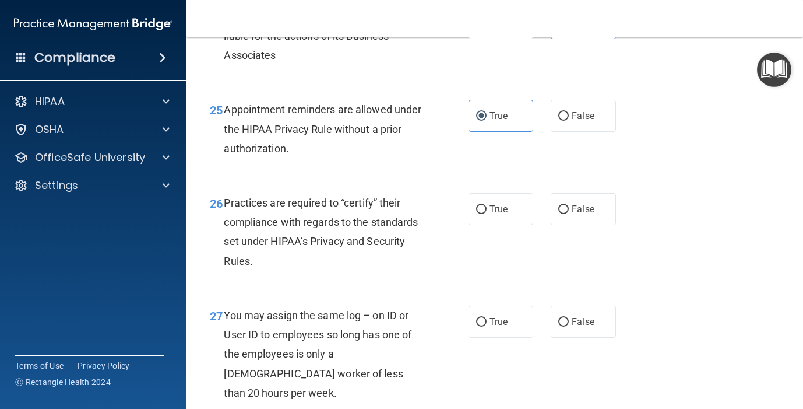
scroll to position [2713, 0]
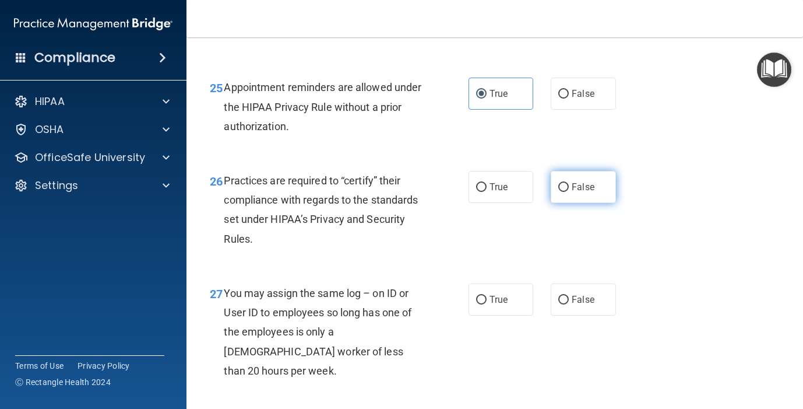
click at [591, 192] on span "False" at bounding box center [583, 186] width 23 height 11
click at [569, 192] on input "False" at bounding box center [563, 187] width 10 height 9
radio input "true"
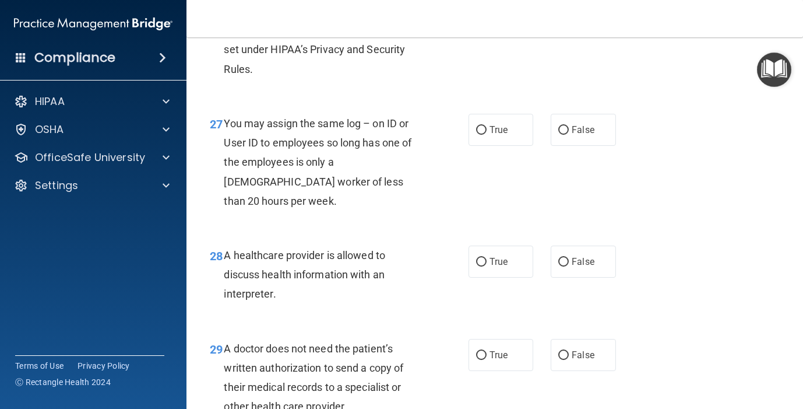
scroll to position [2890, 0]
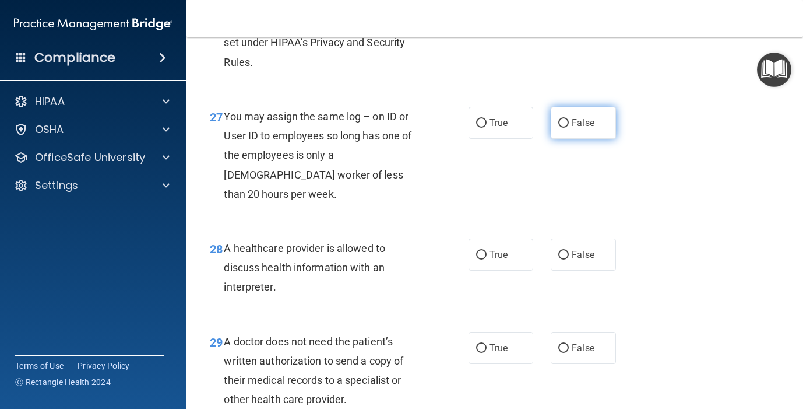
click at [578, 139] on label "False" at bounding box center [583, 123] width 65 height 32
click at [569, 128] on input "False" at bounding box center [563, 123] width 10 height 9
radio input "true"
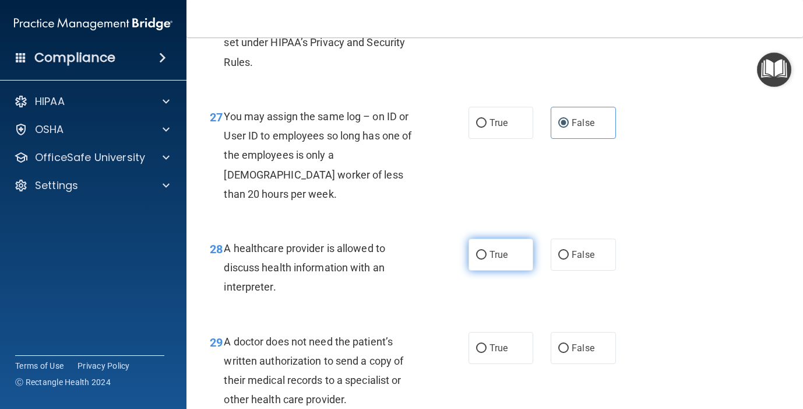
click at [531, 253] on label "True" at bounding box center [501, 254] width 65 height 32
click at [487, 253] on input "True" at bounding box center [481, 255] width 10 height 9
radio input "true"
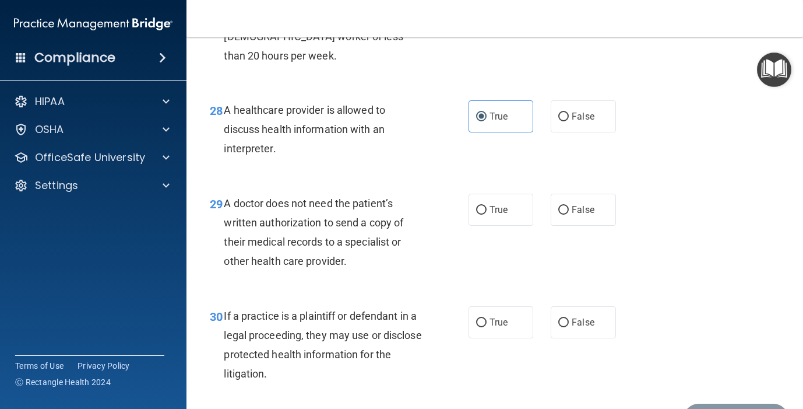
scroll to position [3030, 0]
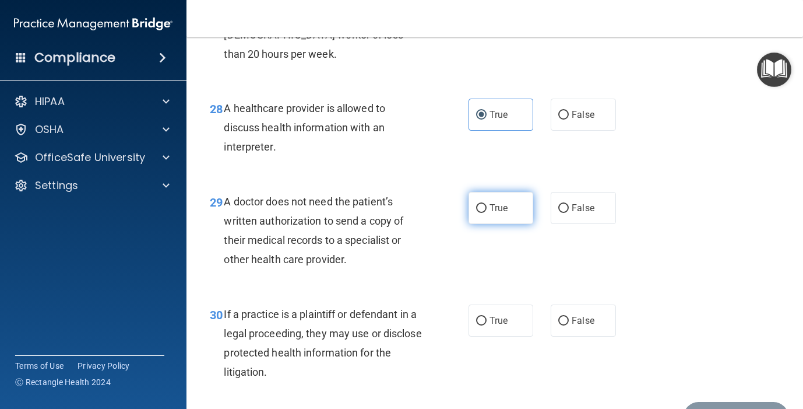
click at [498, 209] on span "True" at bounding box center [499, 207] width 18 height 11
click at [487, 209] on input "True" at bounding box center [481, 208] width 10 height 9
radio input "true"
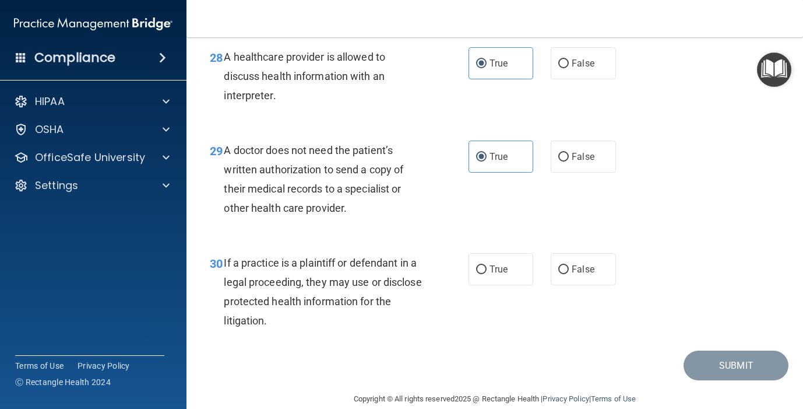
scroll to position [3095, 0]
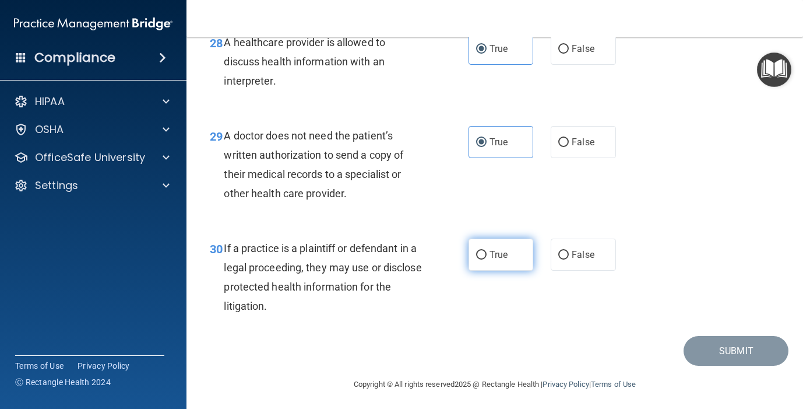
click at [510, 258] on label "True" at bounding box center [501, 254] width 65 height 32
click at [487, 258] on input "True" at bounding box center [481, 255] width 10 height 9
radio input "true"
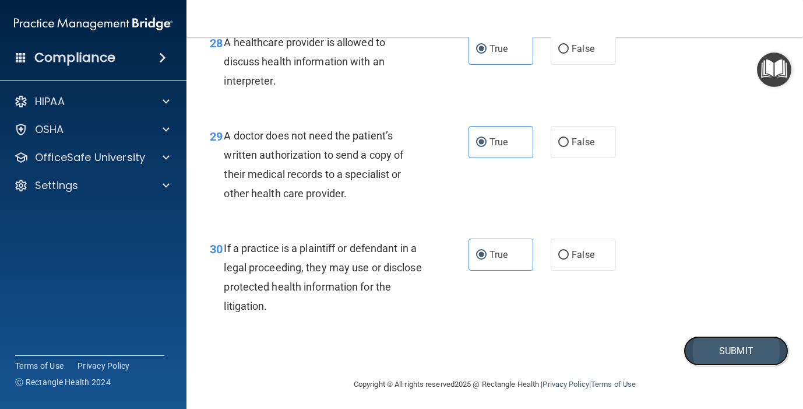
click at [700, 356] on button "Submit" at bounding box center [736, 351] width 105 height 30
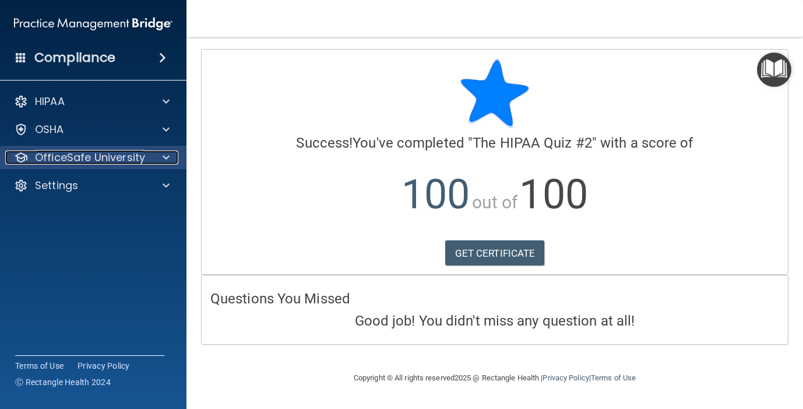
click at [169, 155] on span at bounding box center [166, 157] width 7 height 14
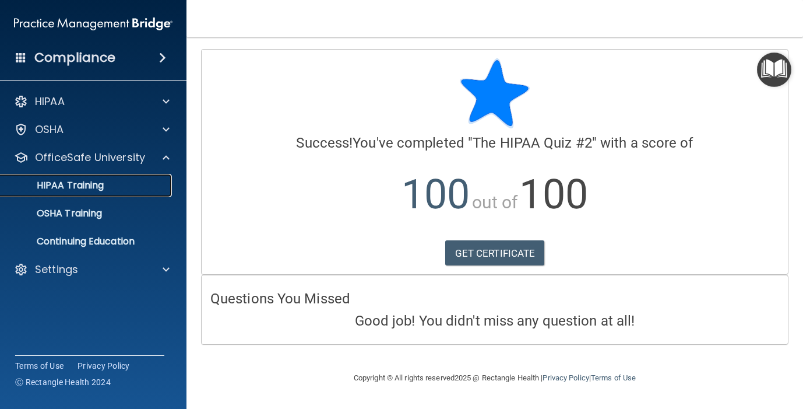
click at [106, 190] on div "HIPAA Training" at bounding box center [87, 186] width 159 height 12
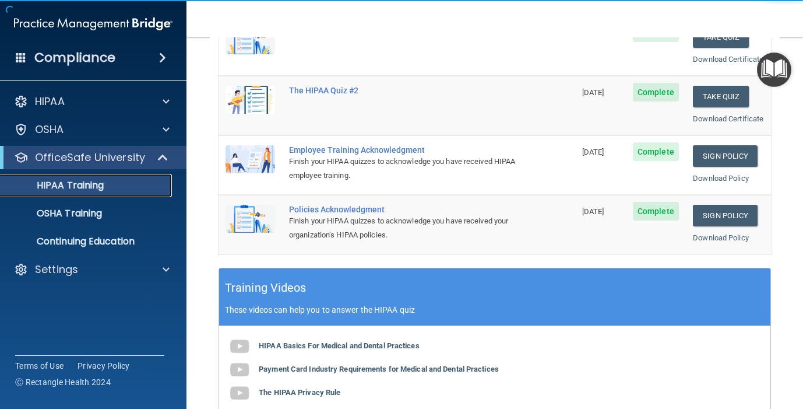
scroll to position [265, 0]
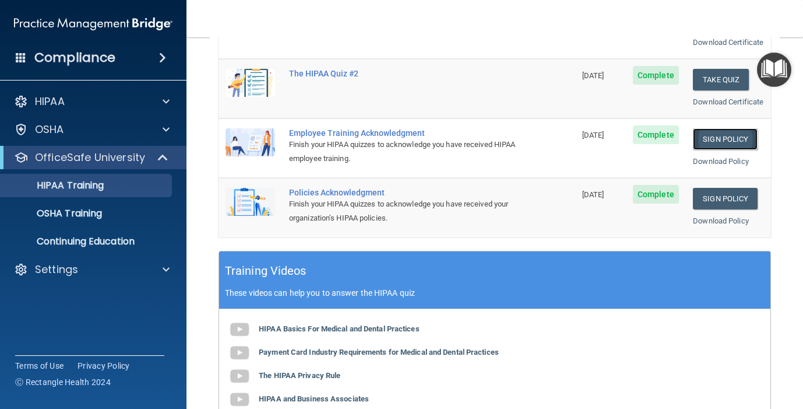
click at [725, 150] on link "Sign Policy" at bounding box center [725, 139] width 65 height 22
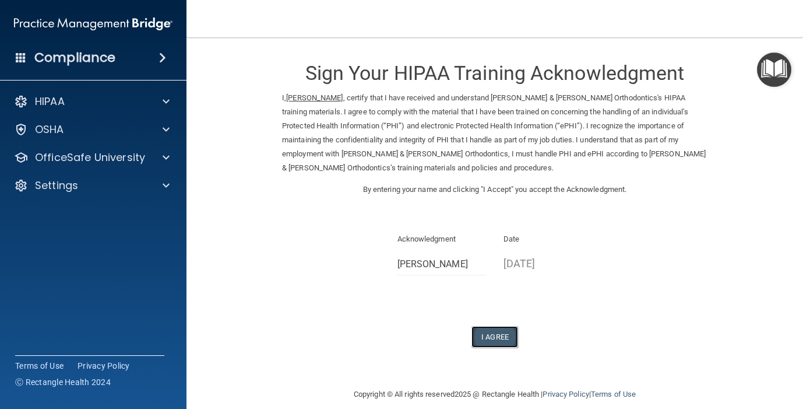
click at [508, 334] on button "I Agree" at bounding box center [495, 337] width 47 height 22
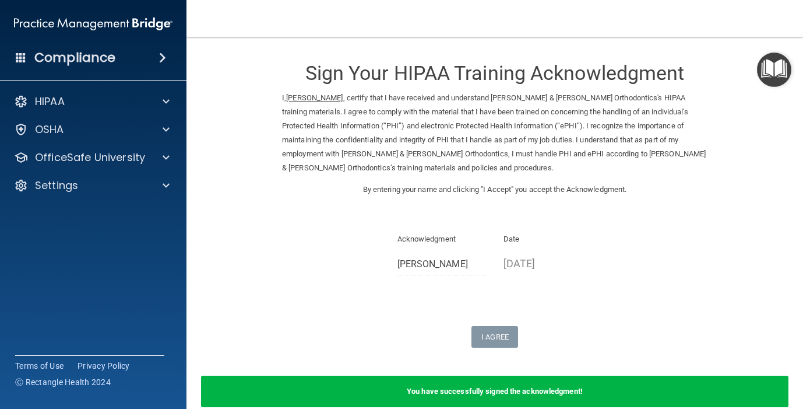
click at [113, 113] on div "HIPAA Documents and Policies Report an Incident Business Associates Emergency P…" at bounding box center [93, 145] width 187 height 121
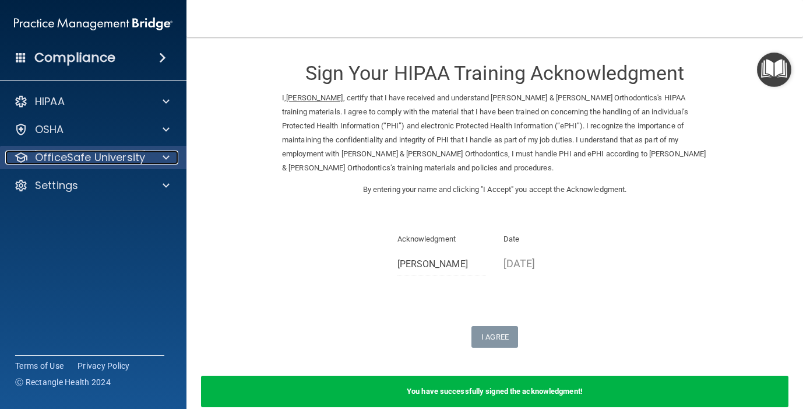
click at [111, 156] on p "OfficeSafe University" at bounding box center [90, 157] width 110 height 14
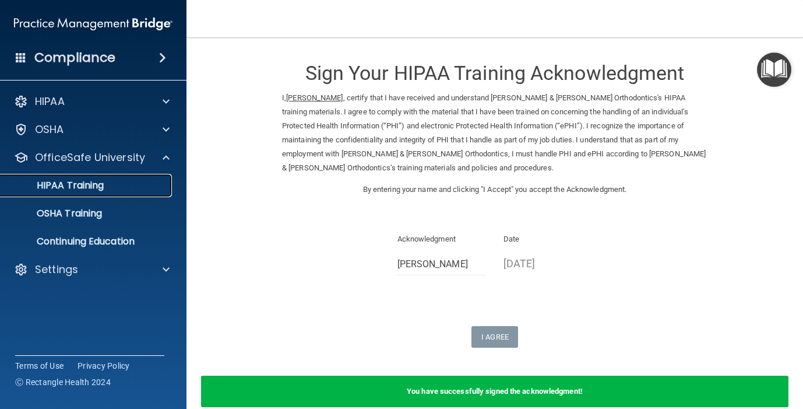
click at [98, 190] on p "HIPAA Training" at bounding box center [56, 186] width 96 height 12
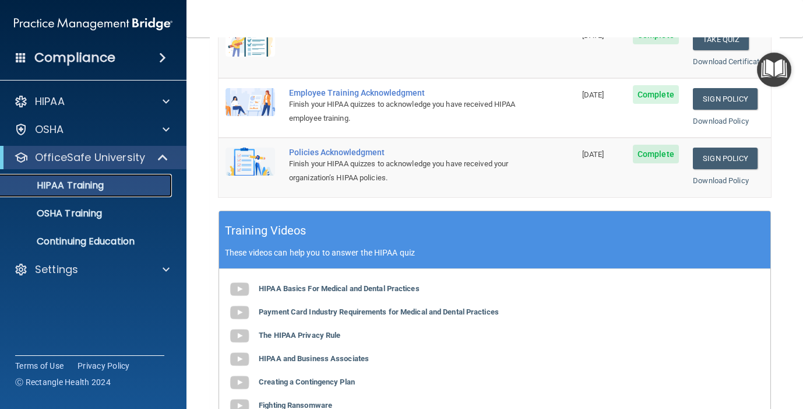
scroll to position [262, 0]
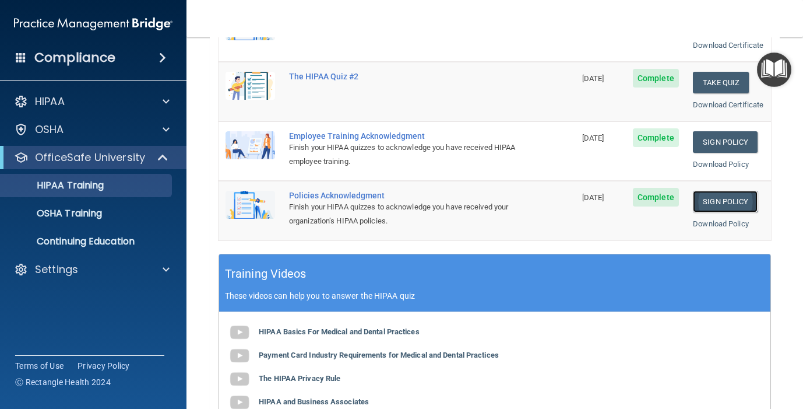
click at [722, 212] on link "Sign Policy" at bounding box center [725, 202] width 65 height 22
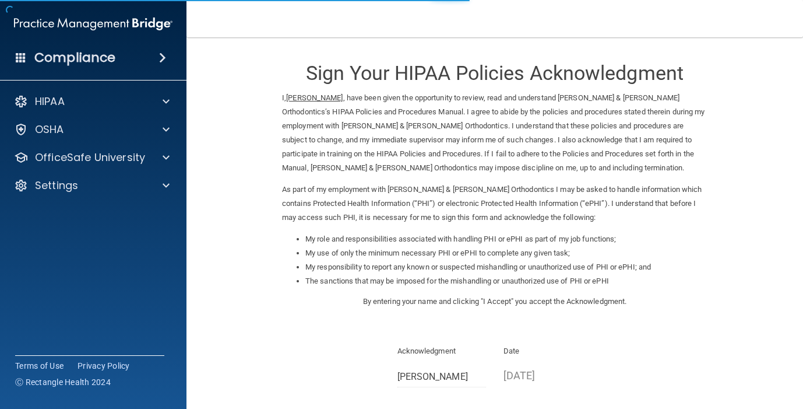
scroll to position [125, 0]
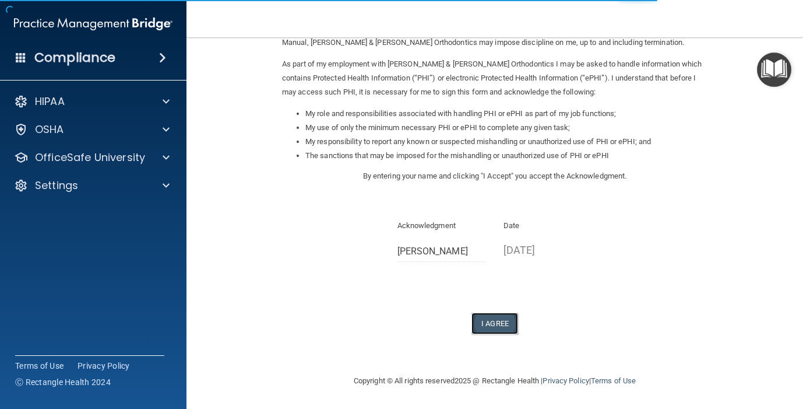
click at [482, 322] on button "I Agree" at bounding box center [495, 323] width 47 height 22
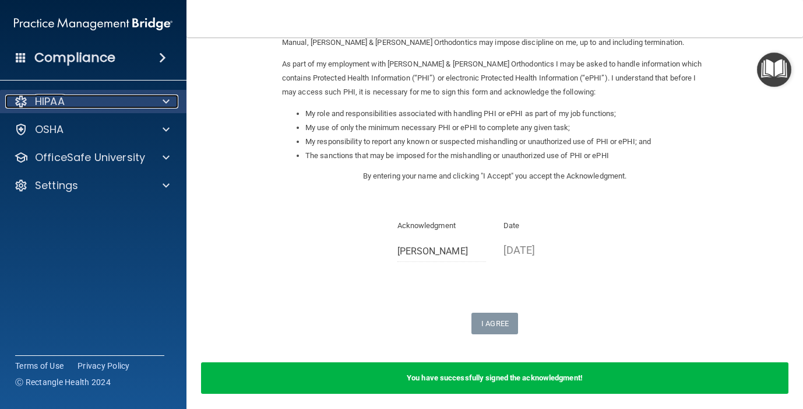
click at [83, 100] on div "HIPAA" at bounding box center [77, 101] width 145 height 14
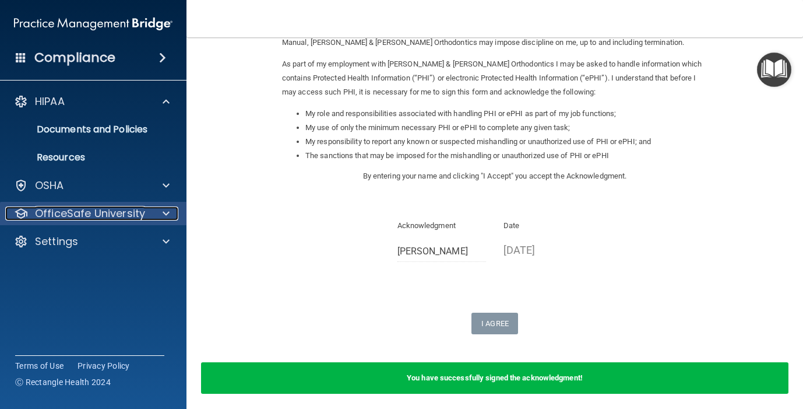
click at [124, 207] on p "OfficeSafe University" at bounding box center [90, 213] width 110 height 14
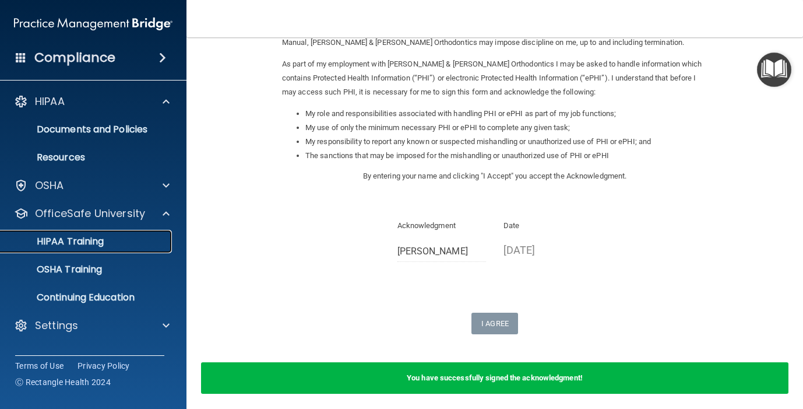
click at [110, 237] on div "HIPAA Training" at bounding box center [87, 242] width 159 height 12
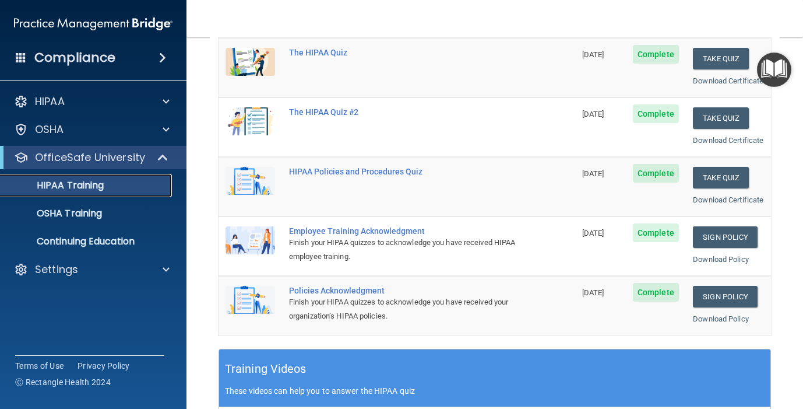
scroll to position [187, 0]
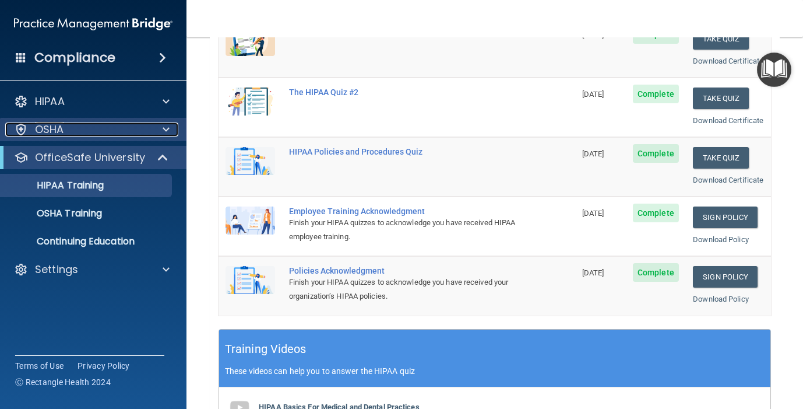
click at [138, 125] on div "OSHA" at bounding box center [77, 129] width 145 height 14
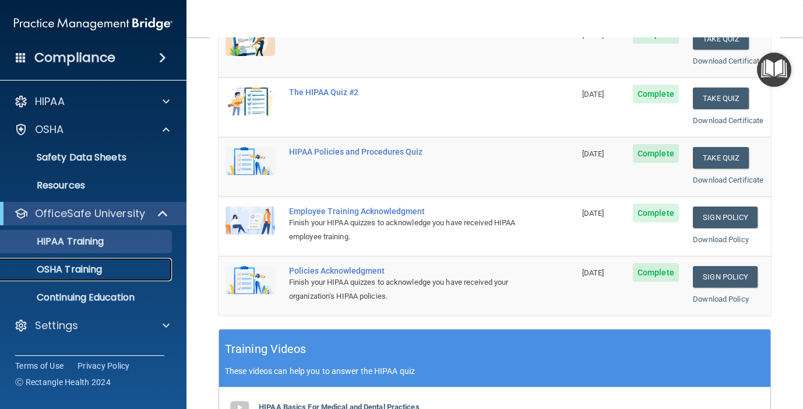
click at [91, 266] on p "OSHA Training" at bounding box center [55, 269] width 94 height 12
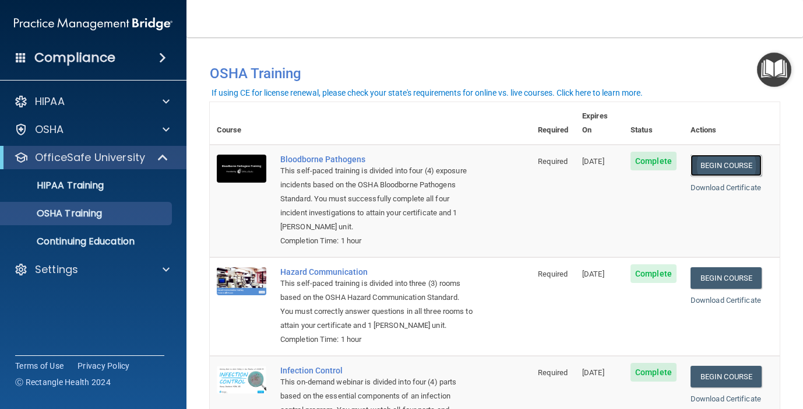
click at [757, 154] on link "Begin Course" at bounding box center [726, 165] width 71 height 22
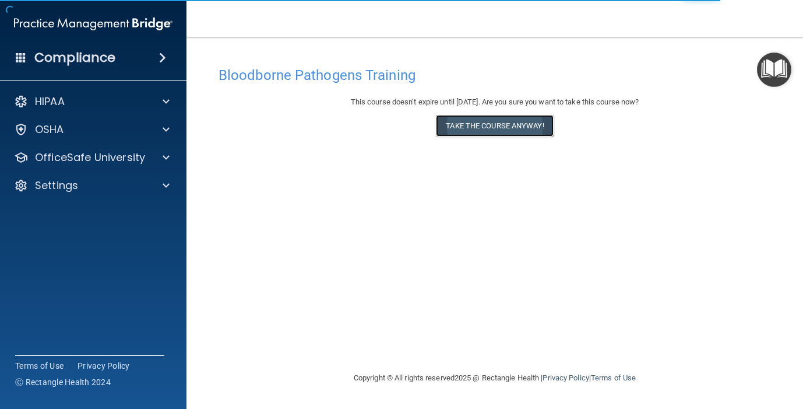
click at [476, 125] on button "Take the course anyway!" at bounding box center [494, 126] width 117 height 22
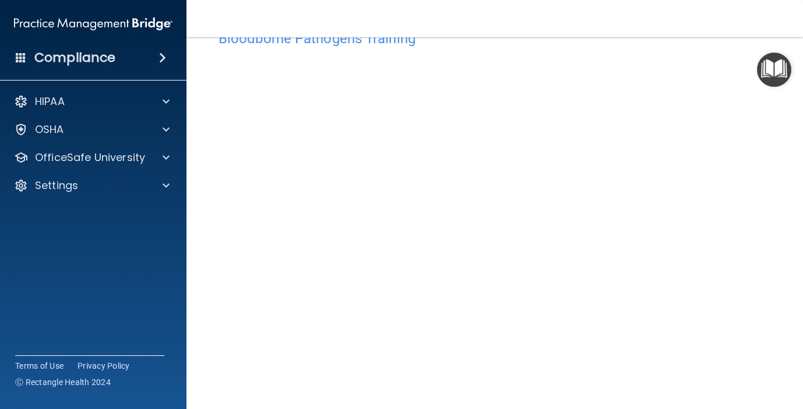
scroll to position [38, 0]
click at [757, 84] on img "Open Resource Center" at bounding box center [774, 69] width 34 height 34
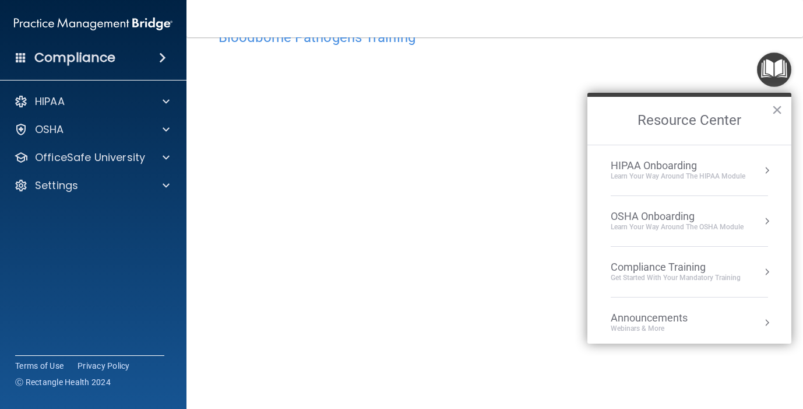
click at [698, 97] on h2 "Resource Center" at bounding box center [690, 121] width 204 height 48
click at [776, 108] on button "×" at bounding box center [777, 109] width 11 height 19
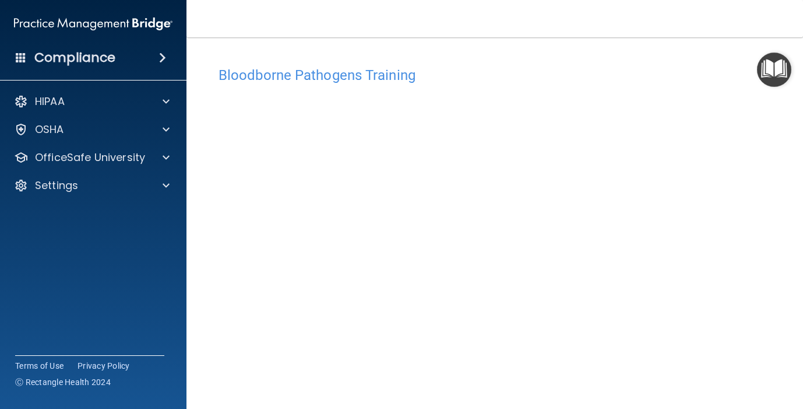
scroll to position [90, 0]
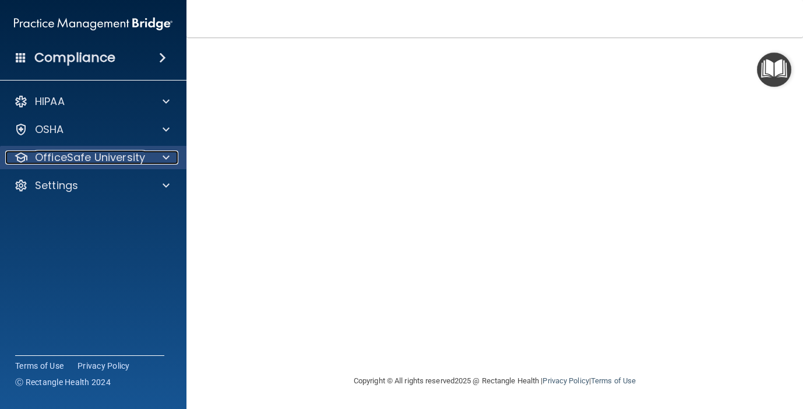
click at [163, 156] on span at bounding box center [166, 157] width 7 height 14
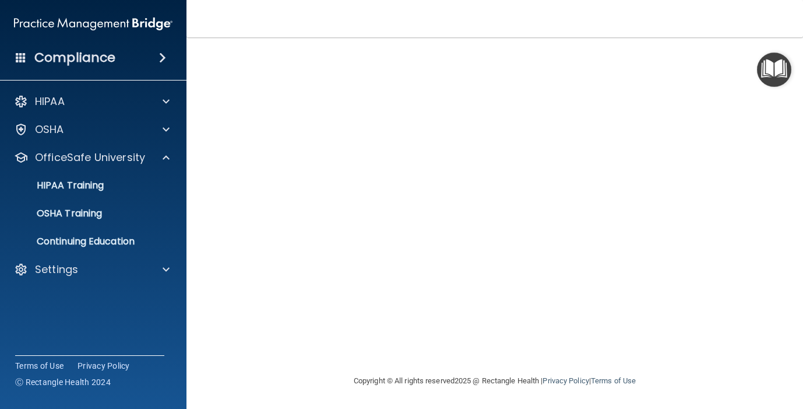
scroll to position [8, 0]
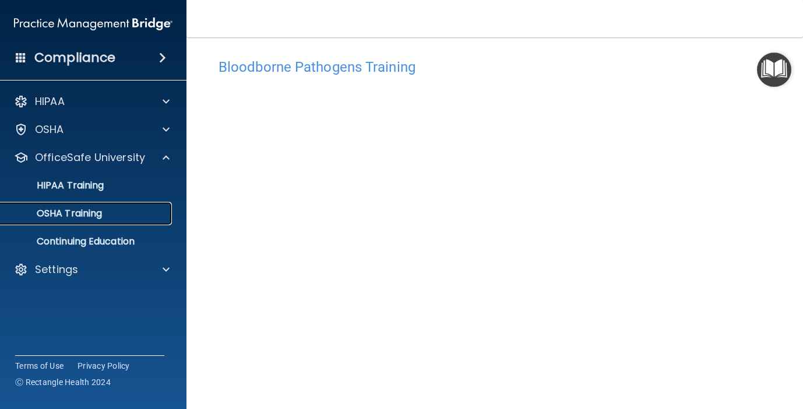
click at [142, 211] on div "OSHA Training" at bounding box center [87, 214] width 159 height 12
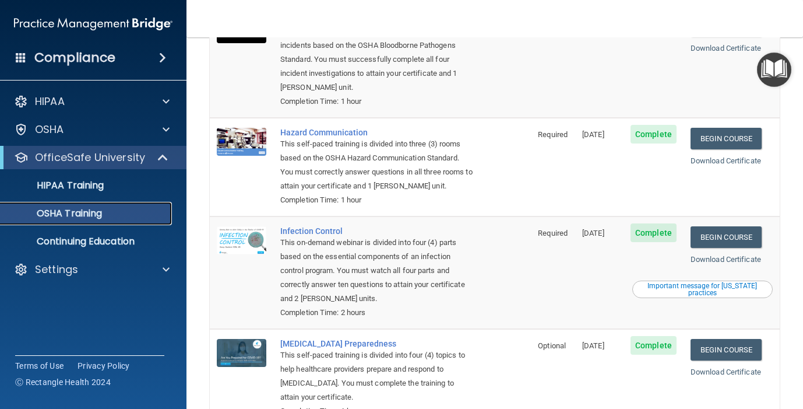
scroll to position [128, 0]
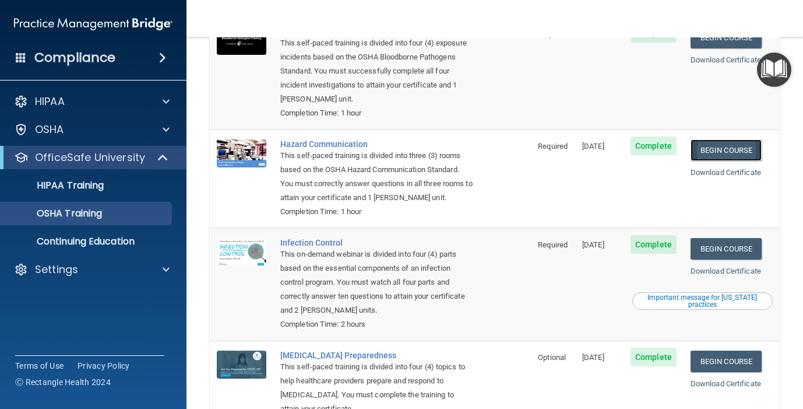
click at [726, 139] on link "Begin Course" at bounding box center [726, 150] width 71 height 22
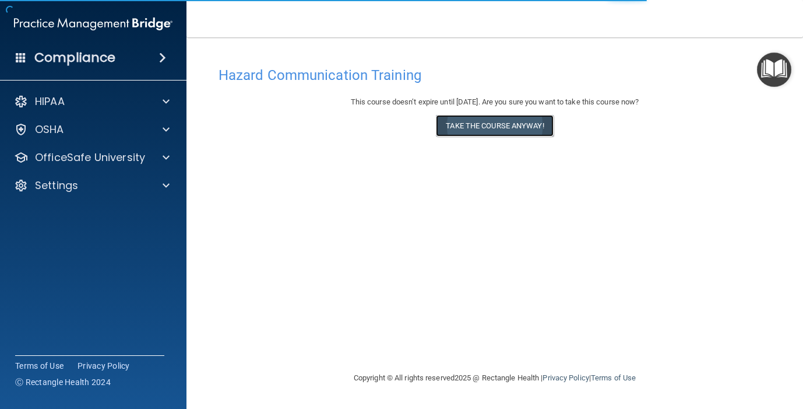
click at [536, 133] on button "Take the course anyway!" at bounding box center [494, 126] width 117 height 22
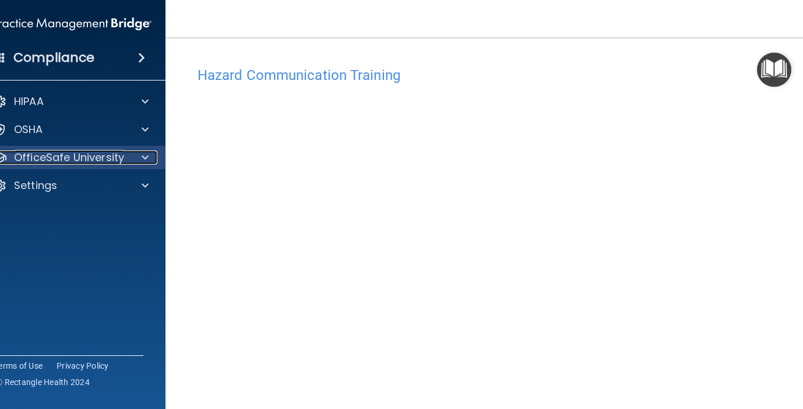
click at [144, 155] on span at bounding box center [145, 157] width 7 height 14
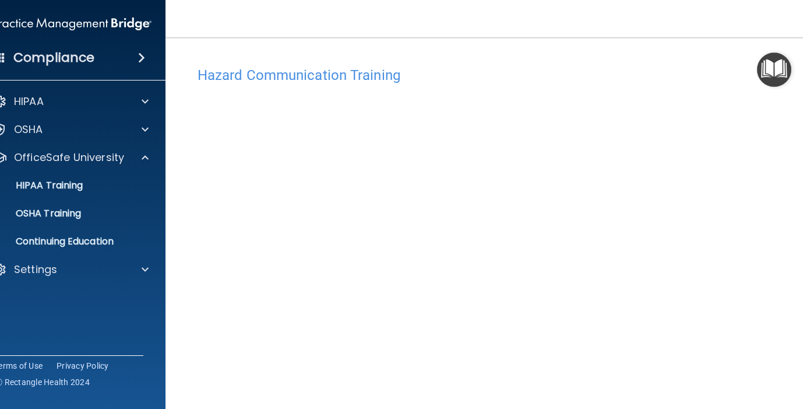
click at [122, 225] on ul "HIPAA Training OSHA Training Continuing Education" at bounding box center [72, 211] width 211 height 84
click at [118, 219] on link "OSHA Training" at bounding box center [59, 213] width 184 height 23
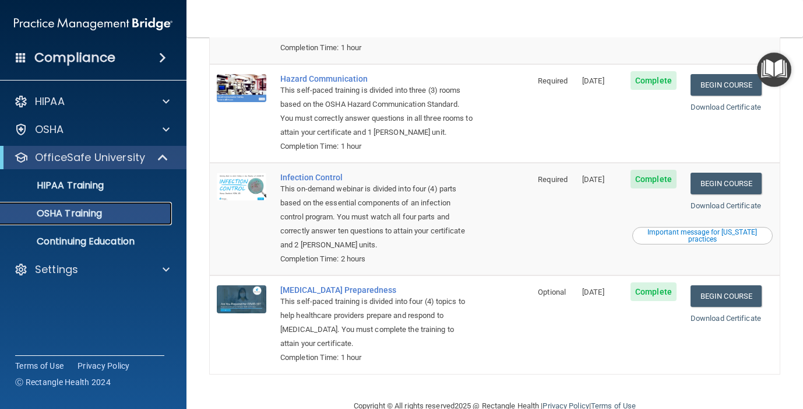
scroll to position [191, 0]
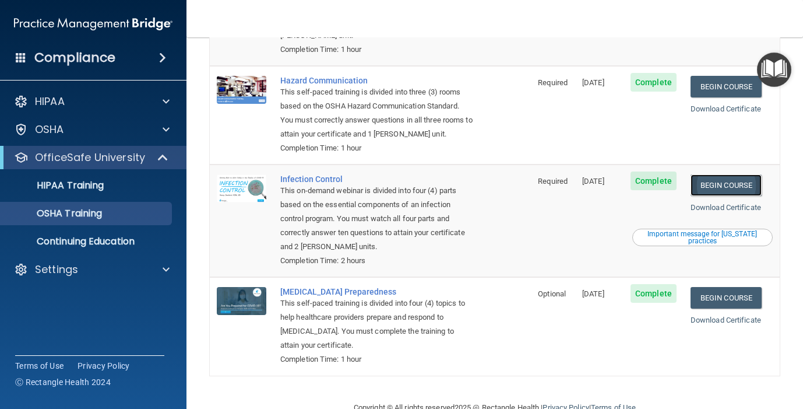
click at [730, 174] on link "Begin Course" at bounding box center [726, 185] width 71 height 22
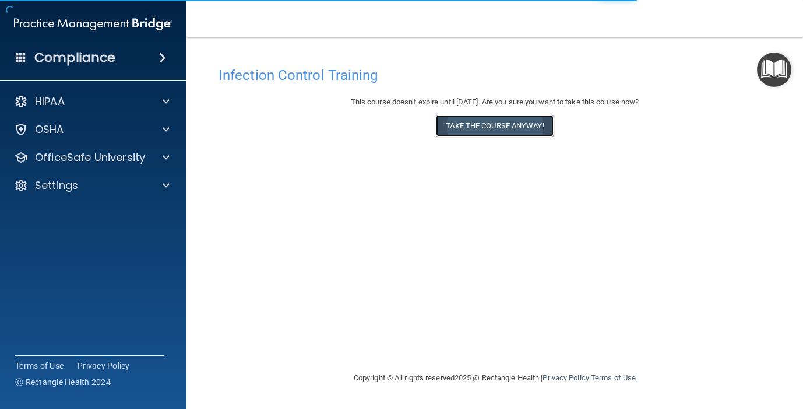
click at [527, 117] on button "Take the course anyway!" at bounding box center [494, 126] width 117 height 22
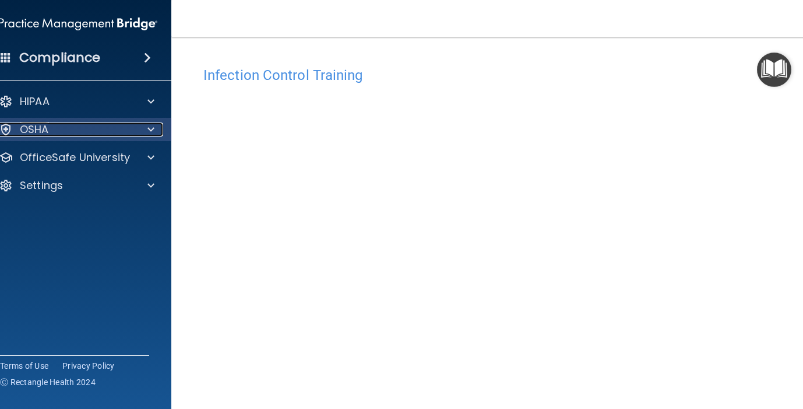
click at [137, 129] on div at bounding box center [149, 129] width 29 height 14
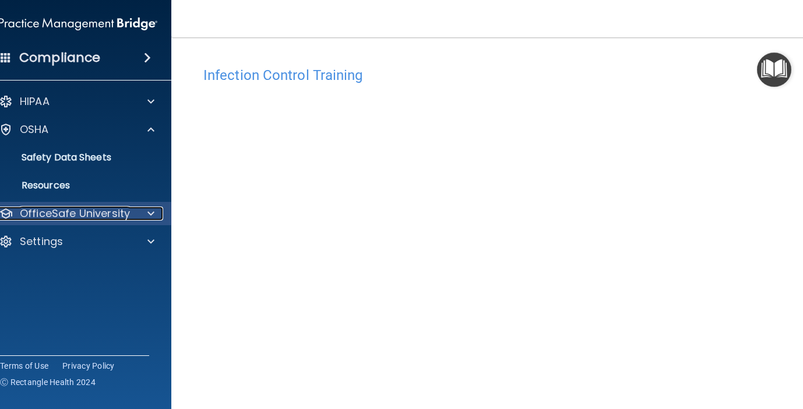
click at [123, 216] on p "OfficeSafe University" at bounding box center [75, 213] width 110 height 14
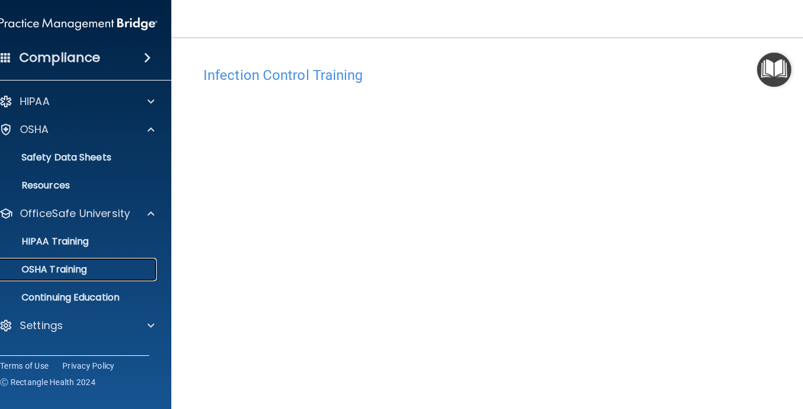
click at [111, 270] on div "OSHA Training" at bounding box center [71, 269] width 159 height 12
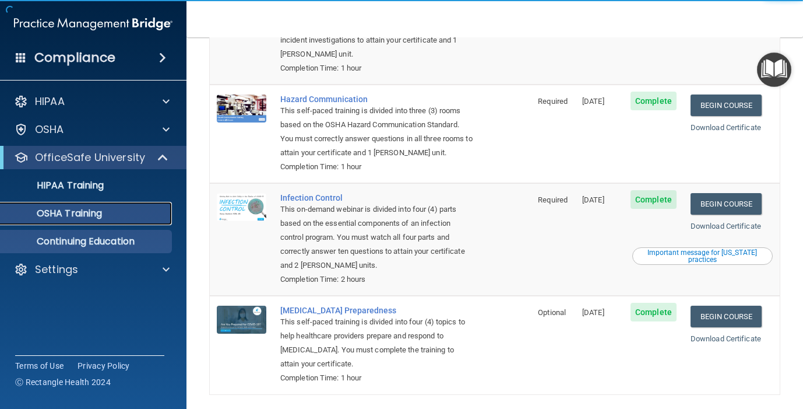
scroll to position [185, 0]
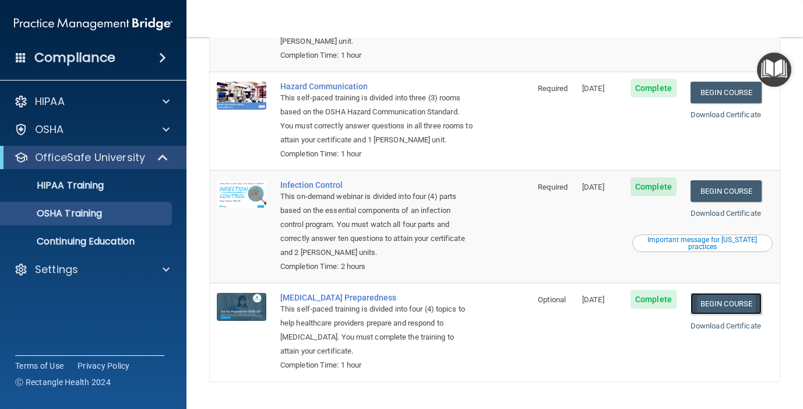
click at [723, 293] on link "Begin Course" at bounding box center [726, 304] width 71 height 22
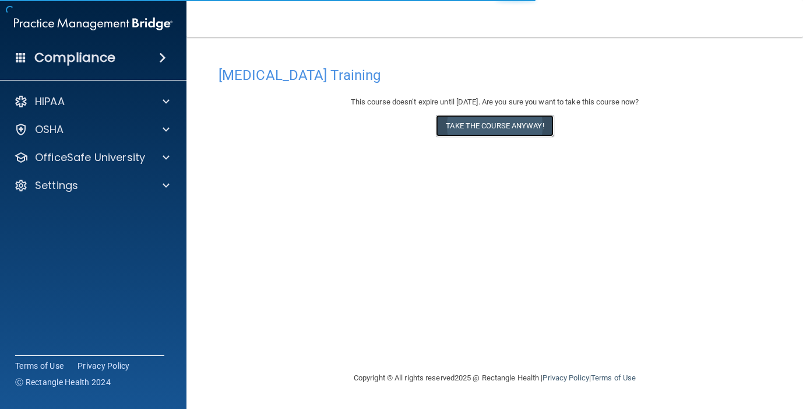
click at [497, 125] on button "Take the course anyway!" at bounding box center [494, 126] width 117 height 22
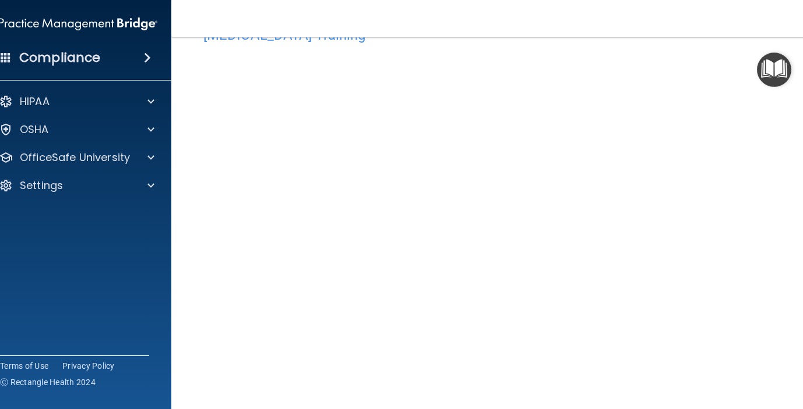
scroll to position [38, 0]
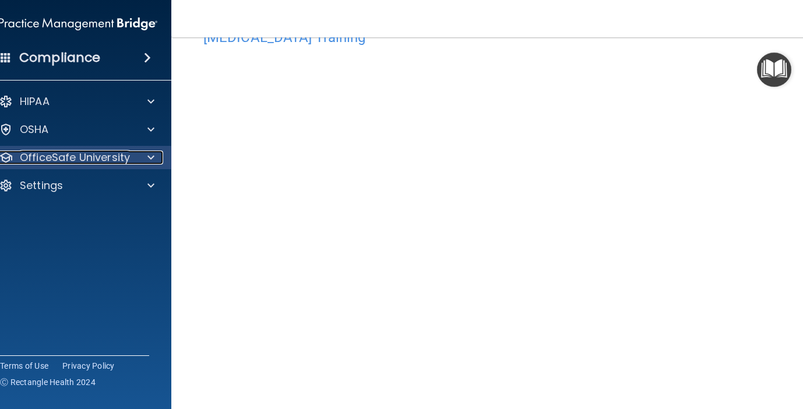
click at [114, 152] on p "OfficeSafe University" at bounding box center [75, 157] width 110 height 14
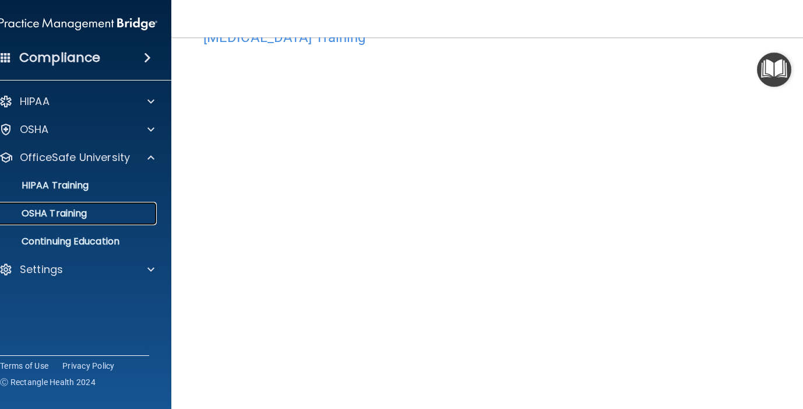
click at [121, 219] on link "OSHA Training" at bounding box center [65, 213] width 184 height 23
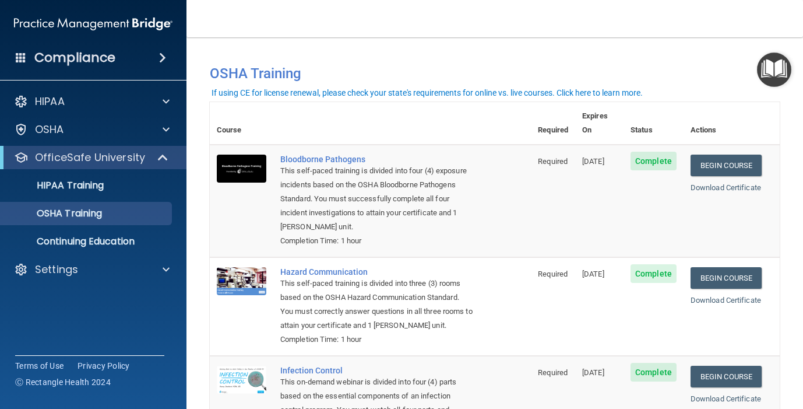
click at [761, 73] on img "Open Resource Center" at bounding box center [774, 69] width 34 height 34
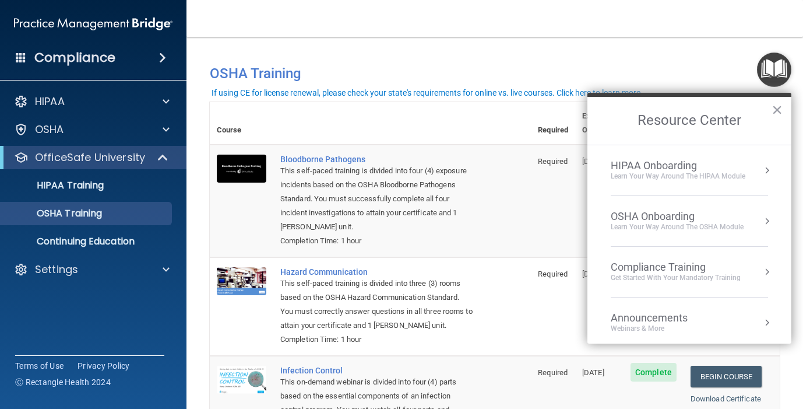
click at [729, 167] on div "HIPAA Onboarding" at bounding box center [678, 165] width 135 height 13
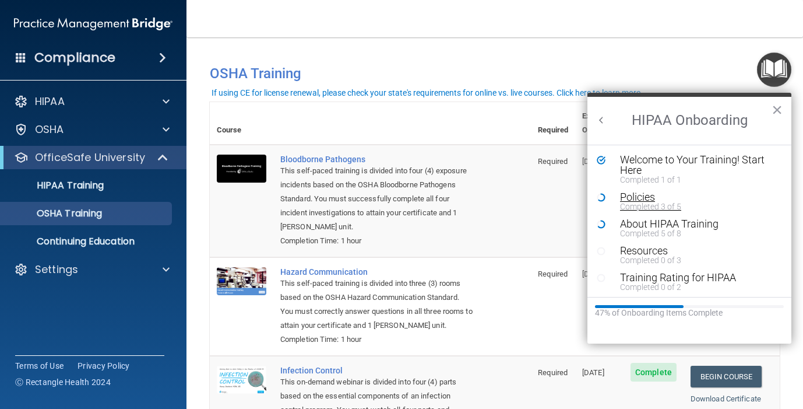
scroll to position [2, 0]
click at [785, 106] on h2 "HIPAA Onboarding" at bounding box center [690, 121] width 204 height 48
click at [779, 106] on button "×" at bounding box center [777, 109] width 11 height 19
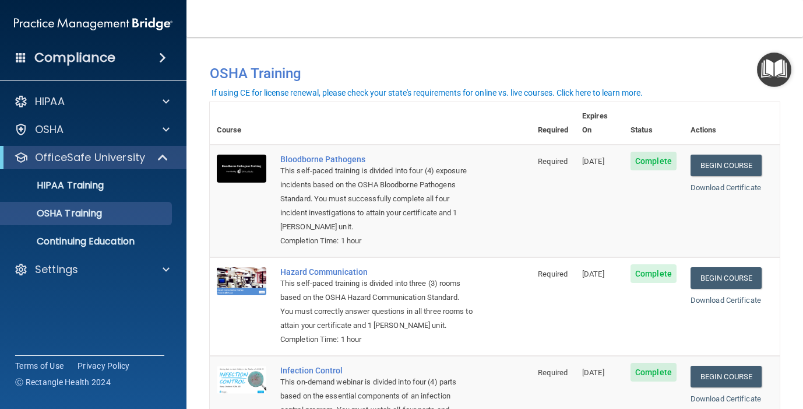
click at [779, 78] on img "Open Resource Center" at bounding box center [774, 69] width 34 height 34
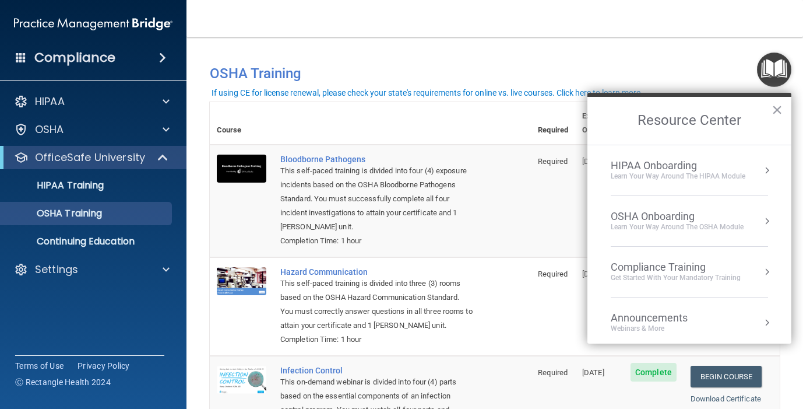
click at [736, 210] on div "OSHA Onboarding" at bounding box center [677, 216] width 133 height 13
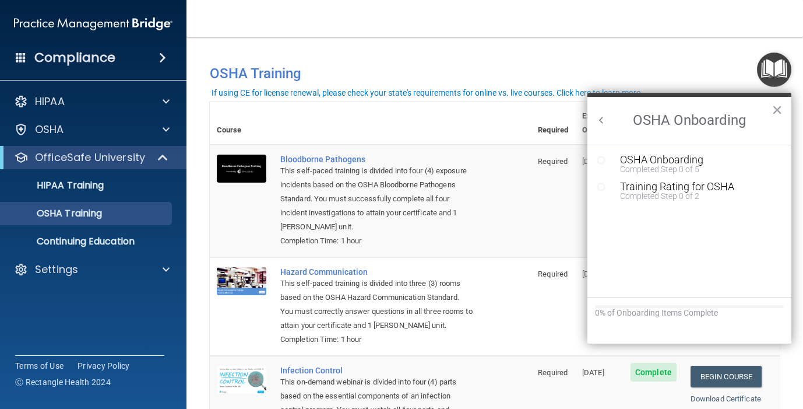
scroll to position [0, 0]
click at [768, 91] on div "You have a course that has expired or is incomplete. Please complete the course…" at bounding box center [495, 308] width 570 height 518
click at [771, 76] on img "Open Resource Center" at bounding box center [774, 69] width 34 height 34
